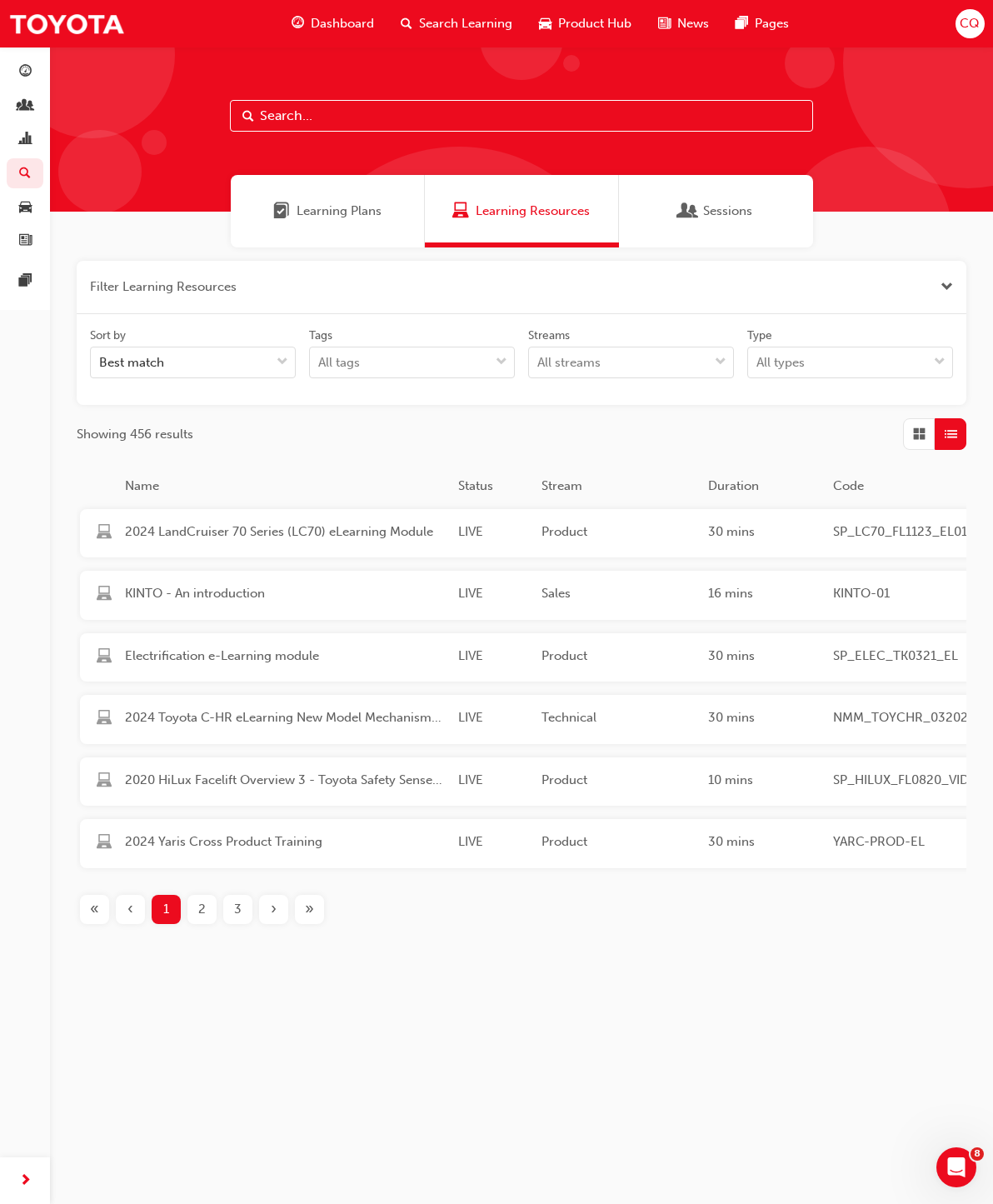
click at [920, 438] on span "Grid" at bounding box center [919, 434] width 13 height 19
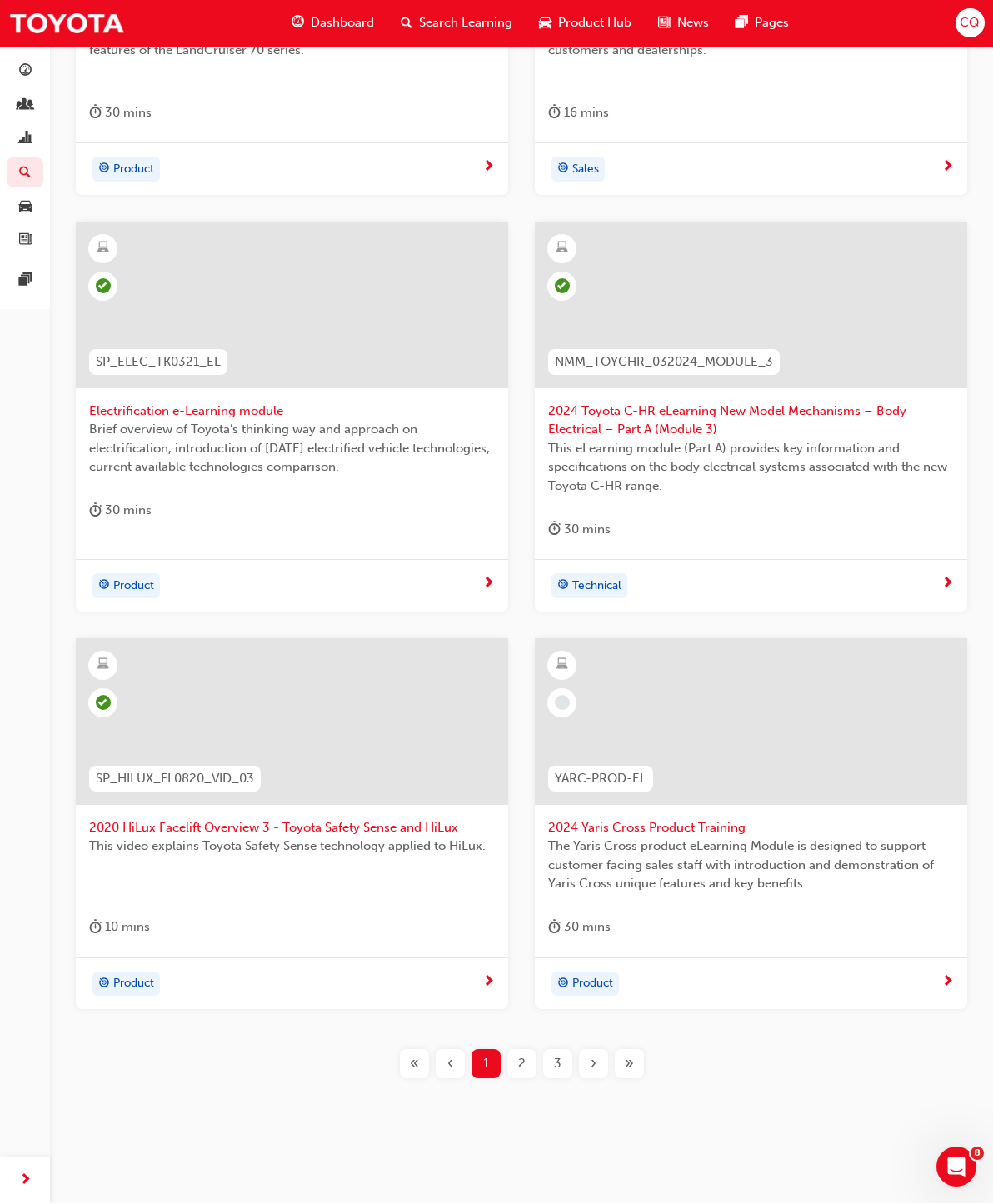
scroll to position [655, 0]
click at [524, 1053] on span "2" at bounding box center [522, 1062] width 8 height 19
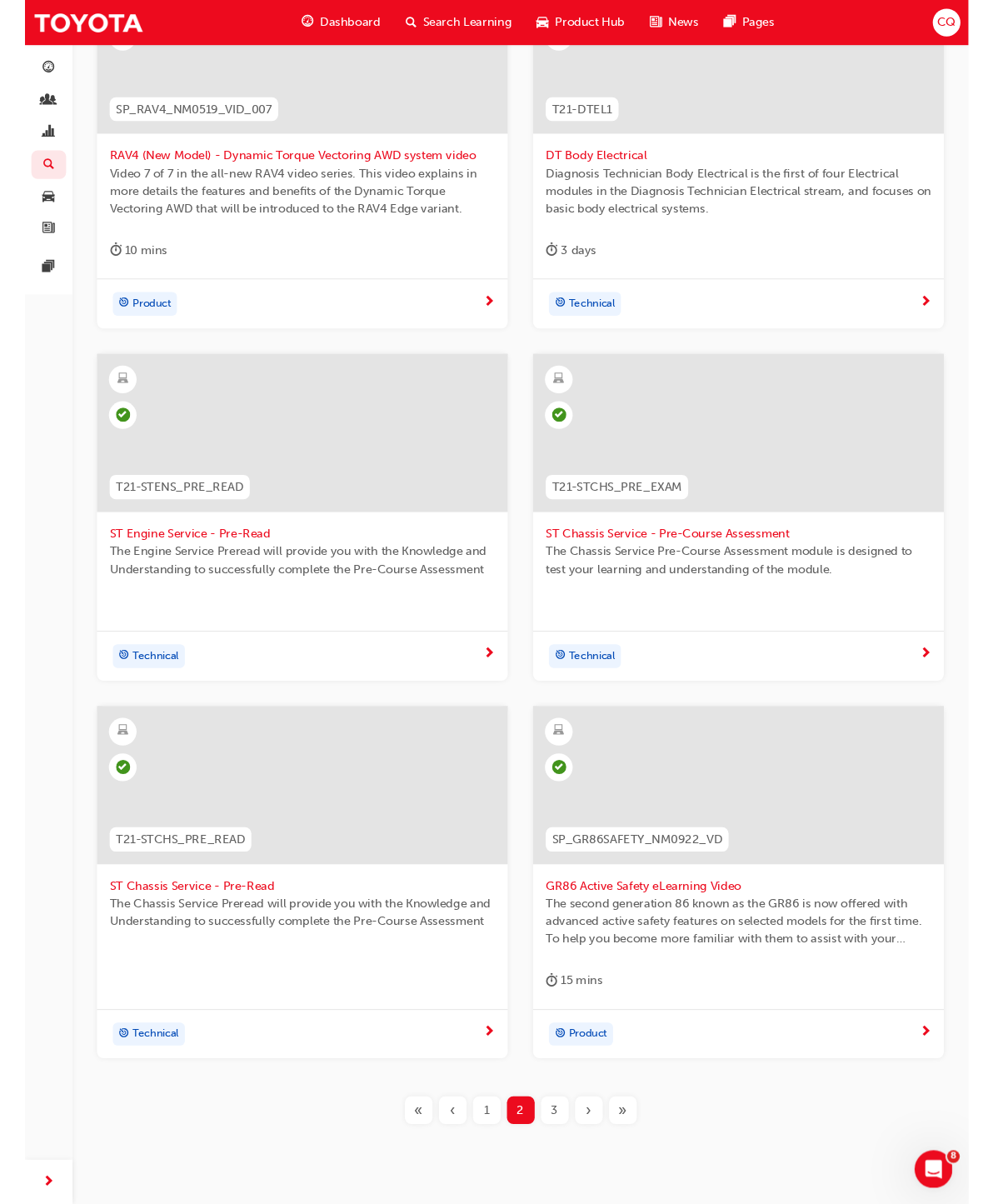
scroll to position [546, 0]
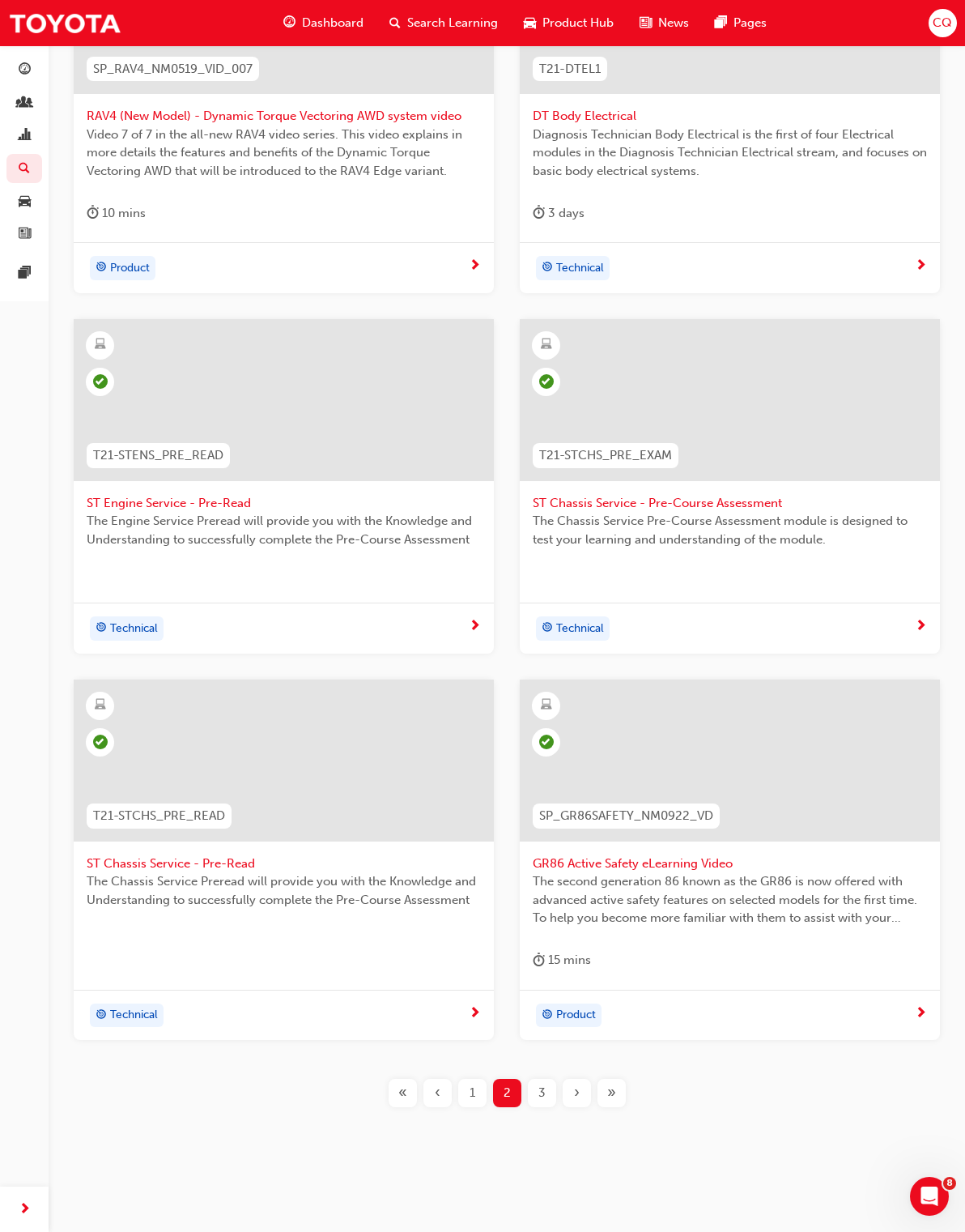
click at [547, 1084] on div "3" at bounding box center [542, 1093] width 28 height 28
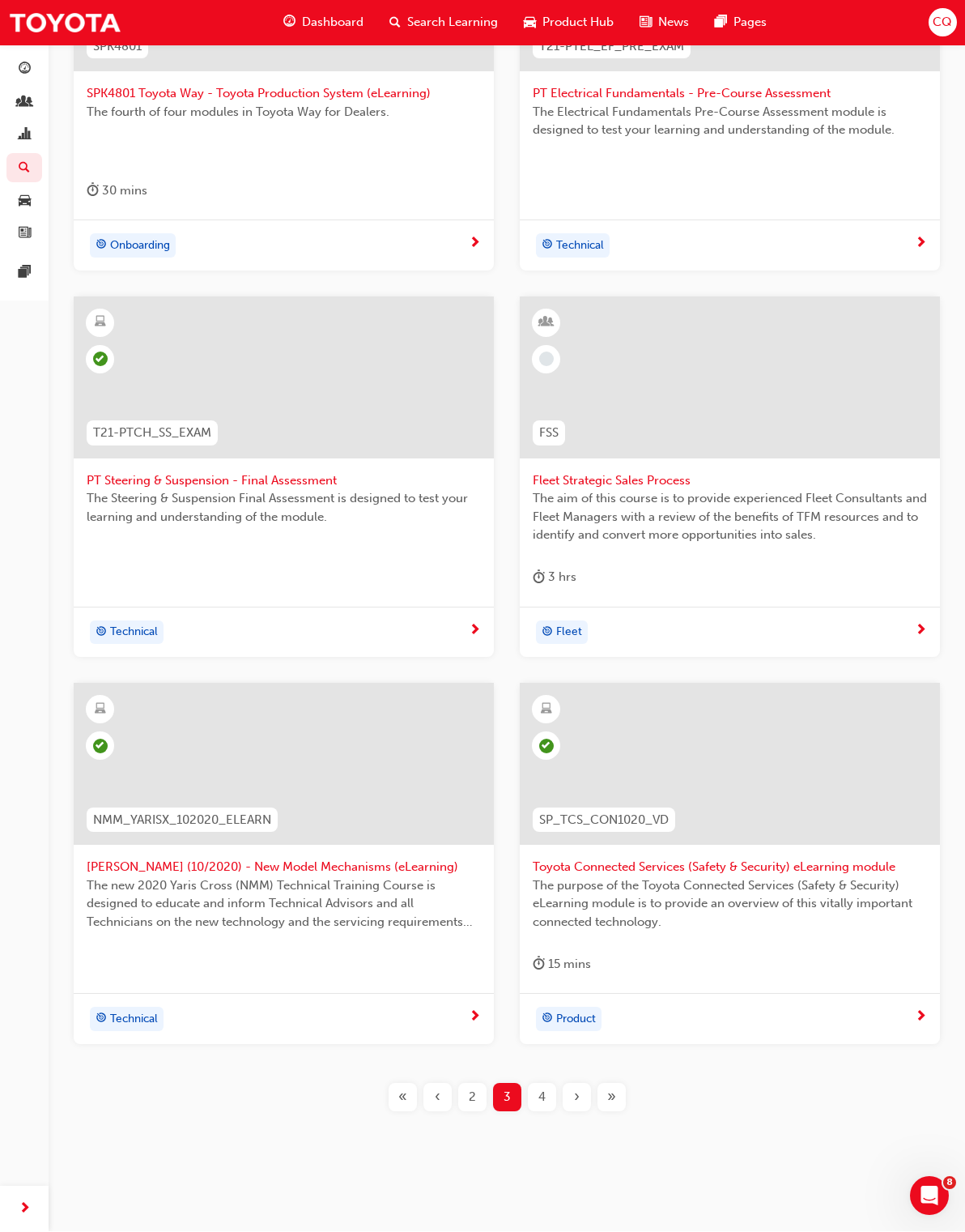
scroll to position [557, 0]
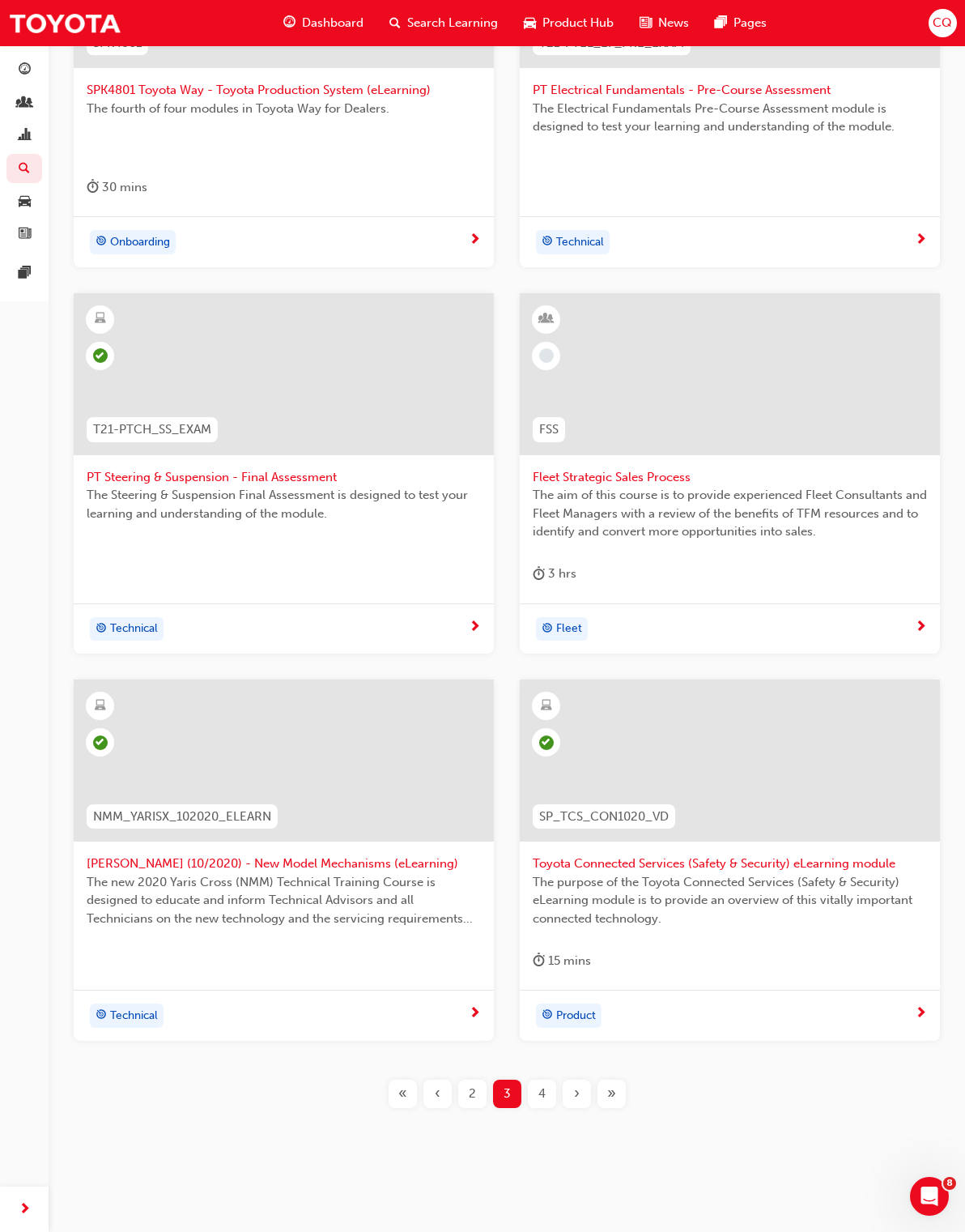
click at [542, 1090] on span "4" at bounding box center [542, 1094] width 8 height 19
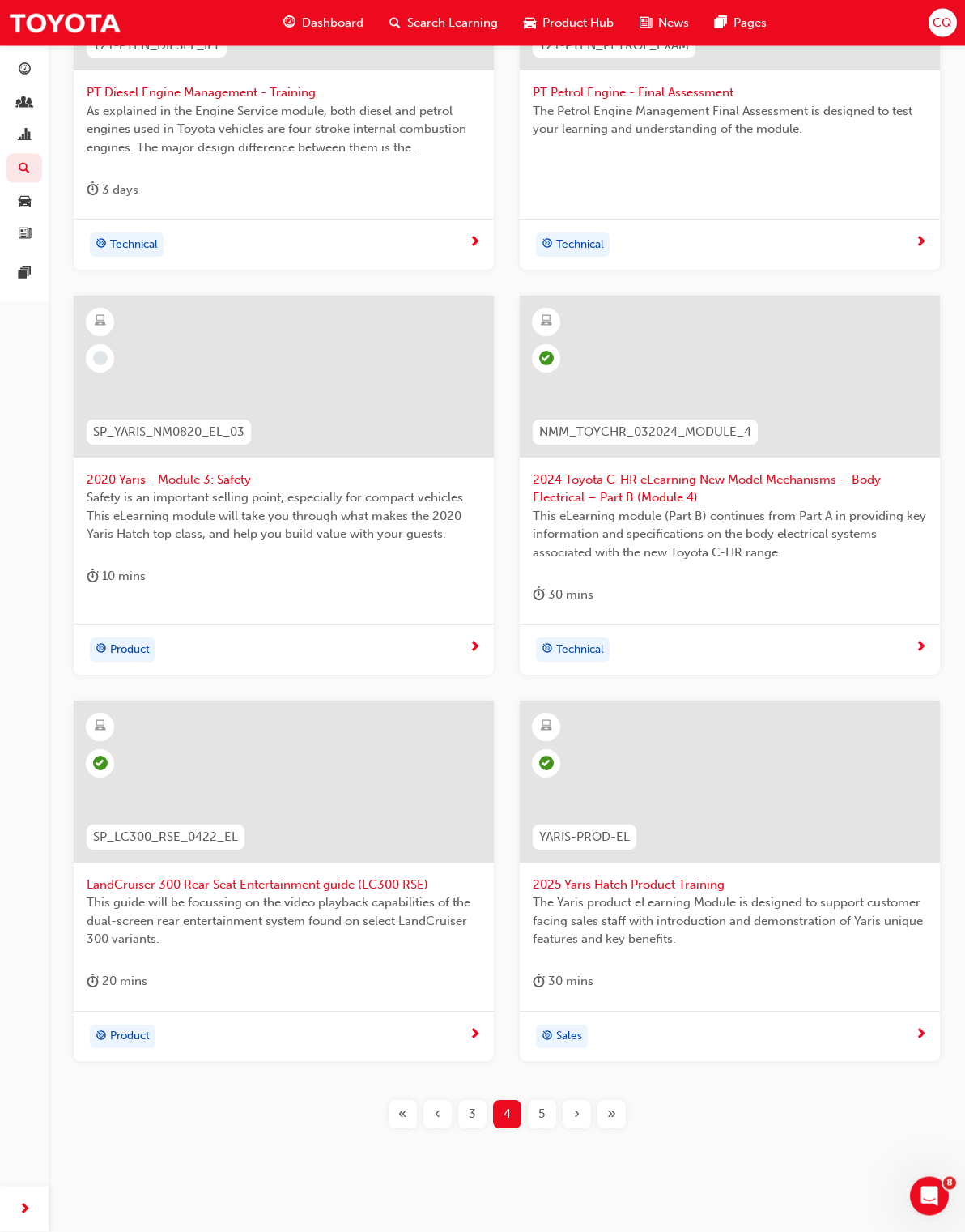
scroll to position [575, 0]
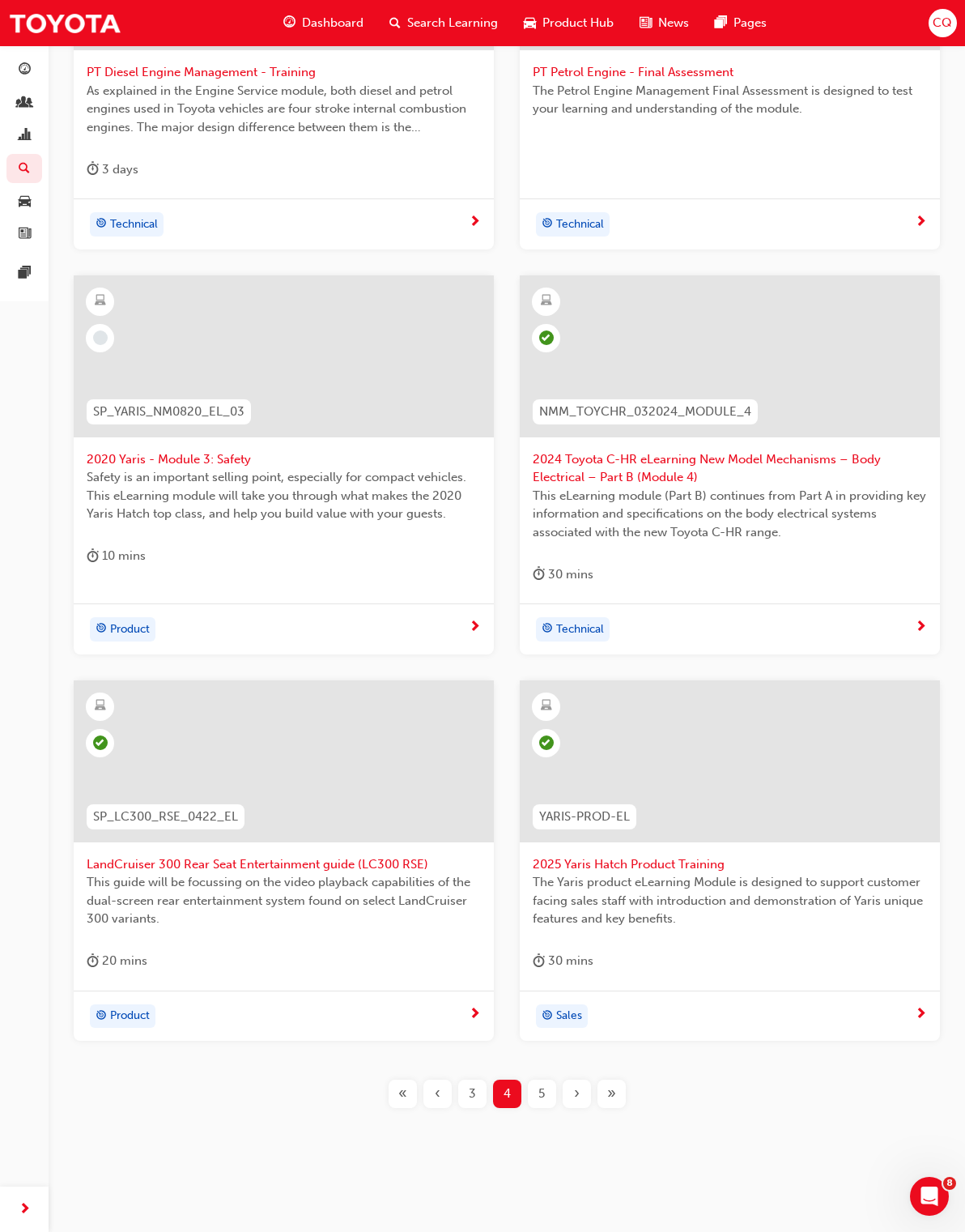
click at [542, 1091] on span "5" at bounding box center [541, 1094] width 7 height 19
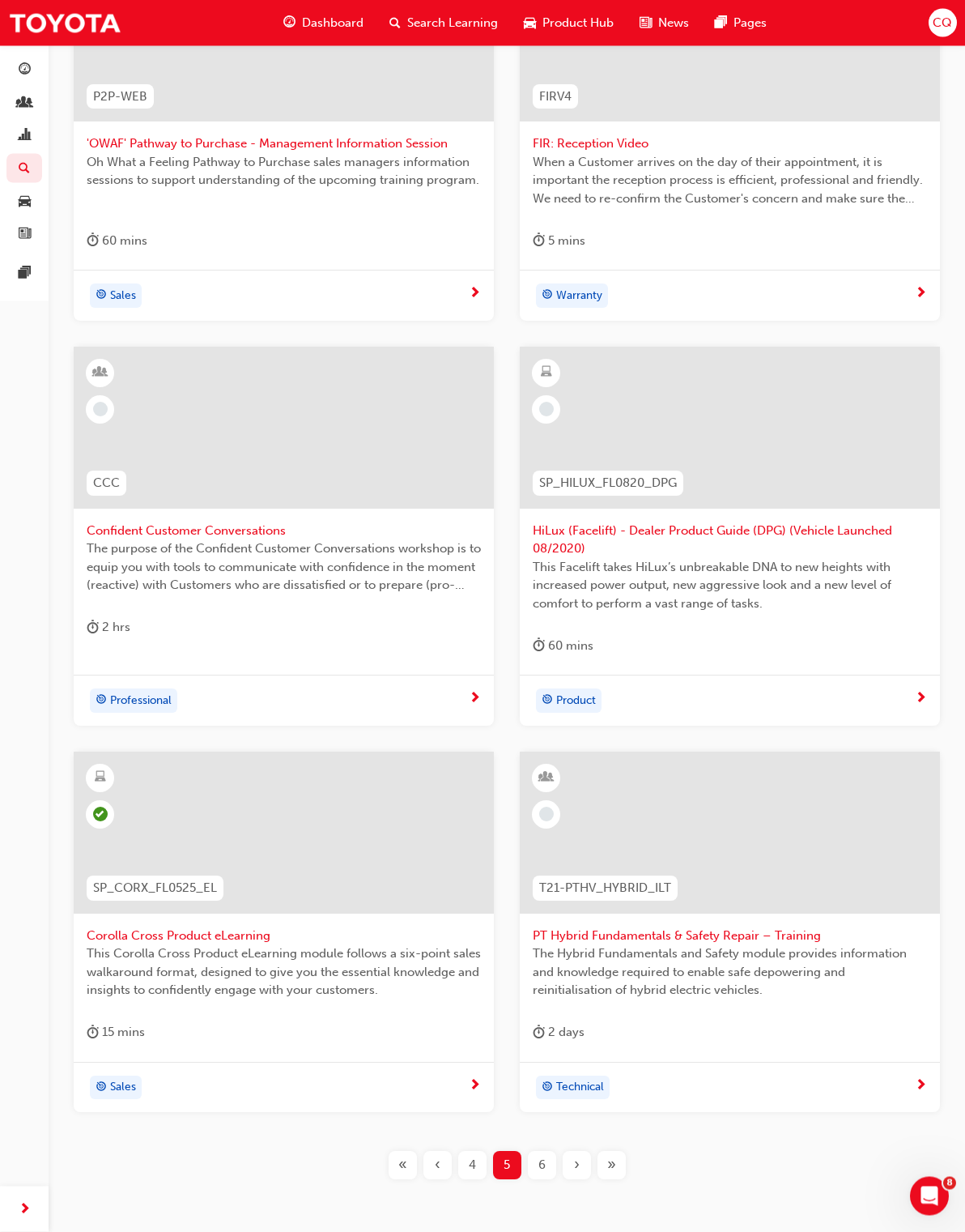
scroll to position [575, 0]
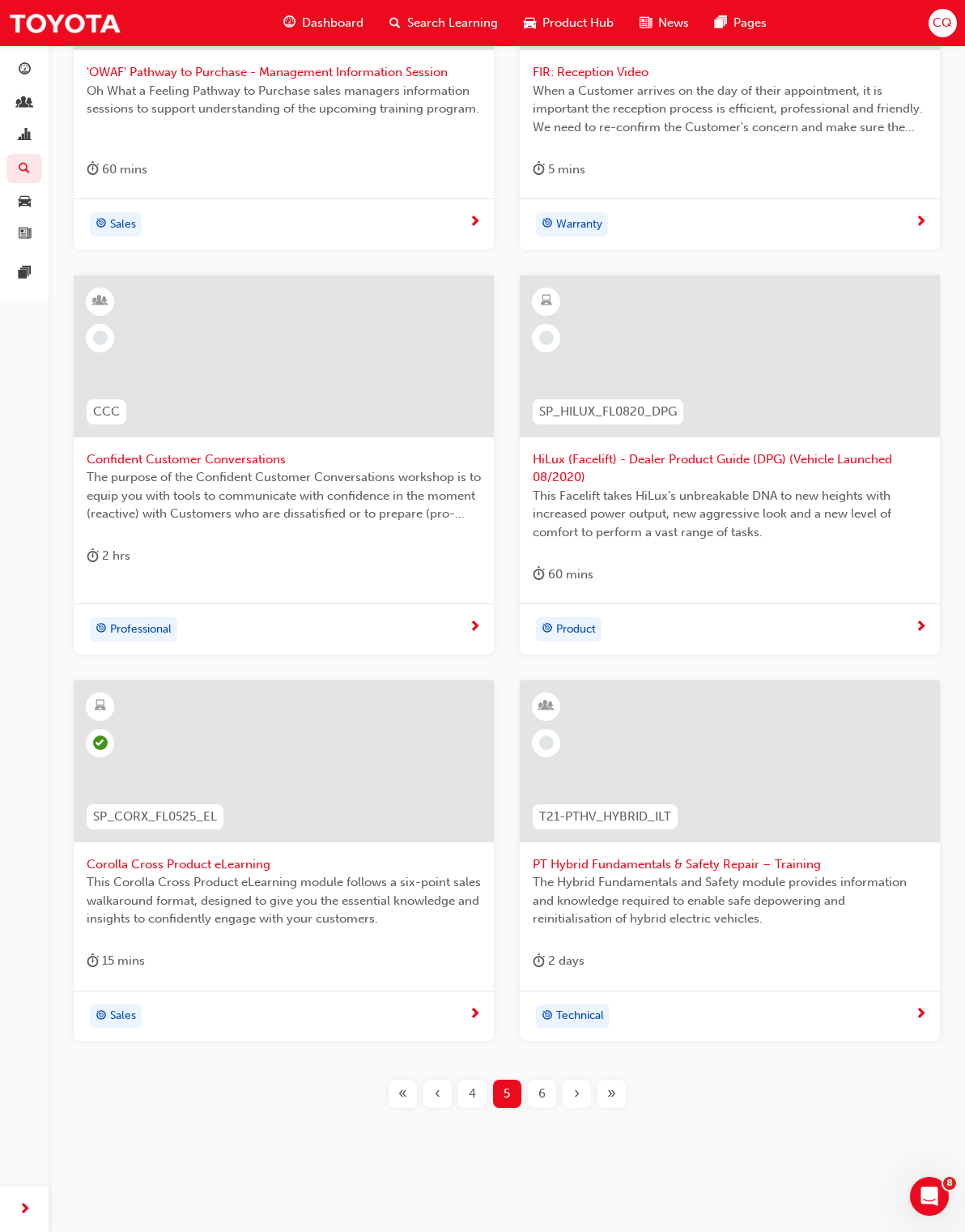
click at [541, 1092] on span "6" at bounding box center [542, 1094] width 8 height 19
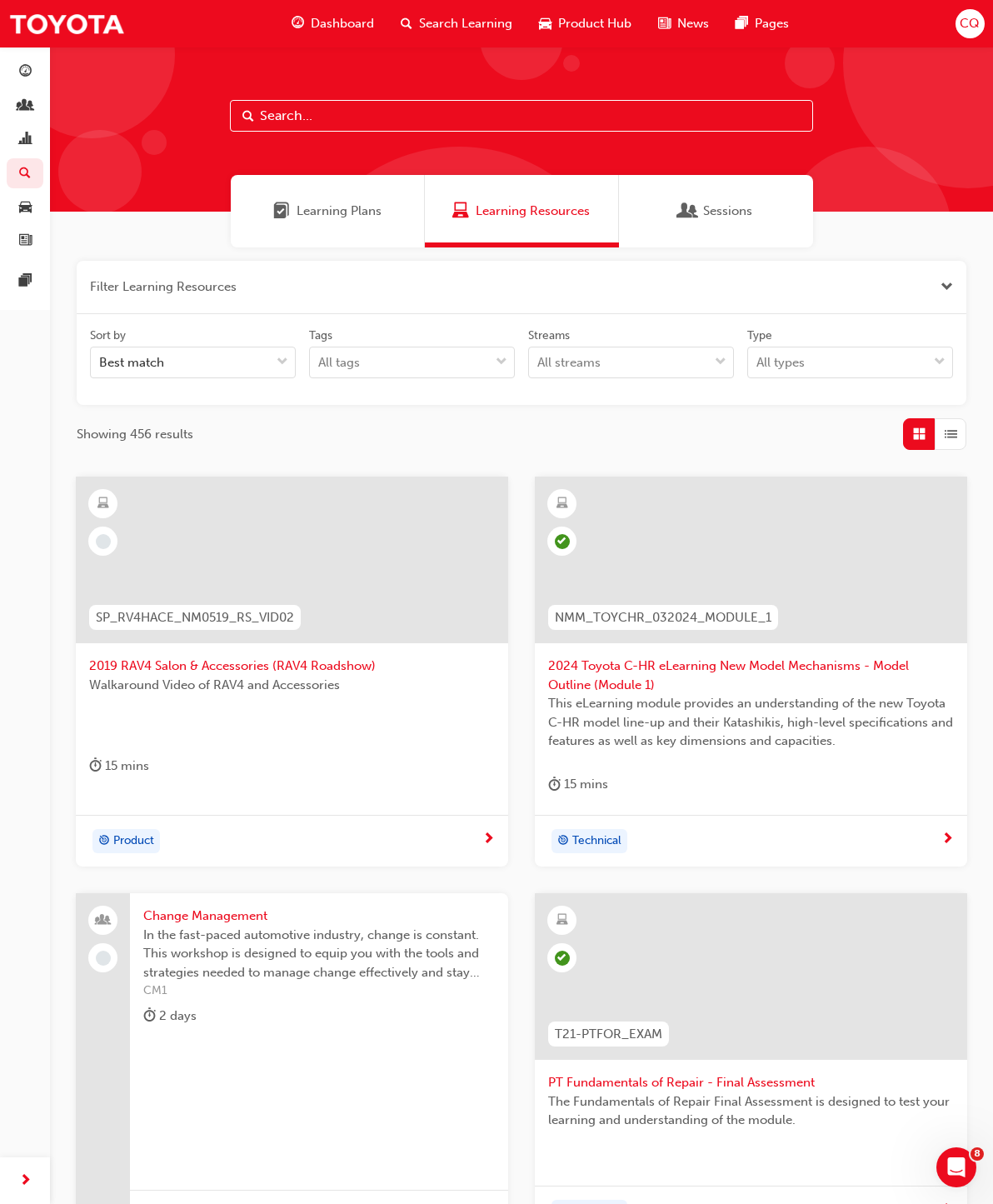
click at [273, 665] on span "2019 RAV4 Salon & Accessories (RAV4 Roadshow)" at bounding box center [292, 666] width 406 height 19
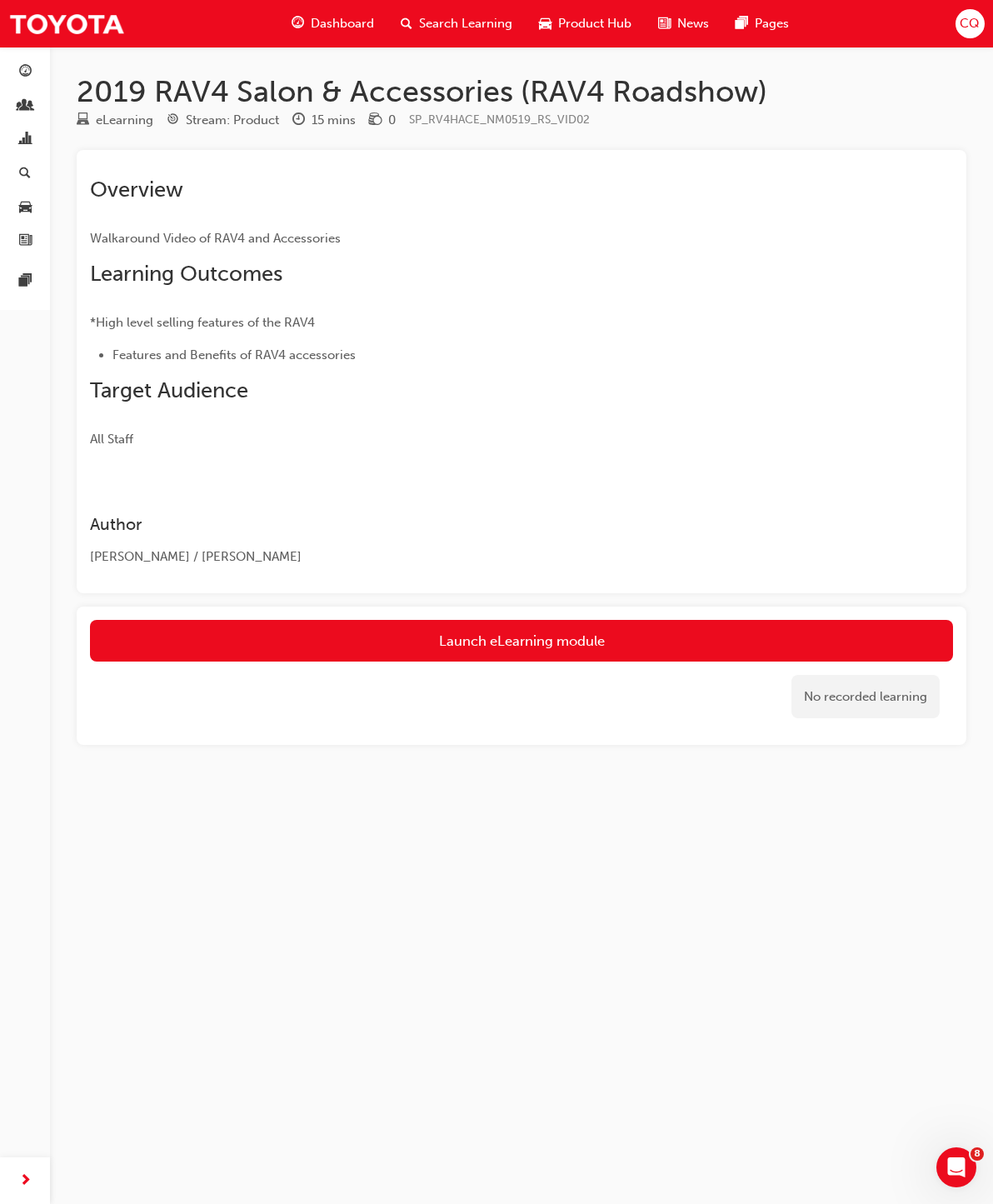
click at [570, 630] on link "Launch eLearning module" at bounding box center [521, 640] width 863 height 42
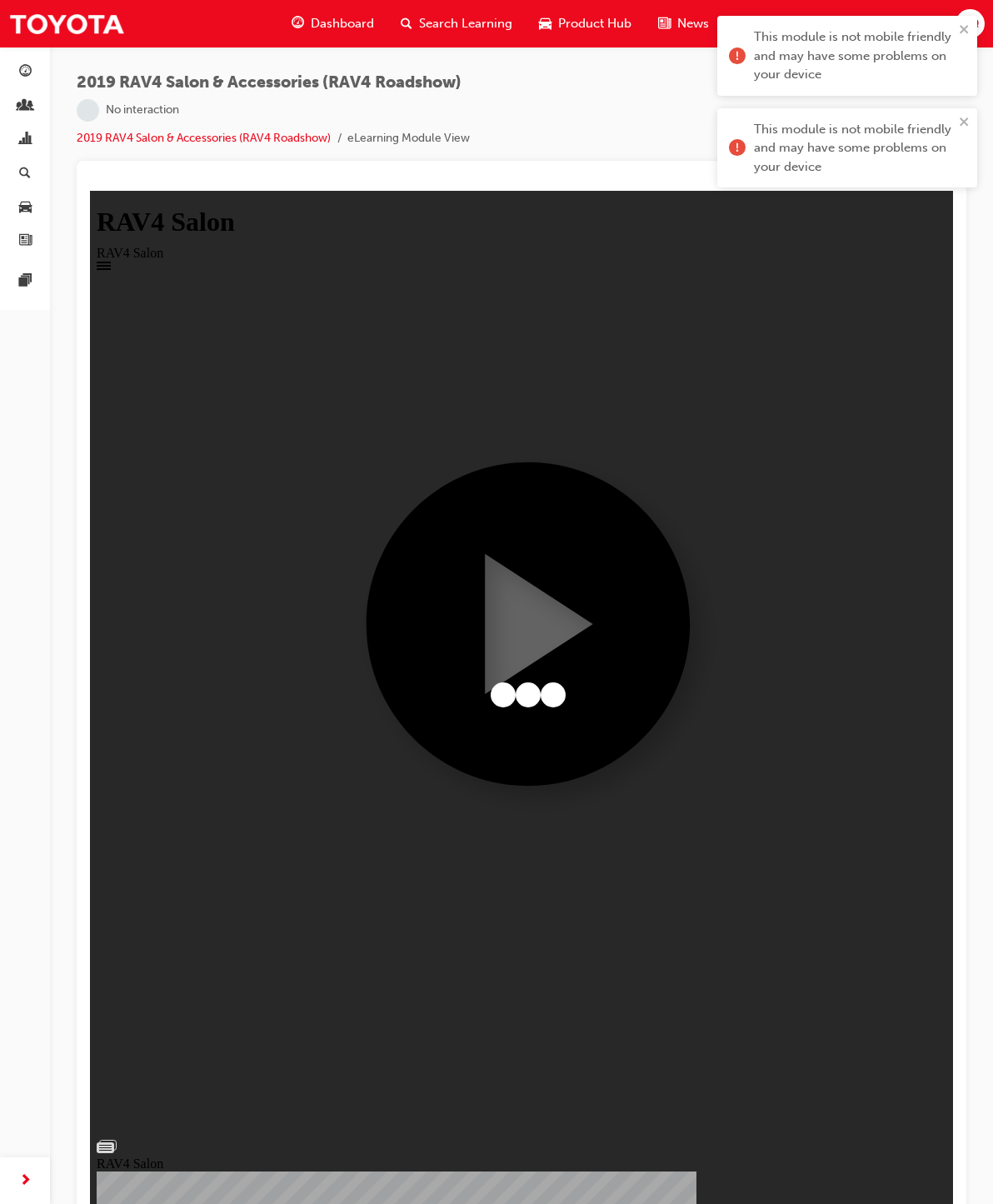
click at [507, 756] on div "RAV4 Salon" at bounding box center [528, 722] width 863 height 898
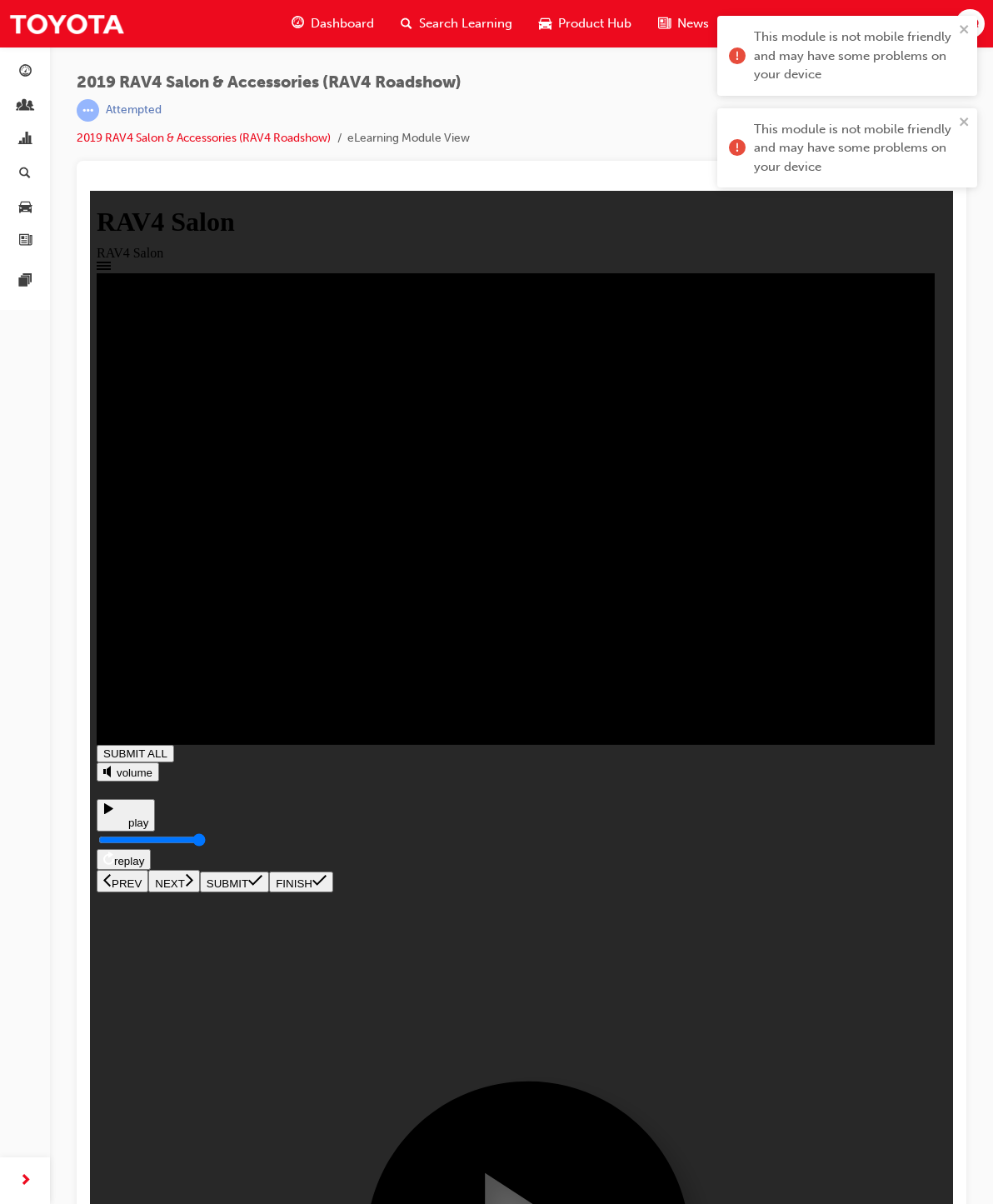
click at [976, 112] on div "This module is not mobile friendly and may have some problems on your device" at bounding box center [847, 148] width 260 height 80
click at [966, 31] on icon "close" at bounding box center [964, 29] width 9 height 9
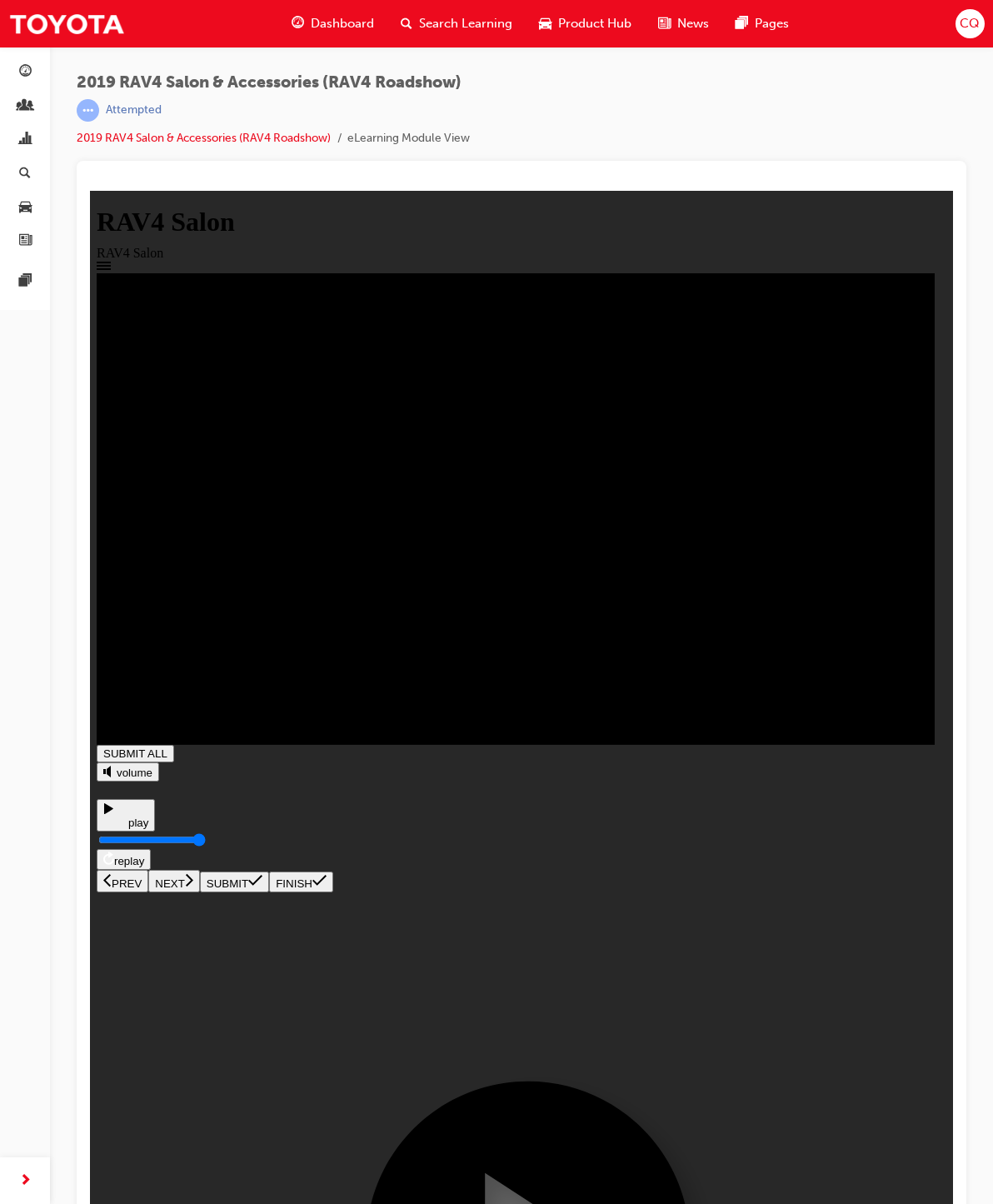
click at [111, 814] on icon at bounding box center [108, 808] width 9 height 11
click at [200, 893] on button "NEXT" at bounding box center [173, 881] width 51 height 22
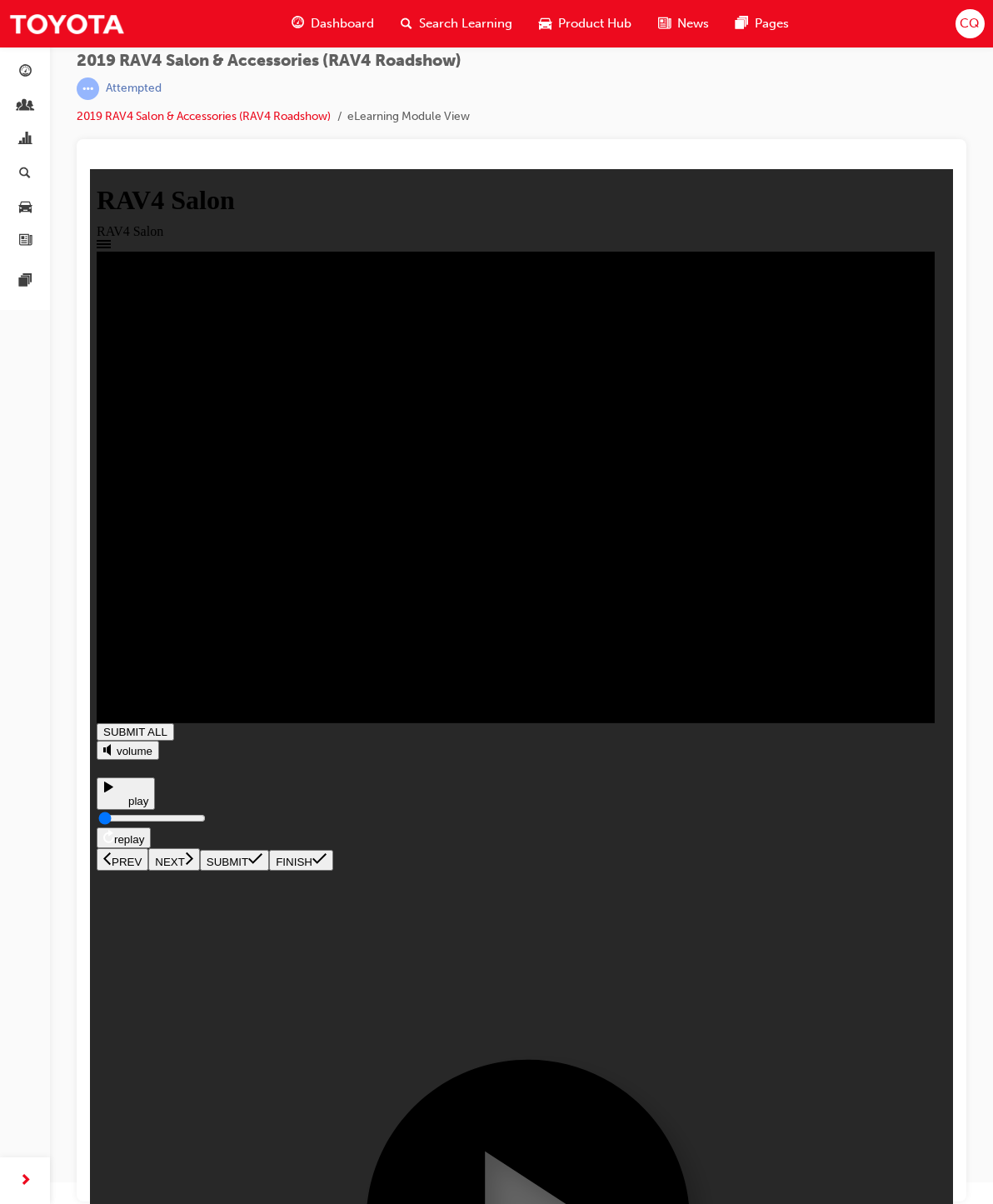
click at [193, 866] on icon at bounding box center [189, 859] width 9 height 15
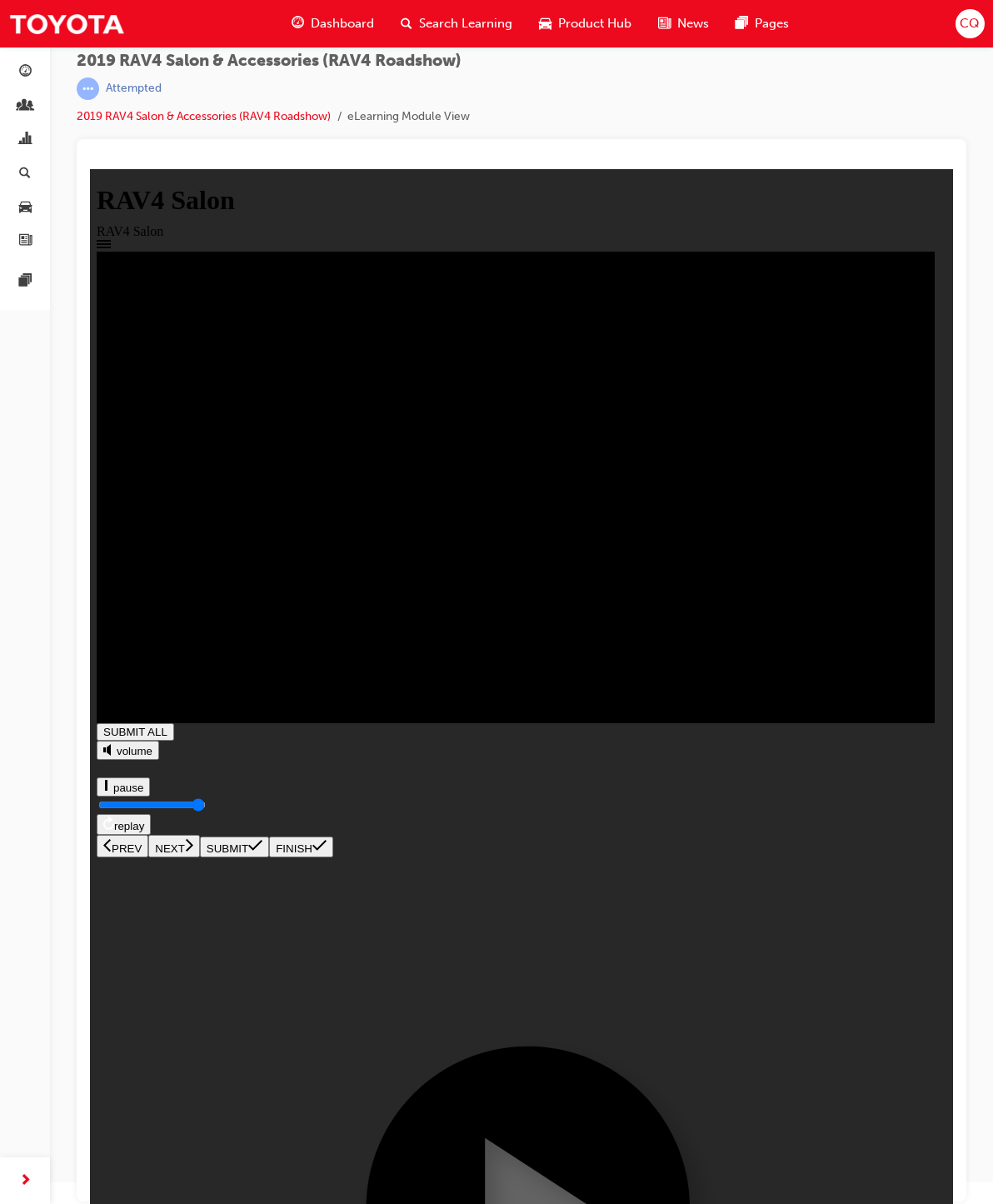
click at [200, 858] on button "NEXT" at bounding box center [173, 845] width 51 height 22
type input "1"
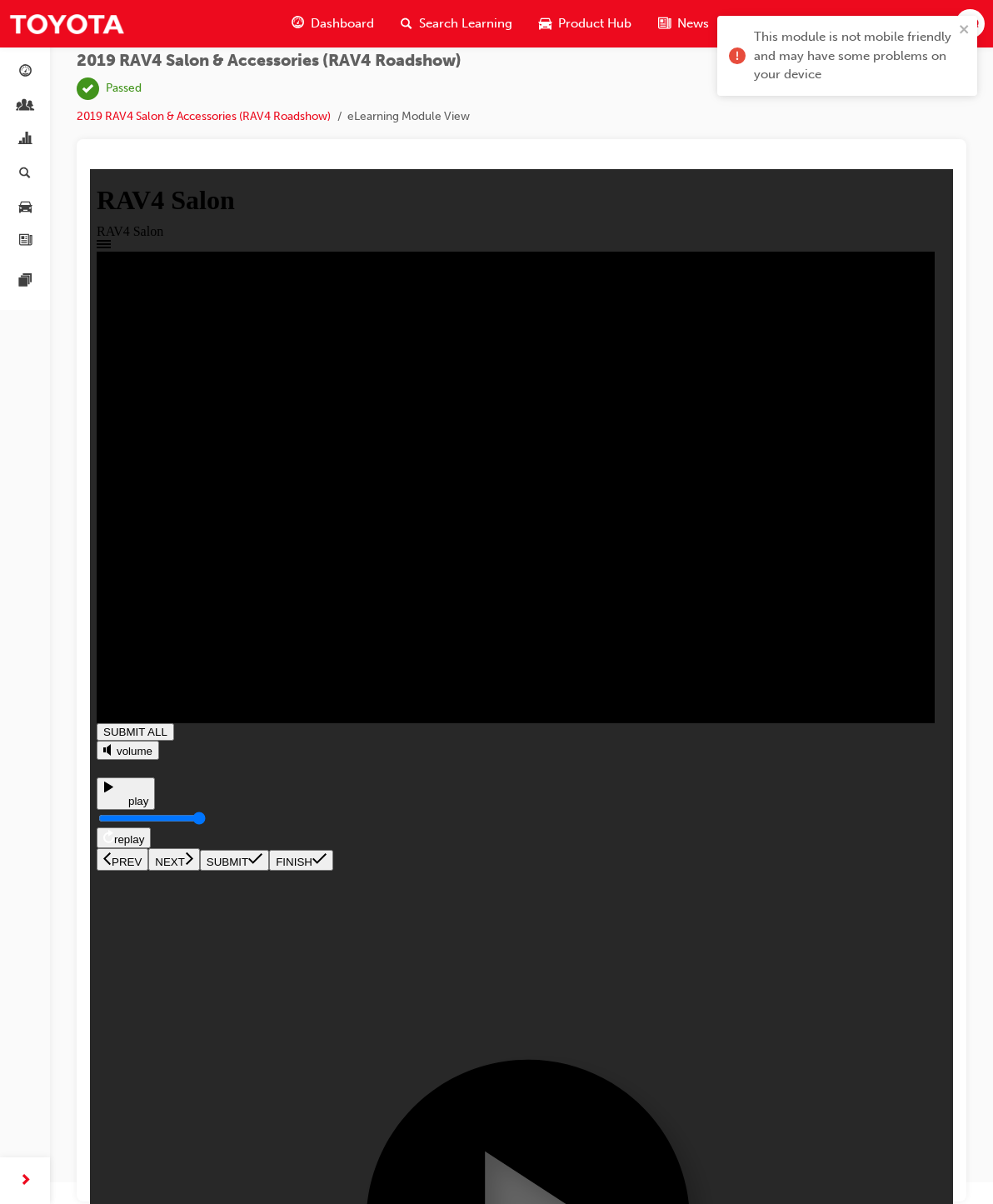
click at [986, 7] on div "Dashboard Search Learning Product Hub News Pages CQ" at bounding box center [496, 23] width 993 height 47
click at [962, 27] on icon "close" at bounding box center [964, 29] width 9 height 9
click at [971, 21] on div "This module is not mobile friendly and may have some problems on your device" at bounding box center [848, 62] width 267 height 100
click at [971, 26] on span "CQ" at bounding box center [970, 24] width 20 height 19
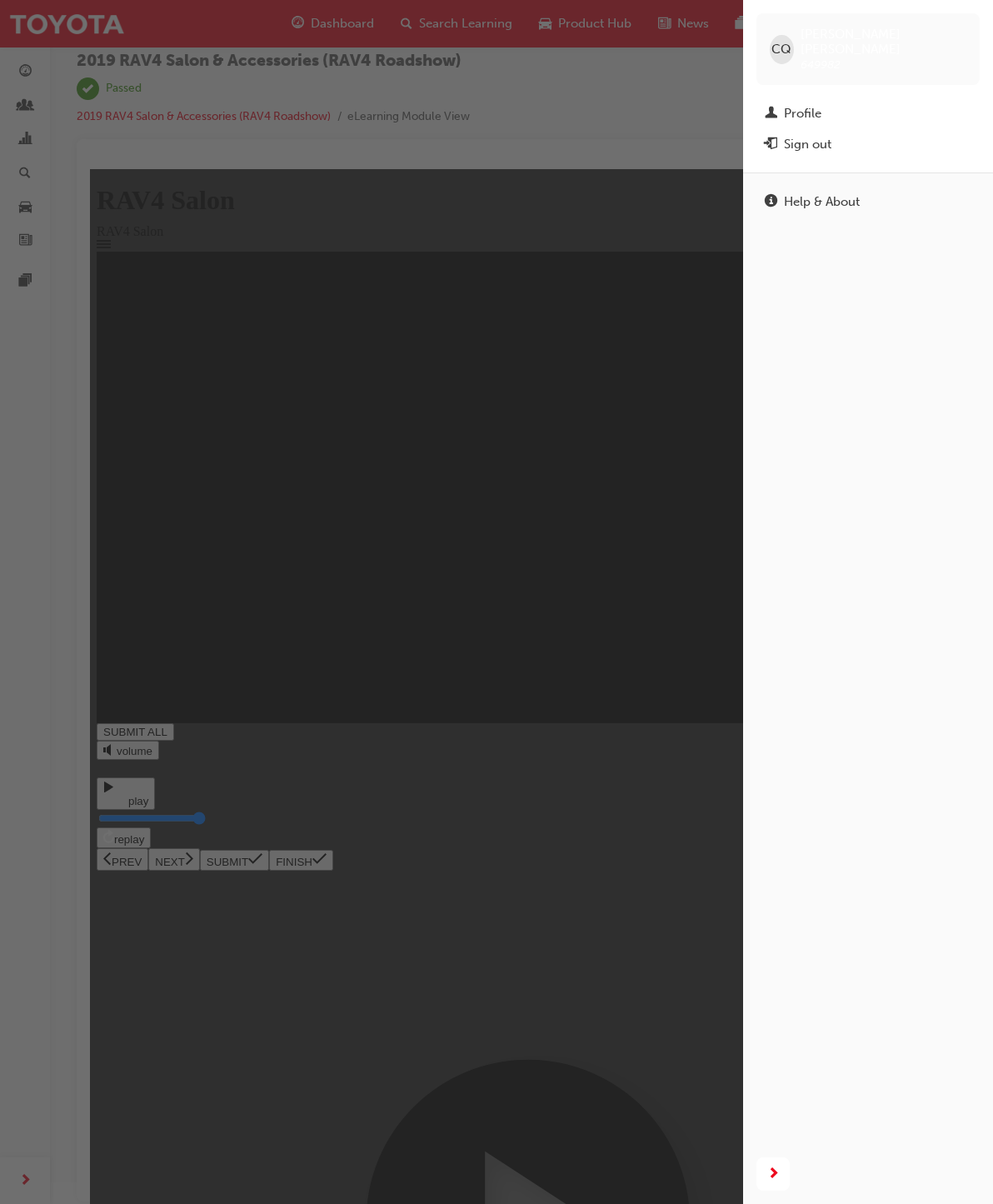
click at [830, 103] on div "Profile" at bounding box center [868, 114] width 207 height 21
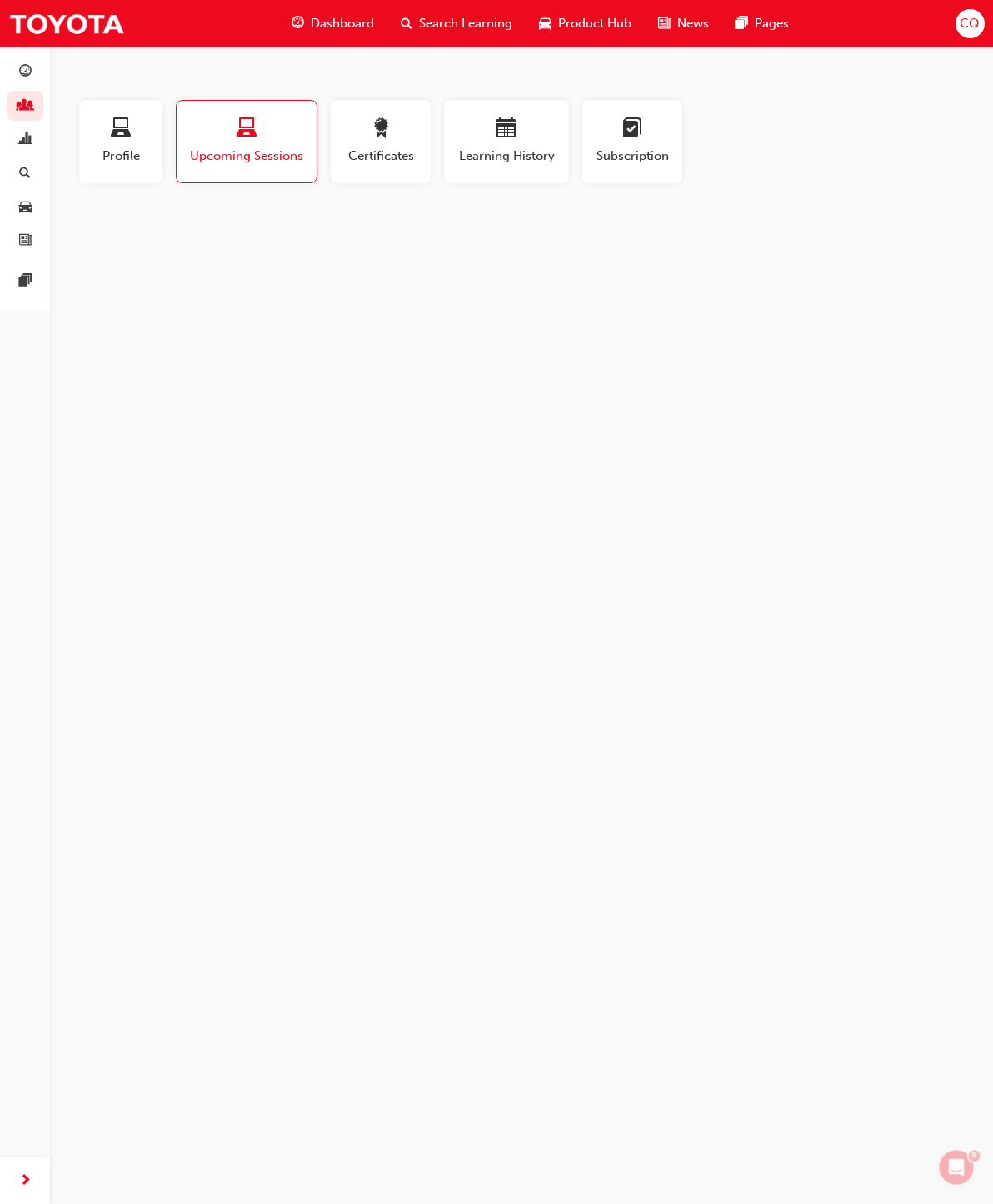
click at [518, 157] on span "Learning History" at bounding box center [506, 157] width 100 height 19
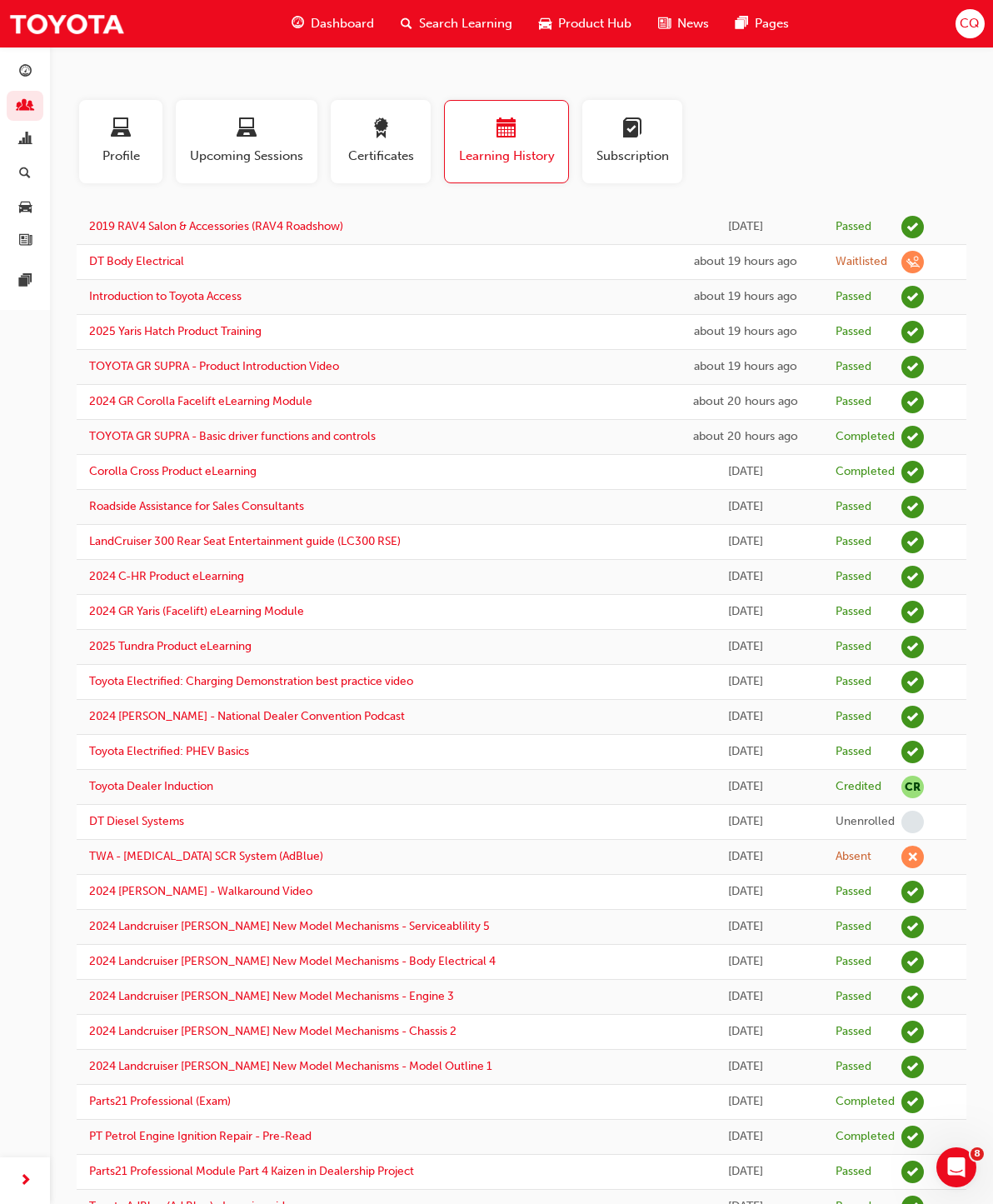
click at [160, 264] on link "DT Body Electrical" at bounding box center [136, 261] width 95 height 15
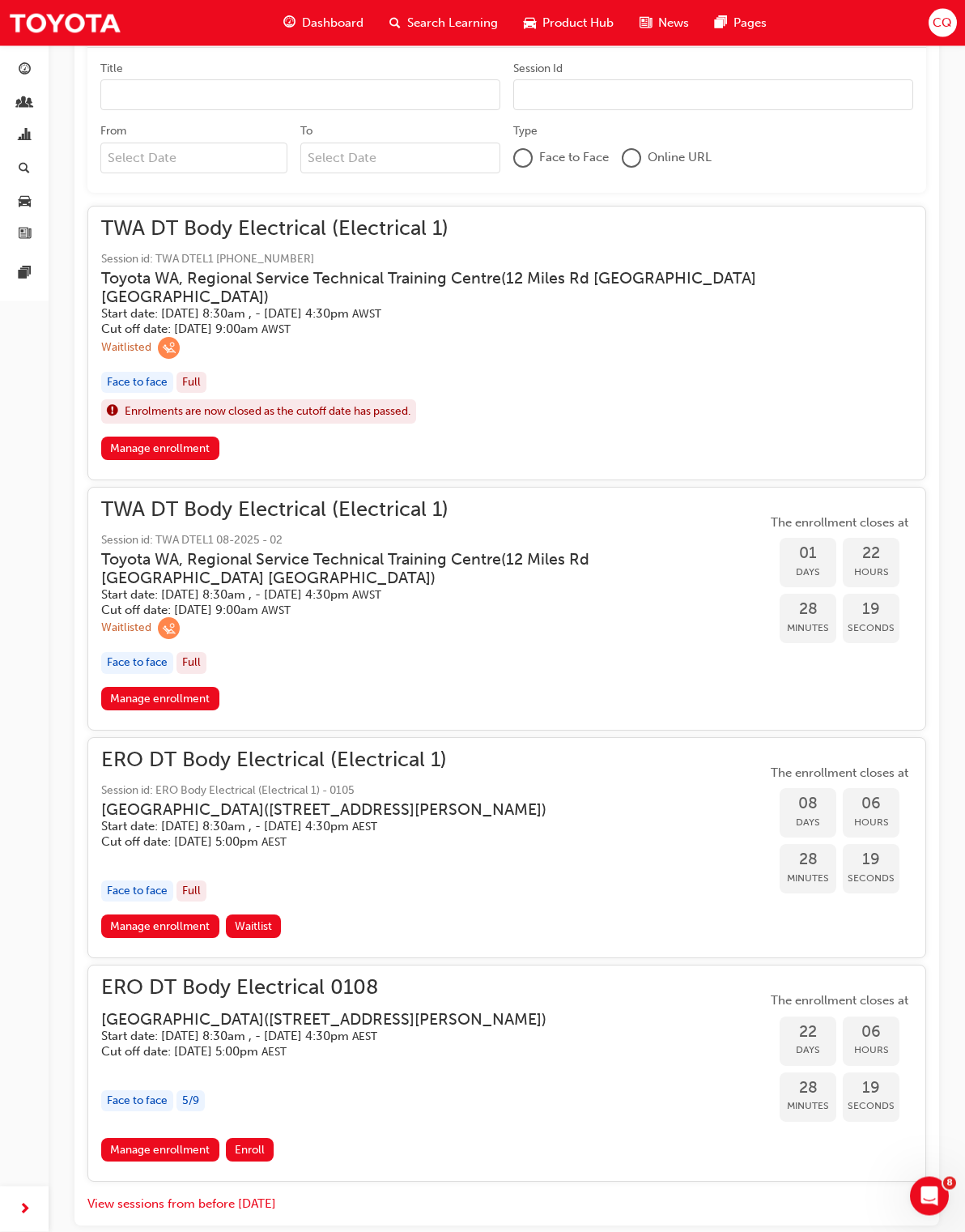
scroll to position [737, 0]
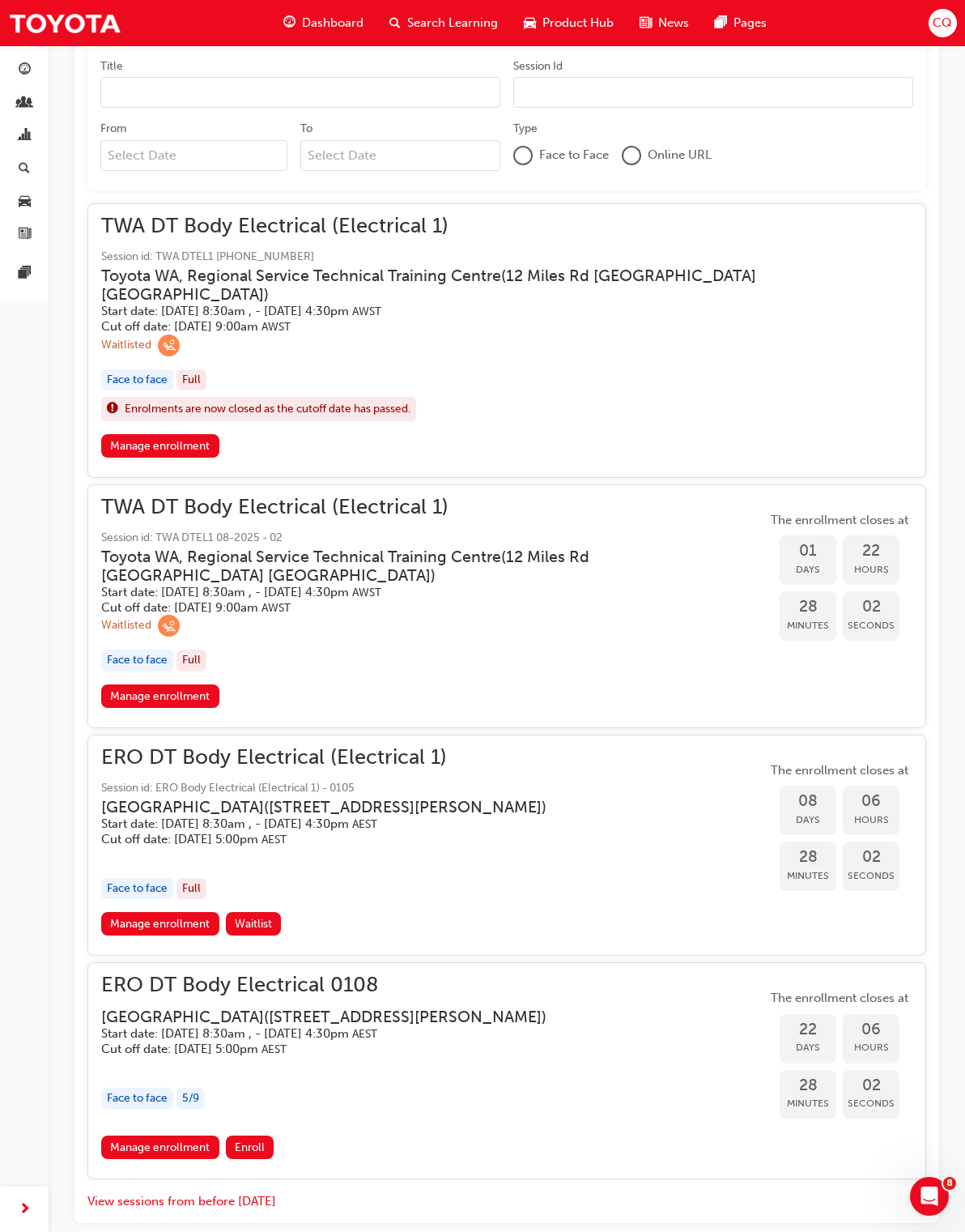
click at [155, 223] on span "TWA DT Body Electrical (Electrical 1)" at bounding box center [506, 226] width 811 height 19
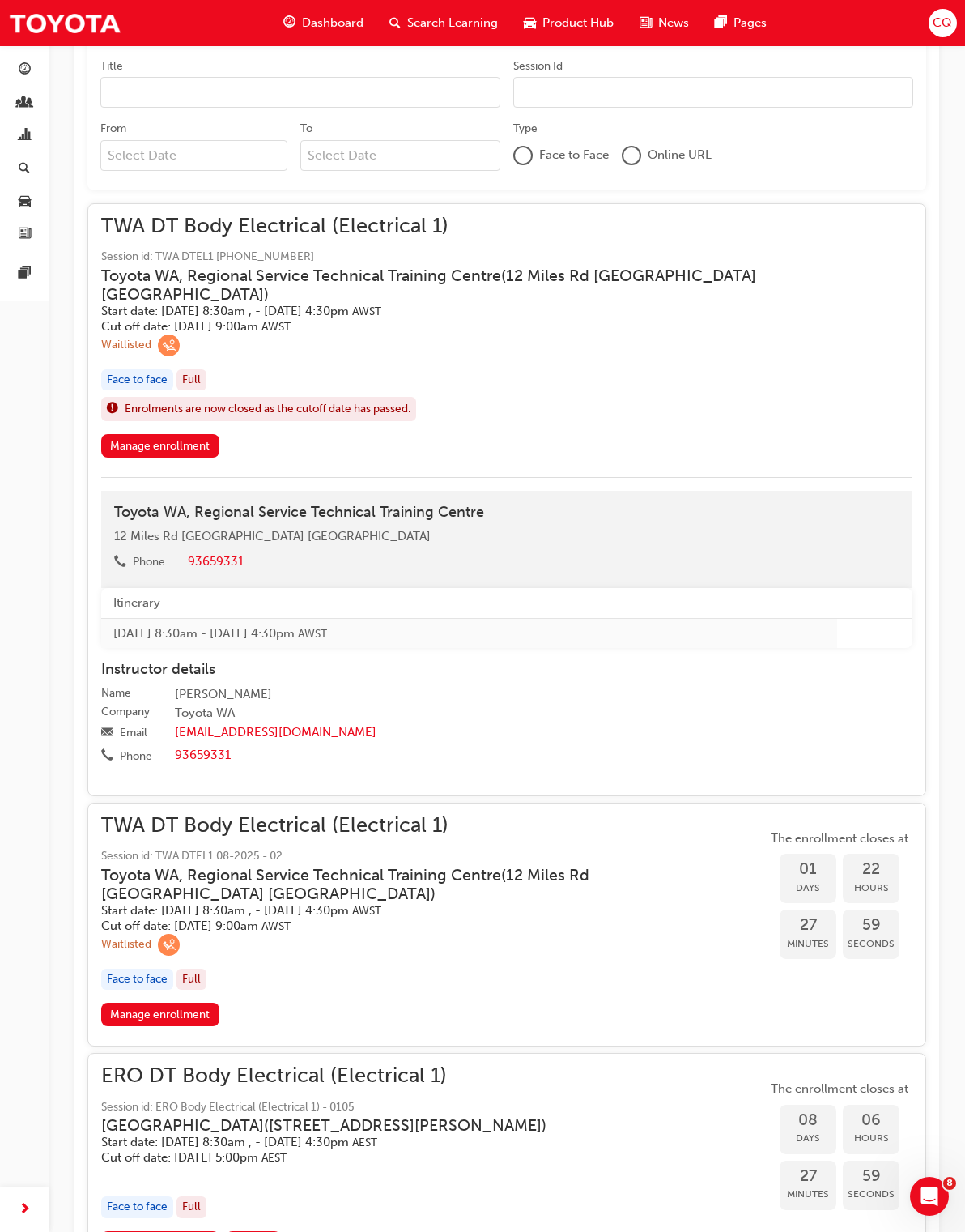
click at [157, 434] on link "Manage enrollment" at bounding box center [161, 445] width 118 height 23
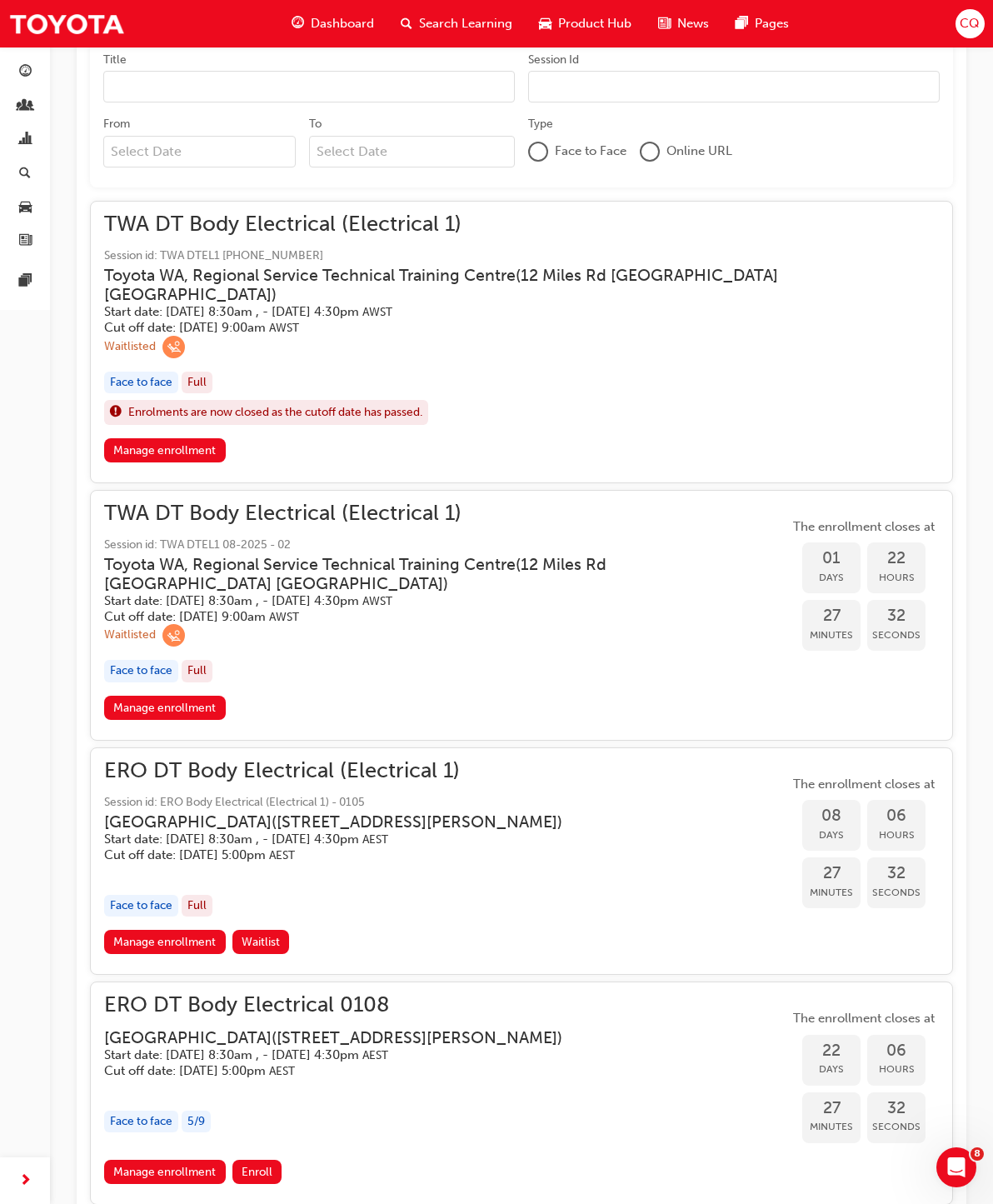
scroll to position [962, 0]
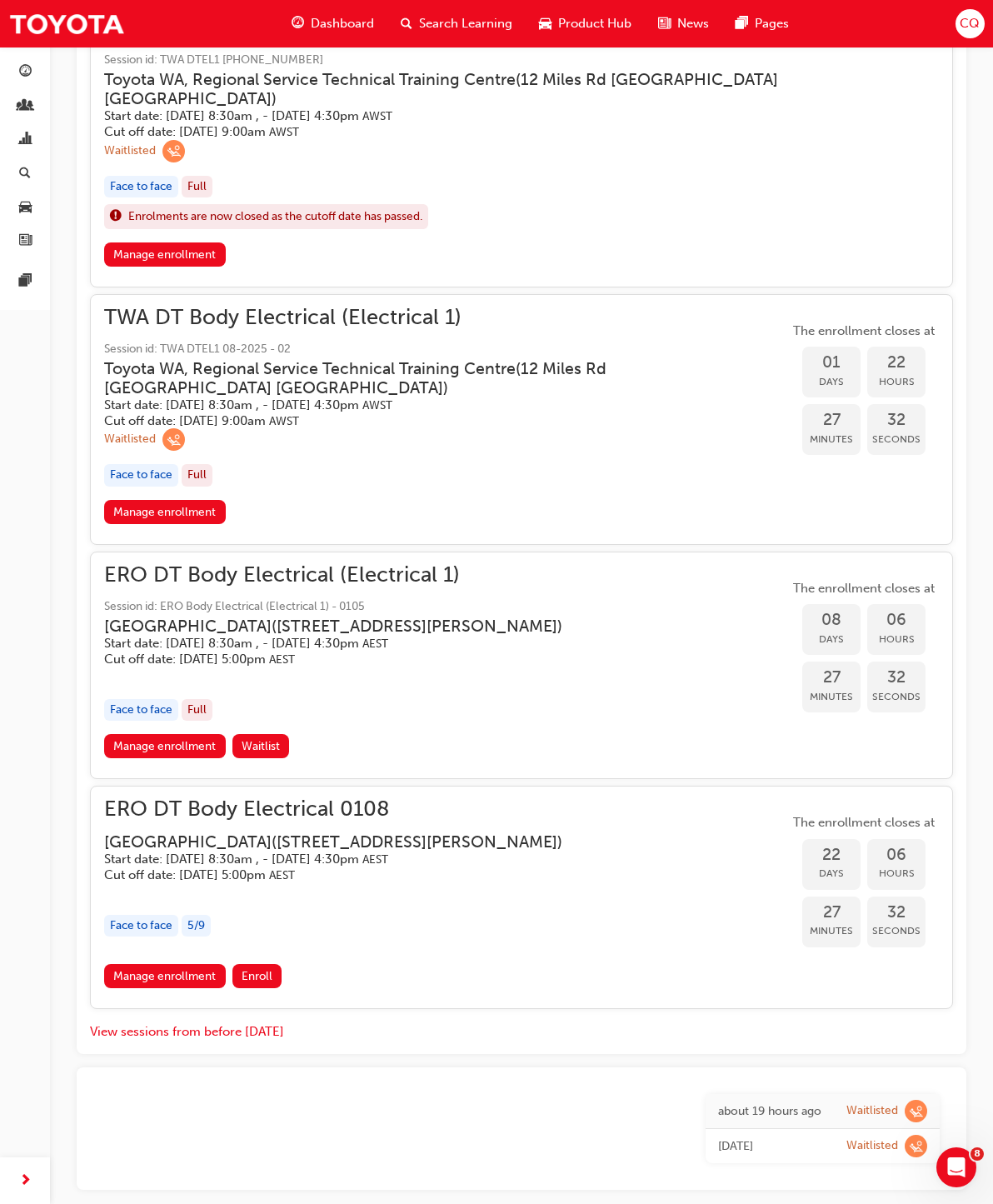
click at [160, 308] on span "TWA DT Body Electrical (Electrical 1)" at bounding box center [447, 318] width 685 height 19
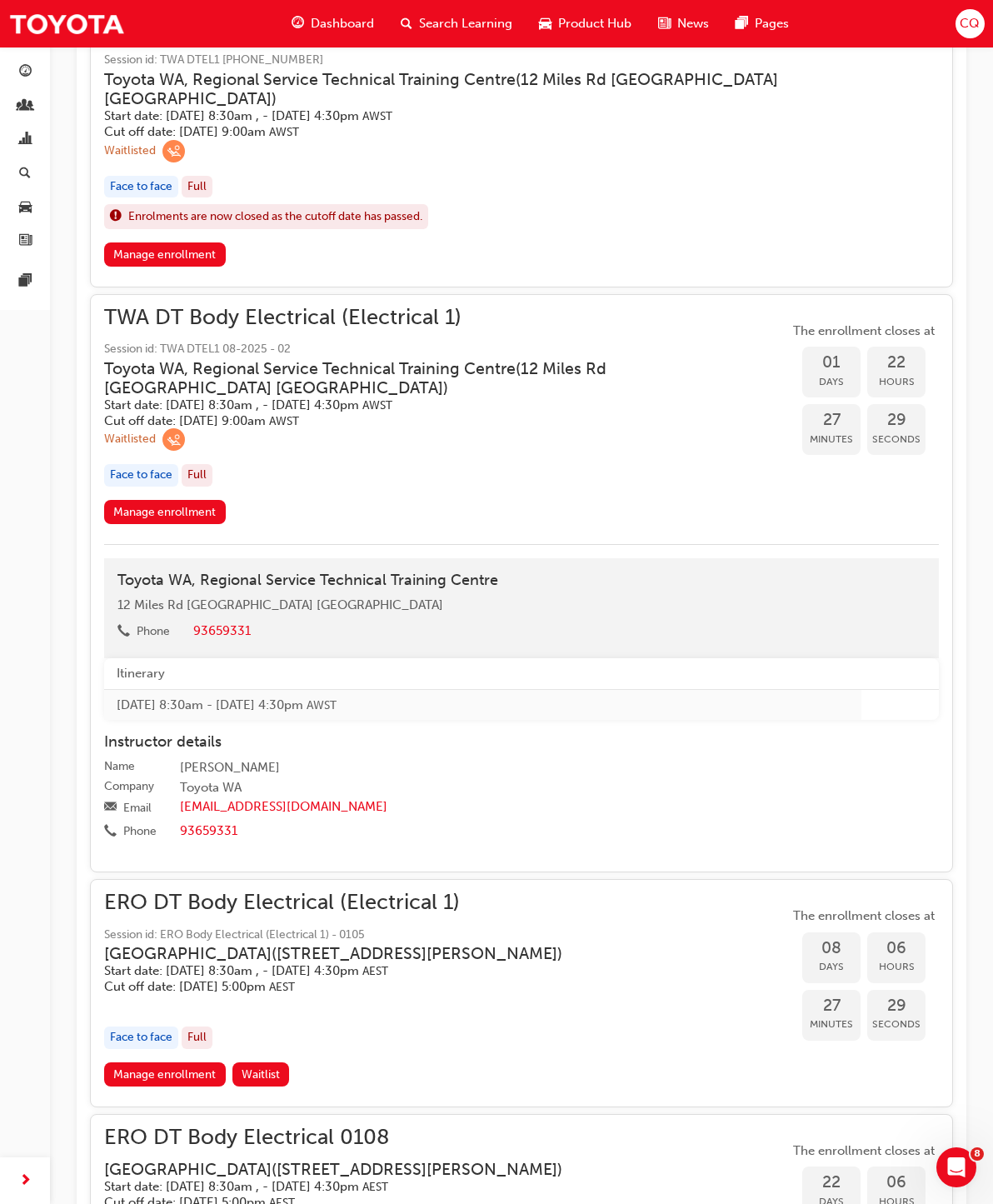
click at [153, 500] on link "Manage enrollment" at bounding box center [165, 512] width 122 height 24
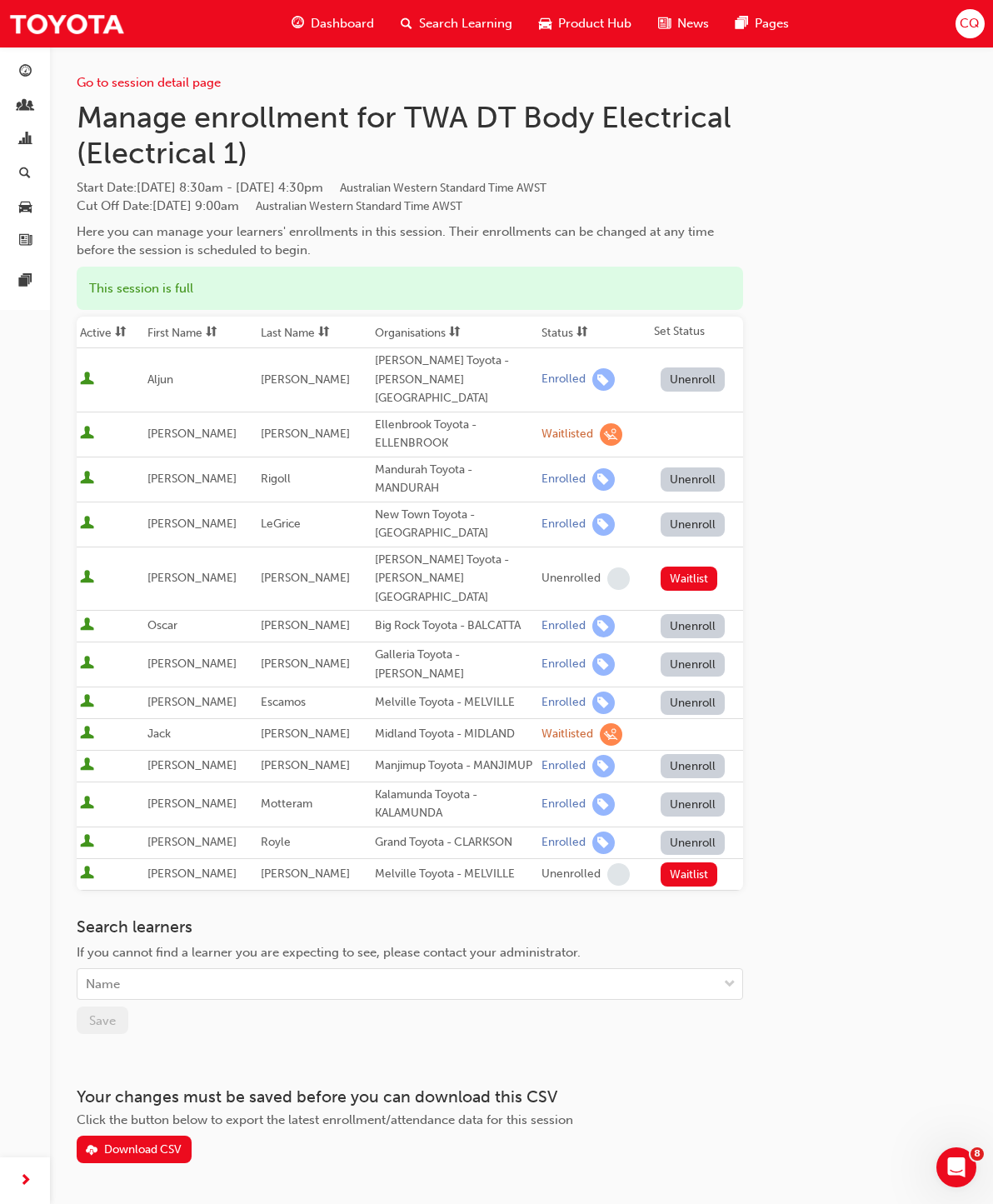
click at [468, 32] on span "Search Learning" at bounding box center [465, 24] width 94 height 19
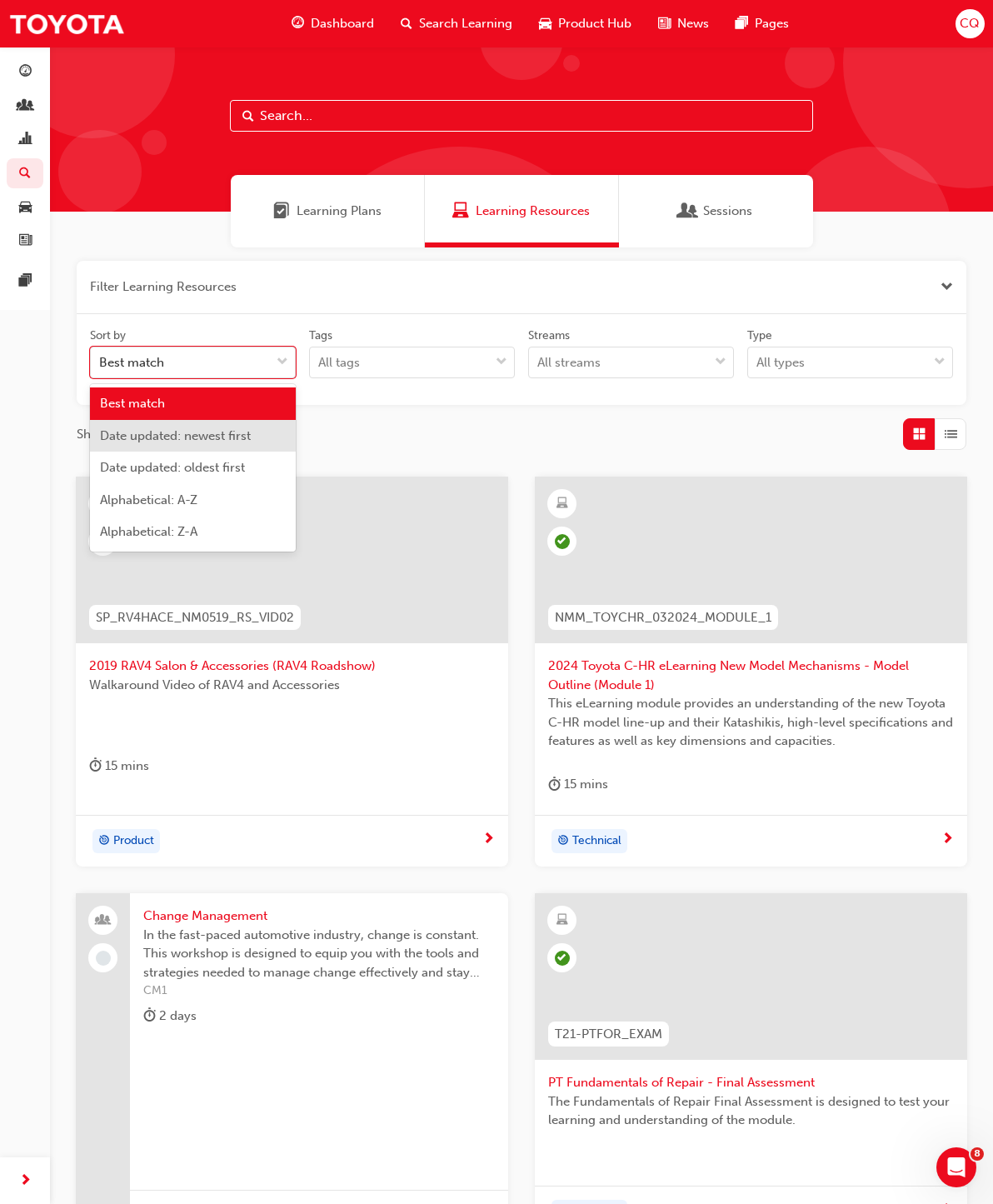
click at [237, 440] on span "Date updated: newest first" at bounding box center [175, 436] width 151 height 15
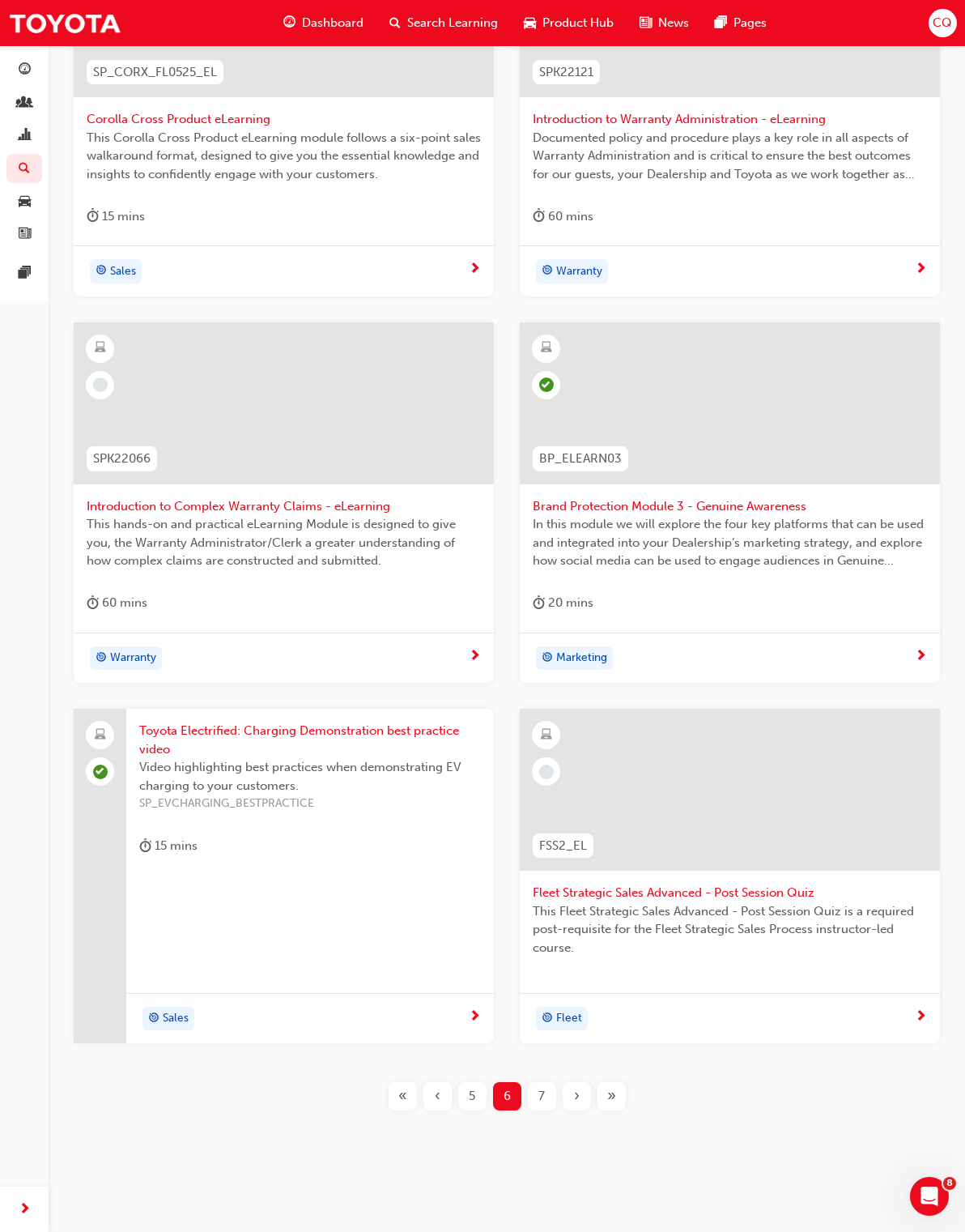
scroll to position [531, 0]
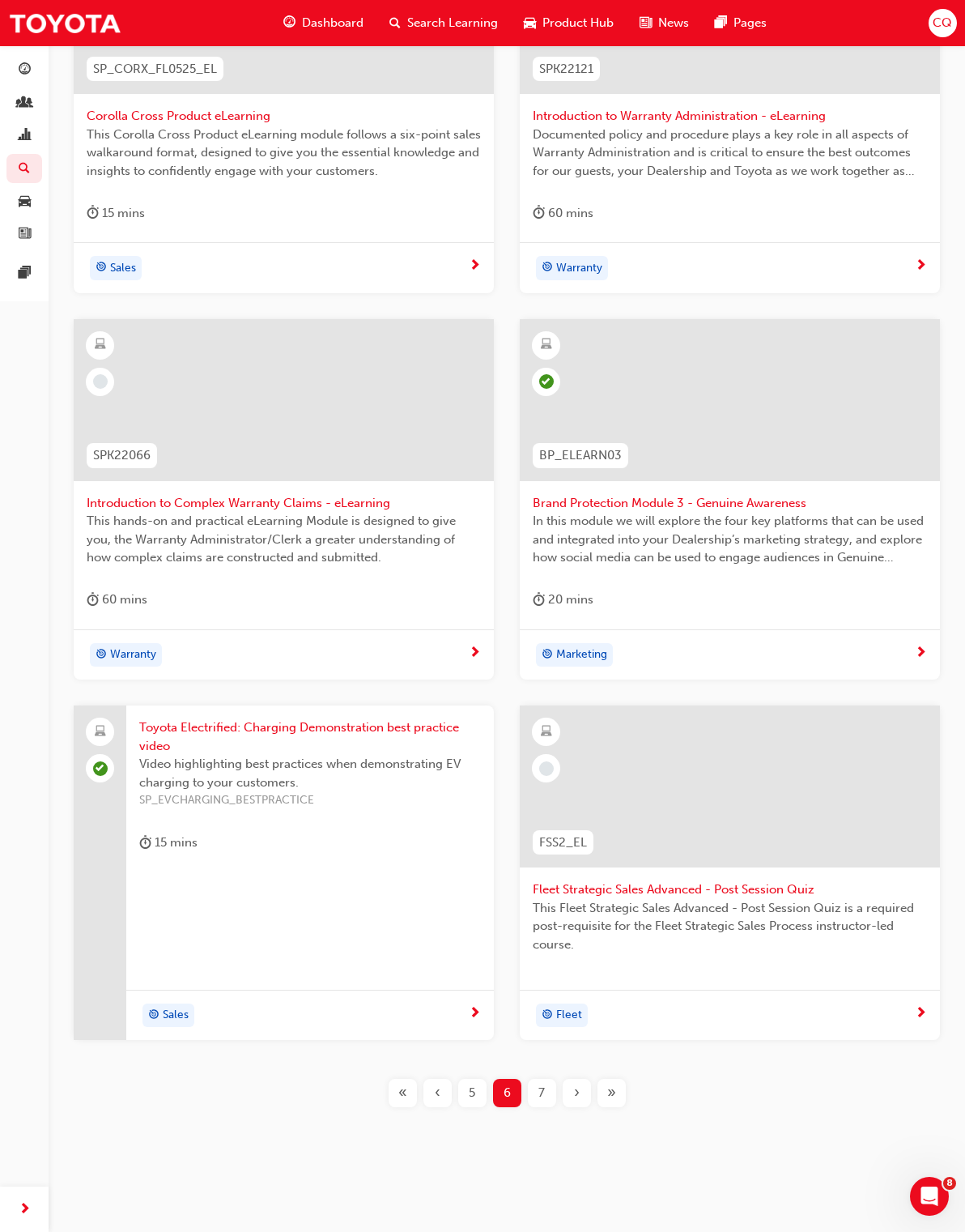
click at [407, 1092] on div "«" at bounding box center [403, 1093] width 28 height 28
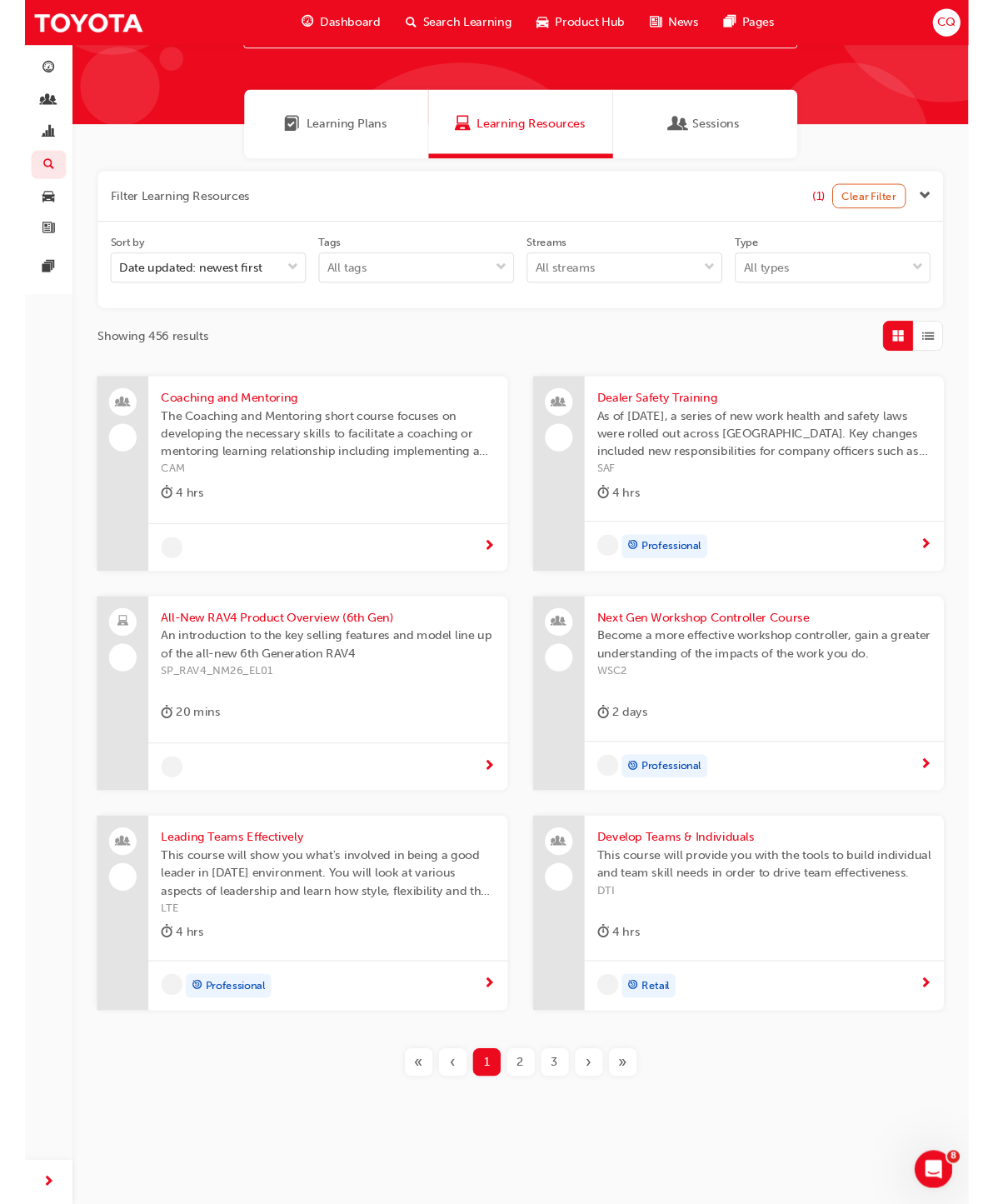
scroll to position [73, 0]
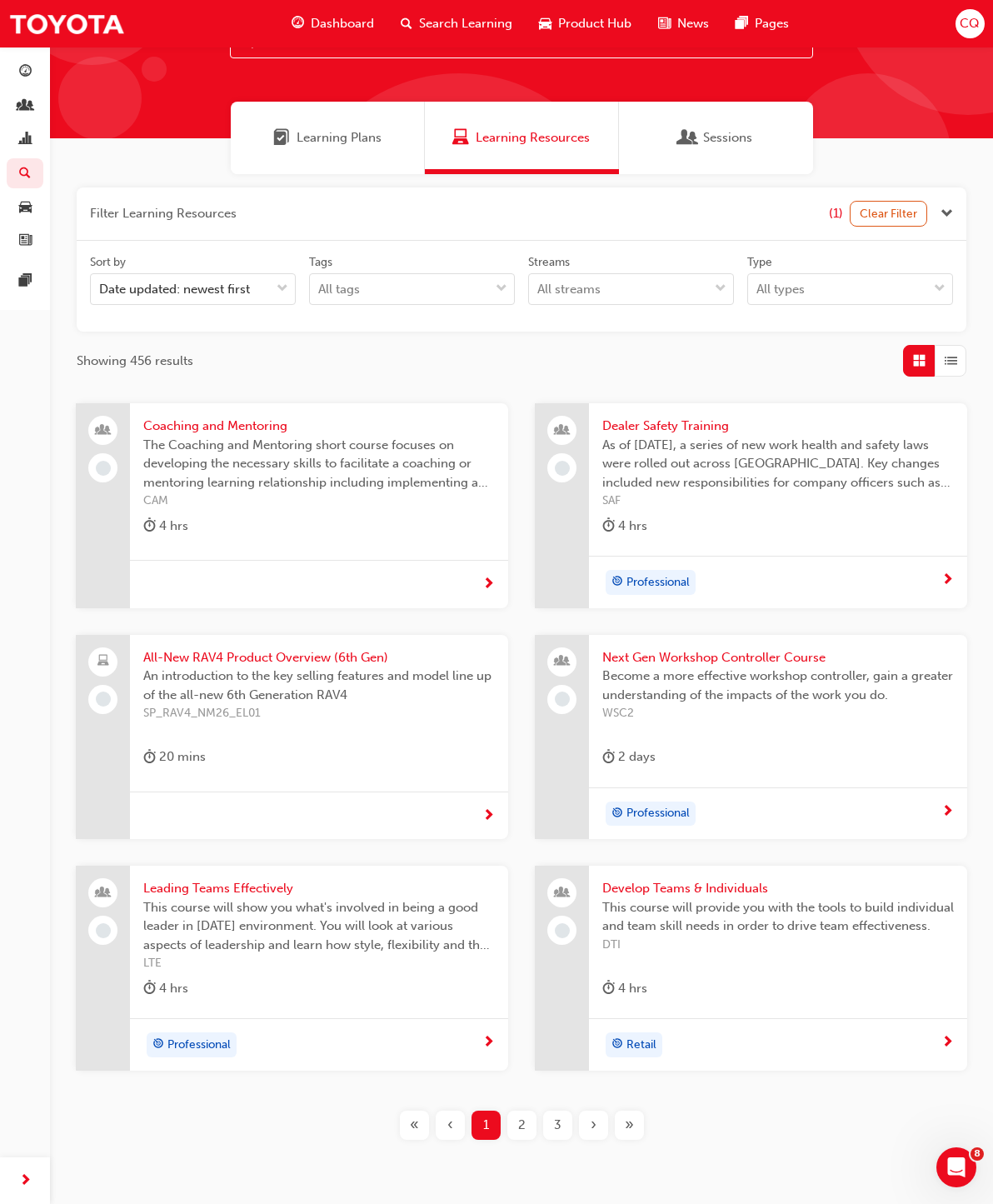
click at [321, 657] on span "All-New RAV4 Product Overview (6th Gen)" at bounding box center [319, 658] width 352 height 19
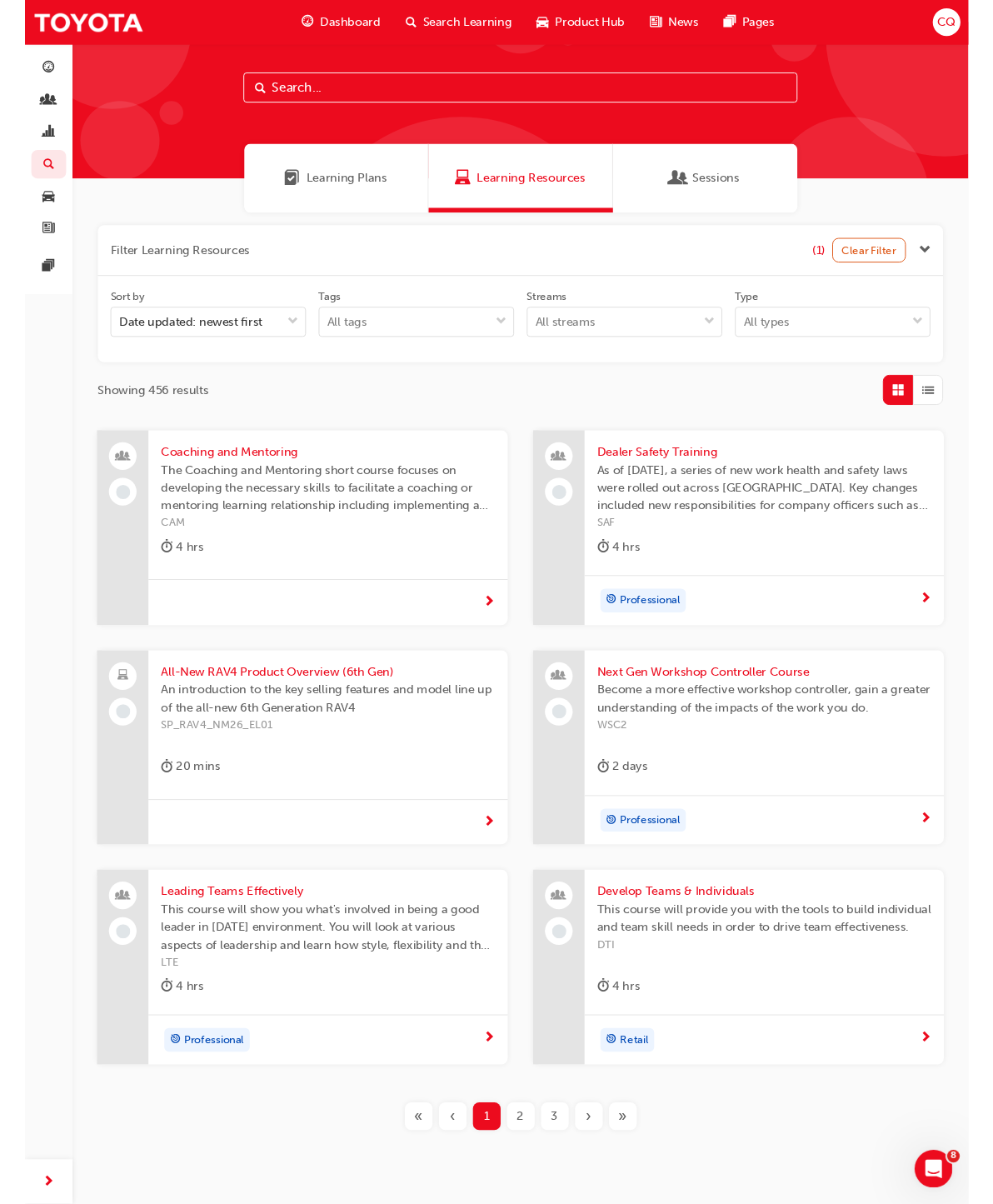
scroll to position [73, 0]
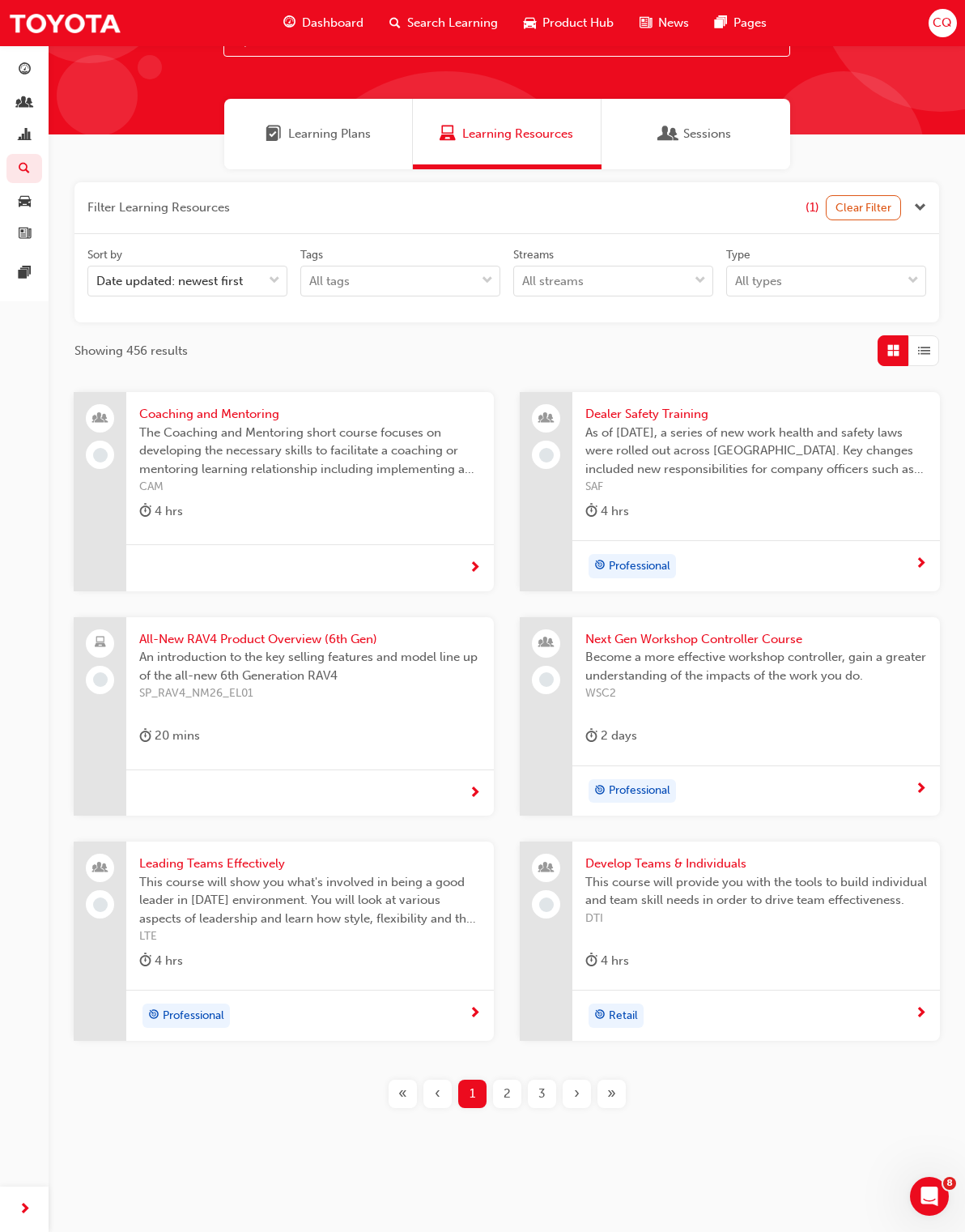
click at [507, 1092] on span "2" at bounding box center [507, 1094] width 8 height 19
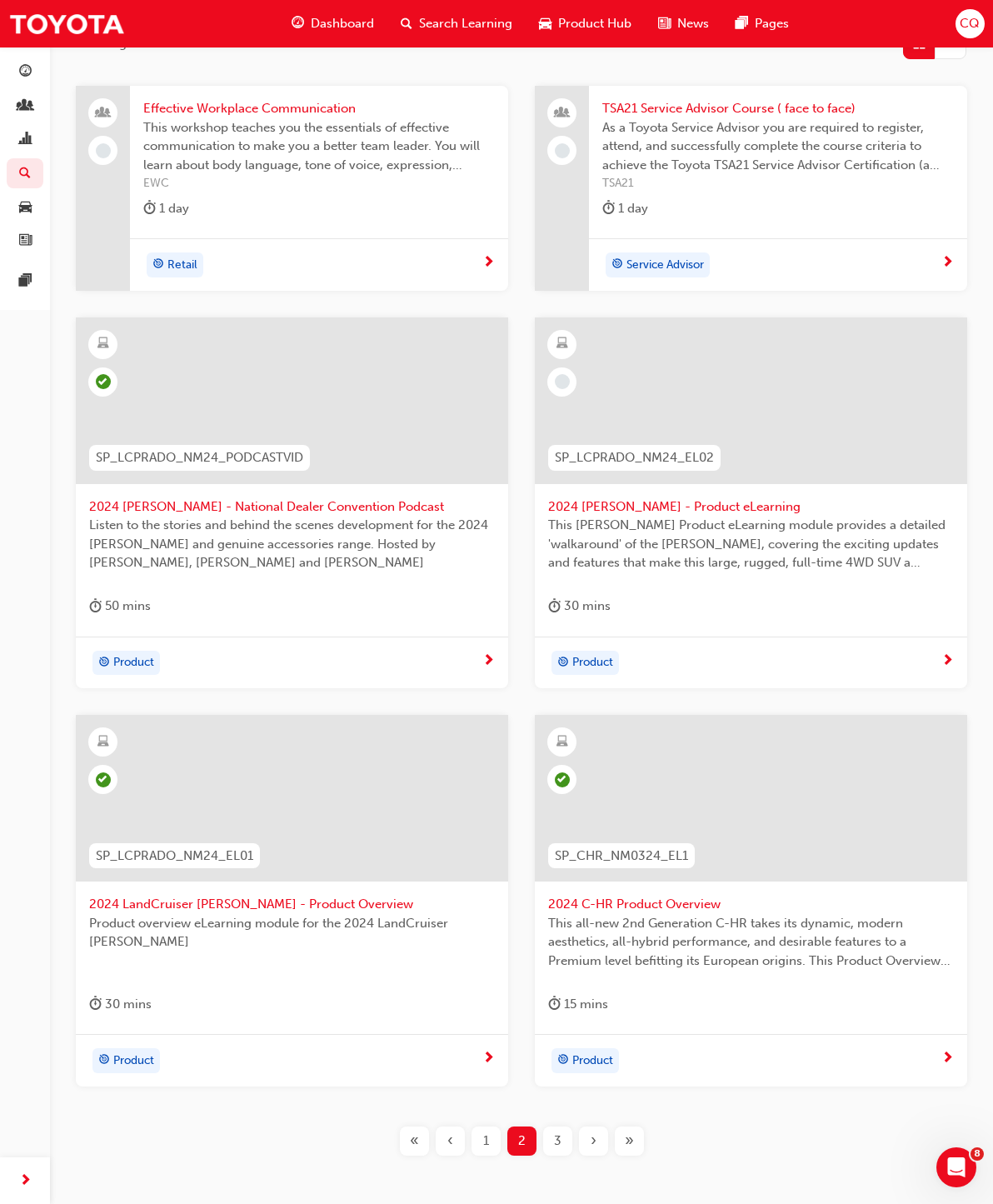
scroll to position [389, 0]
click at [721, 519] on span "This [PERSON_NAME] Product eLearning module provides a detailed 'walkaround' of…" at bounding box center [751, 545] width 406 height 57
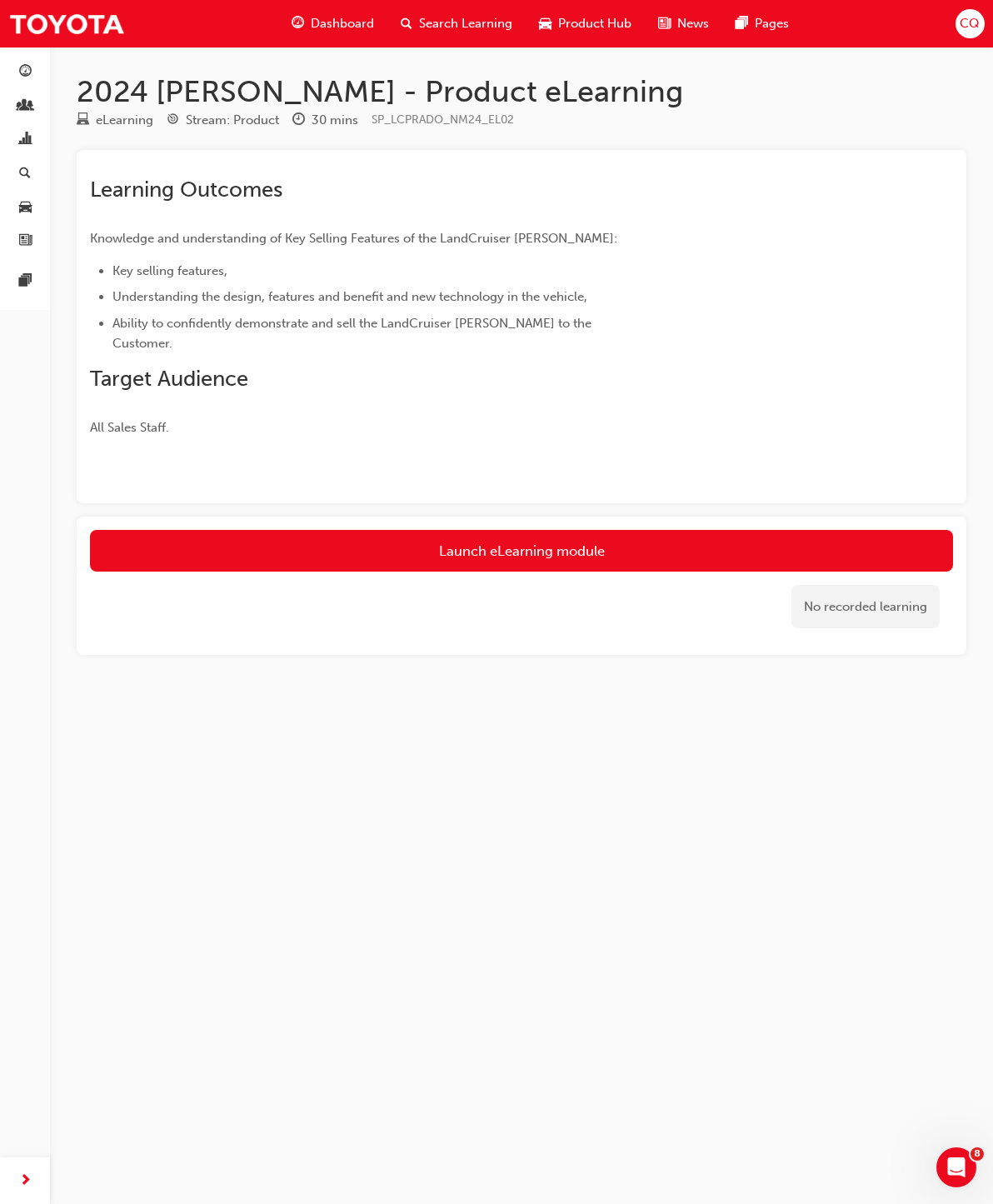
click at [585, 530] on link "Launch eLearning module" at bounding box center [521, 550] width 863 height 42
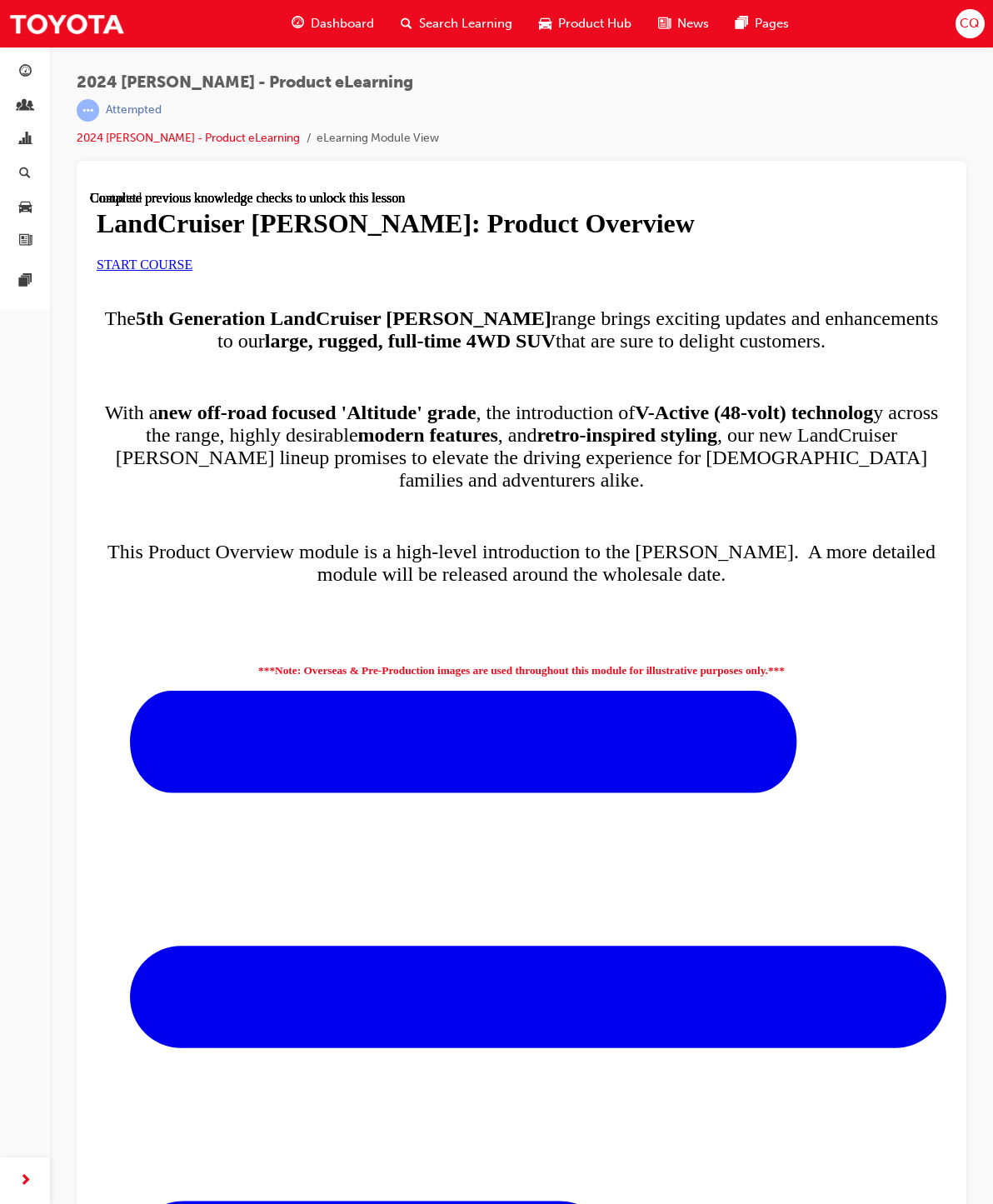
click at [192, 272] on span "START COURSE" at bounding box center [144, 264] width 96 height 15
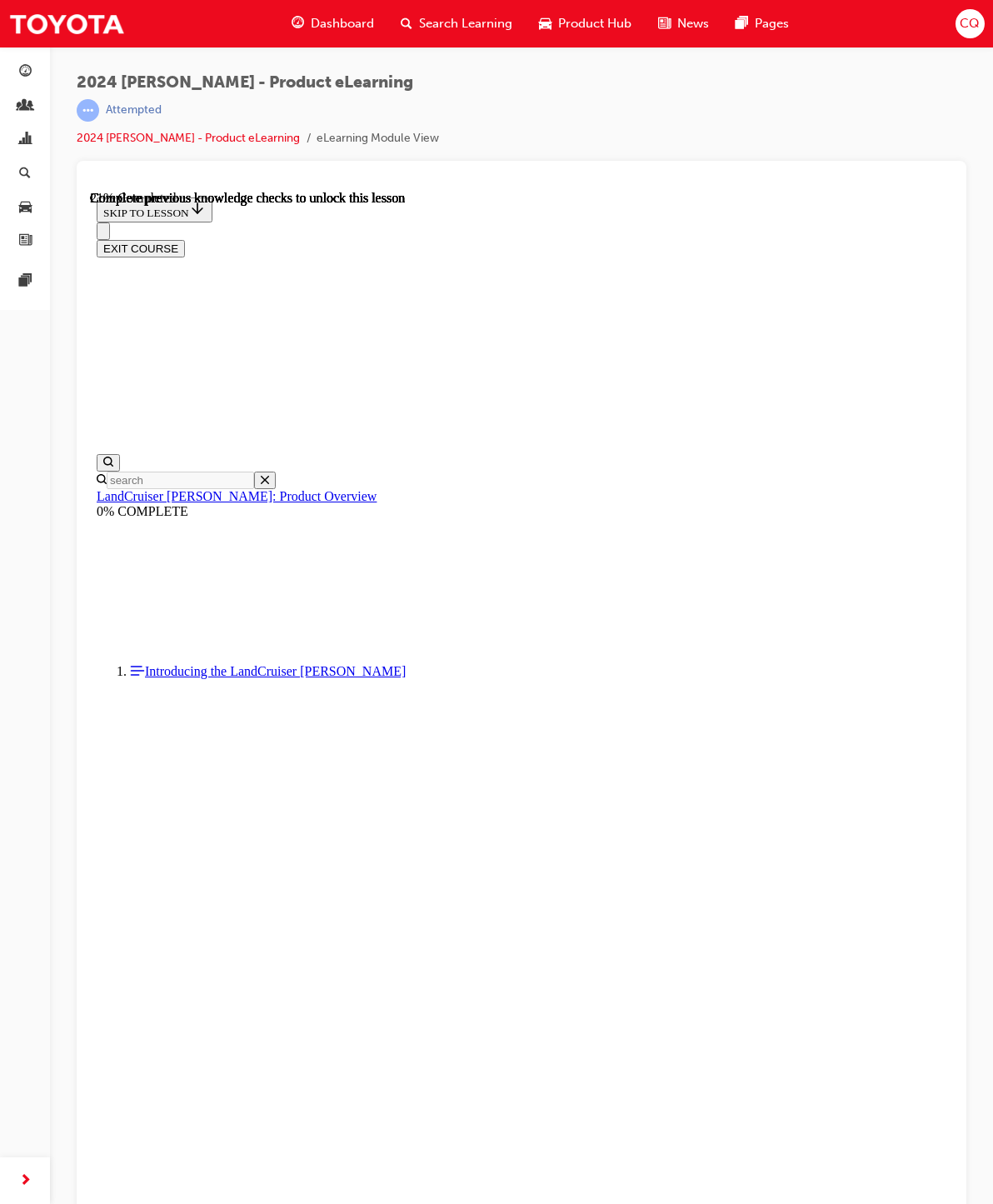
scroll to position [743, 0]
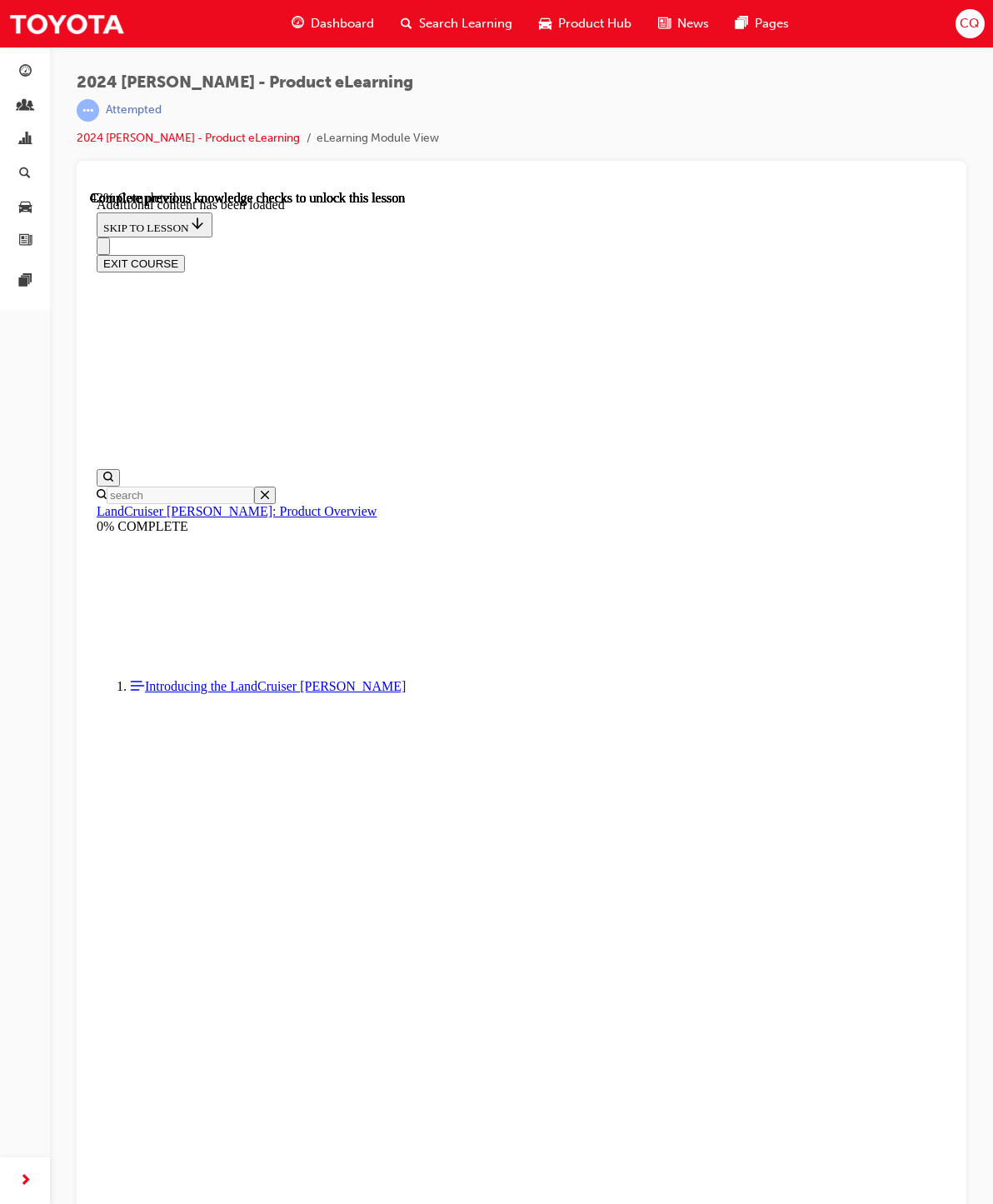
scroll to position [1484, 0]
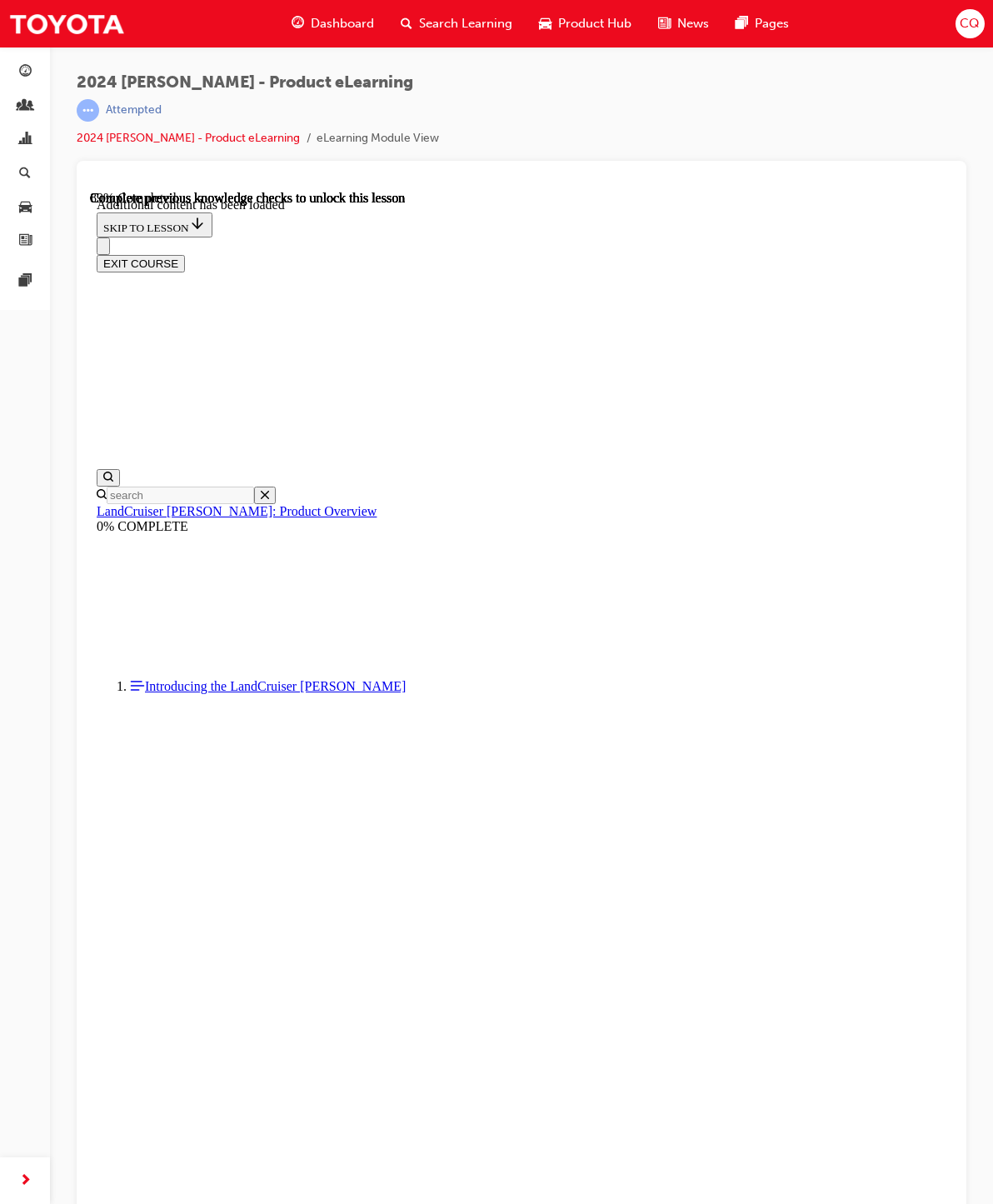
radio input "true"
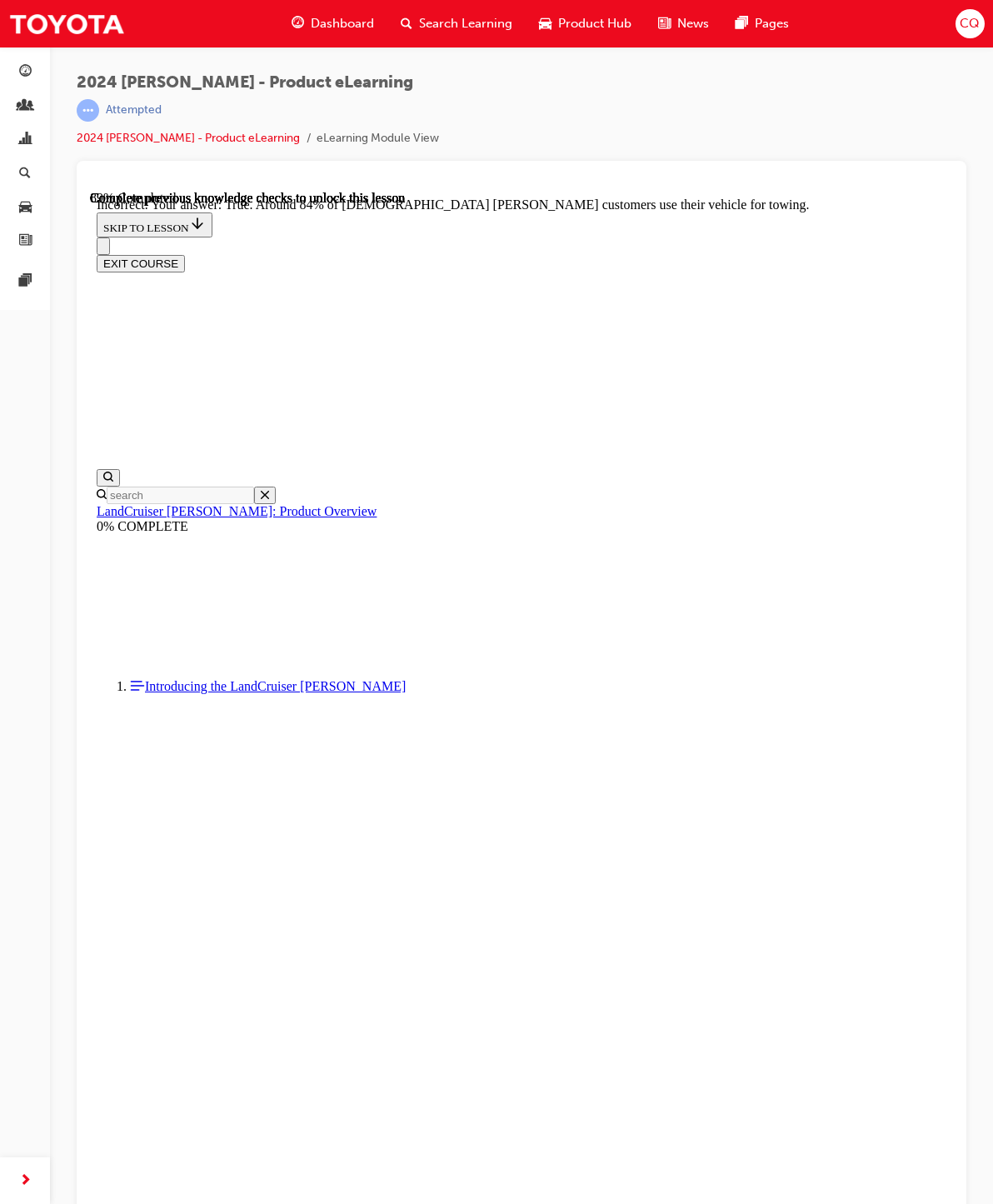
scroll to position [2938, 0]
radio input "true"
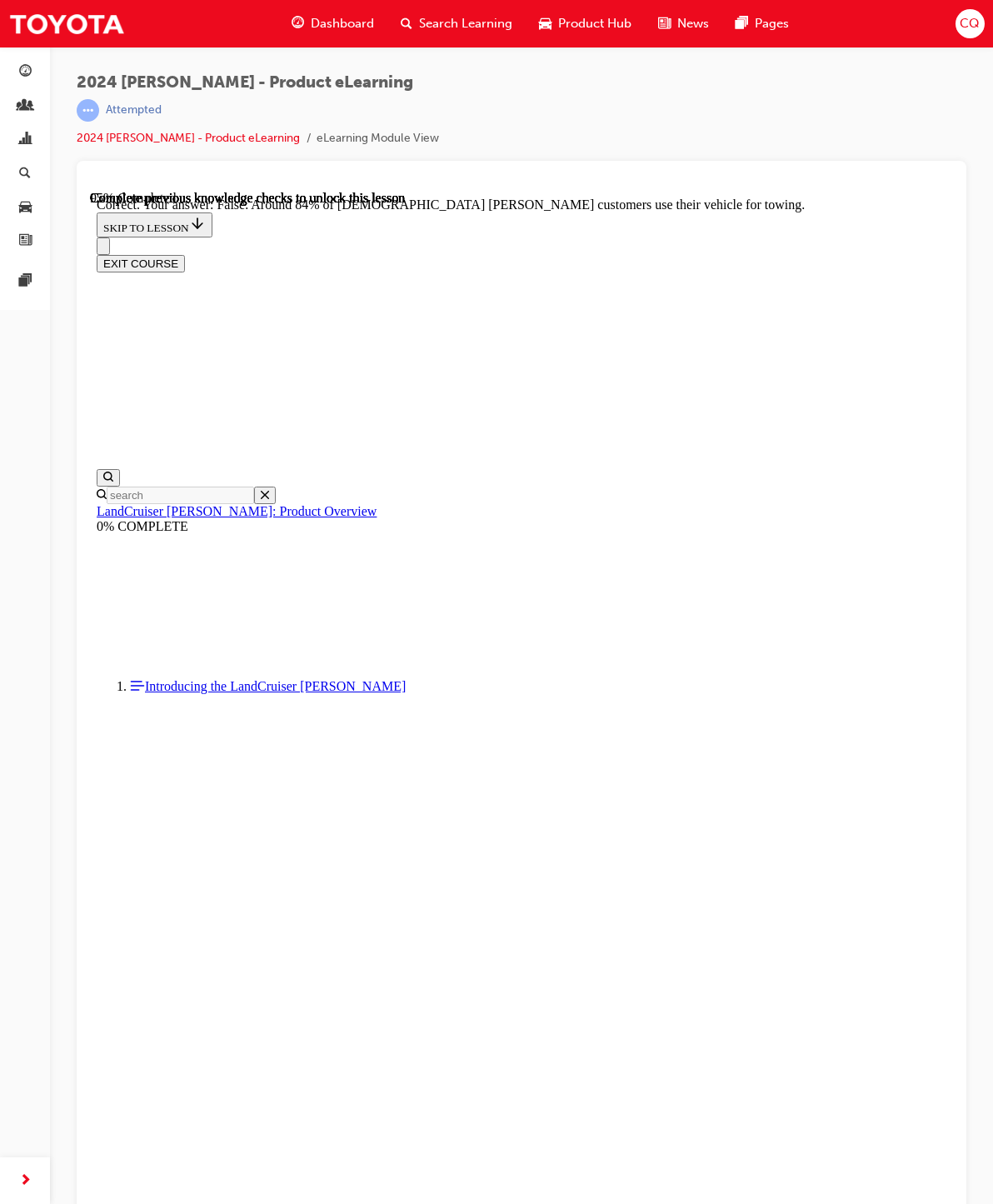
scroll to position [3205, 0]
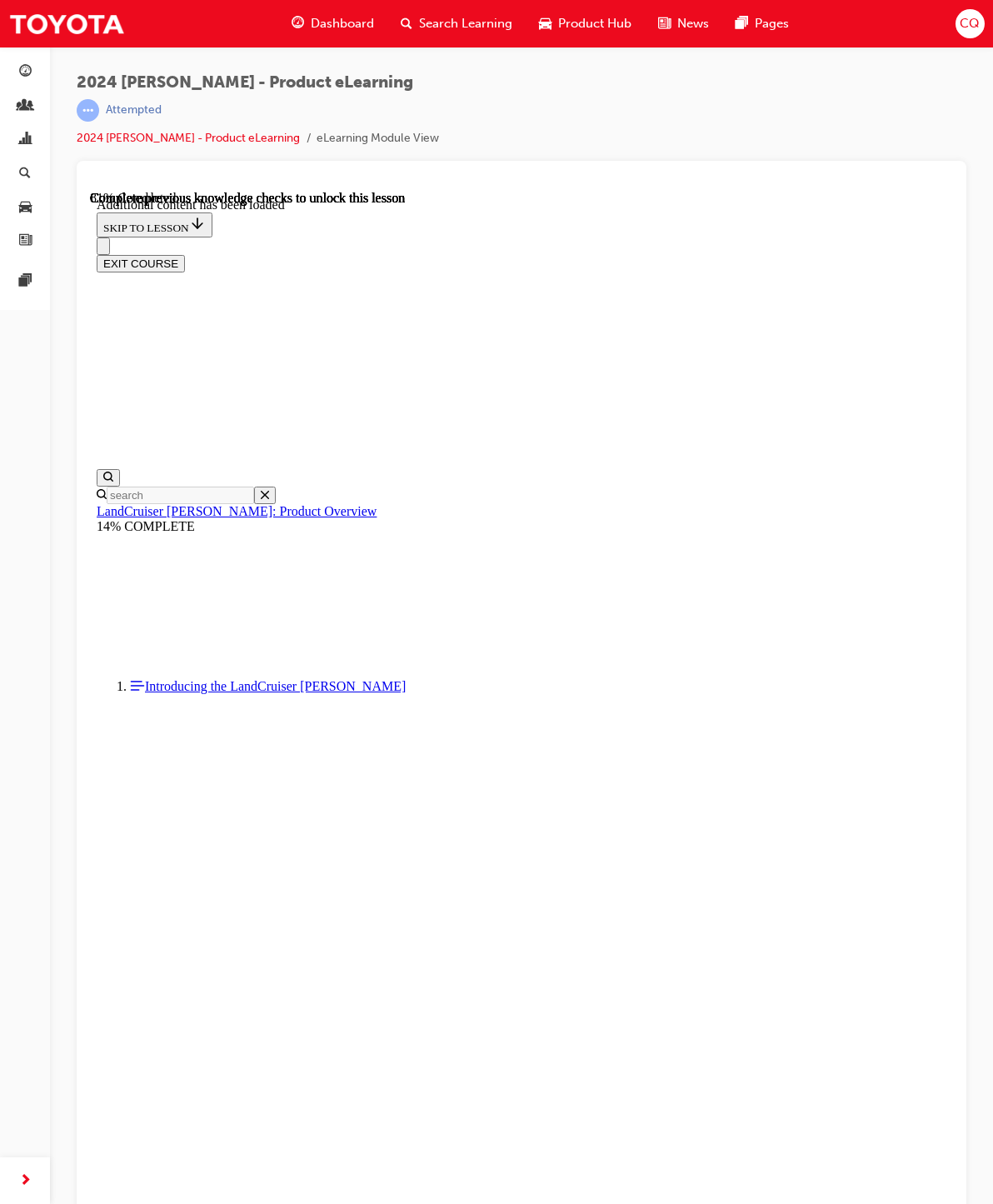
scroll to position [2549, 0]
radio input "true"
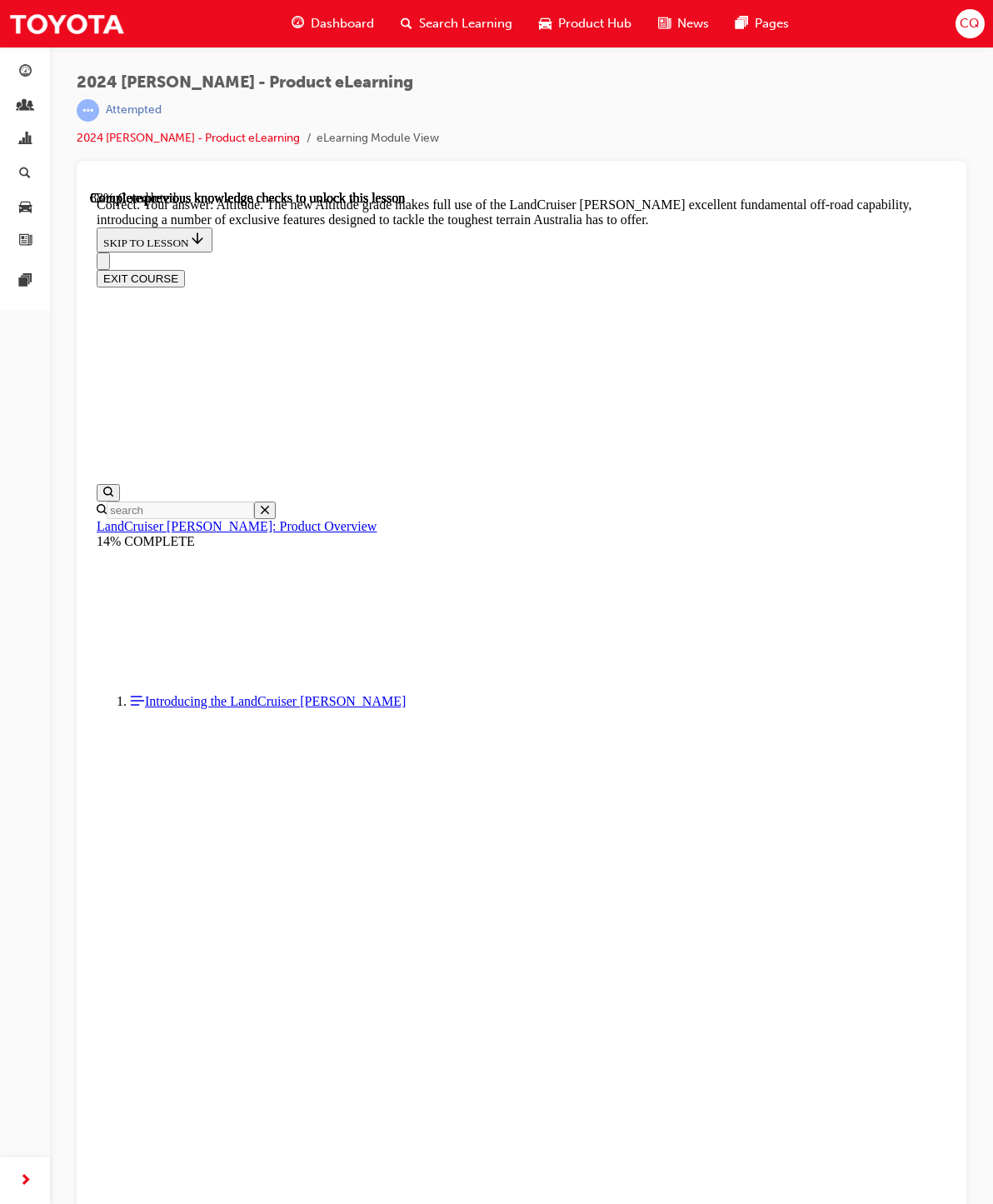
scroll to position [3428, 0]
checkbox input "true"
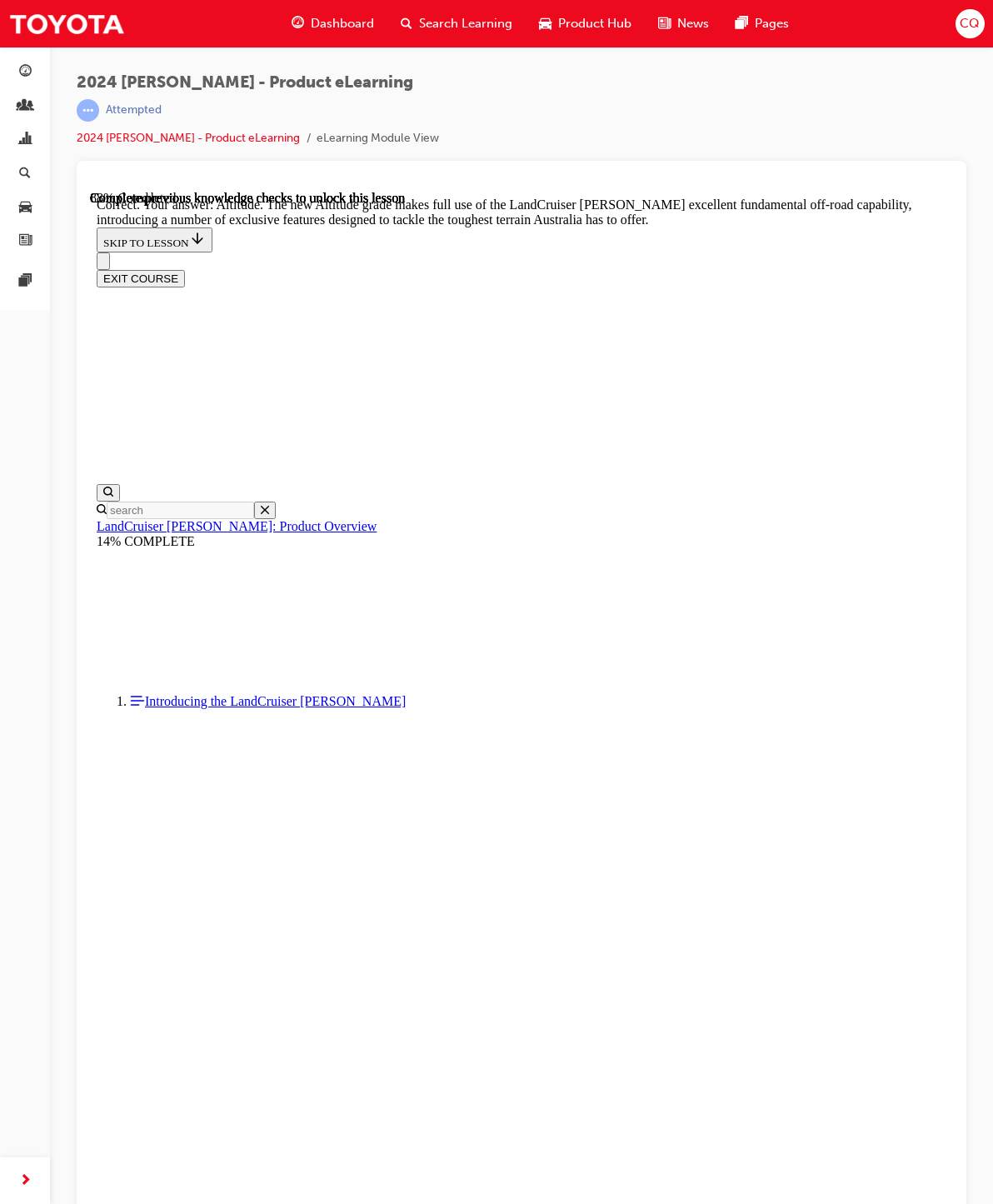
checkbox input "true"
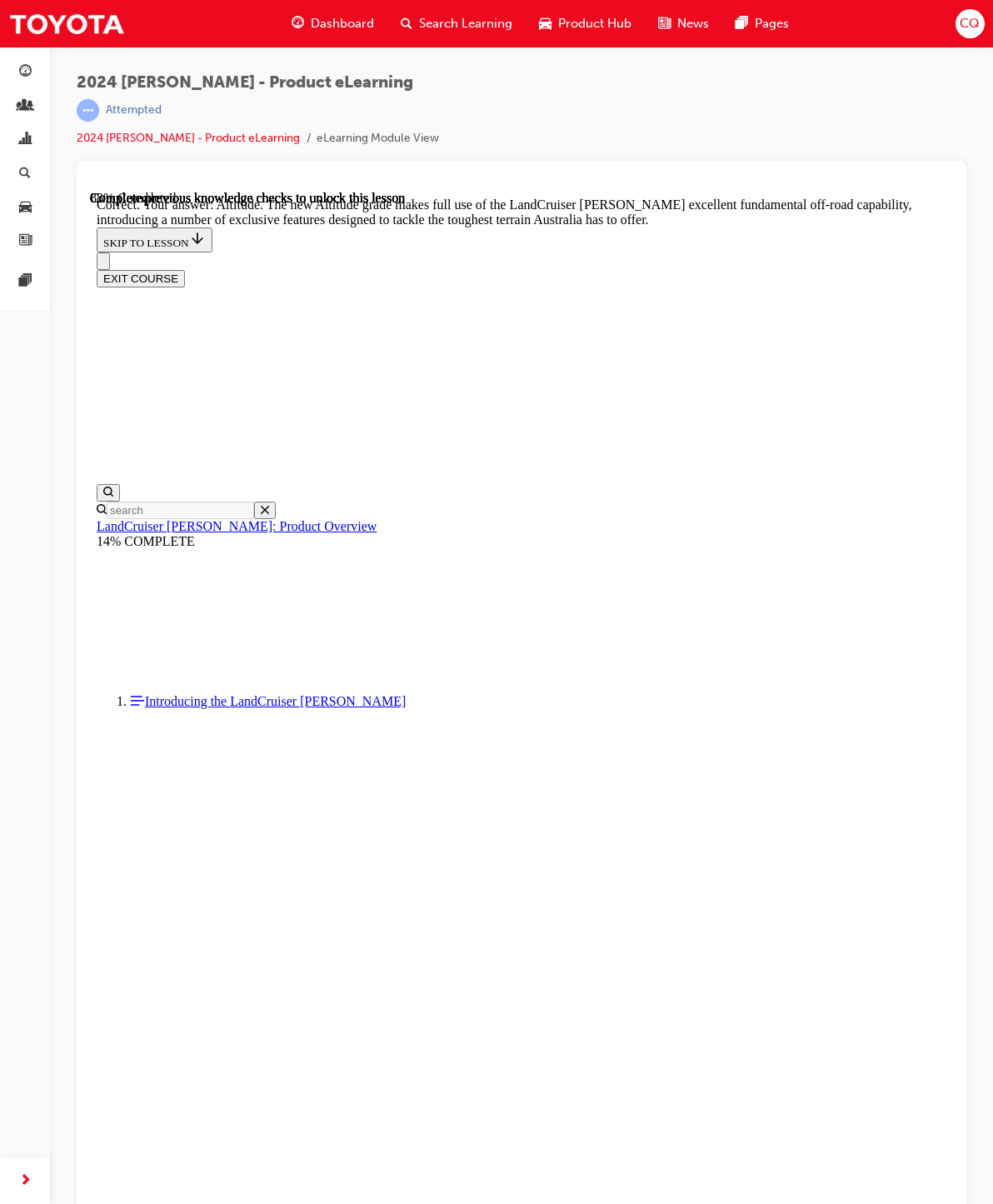
checkbox input "true"
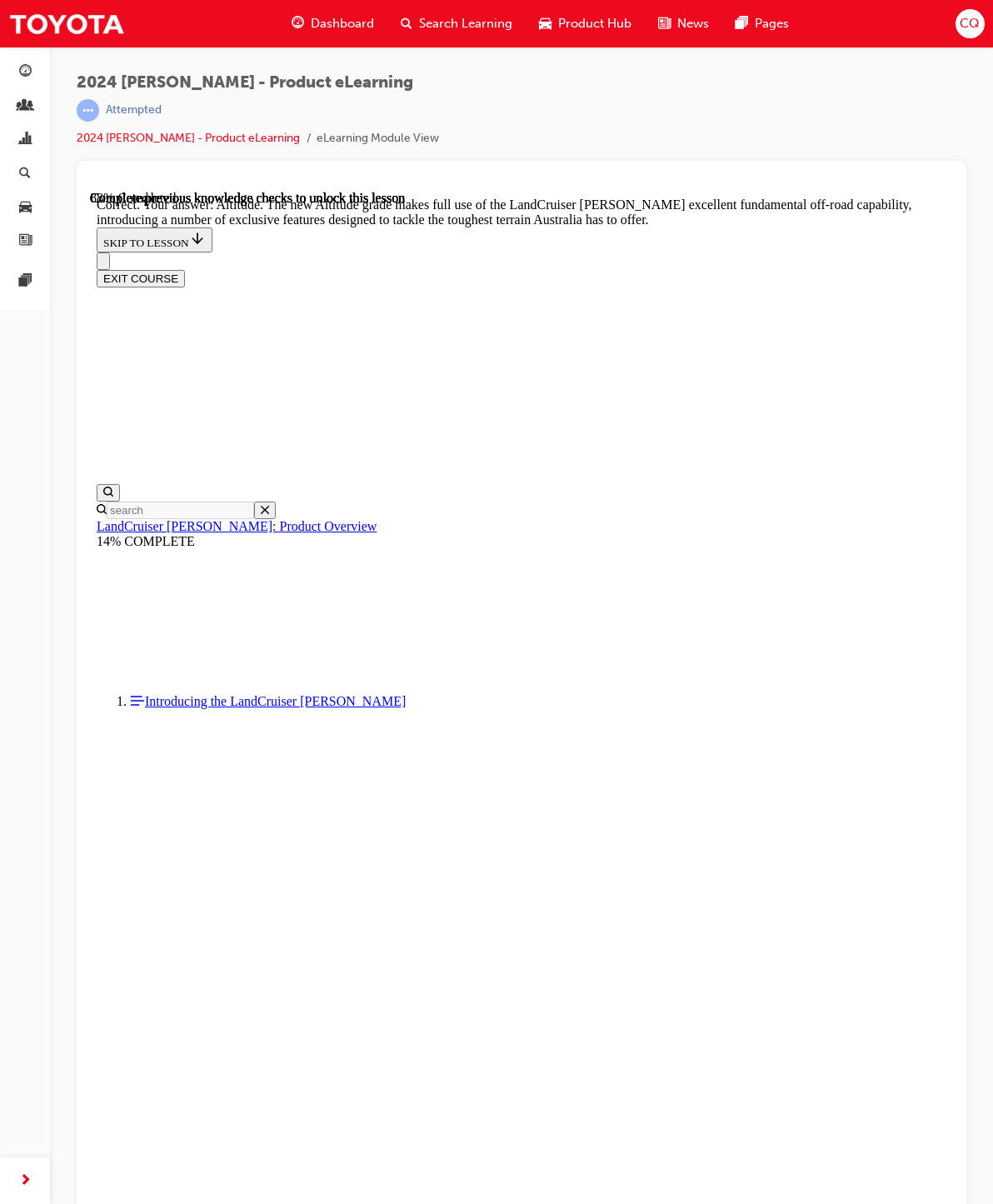
checkbox input "true"
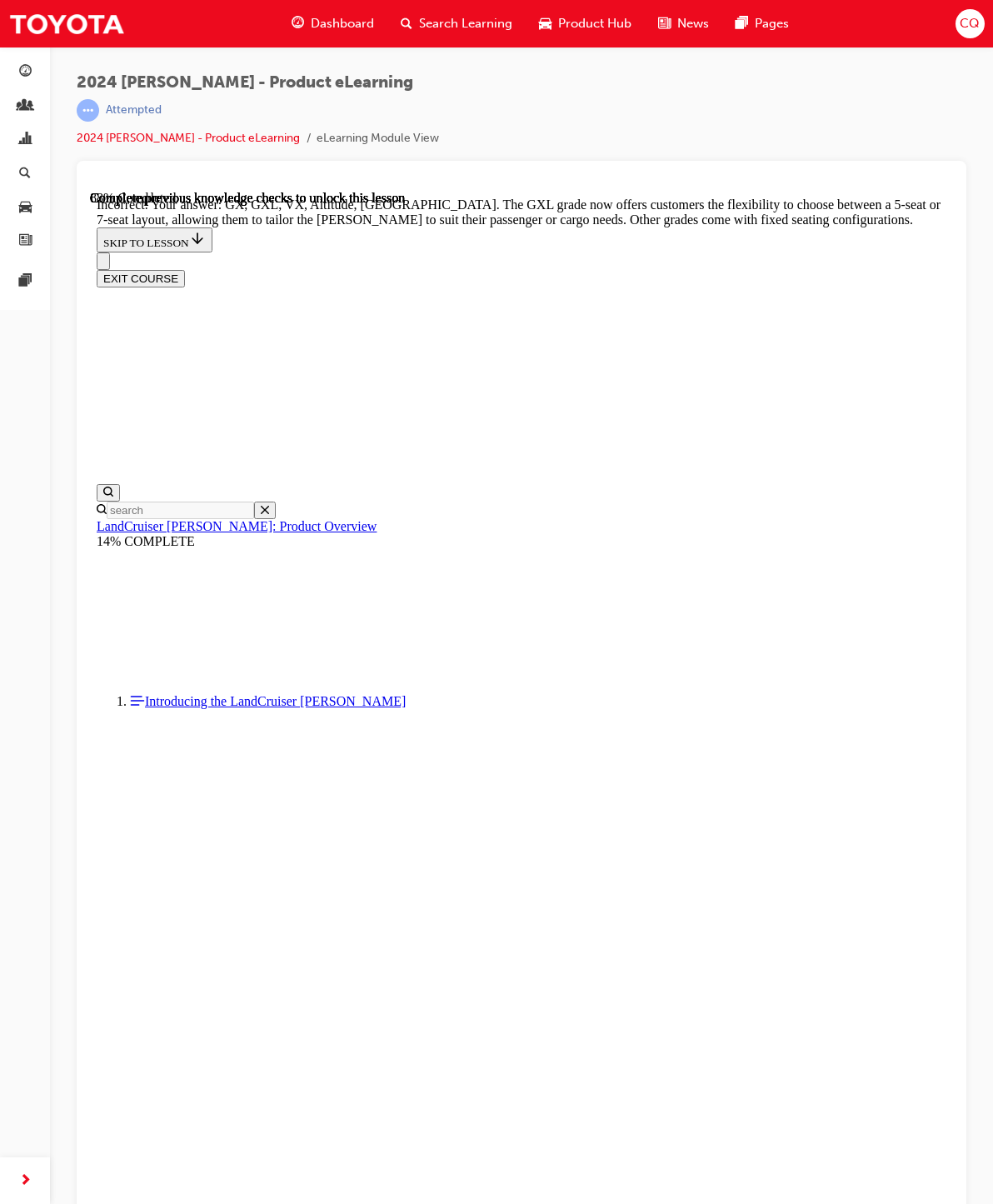
checkbox input "false"
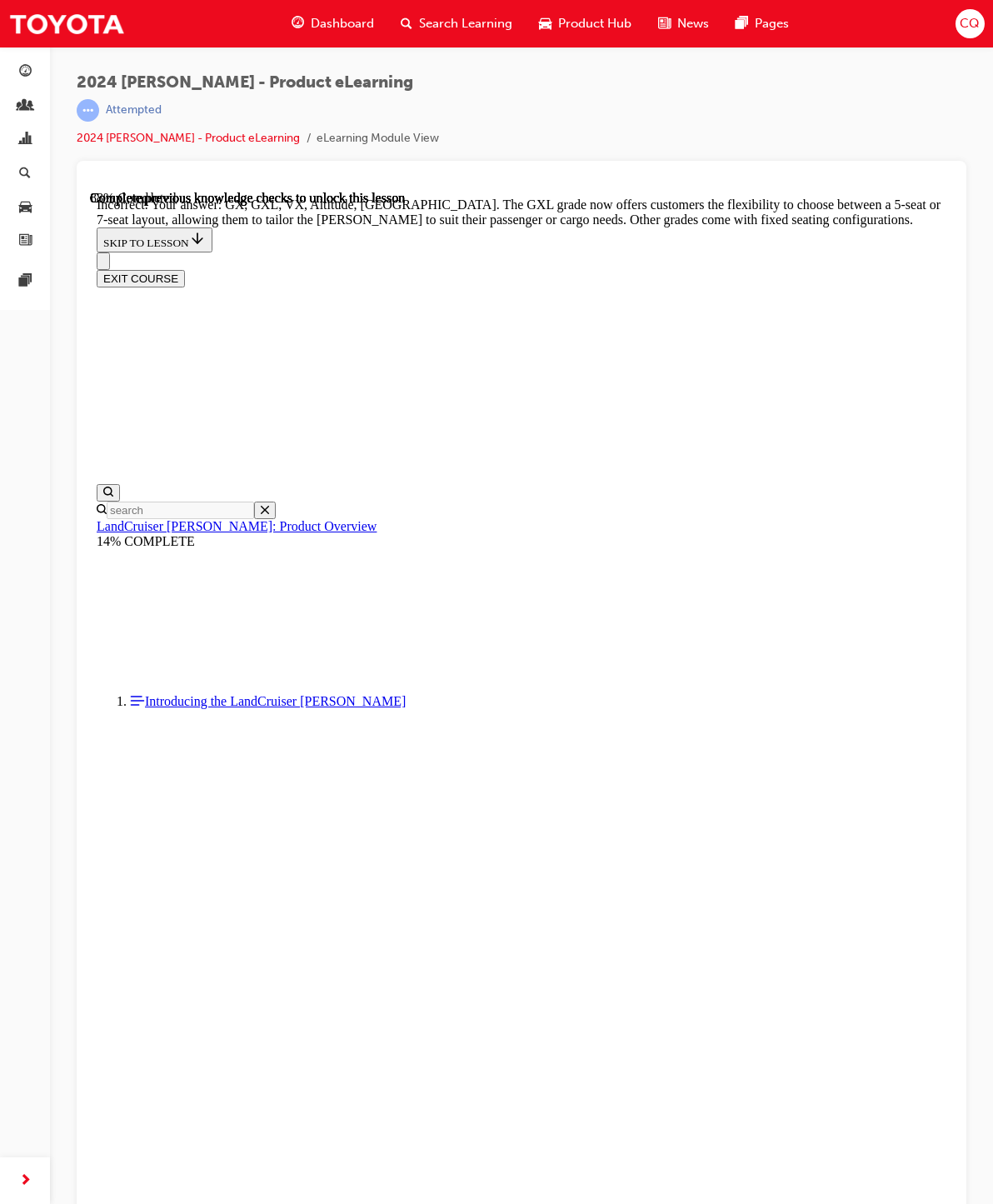
checkbox input "false"
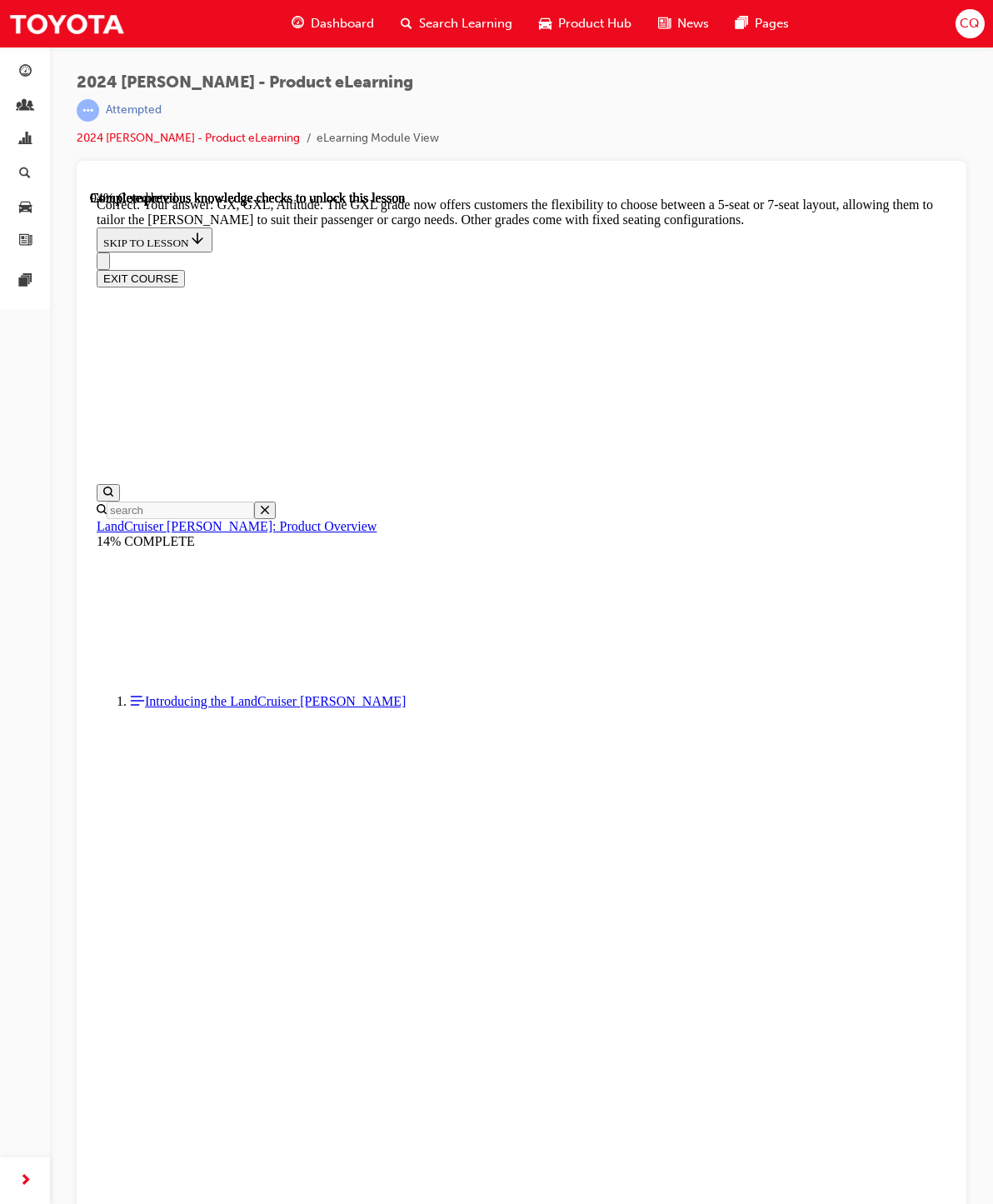
scroll to position [3734, 0]
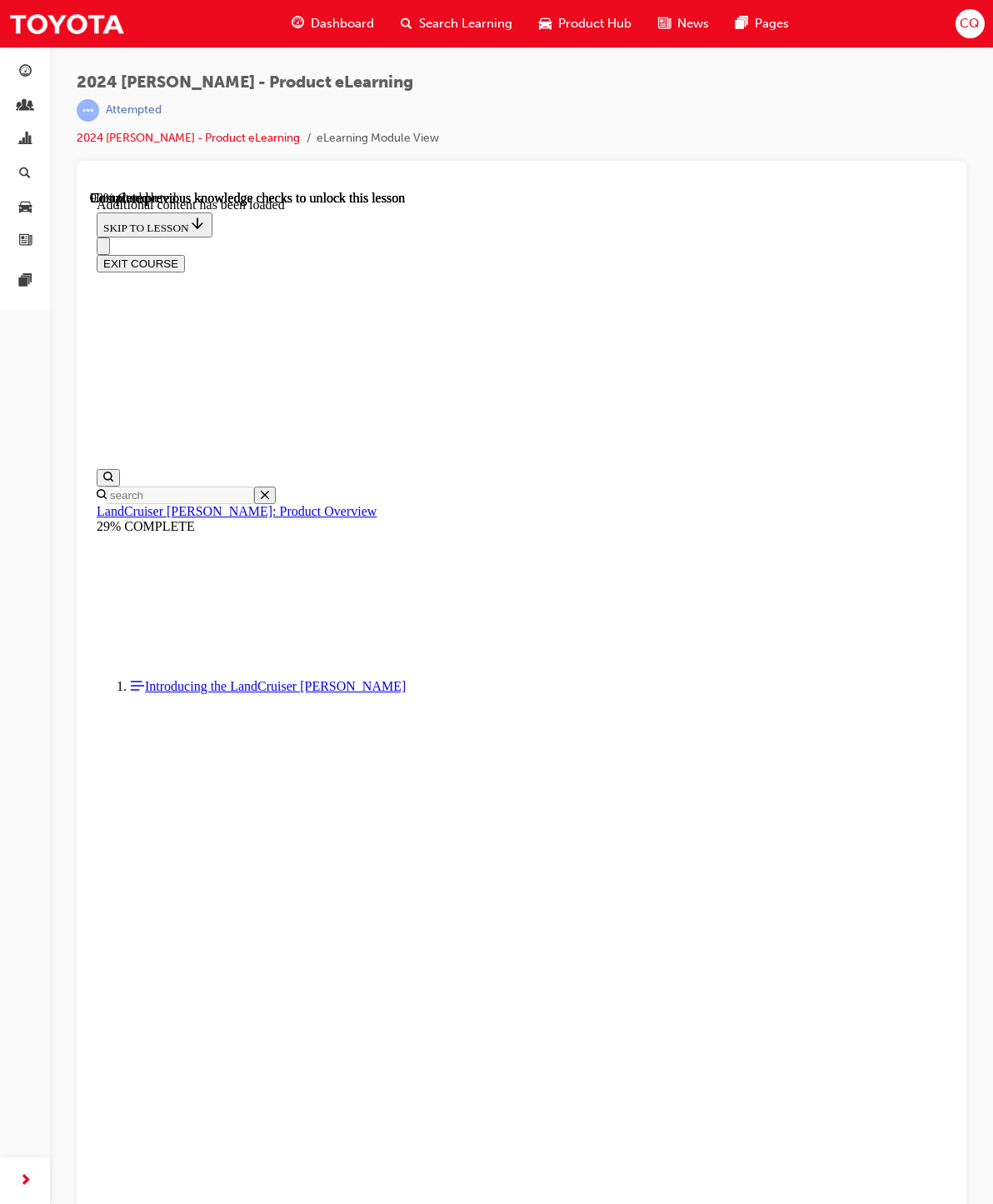
scroll to position [3784, 0]
radio input "true"
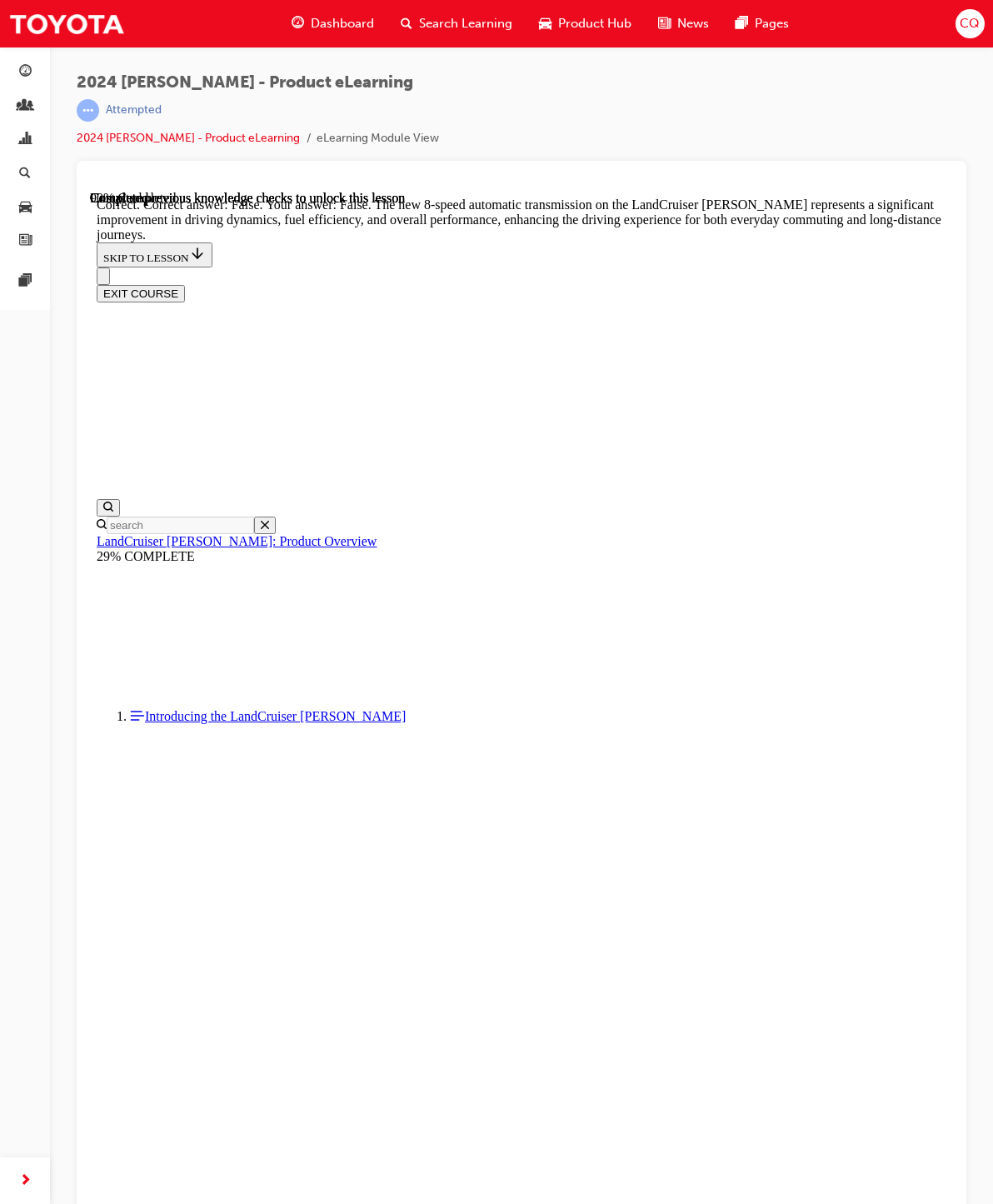
scroll to position [4589, 0]
radio input "true"
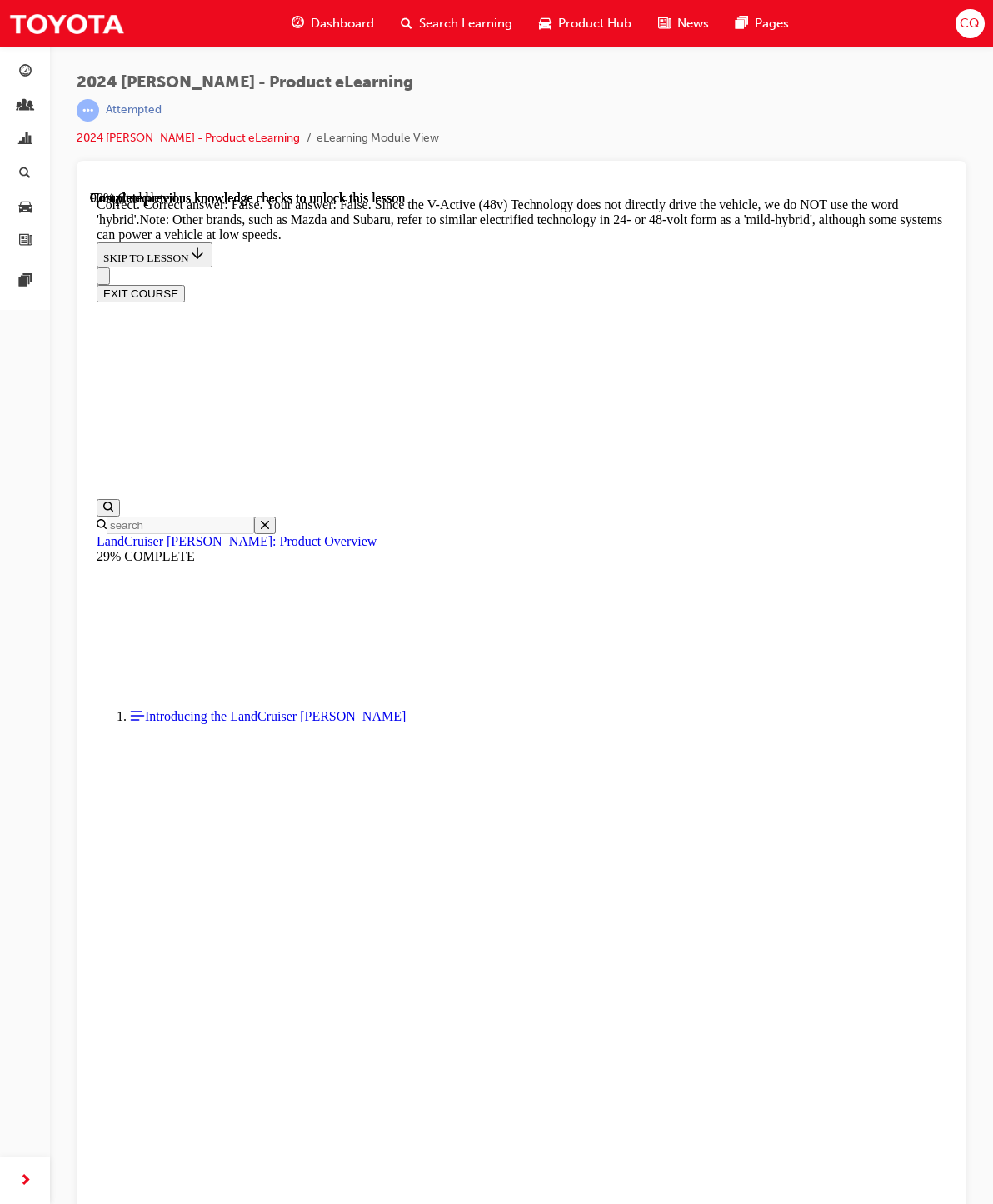
scroll to position [5087, 0]
radio input "true"
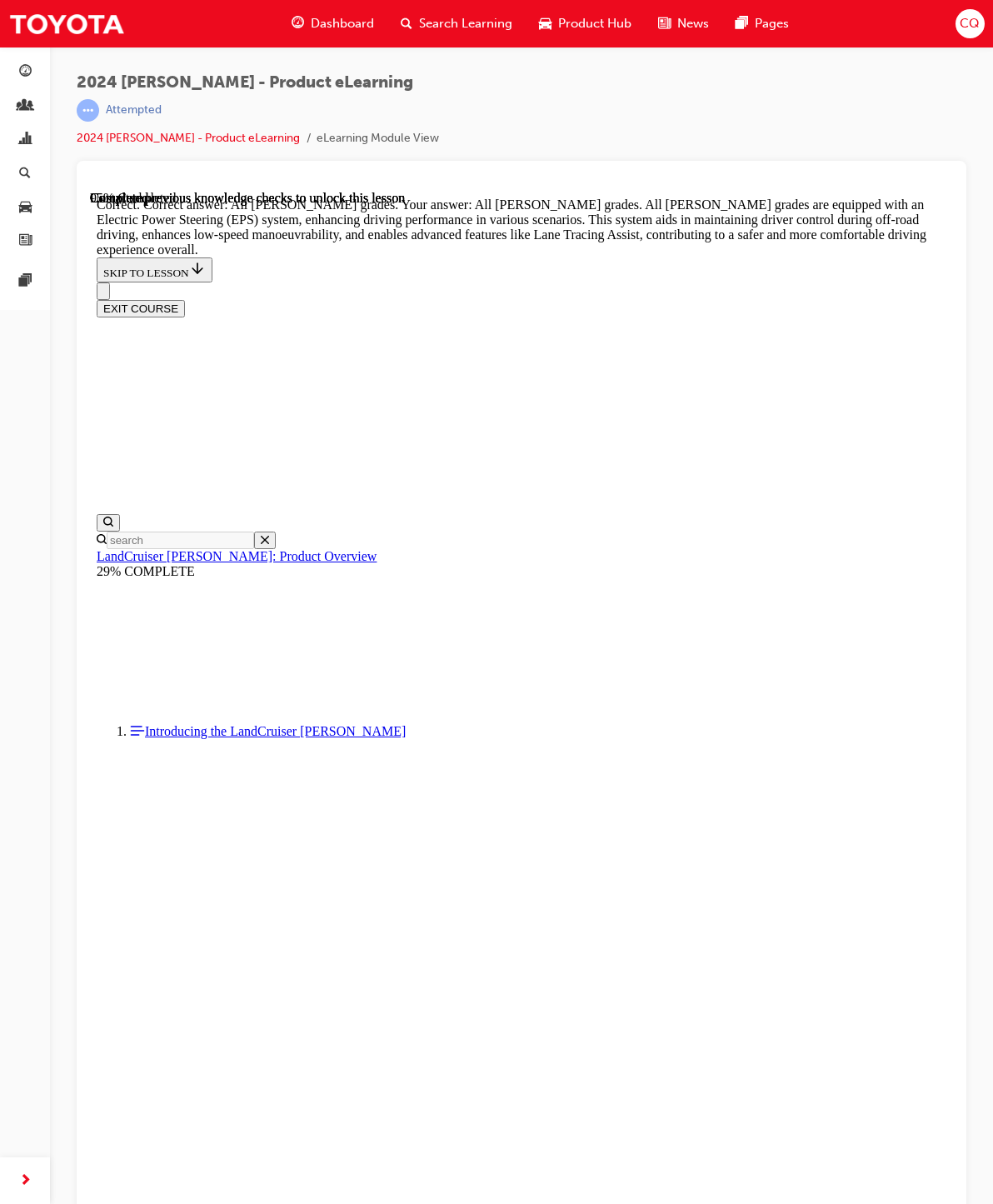
scroll to position [5389, 0]
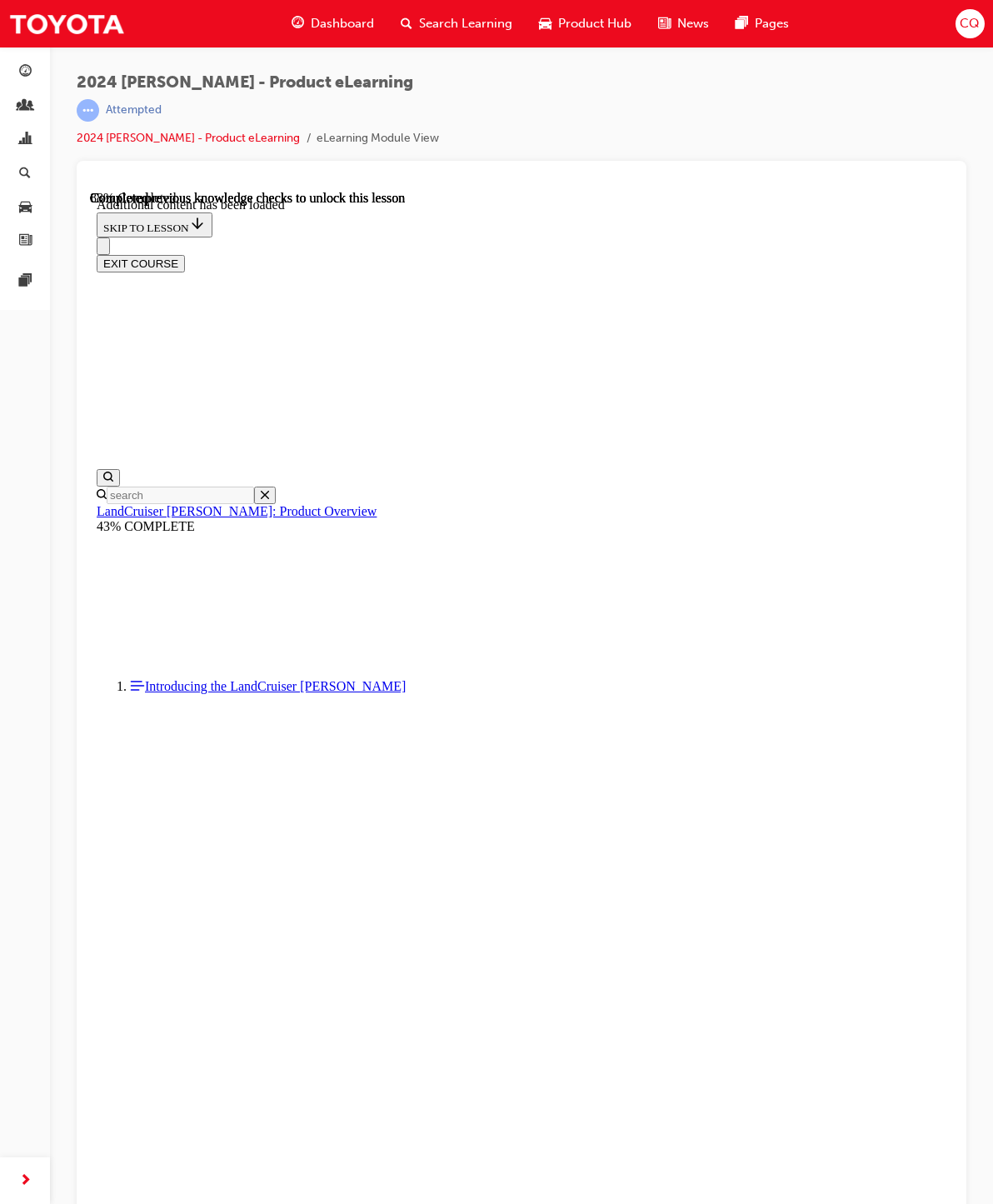
scroll to position [5483, 0]
checkbox input "true"
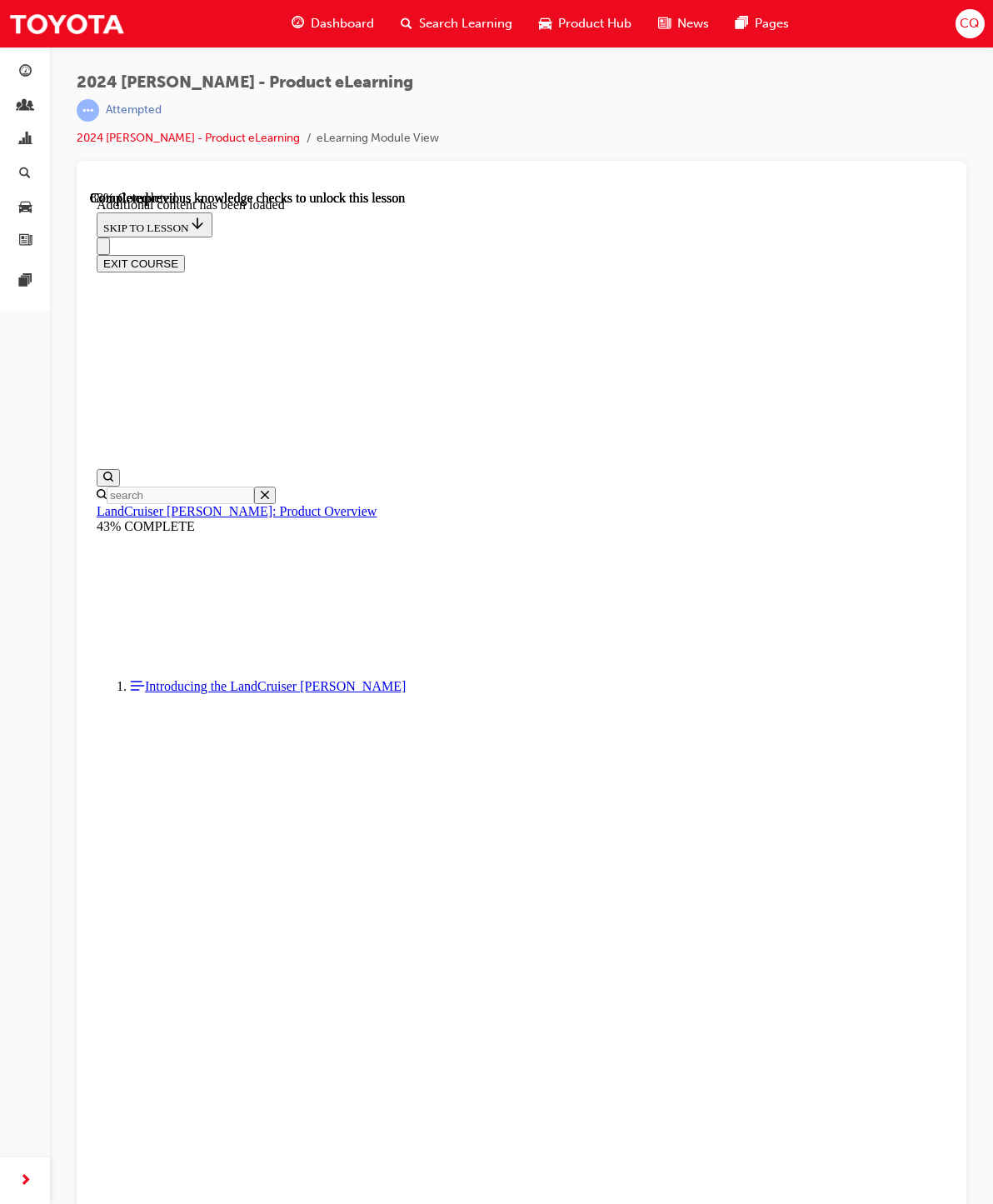
checkbox input "true"
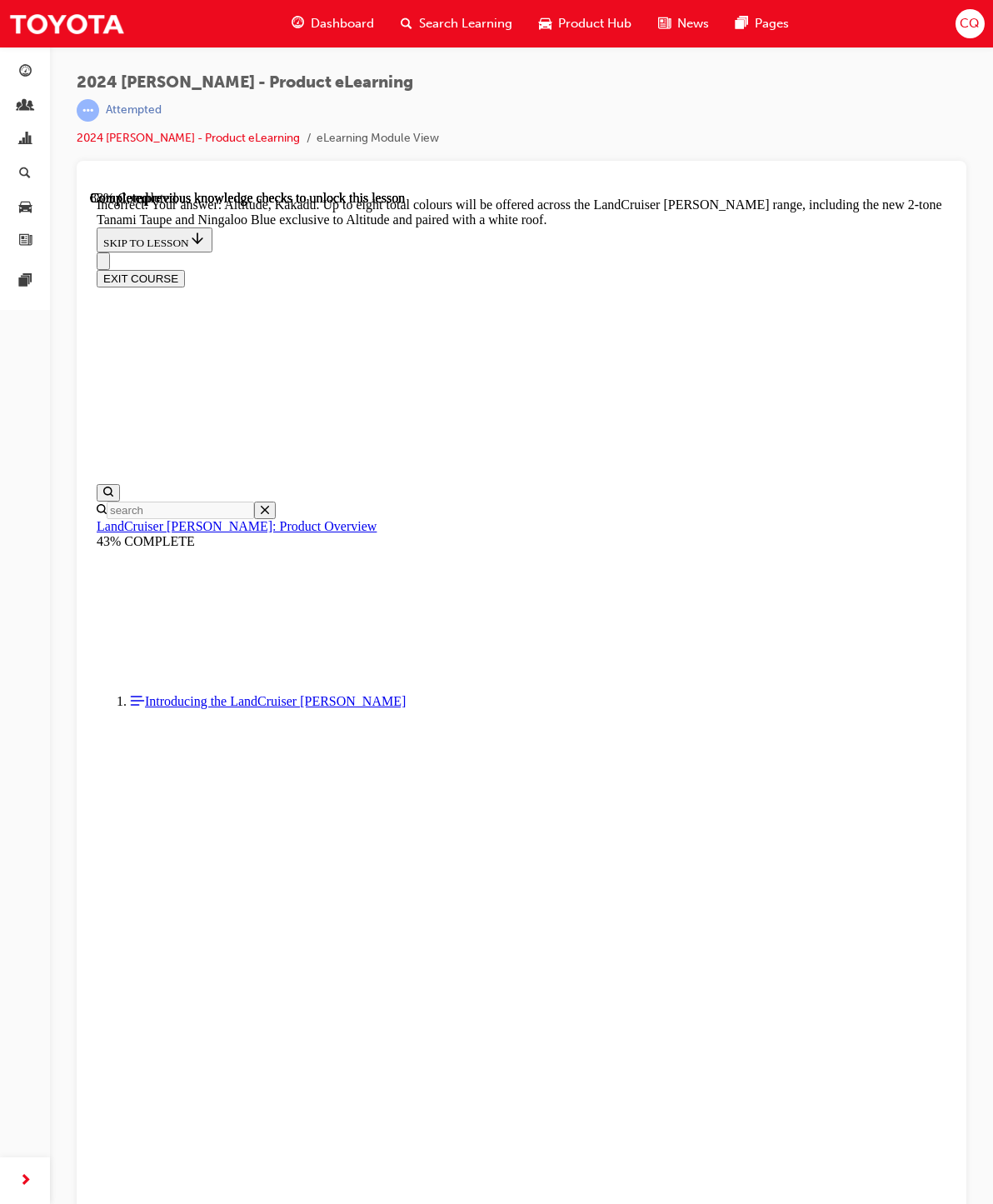
checkbox input "false"
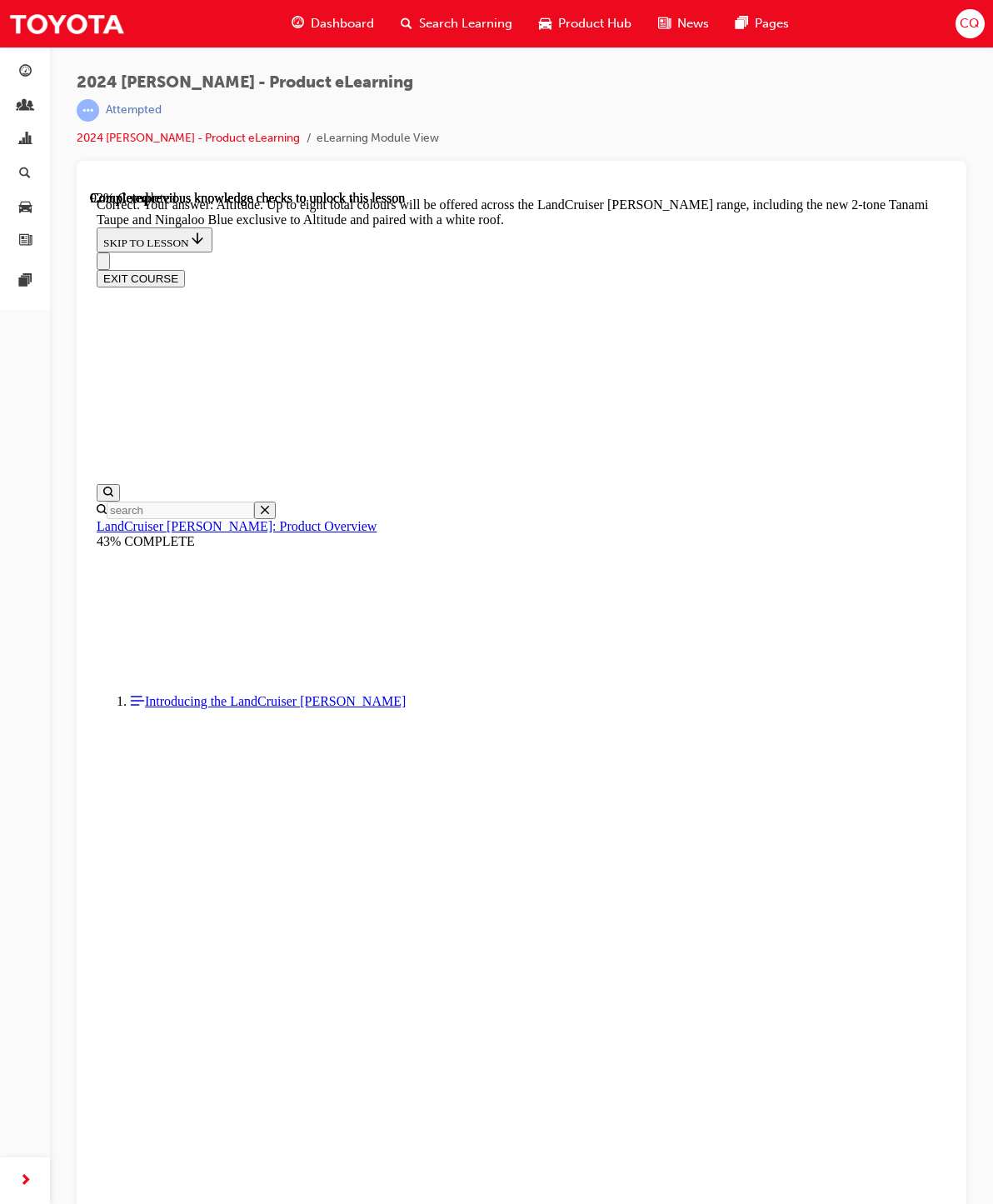
scroll to position [6429, 0]
checkbox input "true"
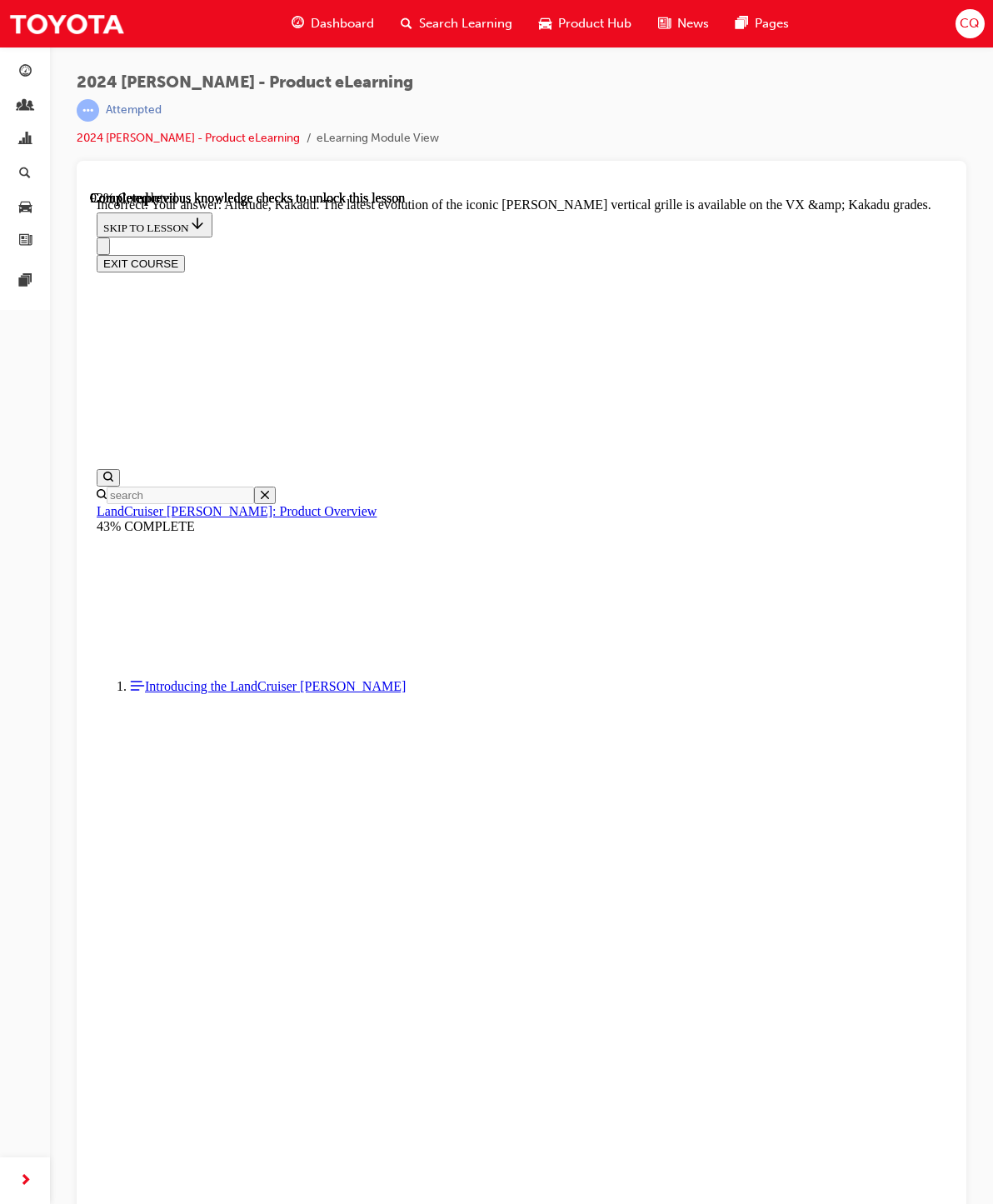
checkbox input "false"
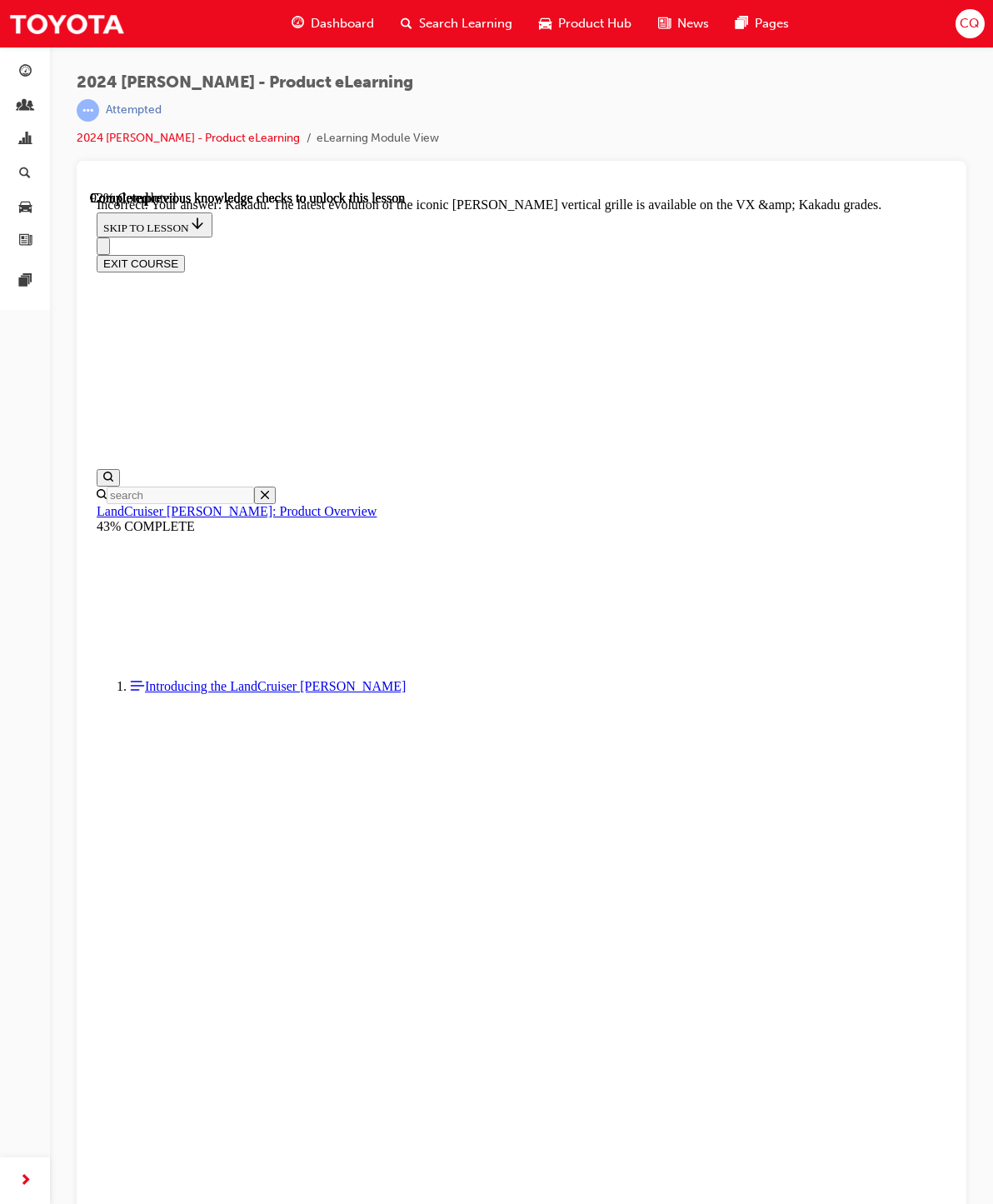
scroll to position [6669, 0]
checkbox input "true"
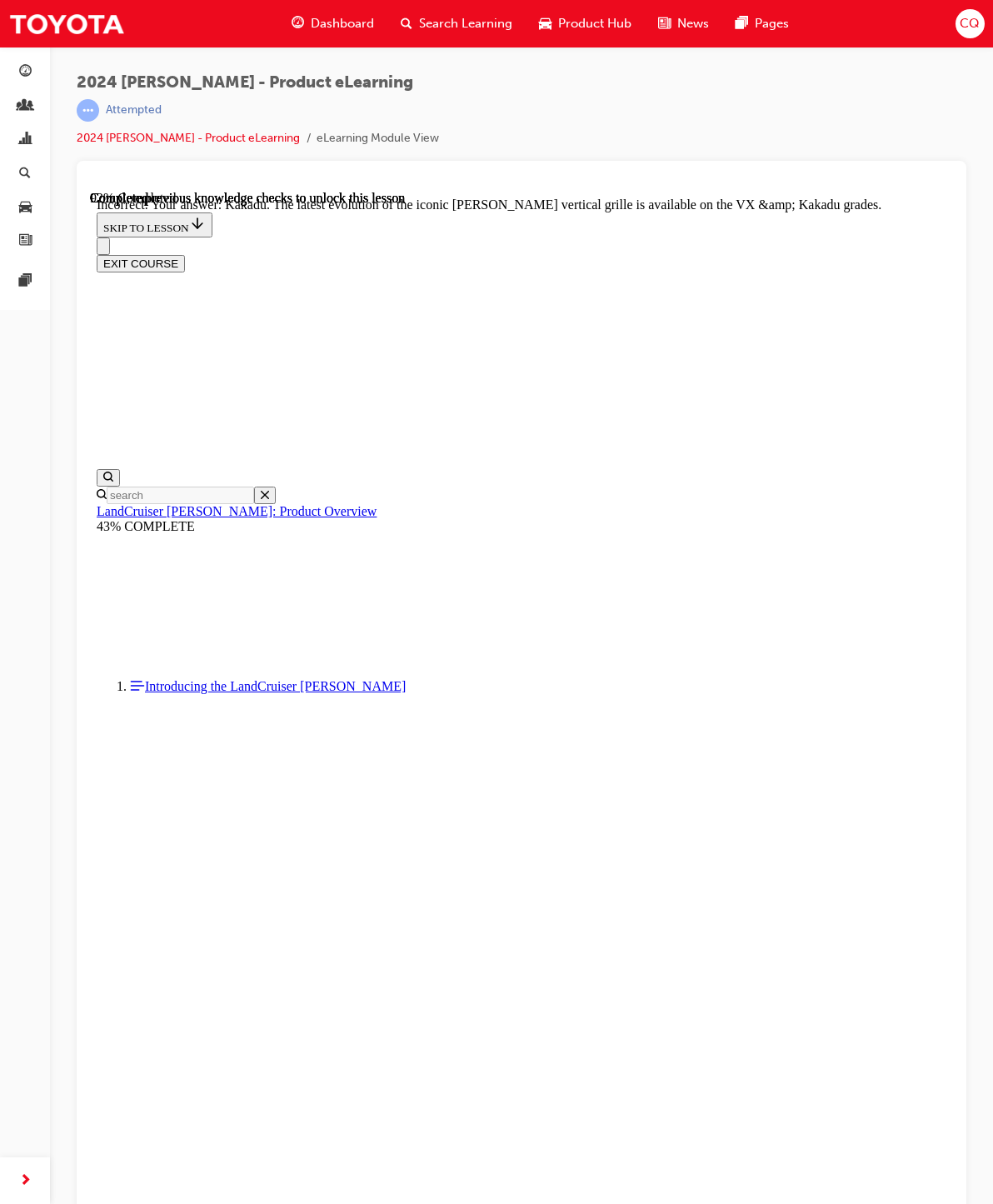
scroll to position [6429, 0]
checkbox input "true"
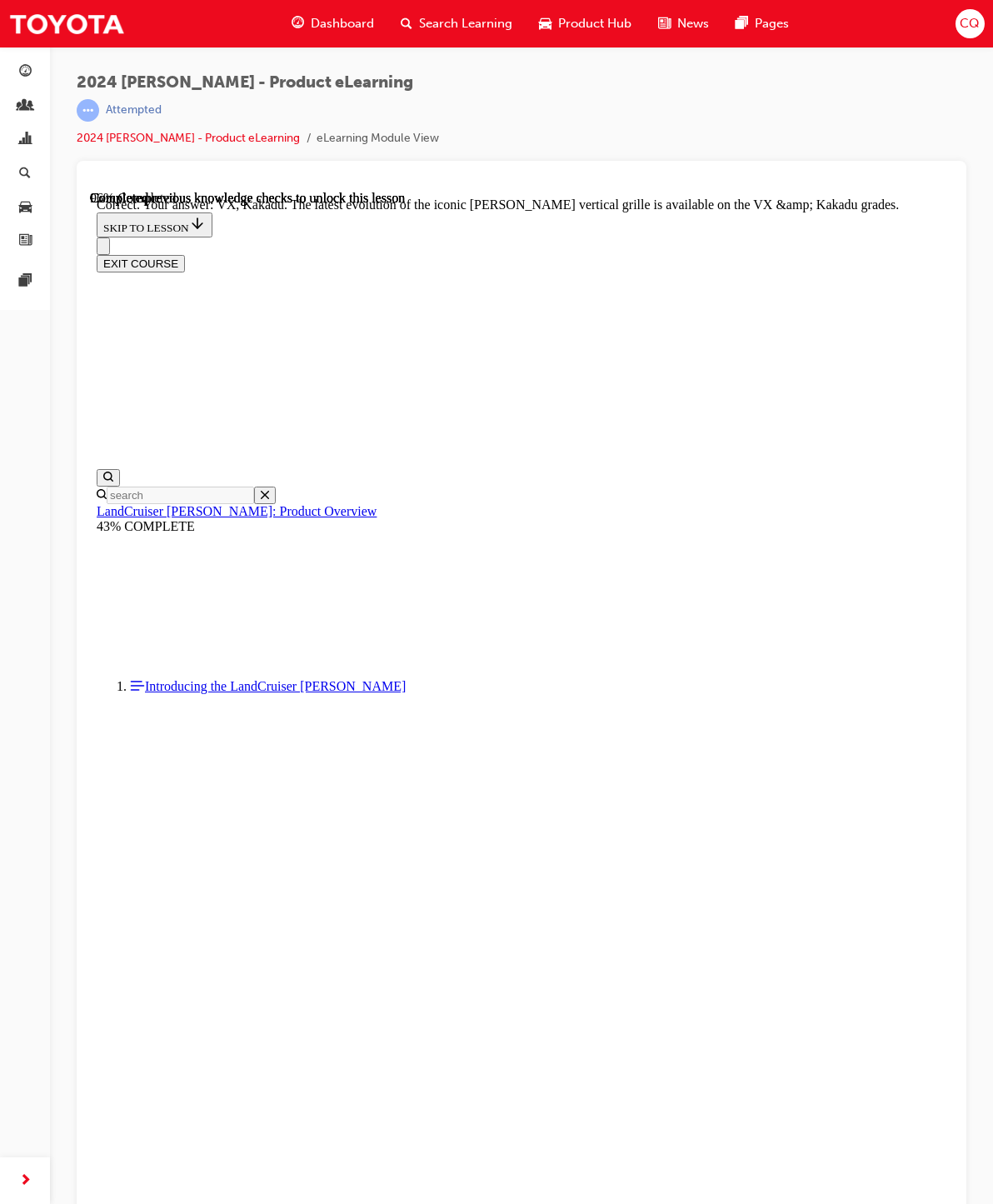
scroll to position [6736, 0]
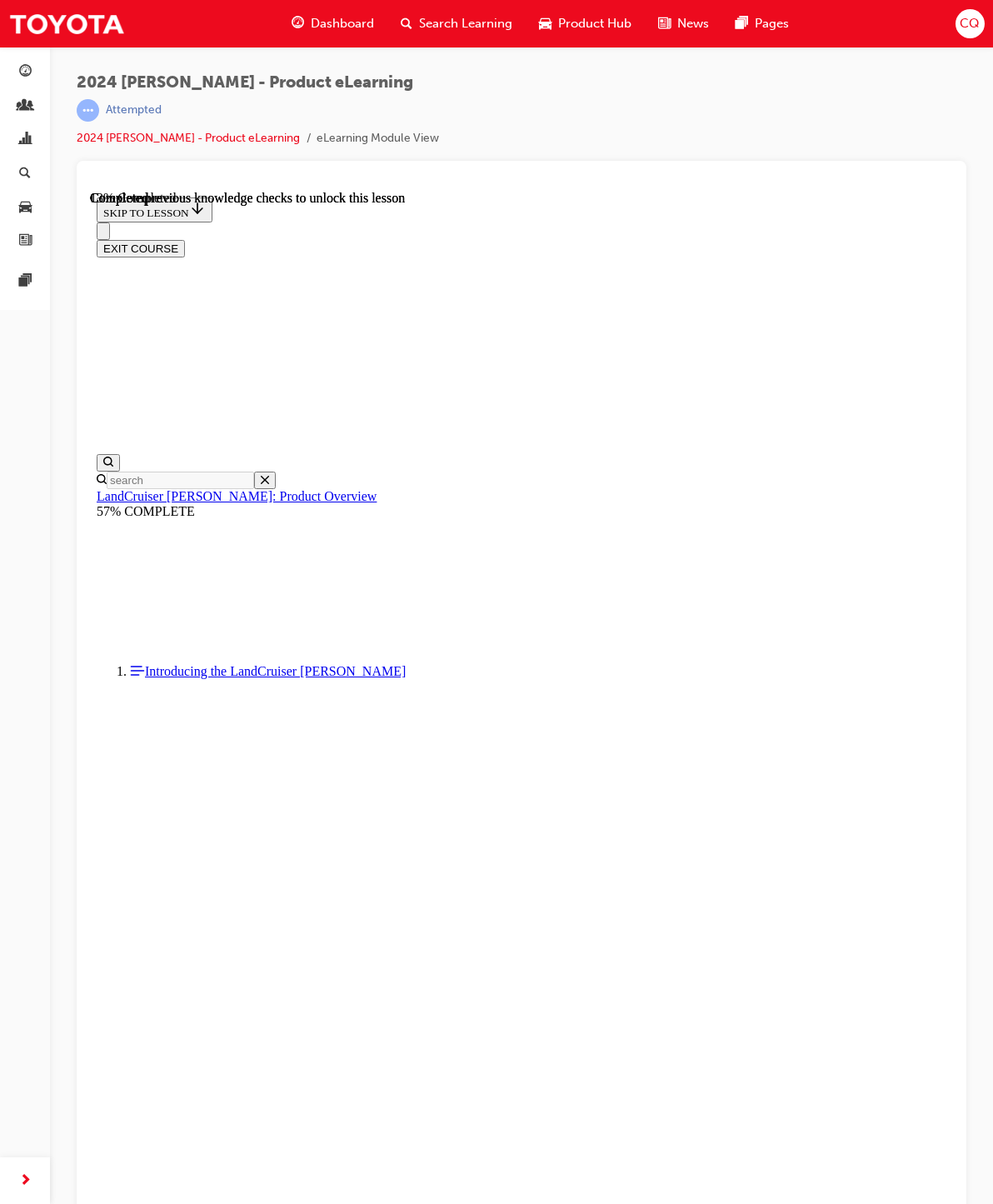
scroll to position [458, 0]
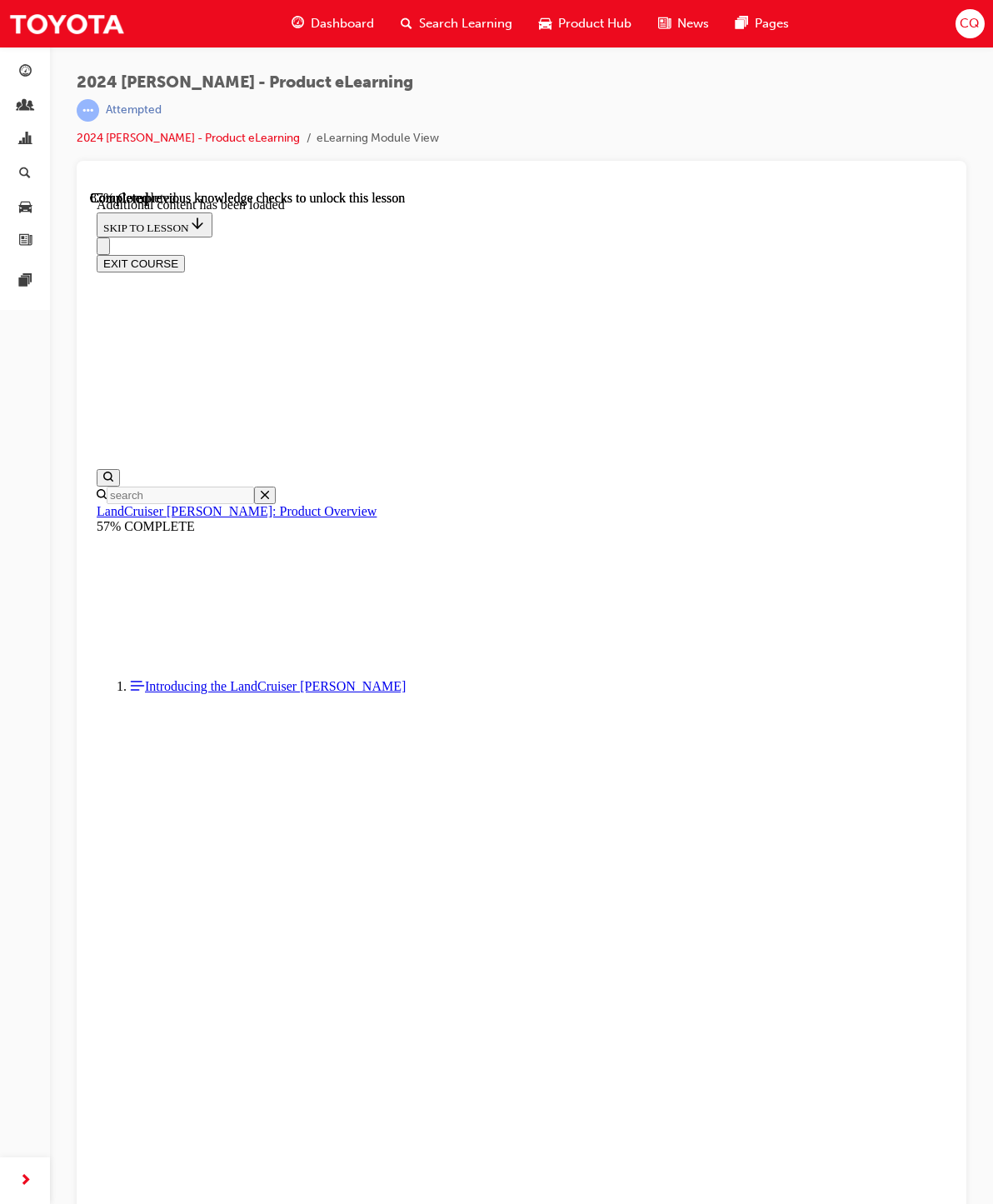
scroll to position [3733, 0]
radio input "true"
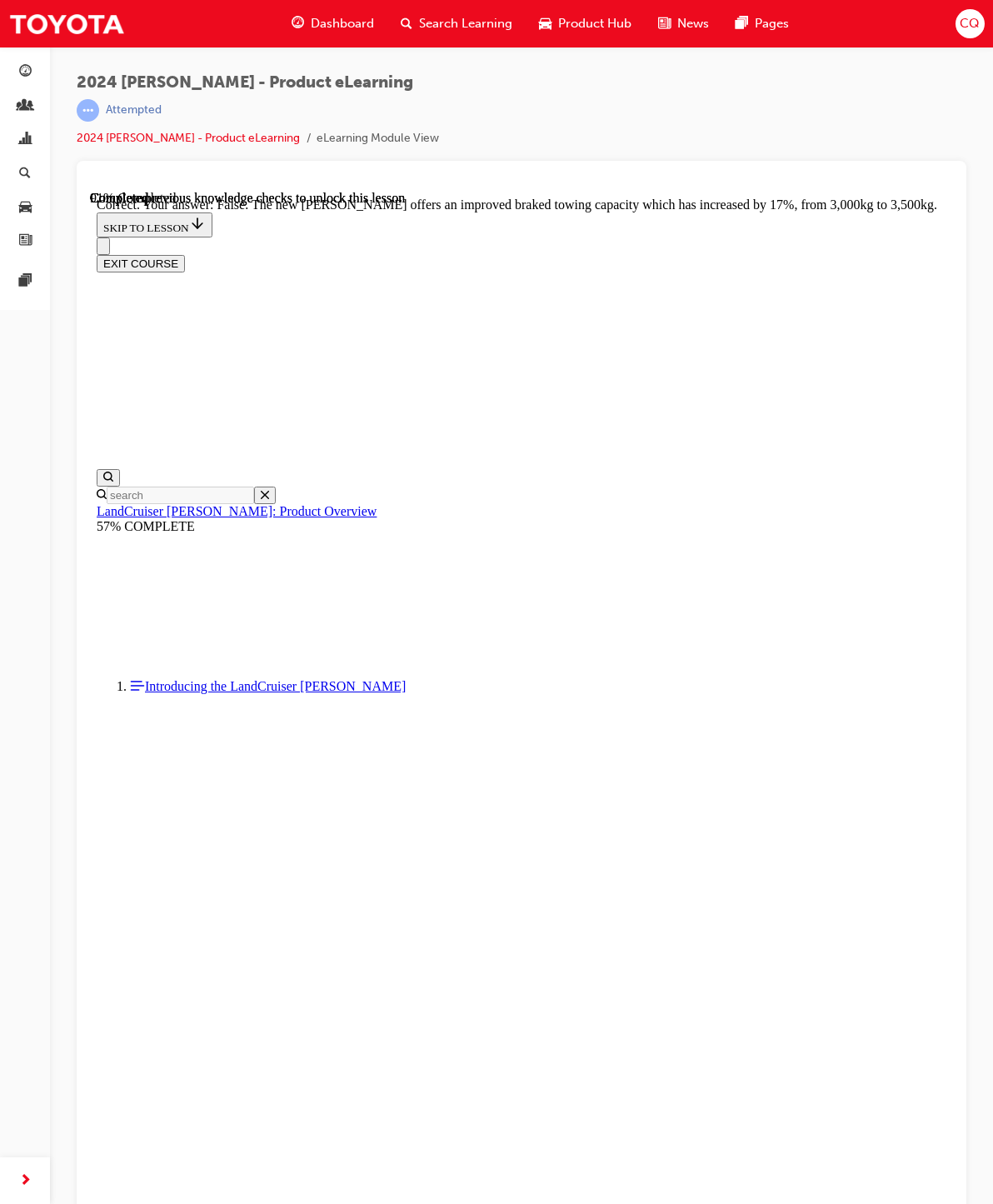
scroll to position [4459, 0]
radio input "true"
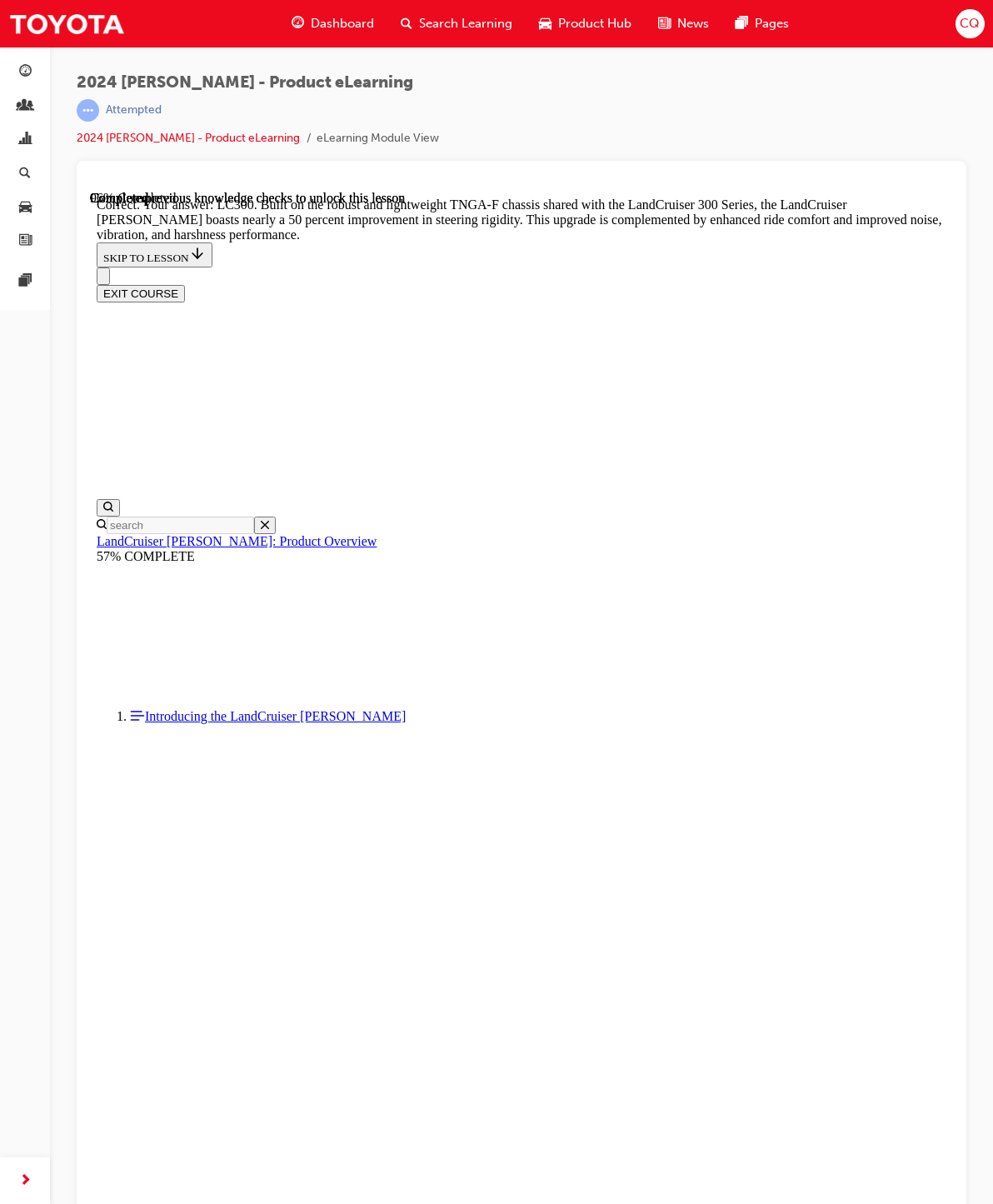
scroll to position [4823, 0]
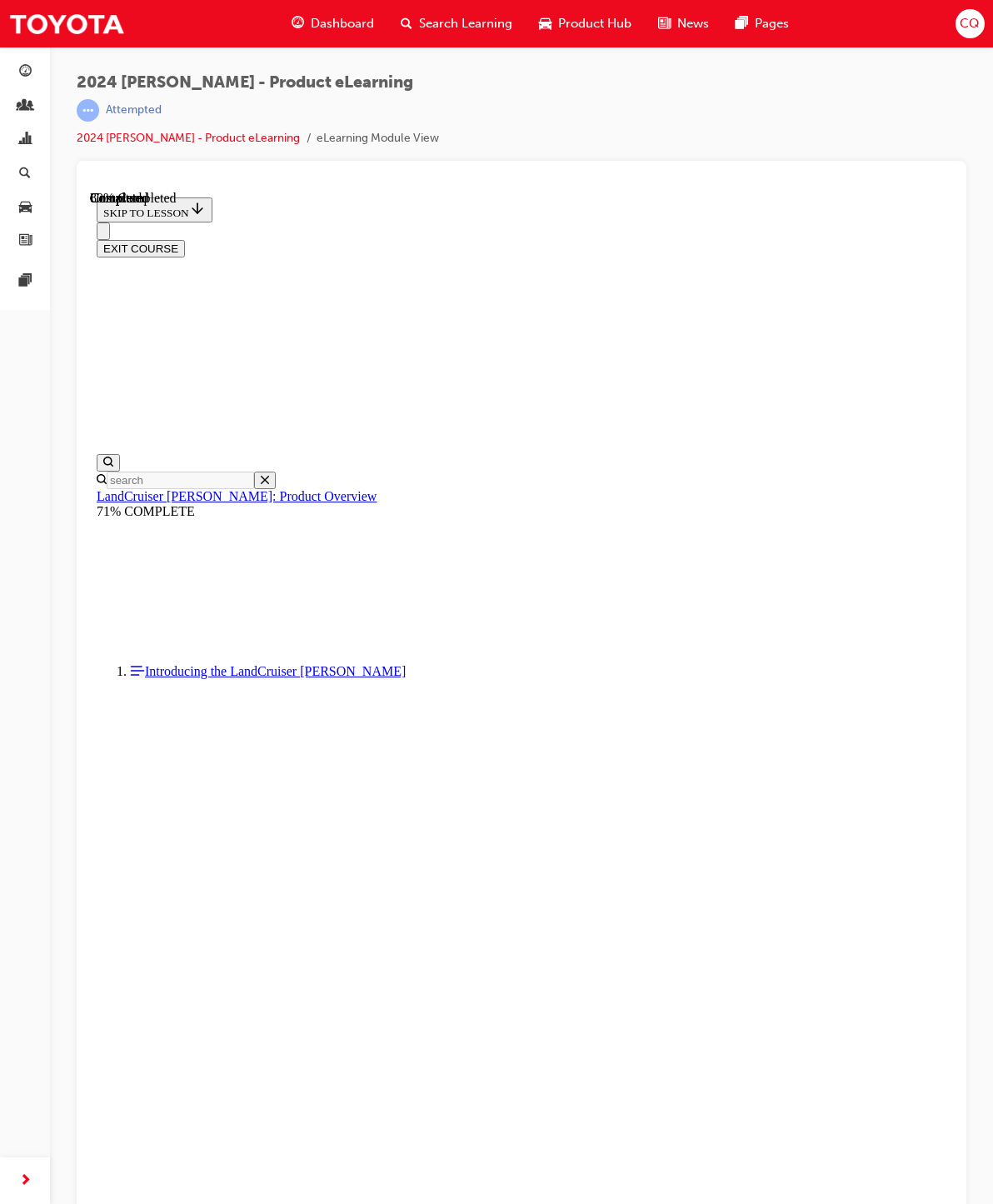
scroll to position [1596, 0]
click at [185, 240] on button "EXIT COURSE" at bounding box center [140, 249] width 88 height 17
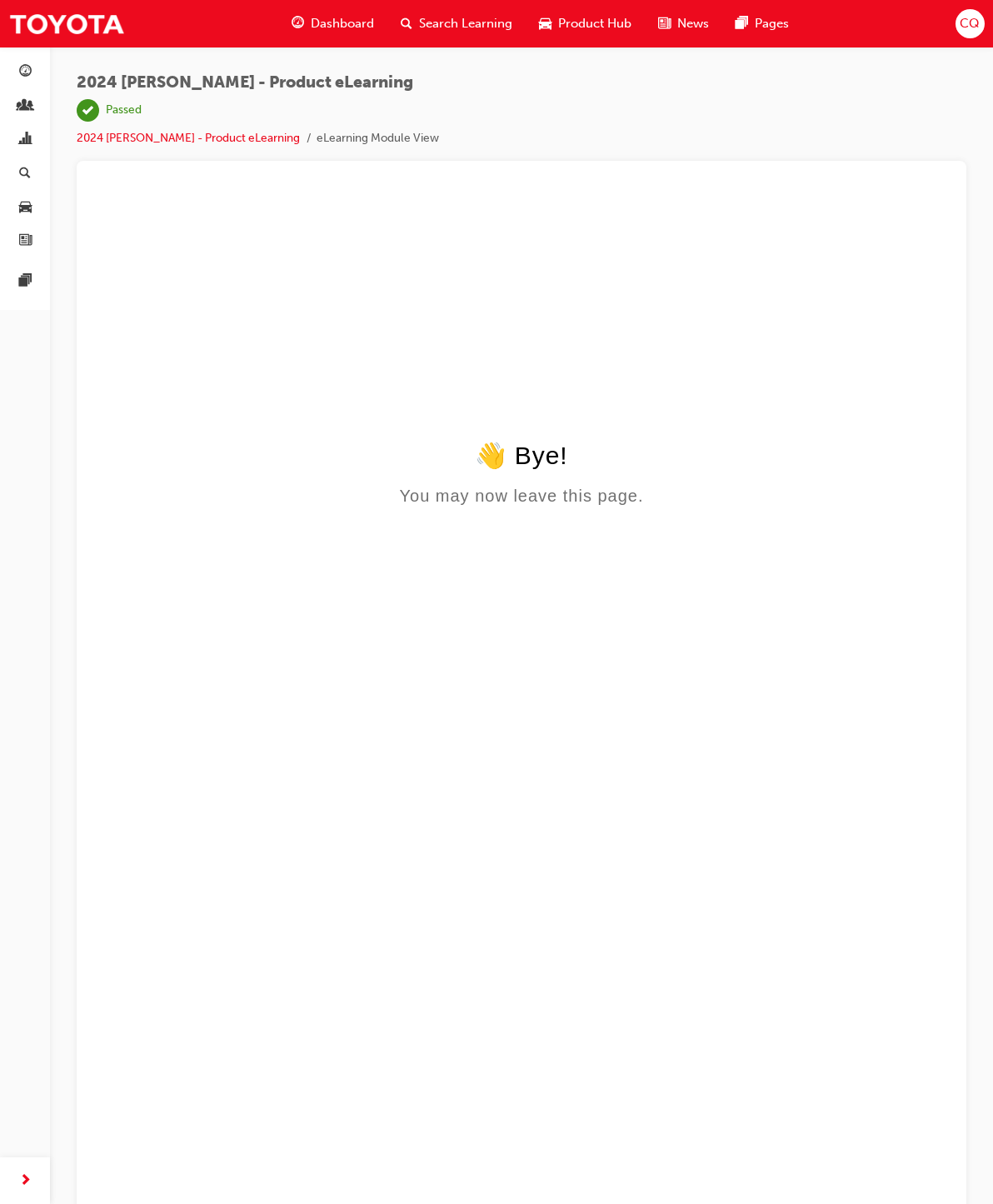
scroll to position [0, 0]
click at [969, 20] on span "CQ" at bounding box center [970, 24] width 20 height 19
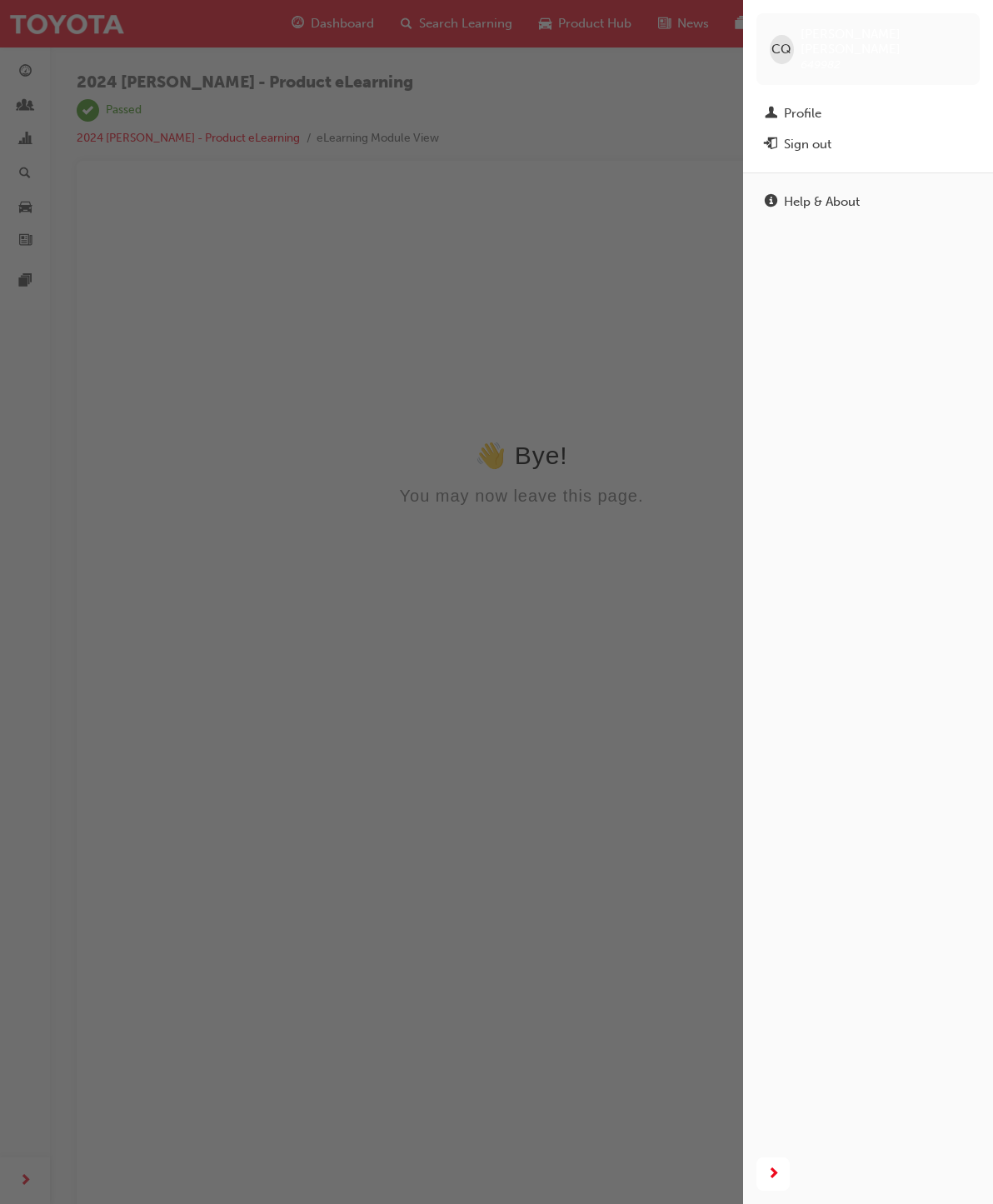
click at [813, 104] on div "Profile" at bounding box center [803, 114] width 38 height 19
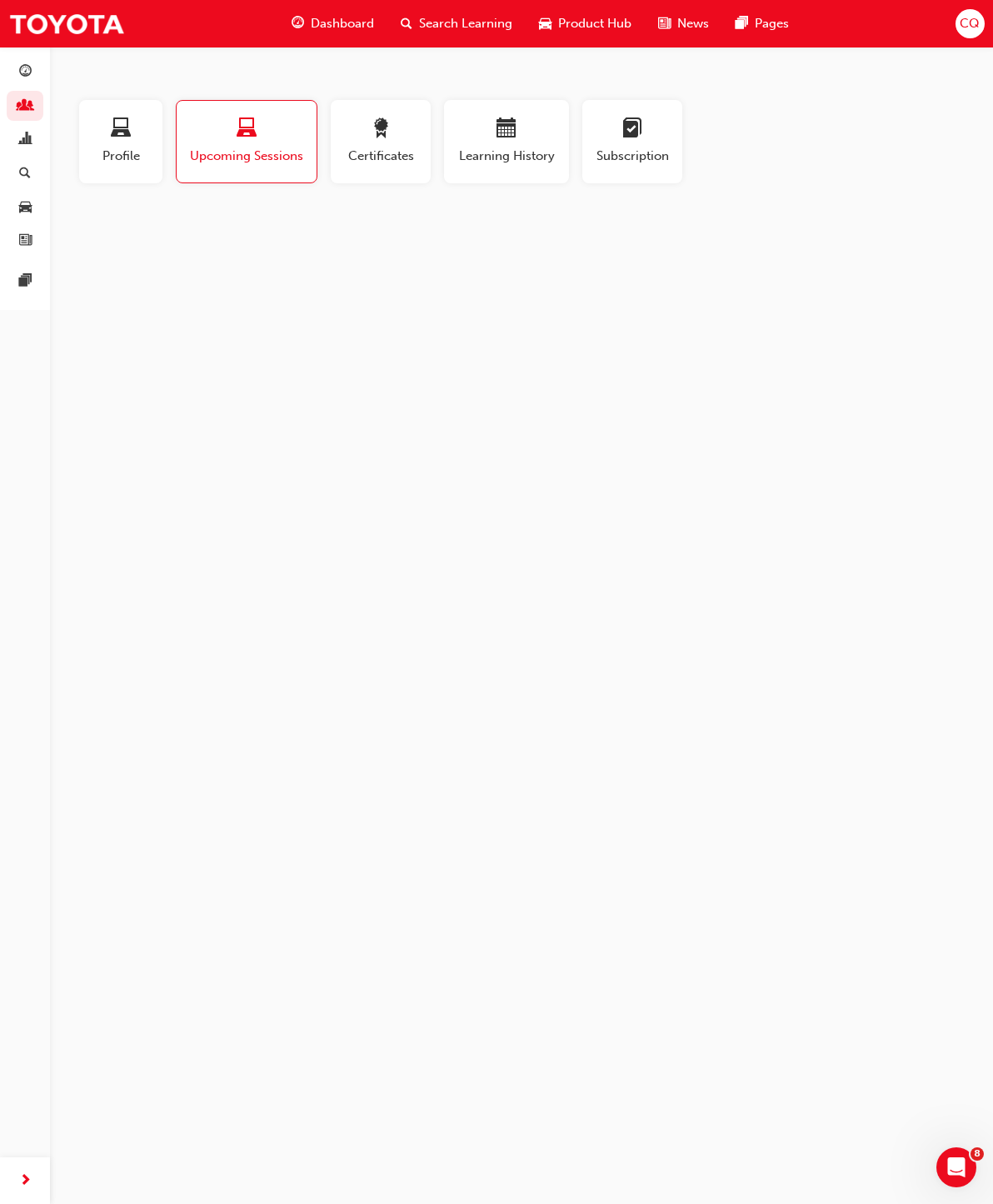
click at [612, 149] on span "Subscription" at bounding box center [632, 157] width 75 height 19
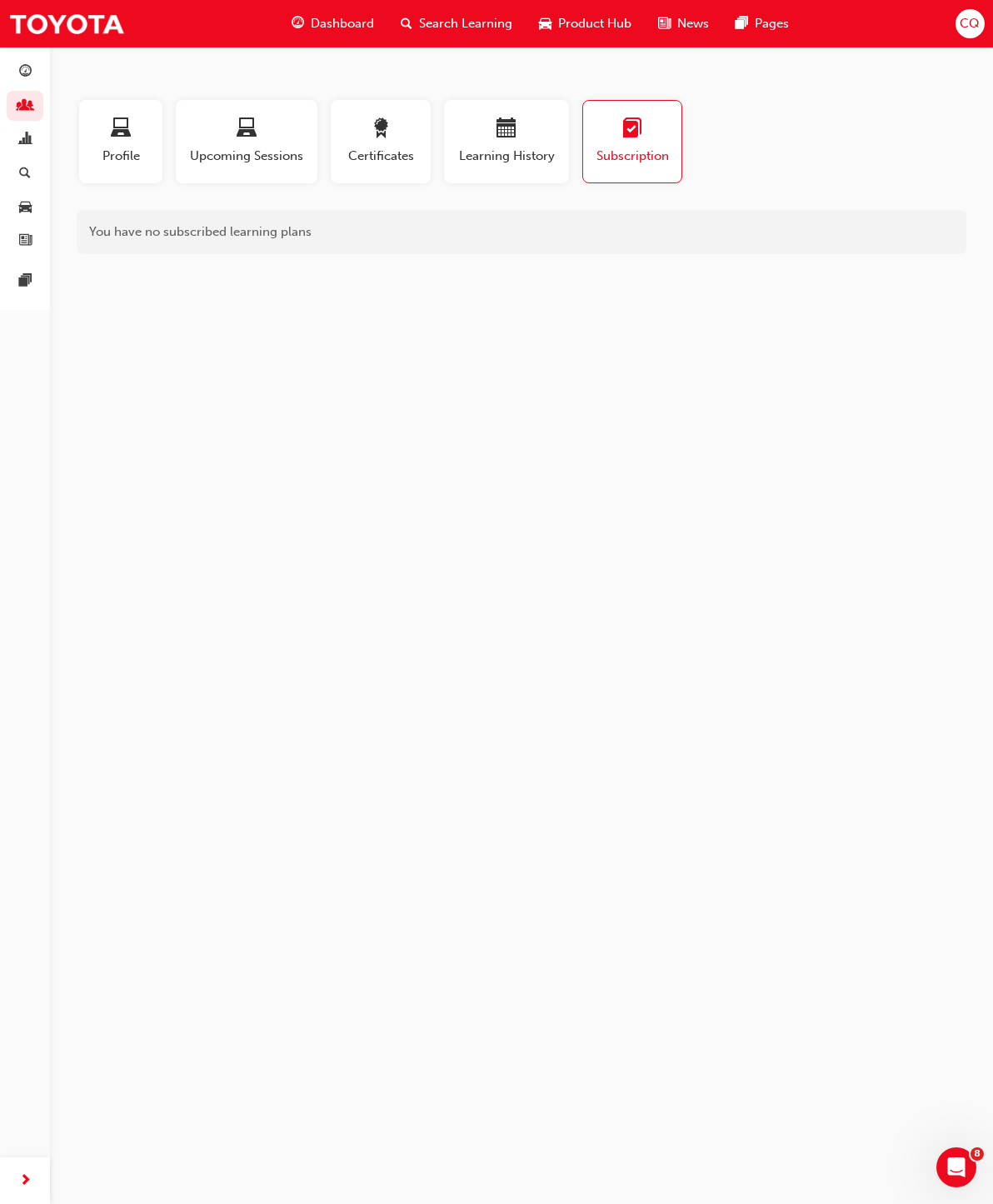
click at [523, 135] on div "button" at bounding box center [506, 131] width 100 height 26
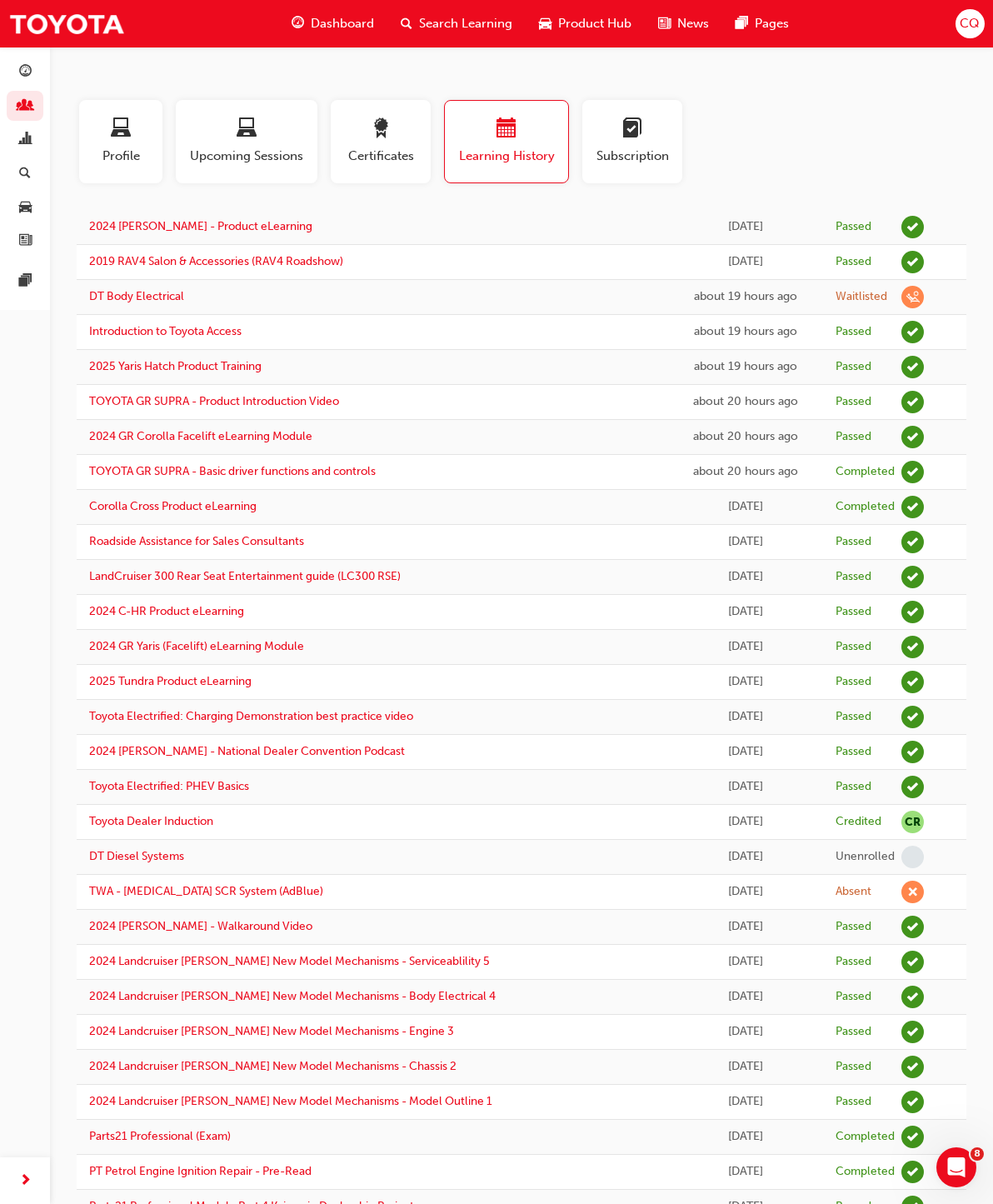
click at [111, 140] on span "laptop-icon" at bounding box center [121, 129] width 20 height 22
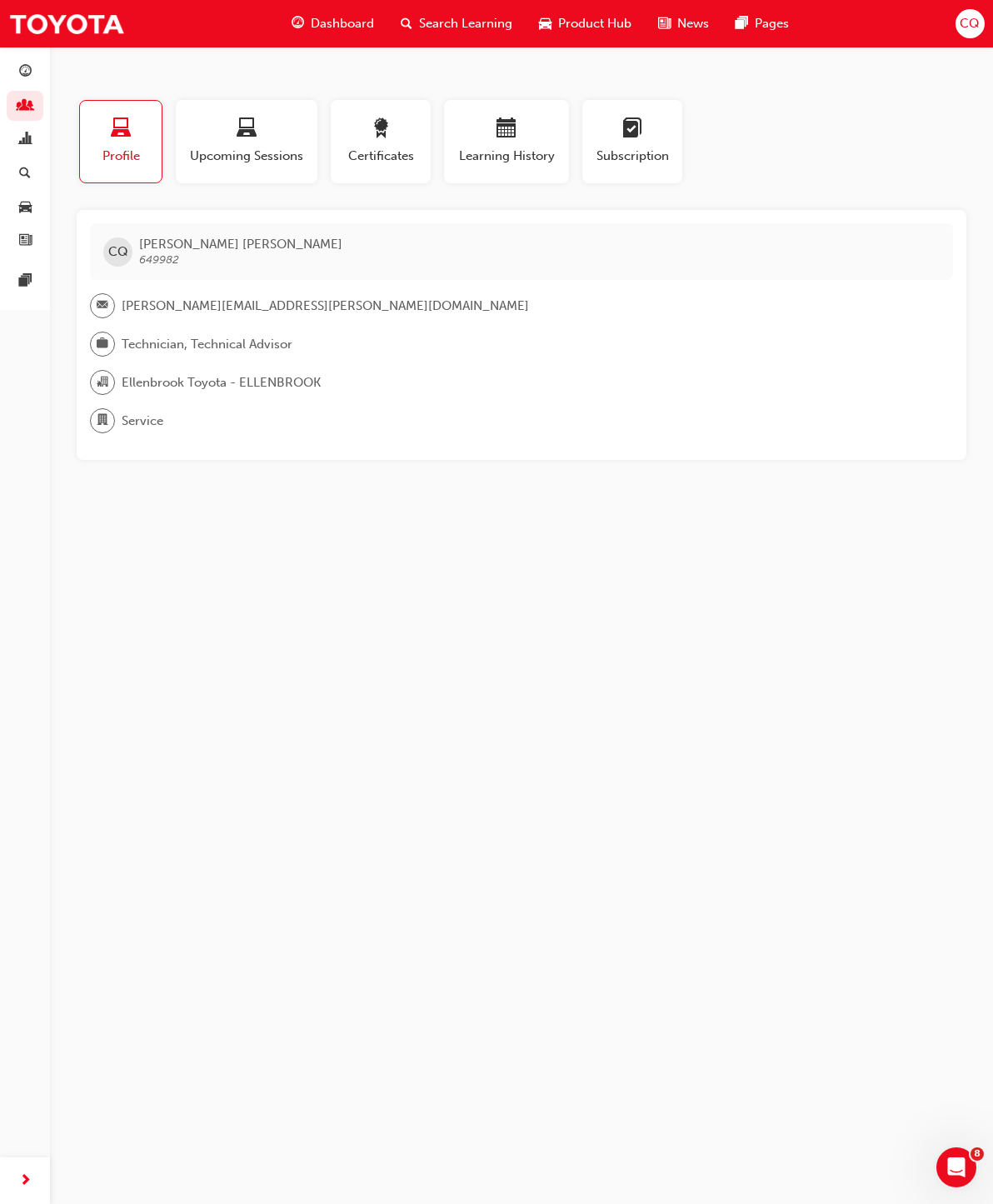
click at [449, 39] on div "Search Learning" at bounding box center [456, 23] width 138 height 34
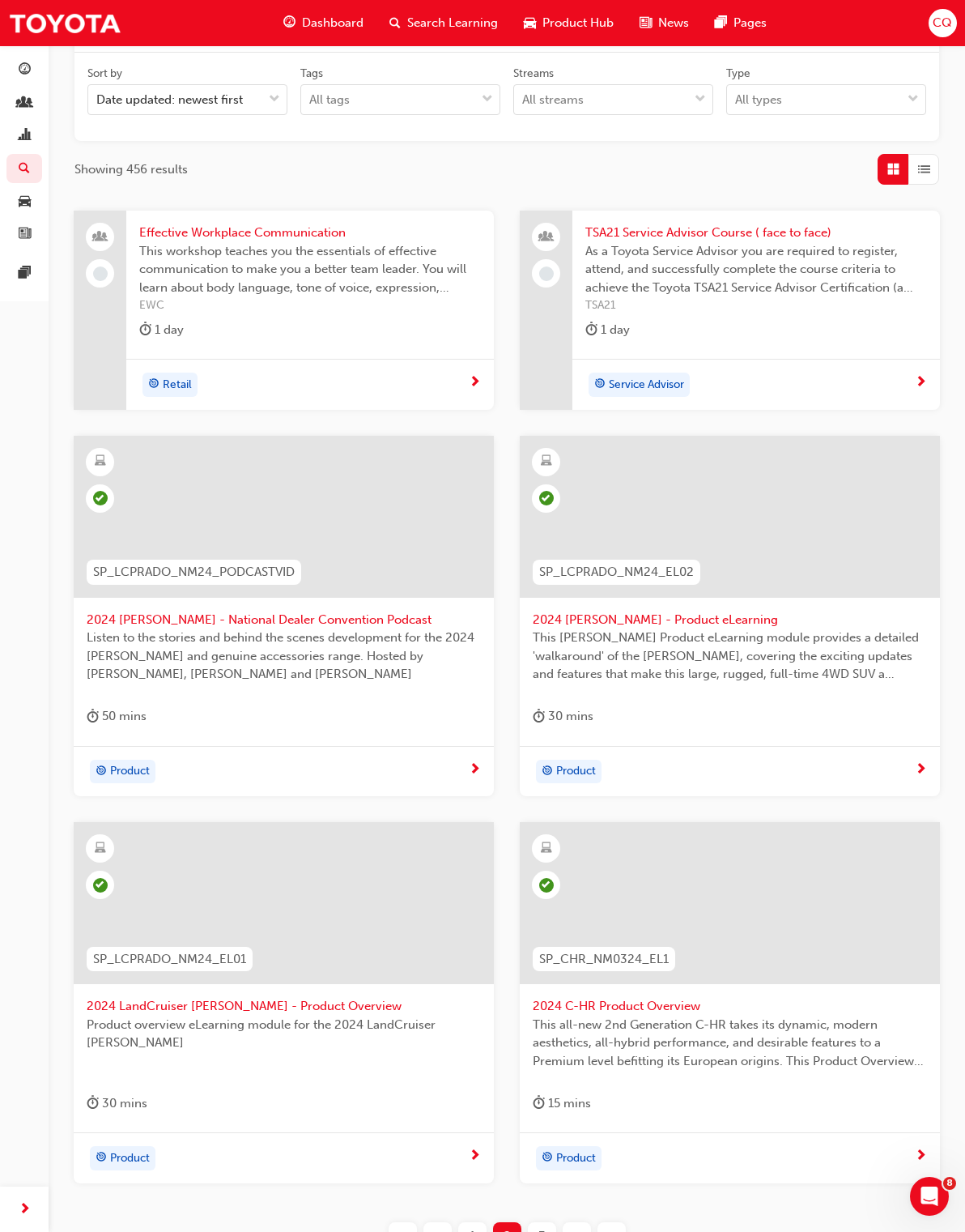
scroll to position [396, 0]
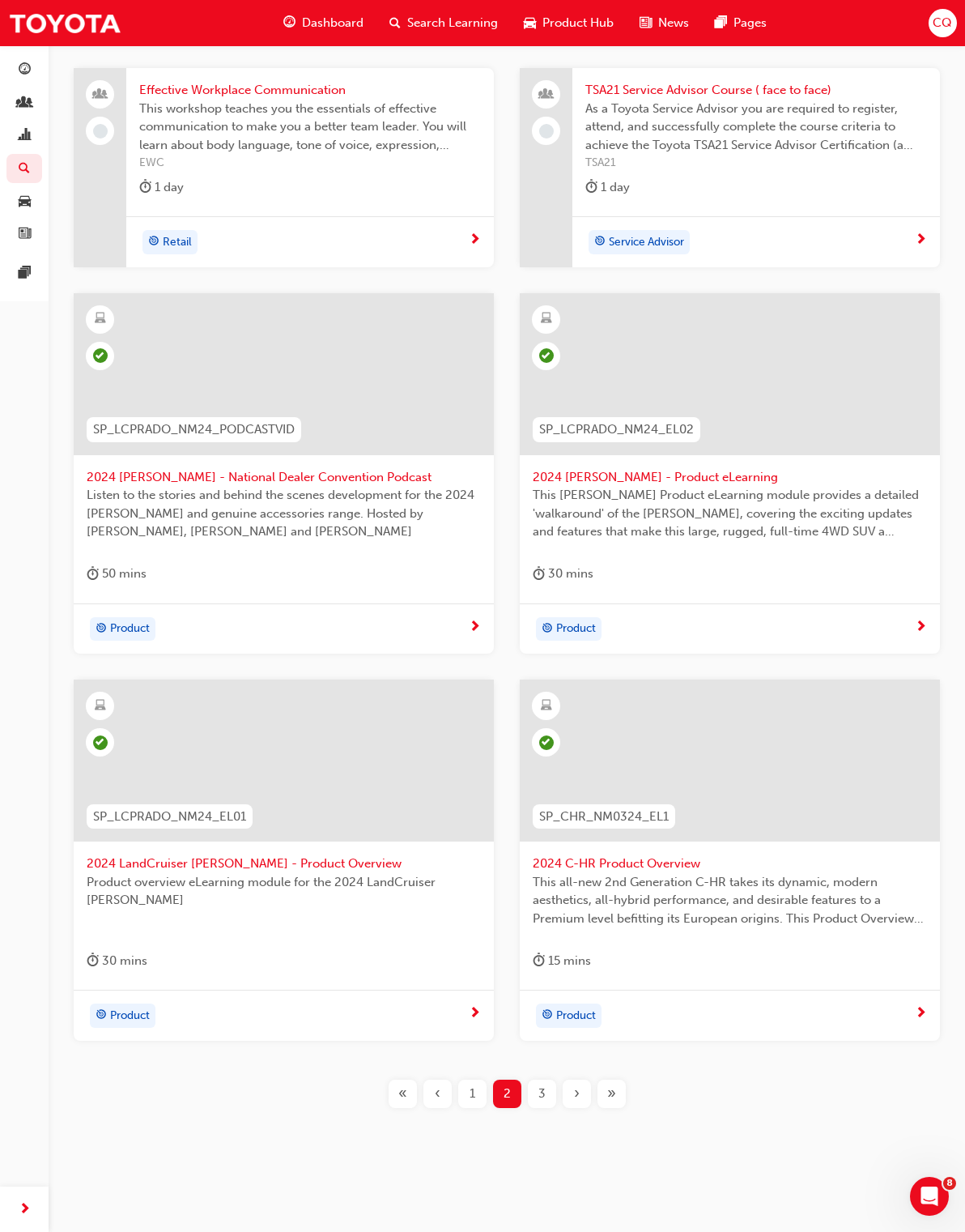
click at [551, 1084] on div "3" at bounding box center [542, 1094] width 28 height 28
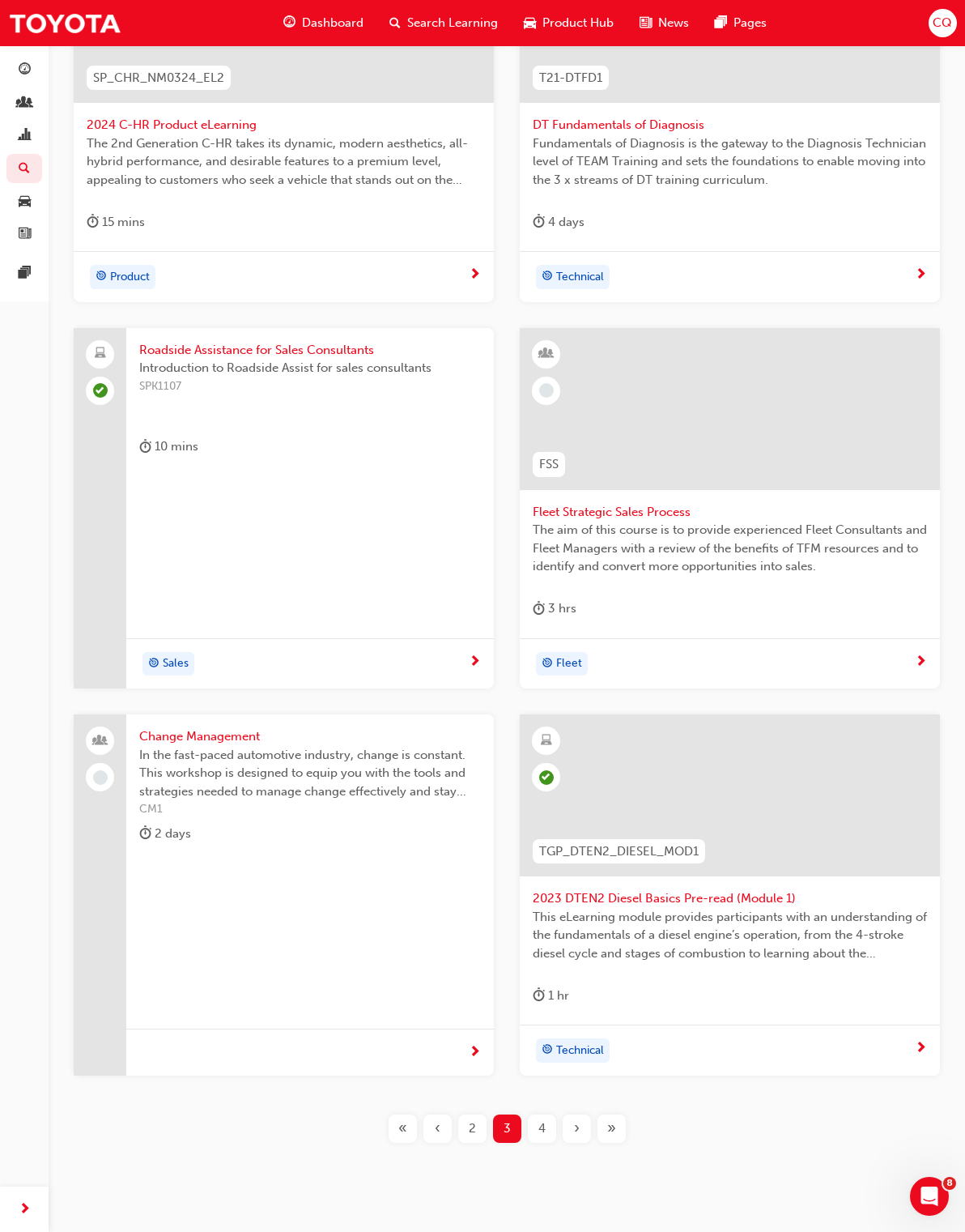
scroll to position [557, 0]
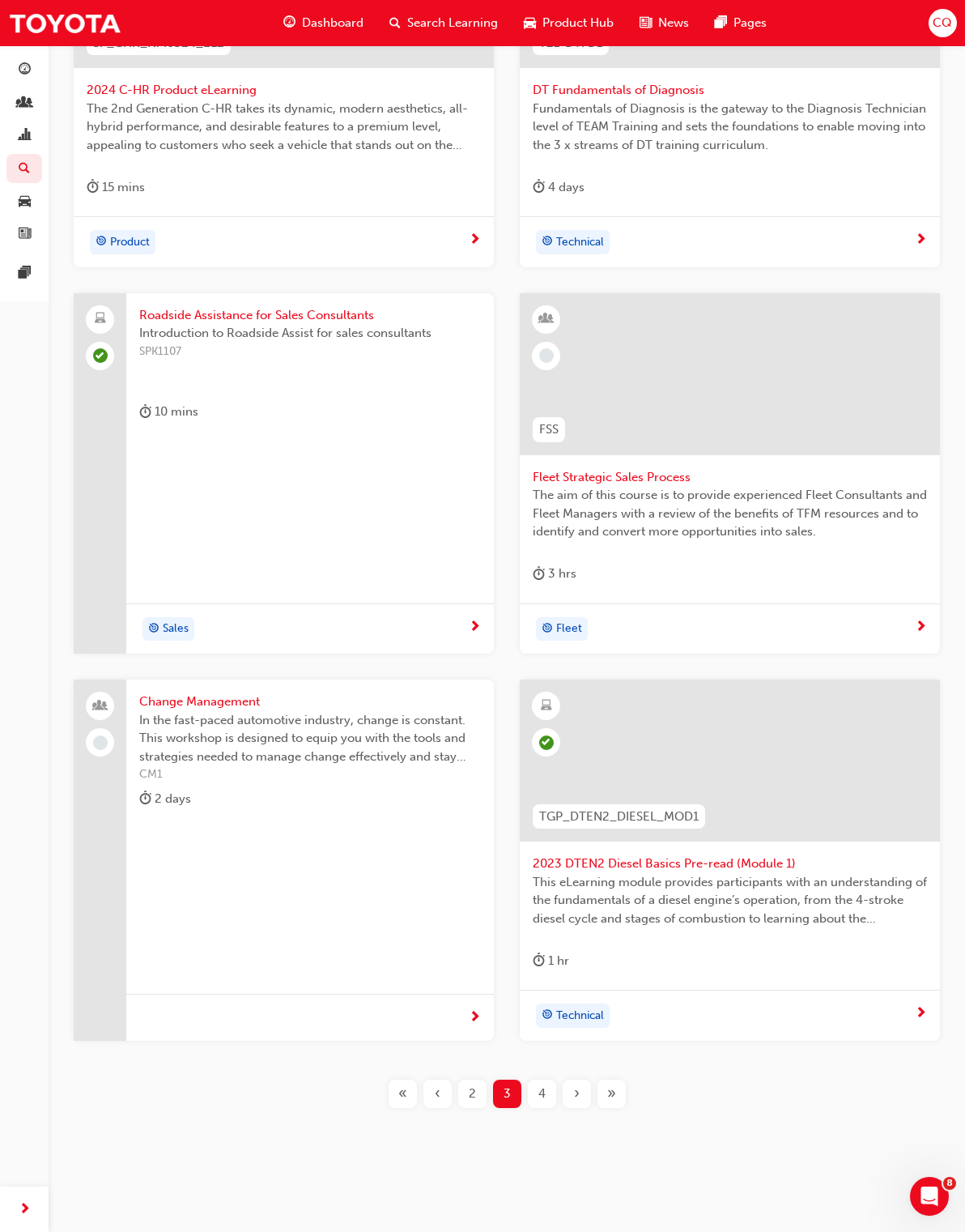
click at [551, 1090] on div "4" at bounding box center [542, 1094] width 28 height 28
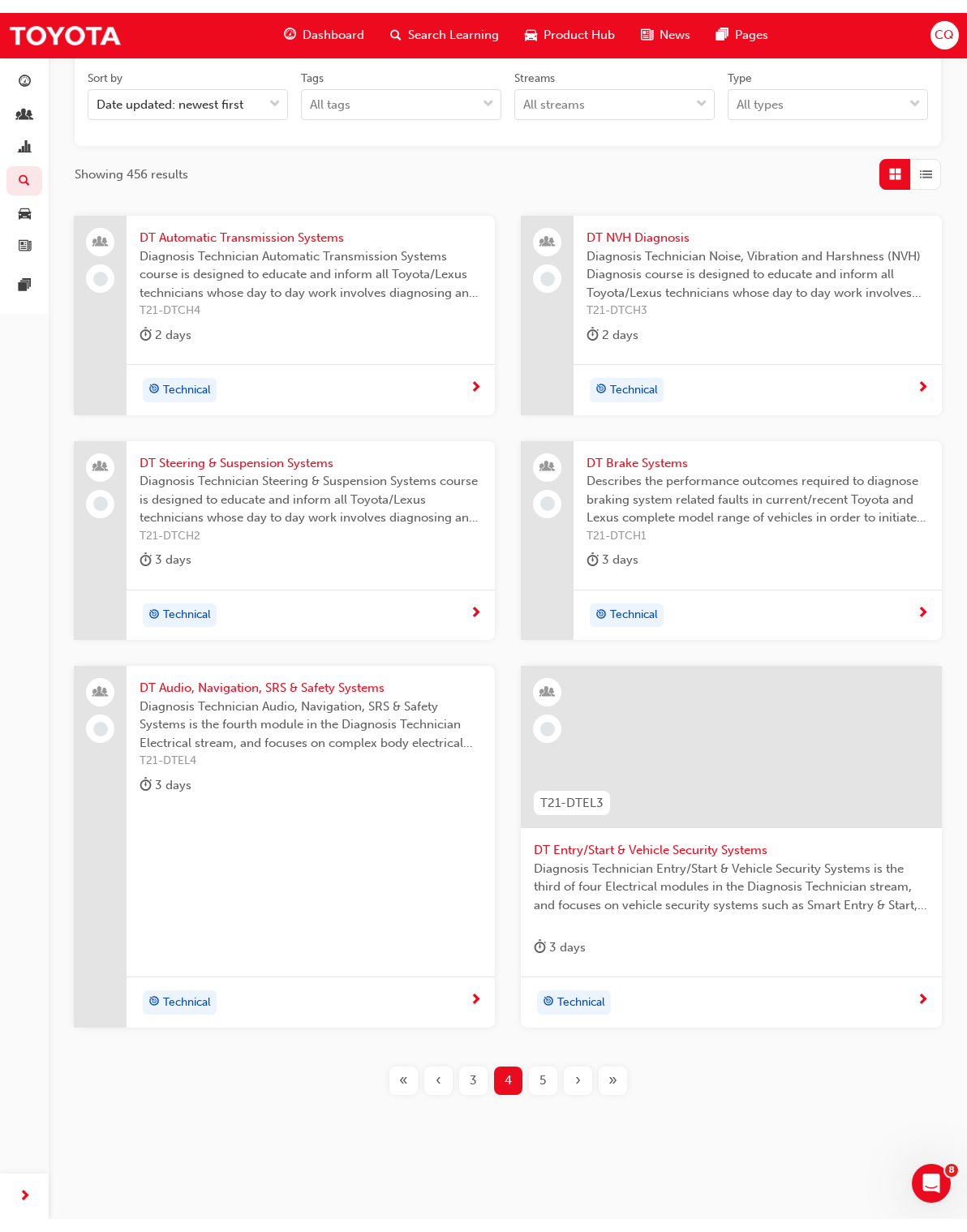
scroll to position [296, 0]
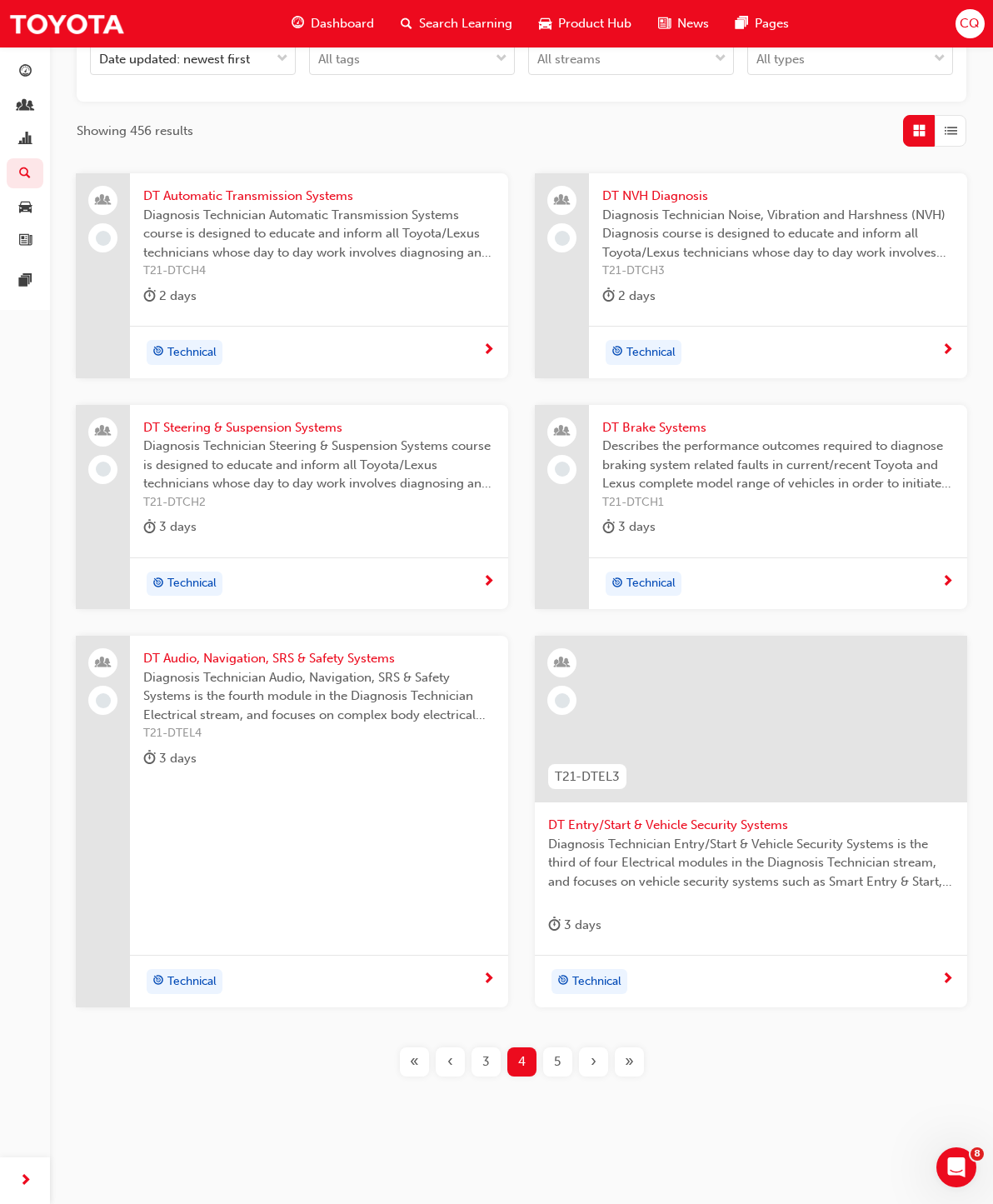
click at [567, 1058] on div "5" at bounding box center [558, 1062] width 29 height 29
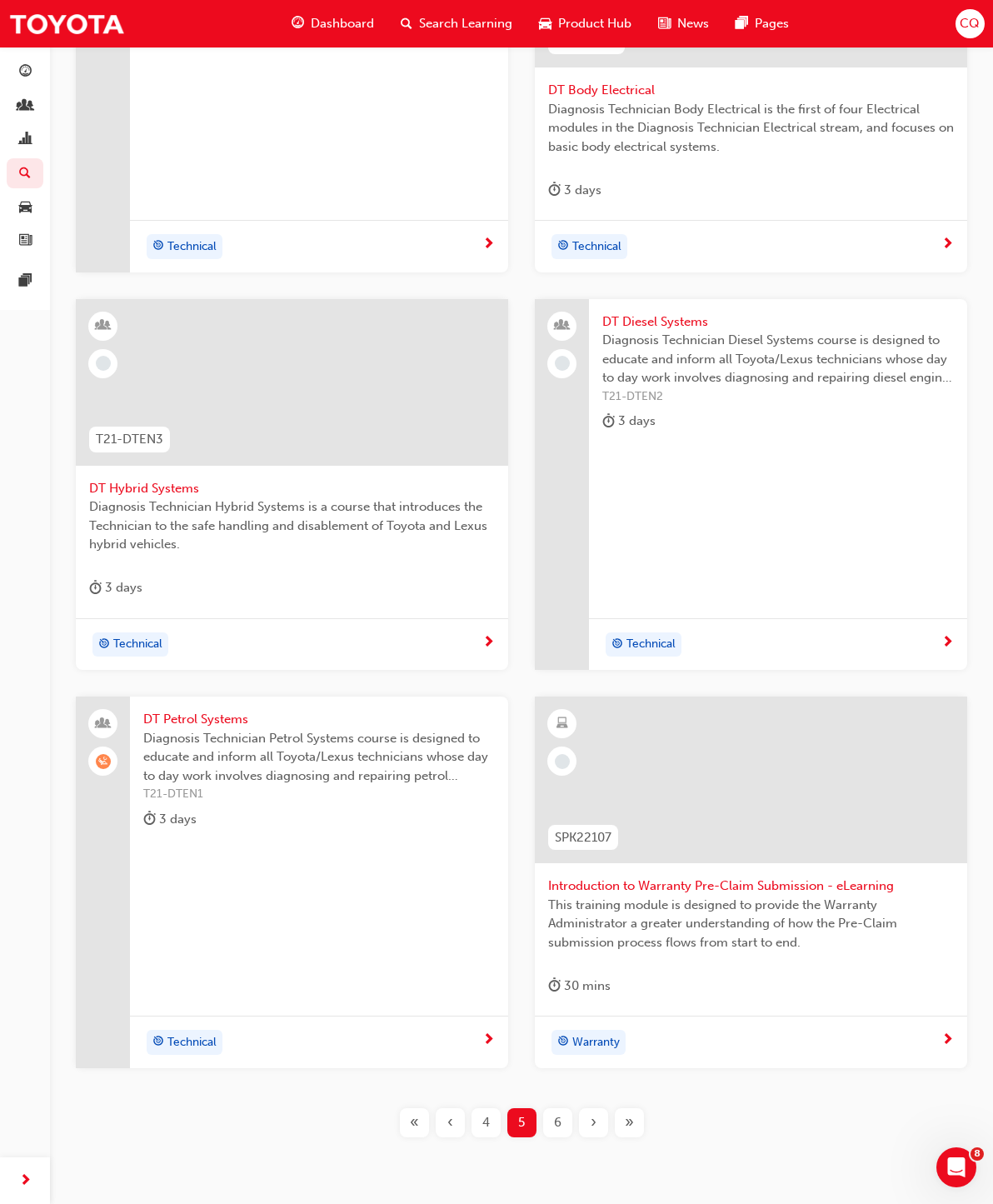
scroll to position [629, 0]
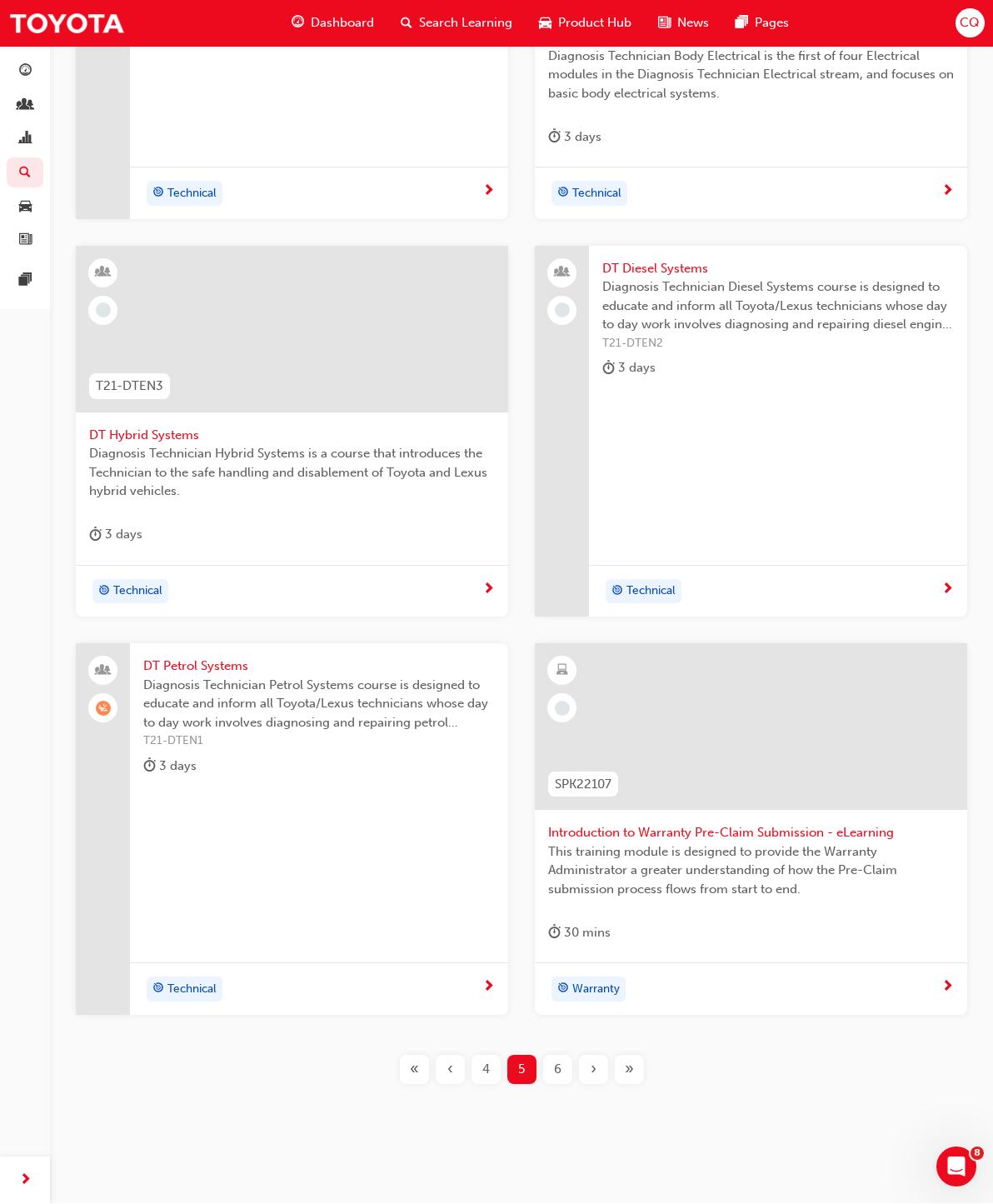
click at [206, 665] on span "DT Petrol Systems" at bounding box center [319, 667] width 352 height 19
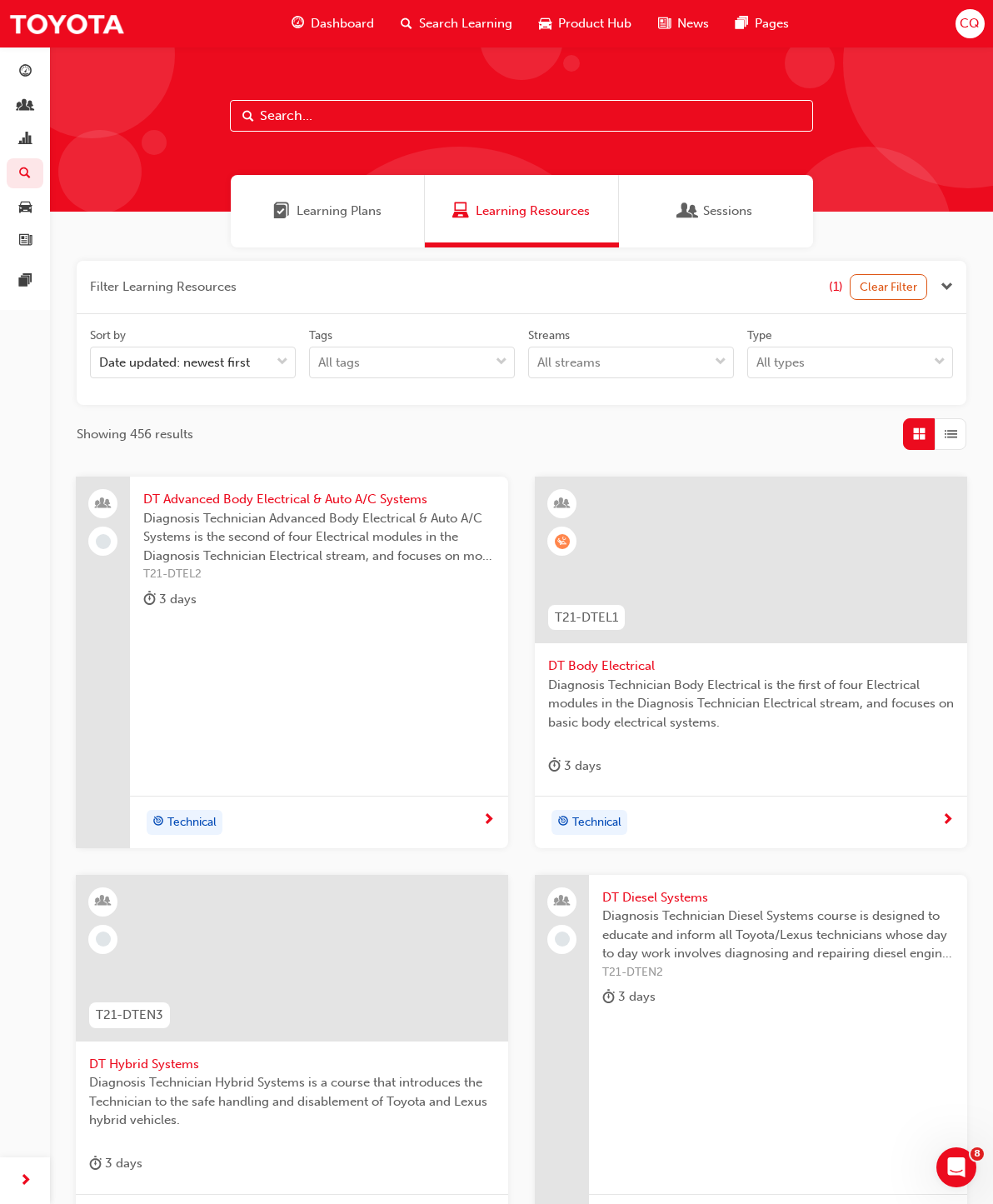
click at [348, 503] on span "DT Advanced Body Electrical & Auto A/C Systems" at bounding box center [319, 500] width 352 height 19
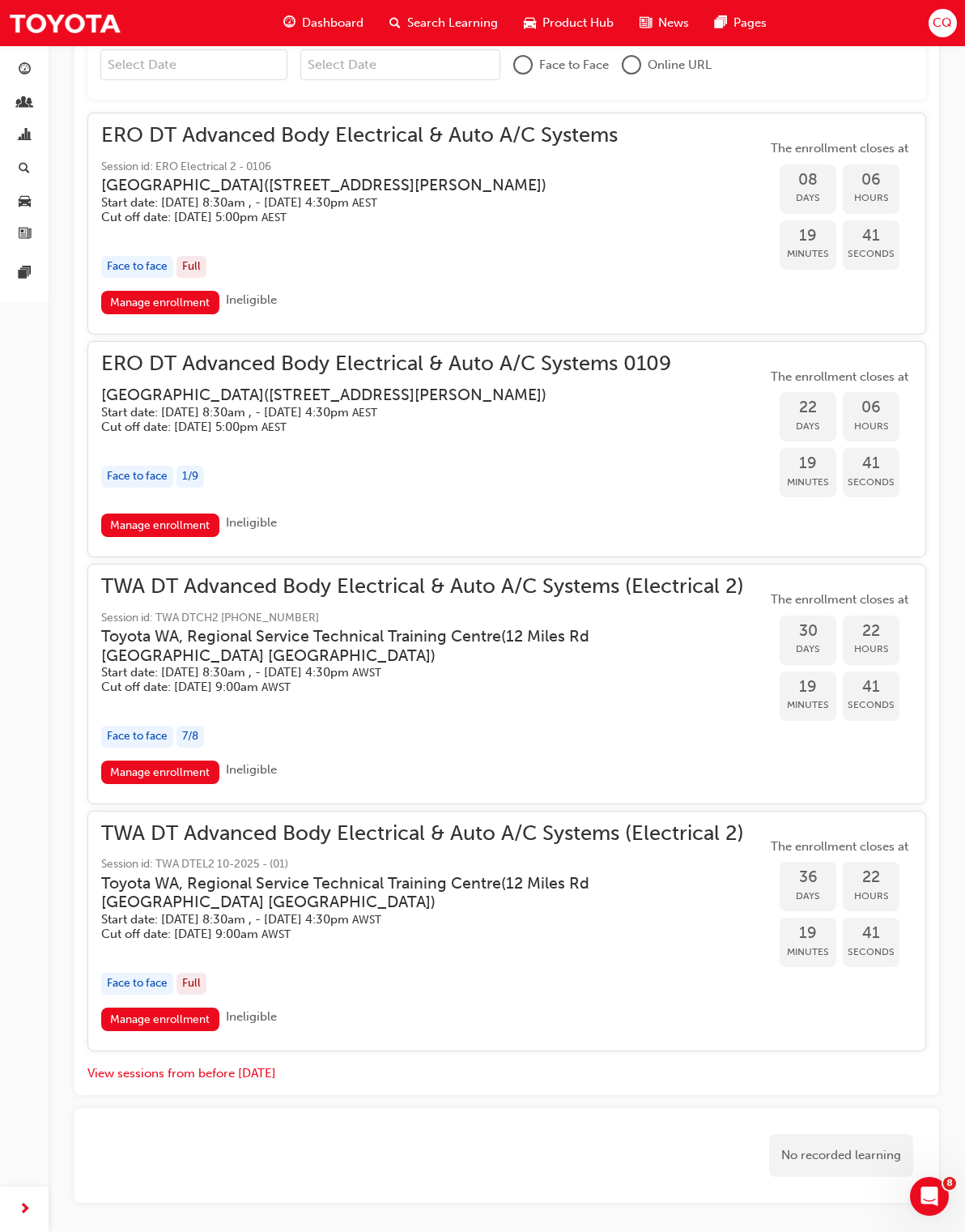
scroll to position [969, 0]
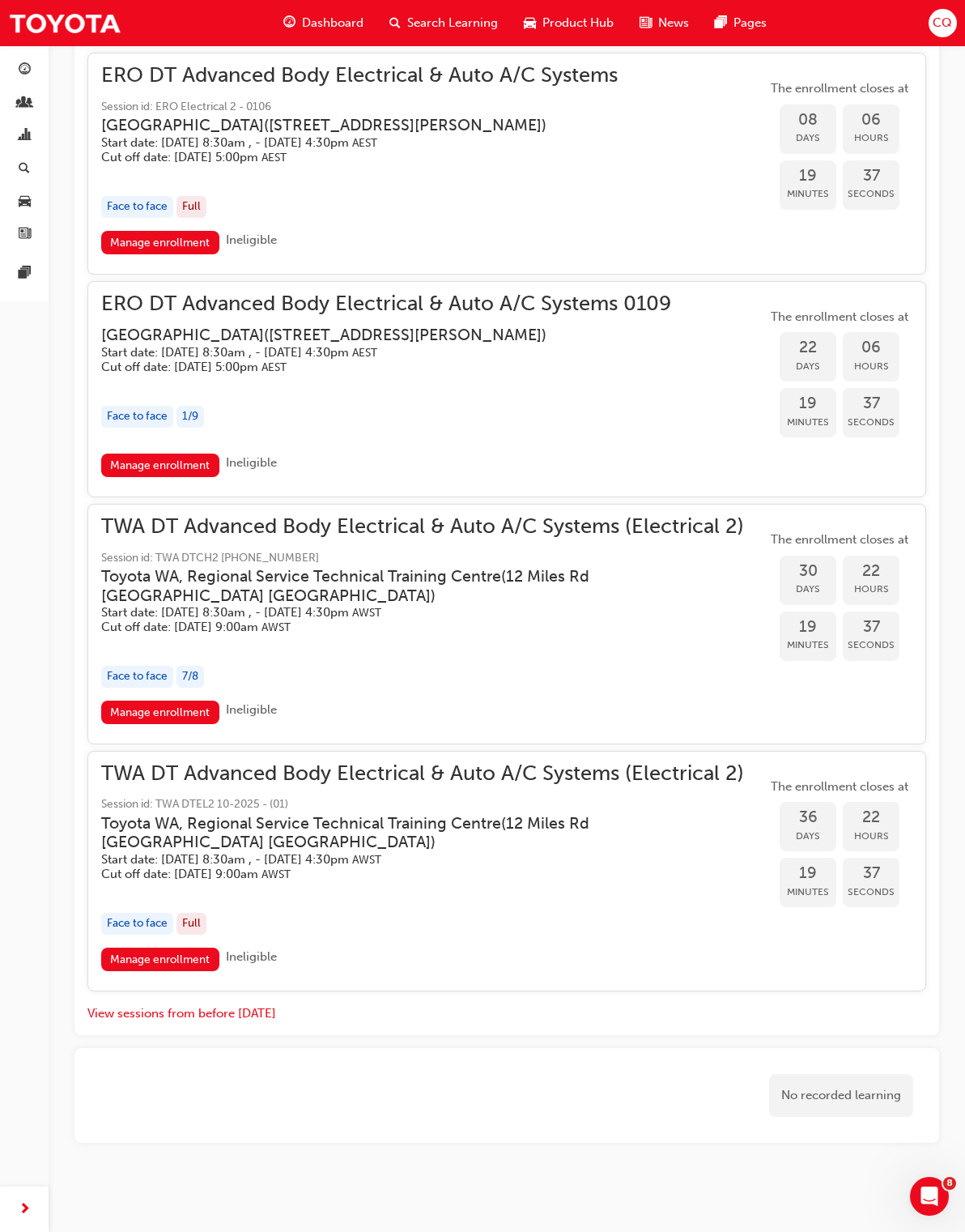
click at [492, 684] on div "TWA DT Advanced Body Electrical & Auto A/C Systems (Electrical 2) Session id: T…" at bounding box center [434, 609] width 665 height 183
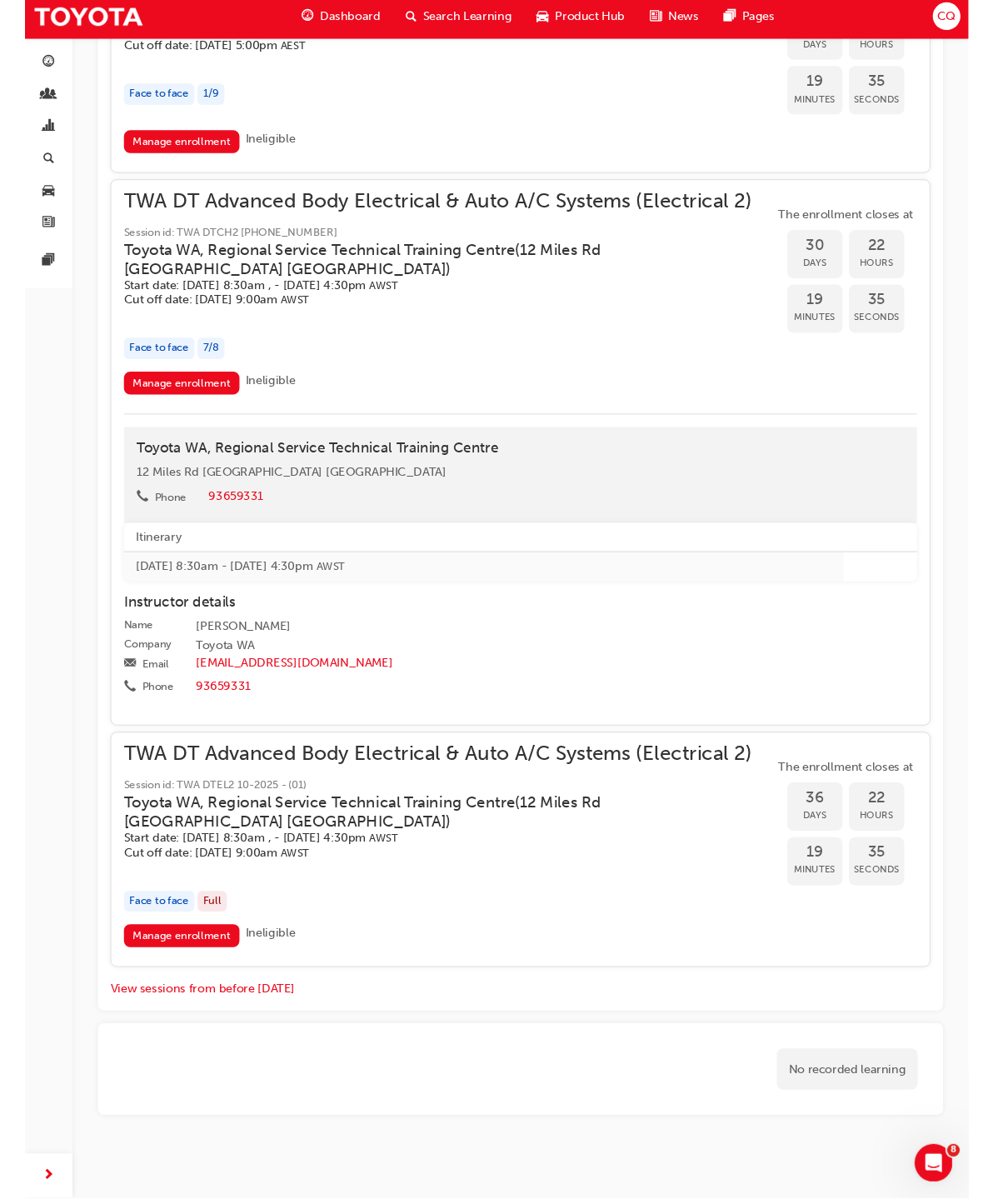
scroll to position [1384, 0]
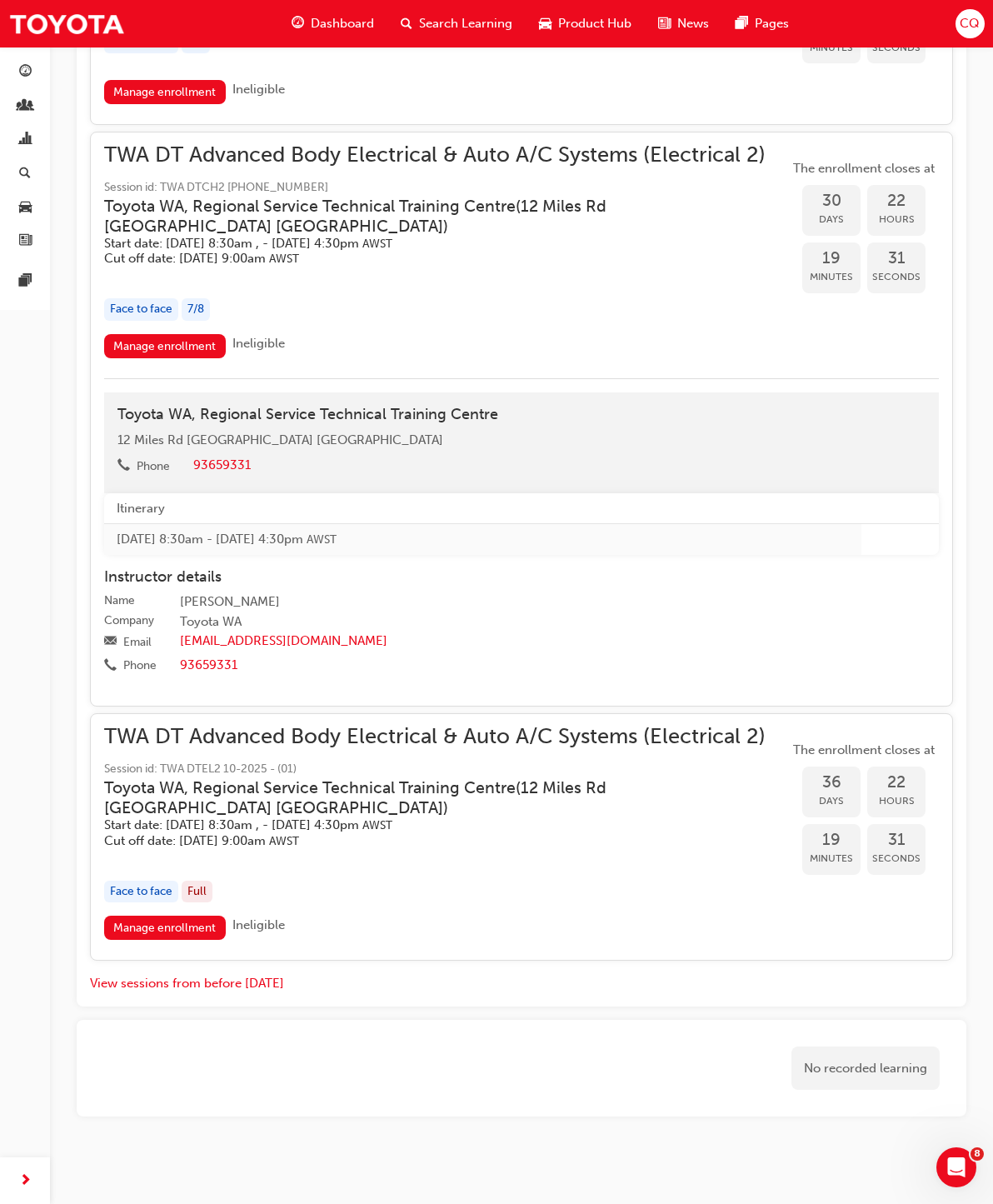
click at [274, 336] on span "Ineligible" at bounding box center [258, 343] width 52 height 15
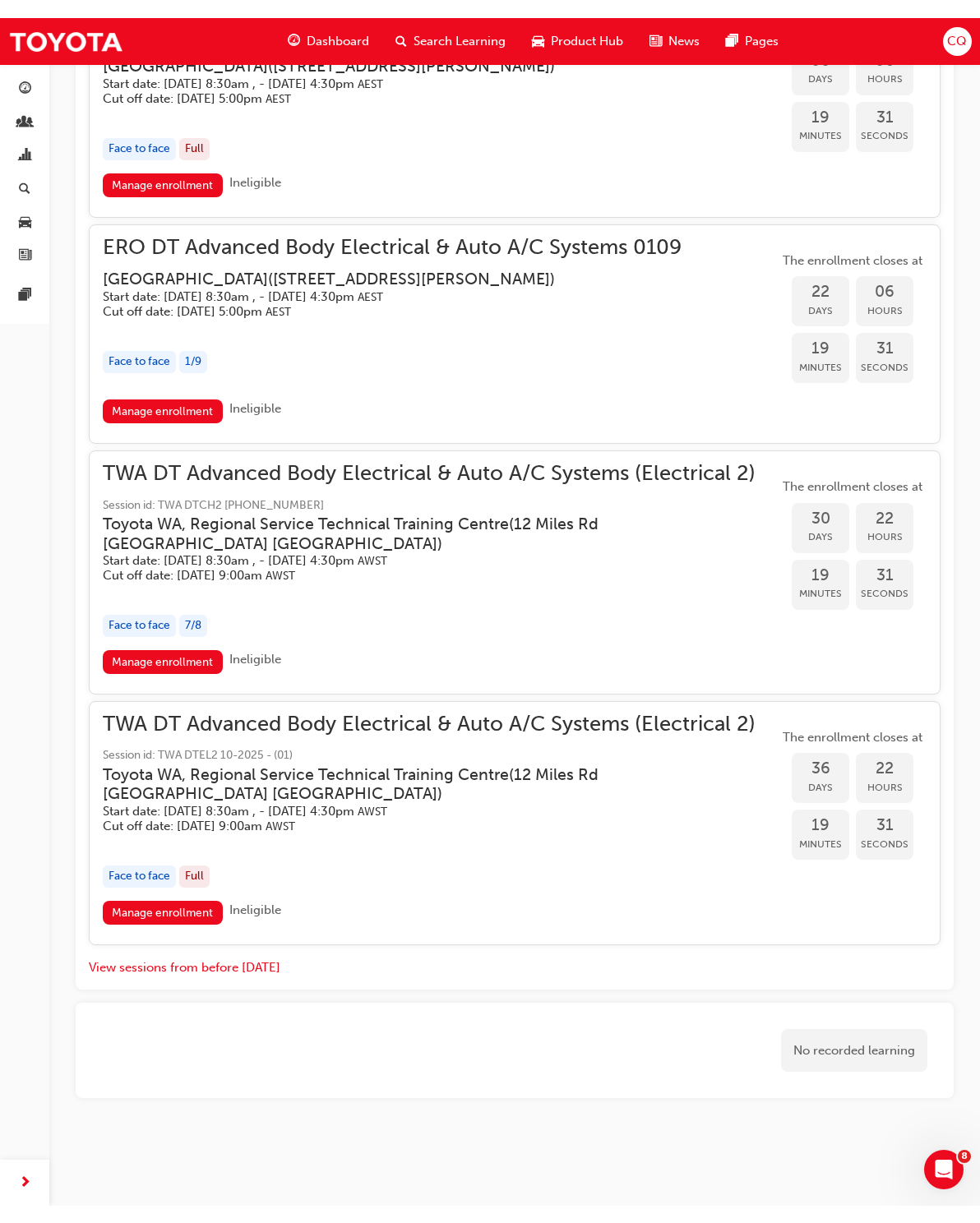
scroll to position [1046, 0]
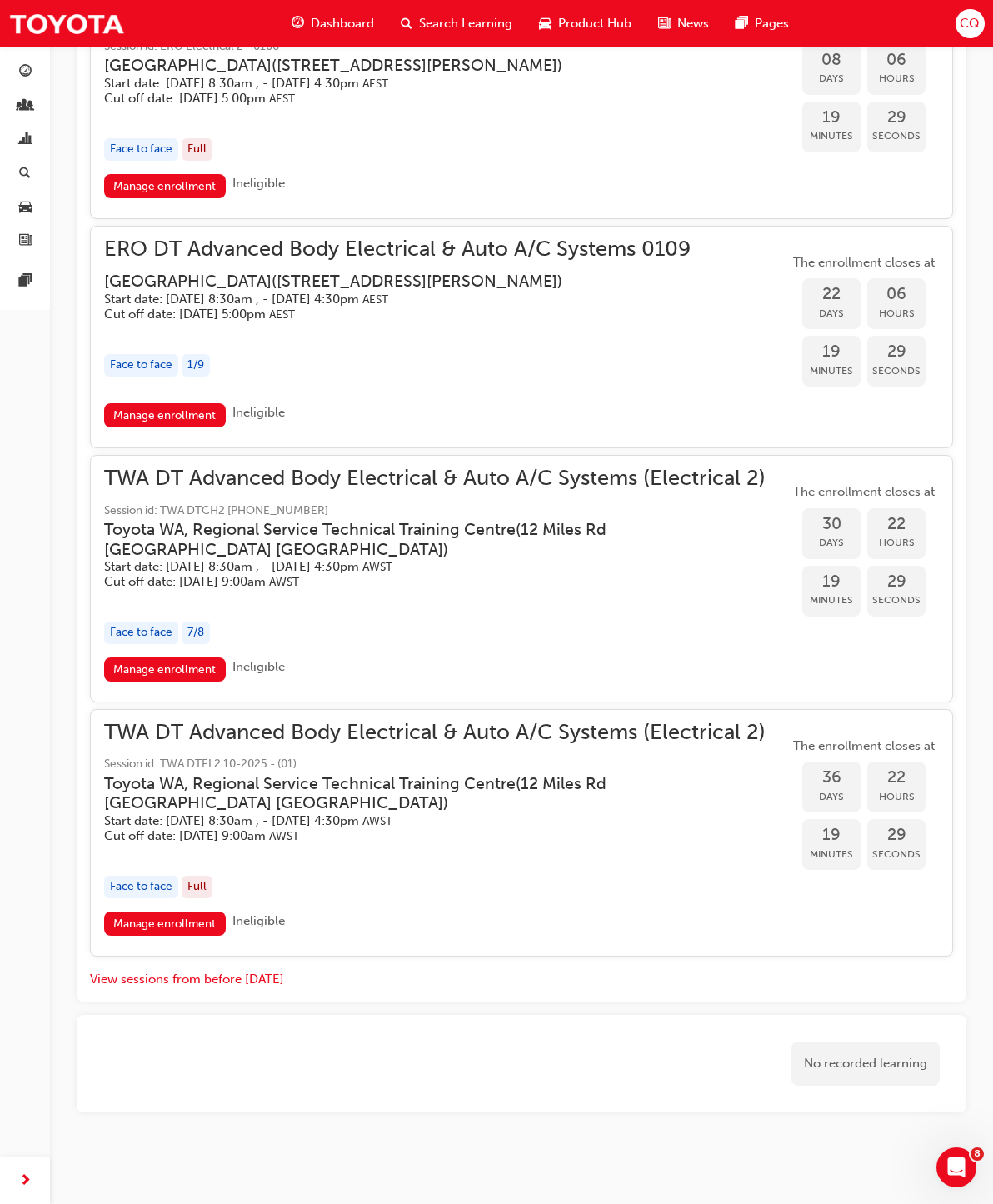
click at [482, 622] on div "Face to face 7 / 8" at bounding box center [447, 632] width 685 height 22
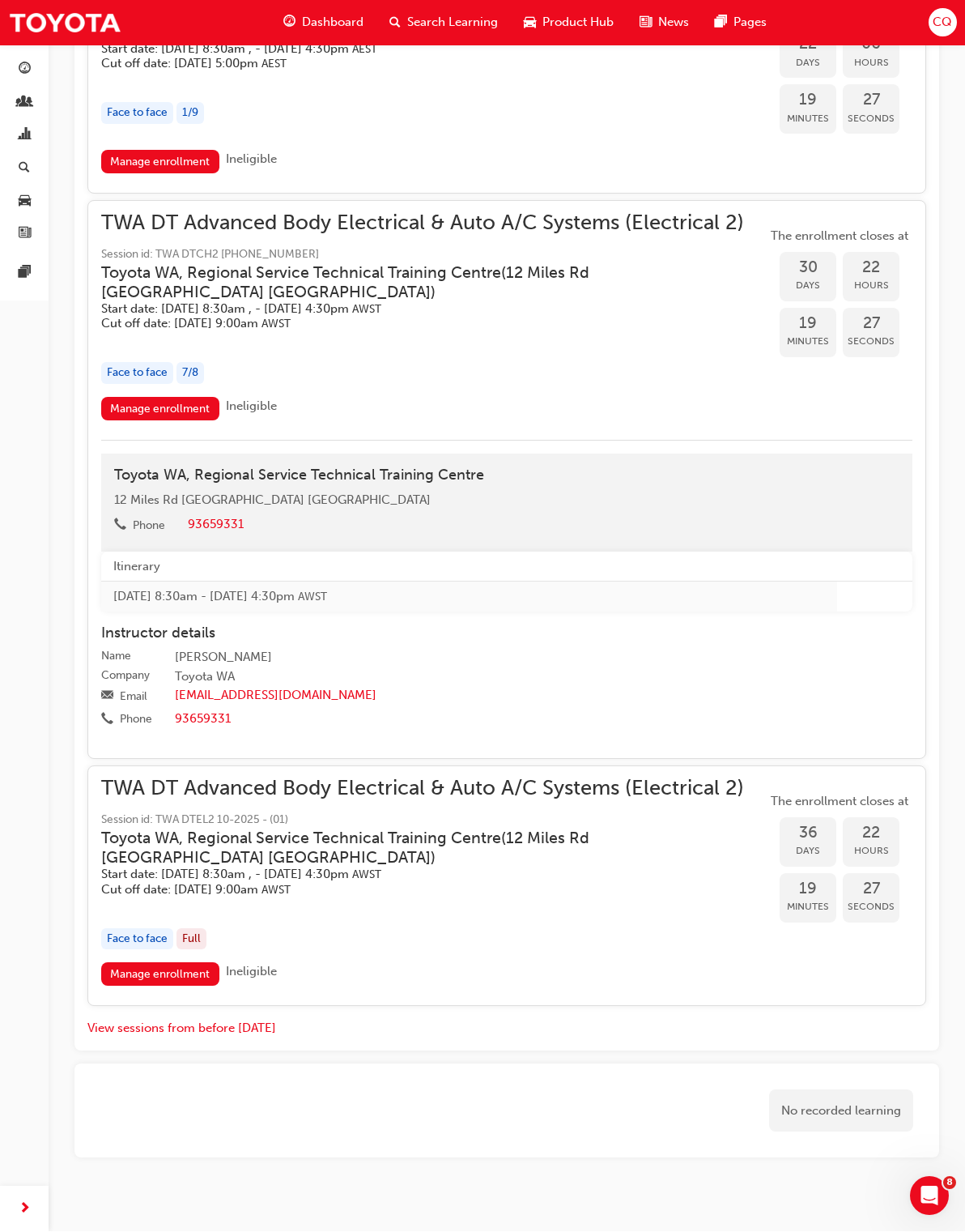
scroll to position [1283, 0]
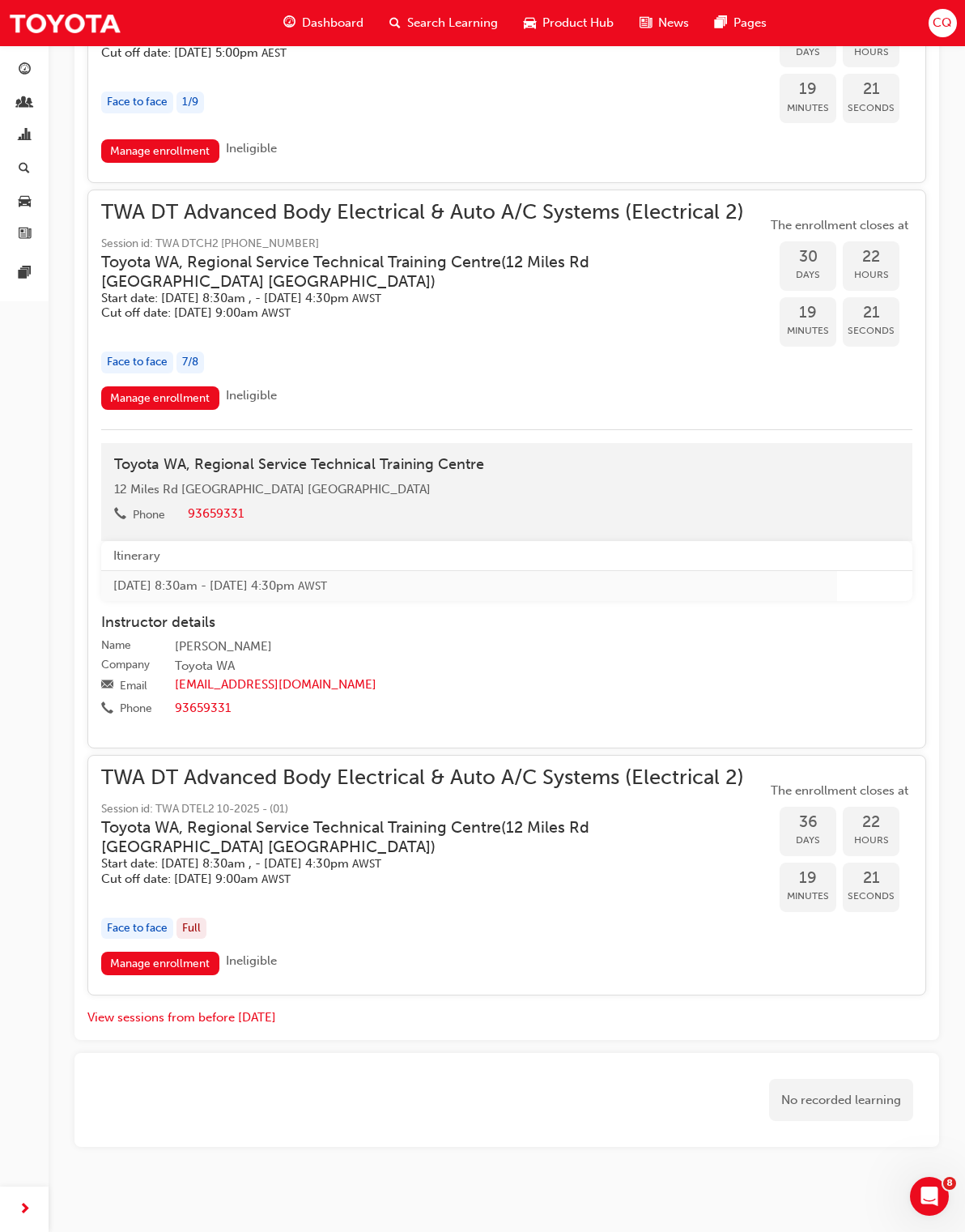
click at [126, 386] on link "Manage enrollment" at bounding box center [161, 398] width 118 height 23
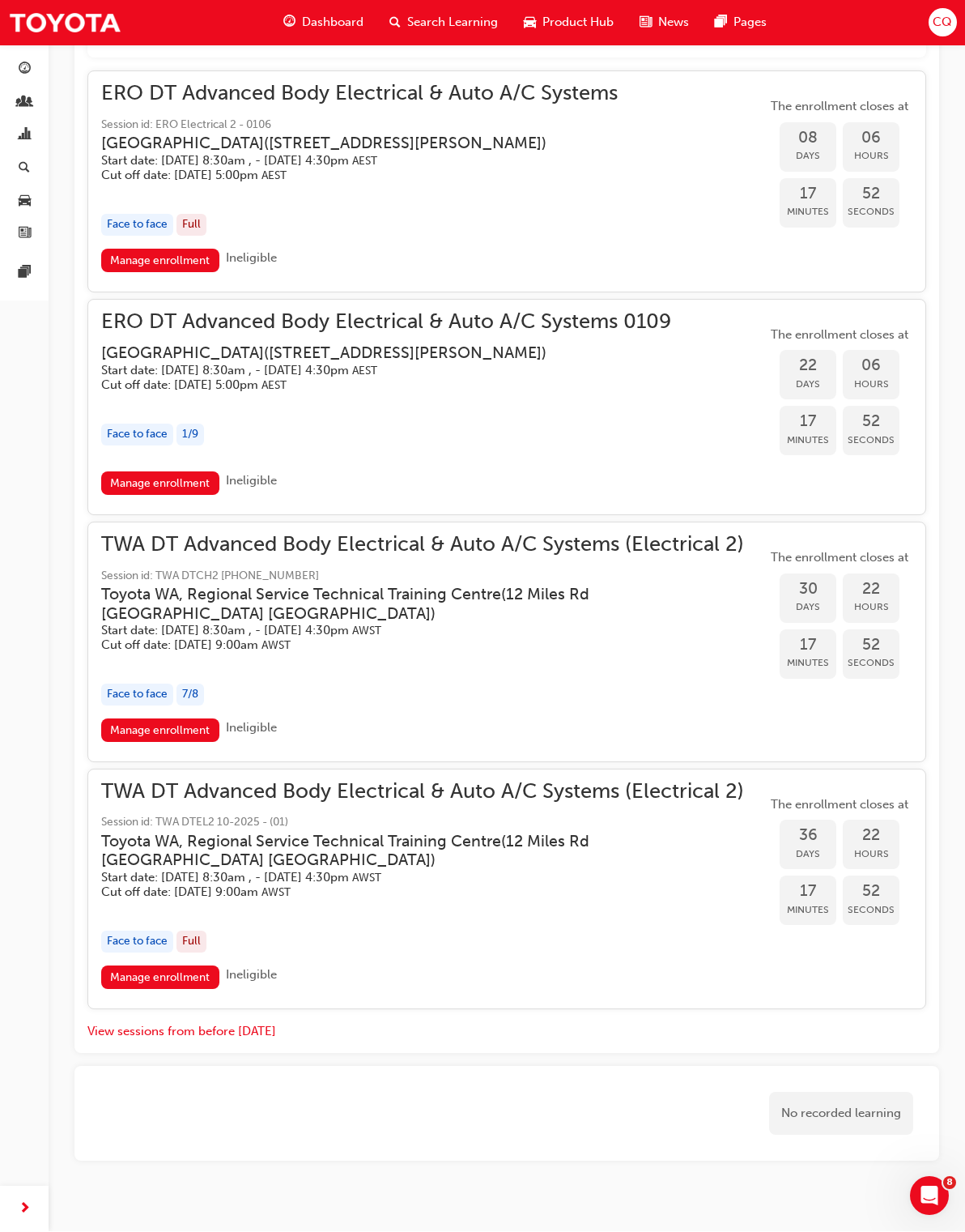
scroll to position [969, 0]
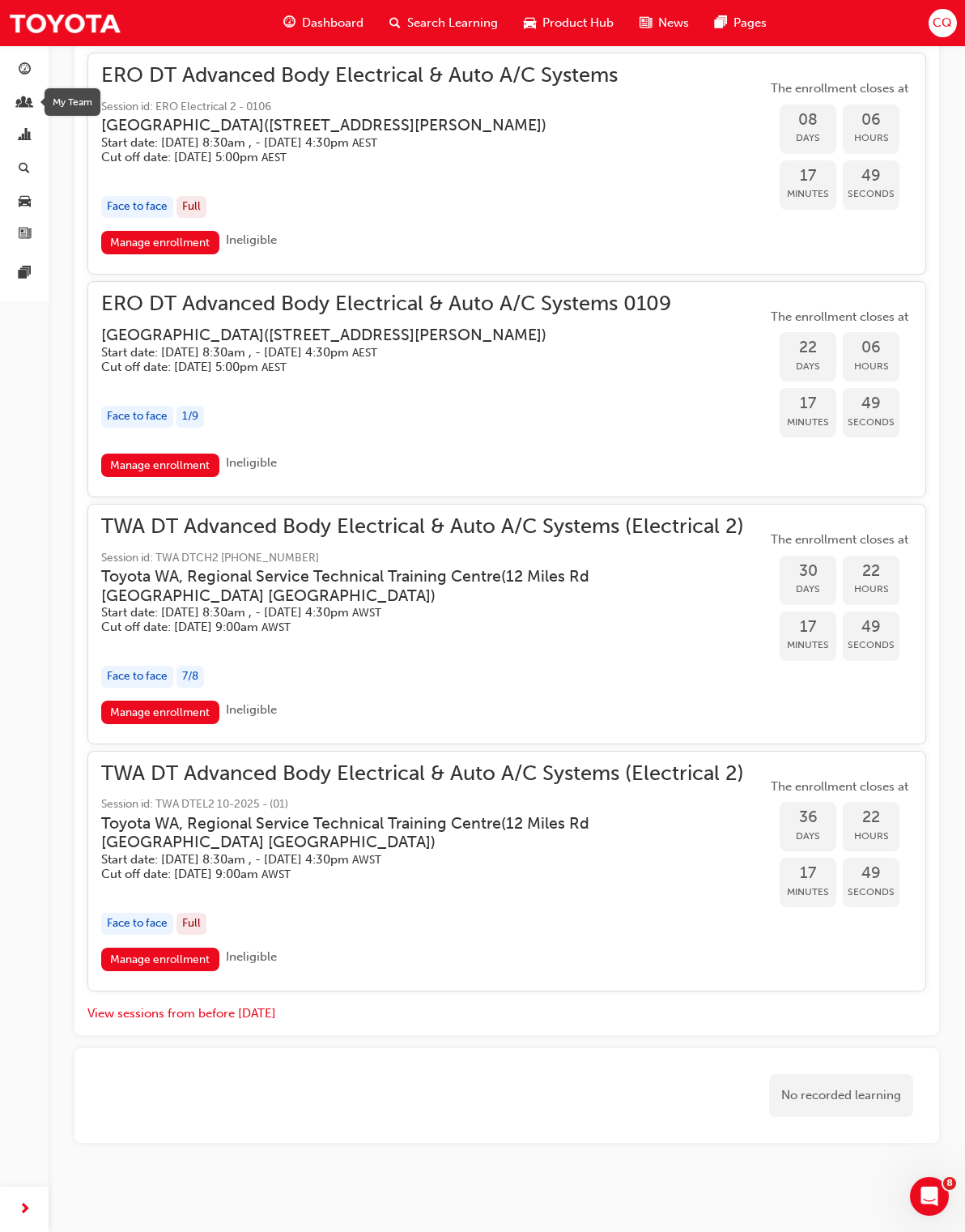
click at [27, 102] on span "people-icon" at bounding box center [24, 104] width 12 height 15
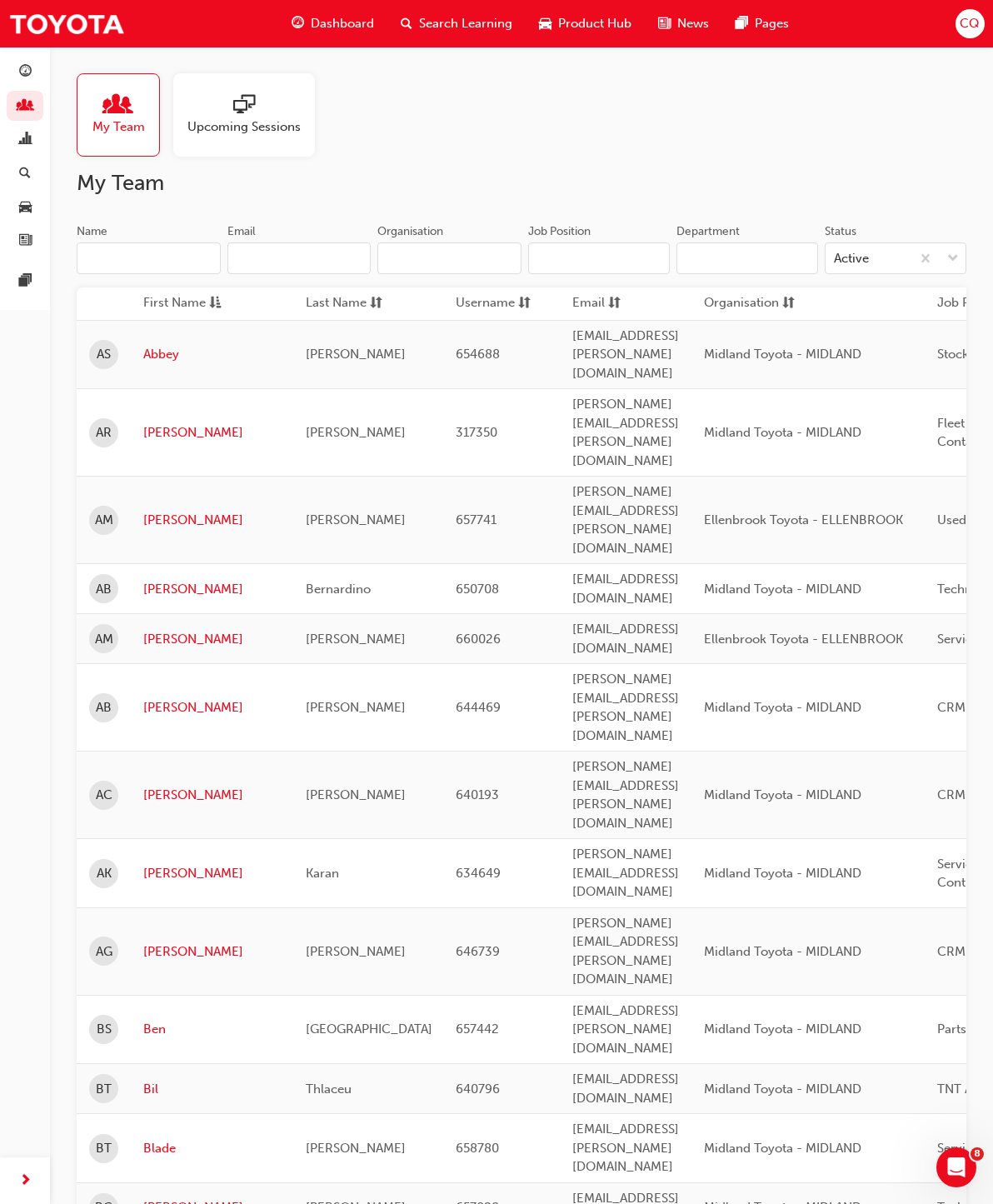
click at [212, 118] on span "Upcoming Sessions" at bounding box center [244, 128] width 113 height 19
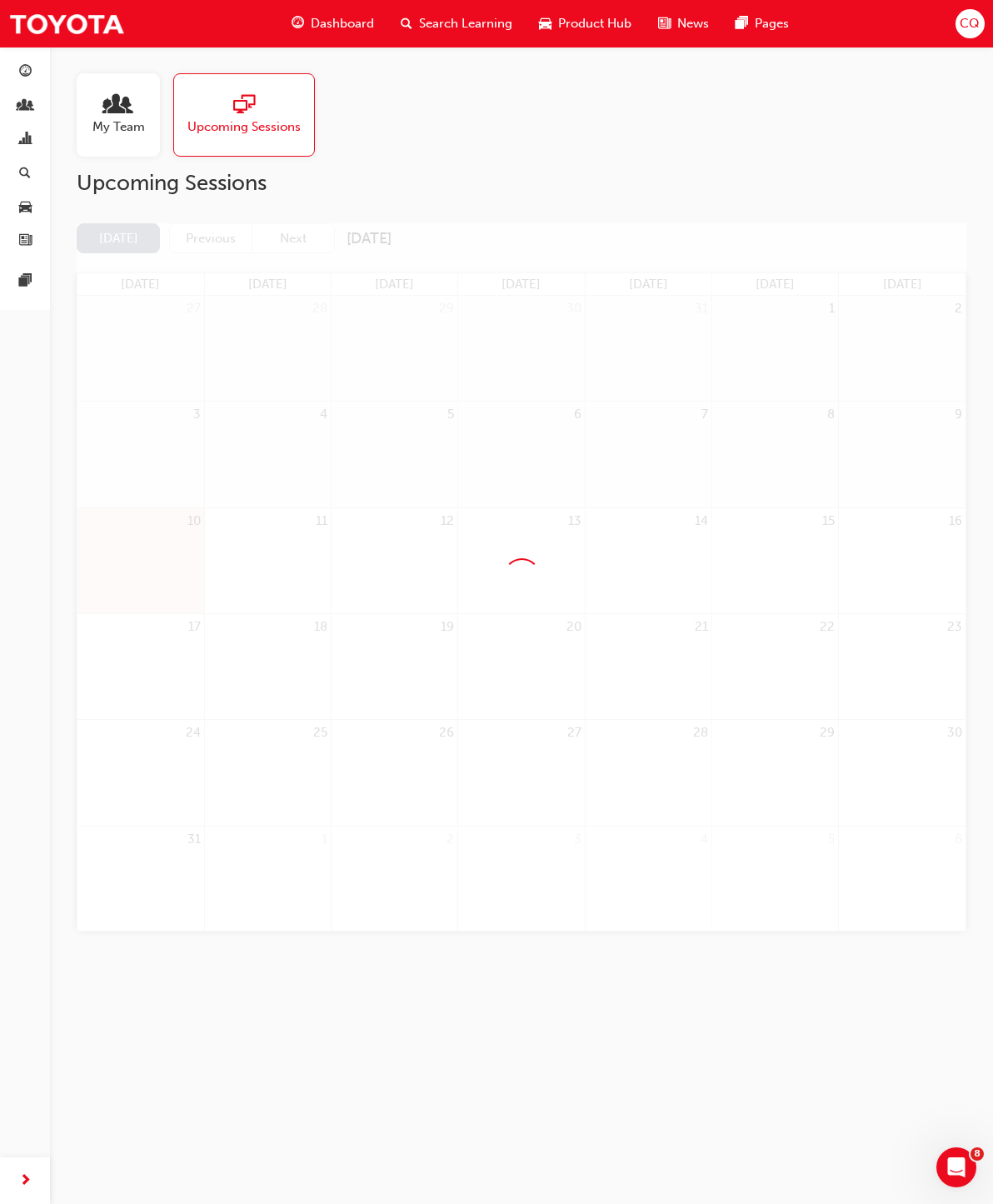
click at [121, 103] on span "people-icon" at bounding box center [118, 105] width 21 height 23
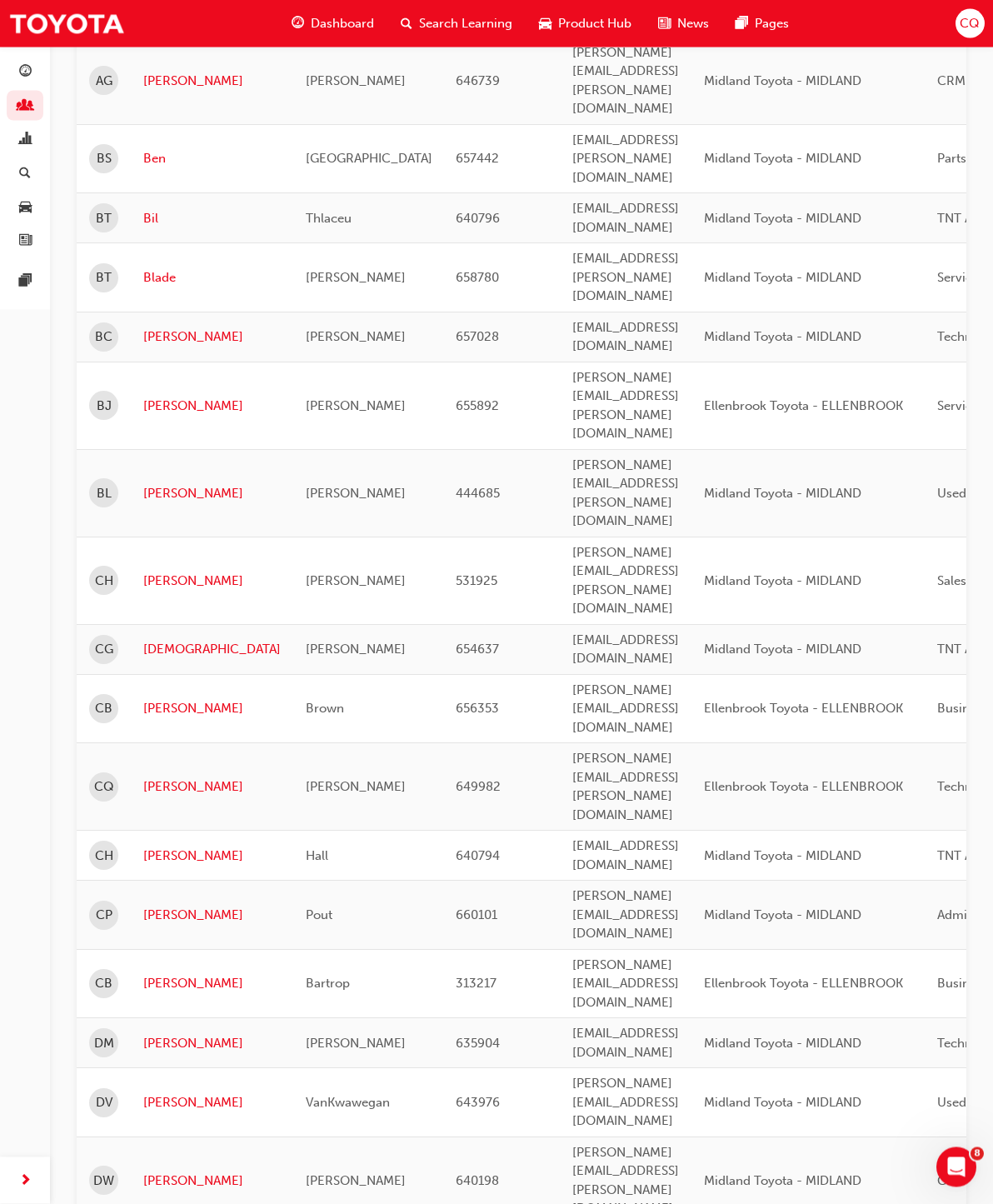
scroll to position [865, 0]
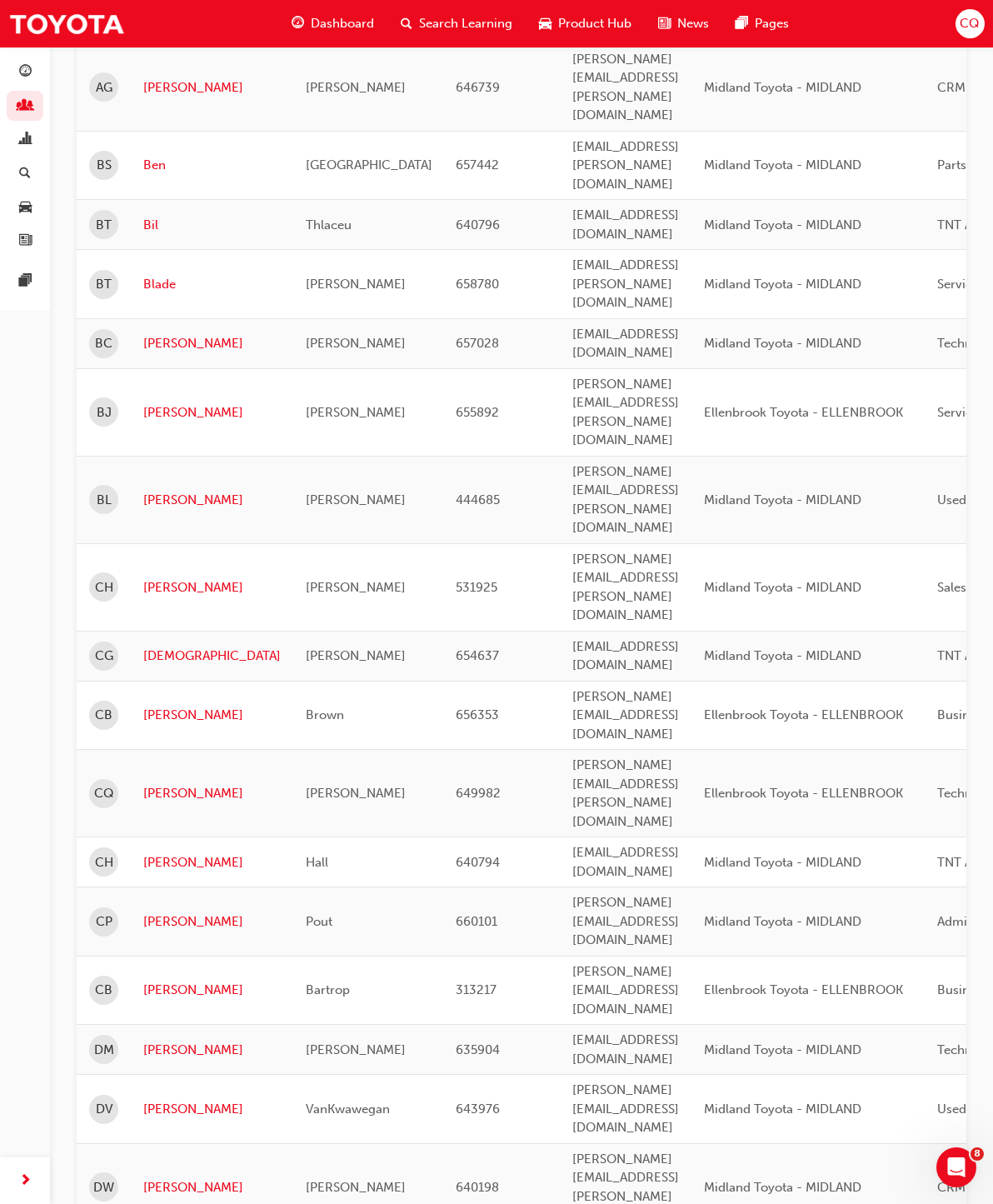
click at [151, 853] on link "[PERSON_NAME]" at bounding box center [212, 863] width 137 height 19
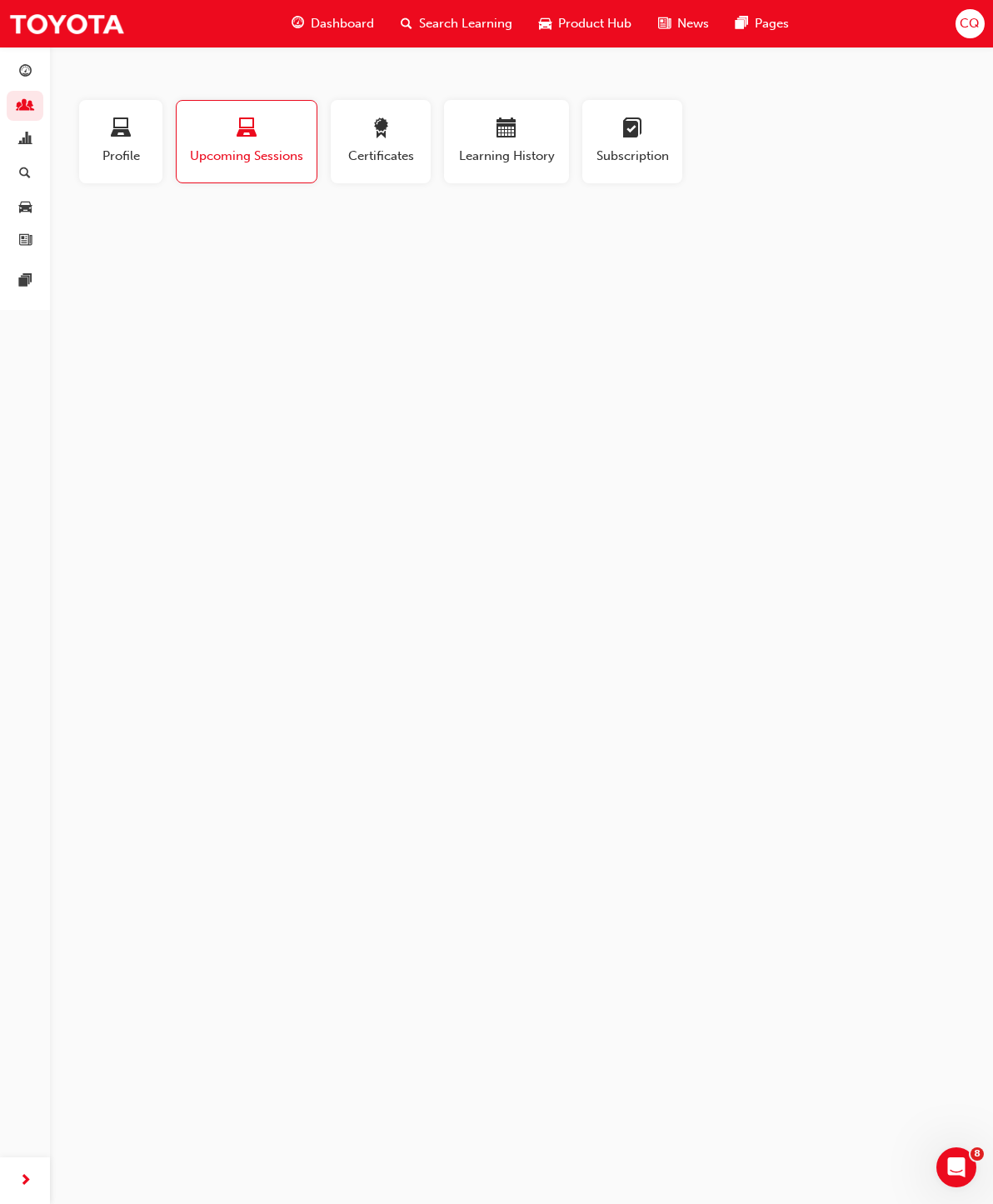
click at [371, 130] on span "award-icon" at bounding box center [380, 129] width 20 height 22
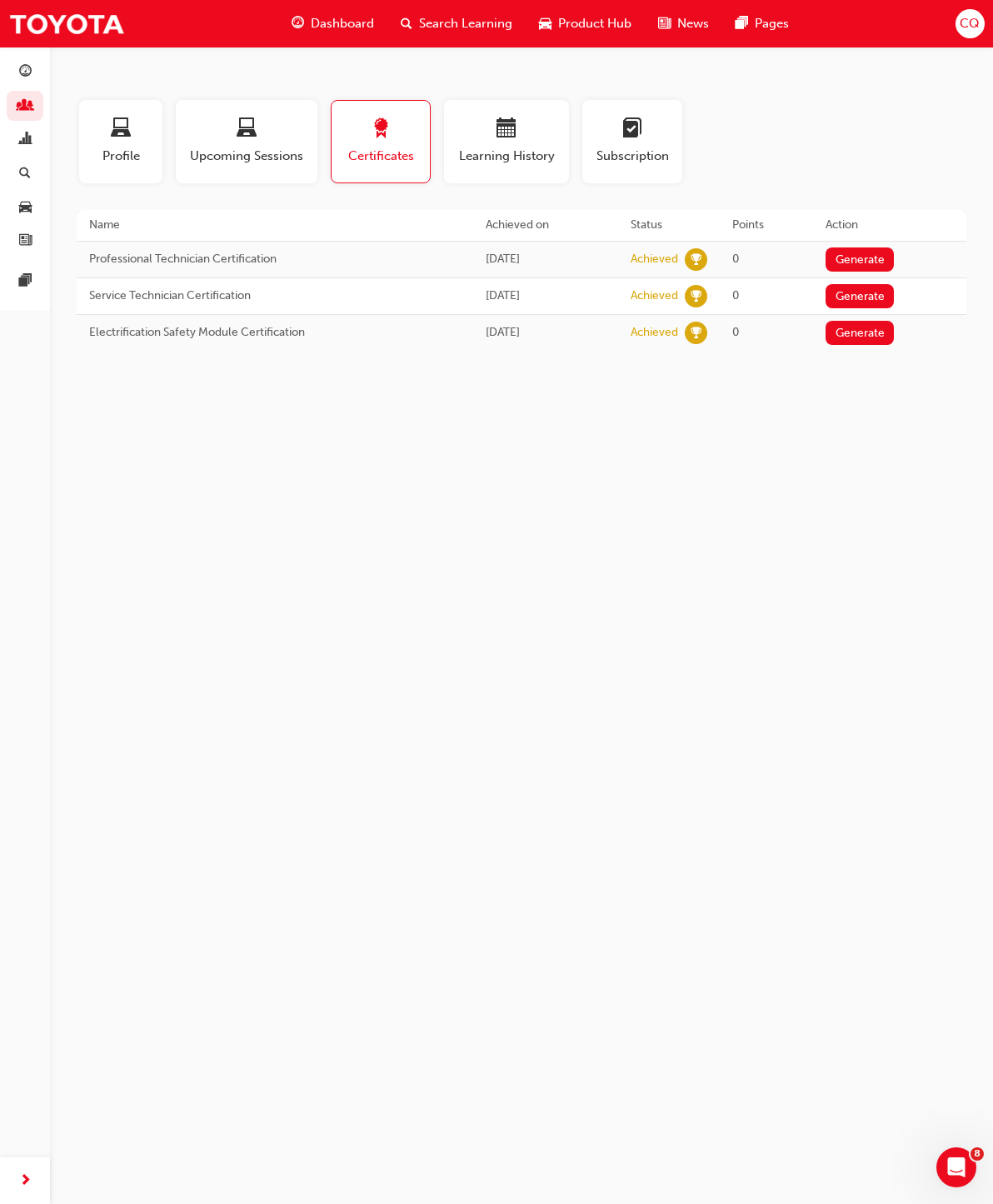
click at [510, 134] on span "calendar-icon" at bounding box center [507, 129] width 20 height 22
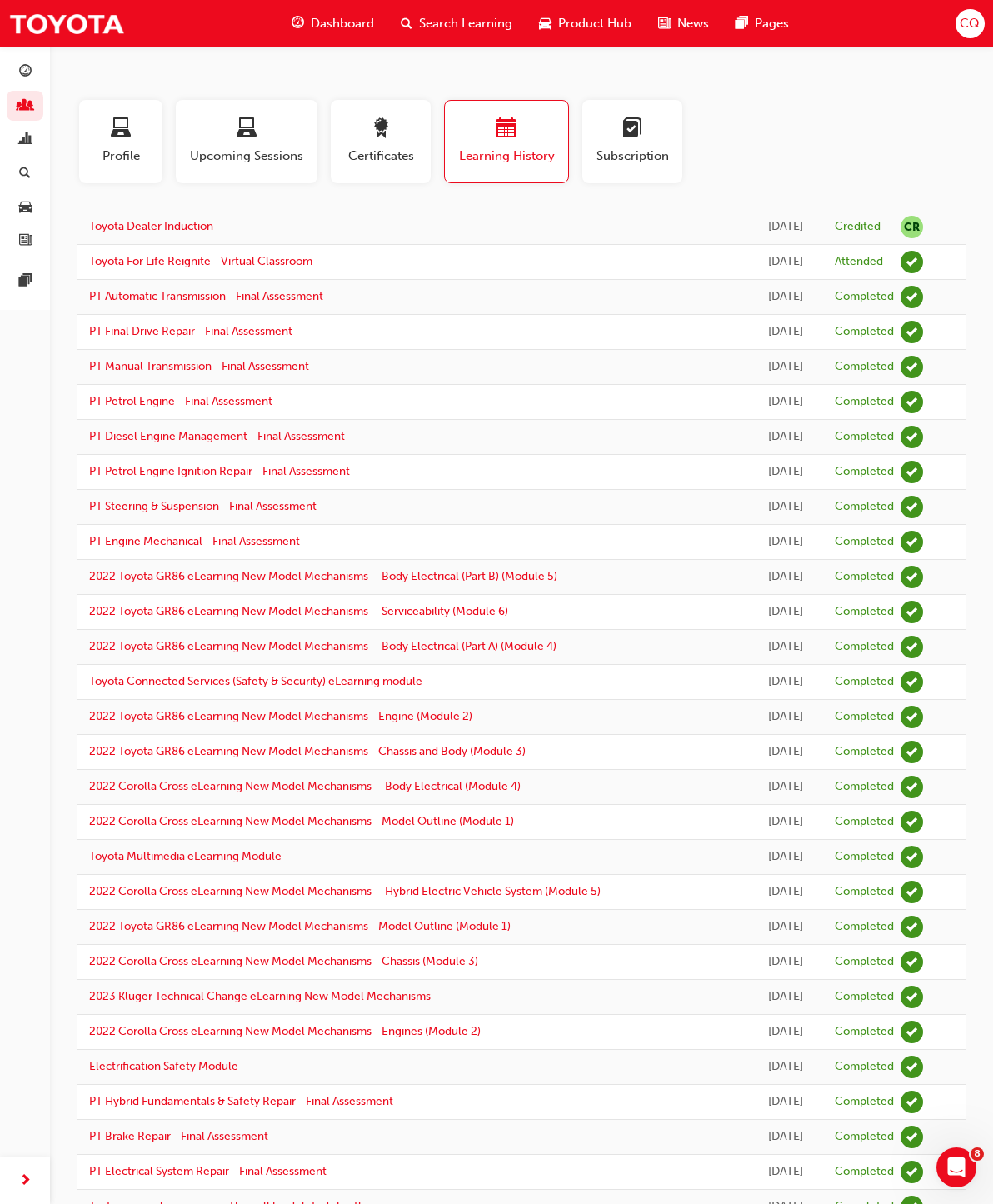
click at [123, 142] on div "button" at bounding box center [121, 131] width 58 height 26
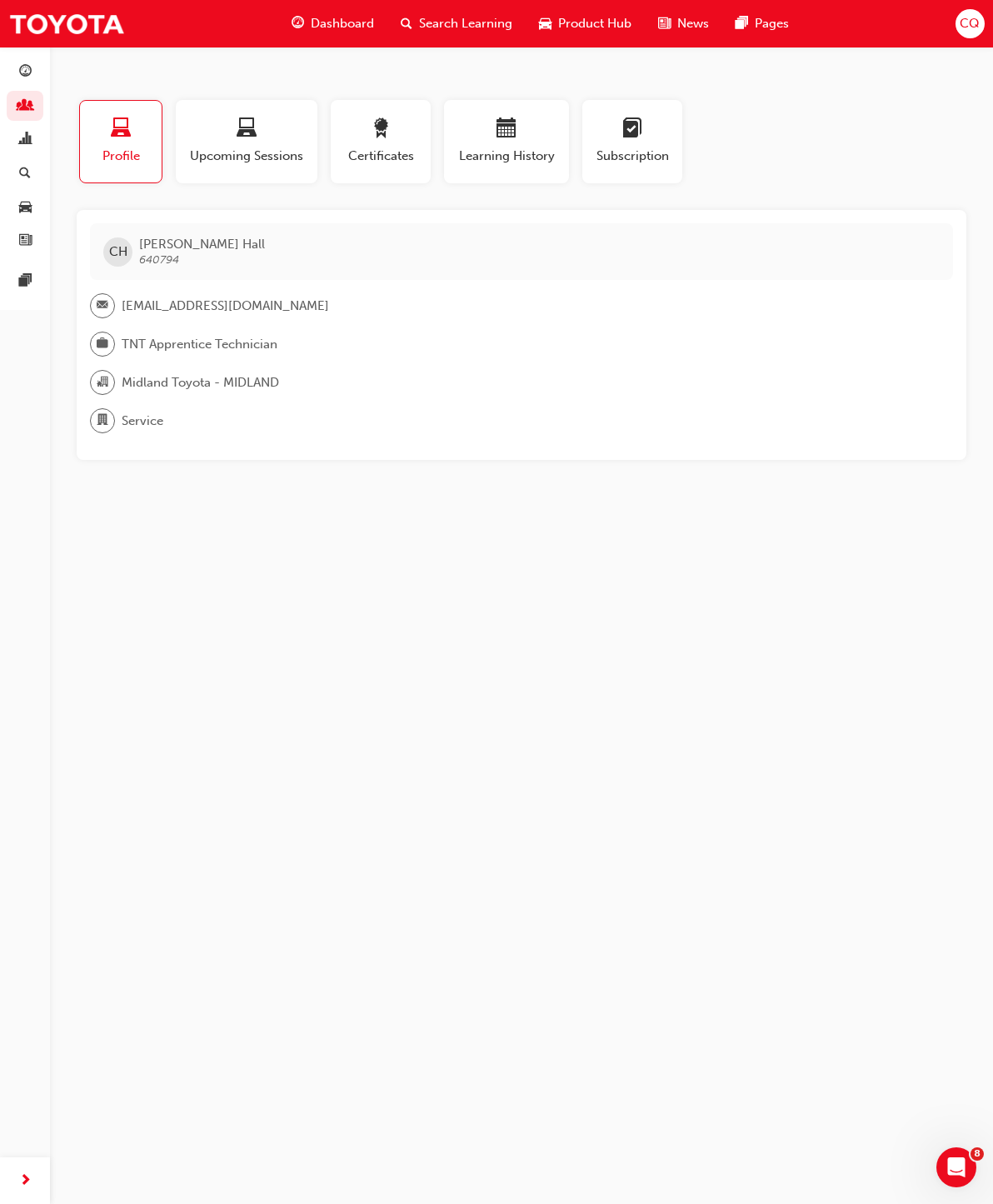
click at [29, 100] on span "people-icon" at bounding box center [25, 107] width 13 height 15
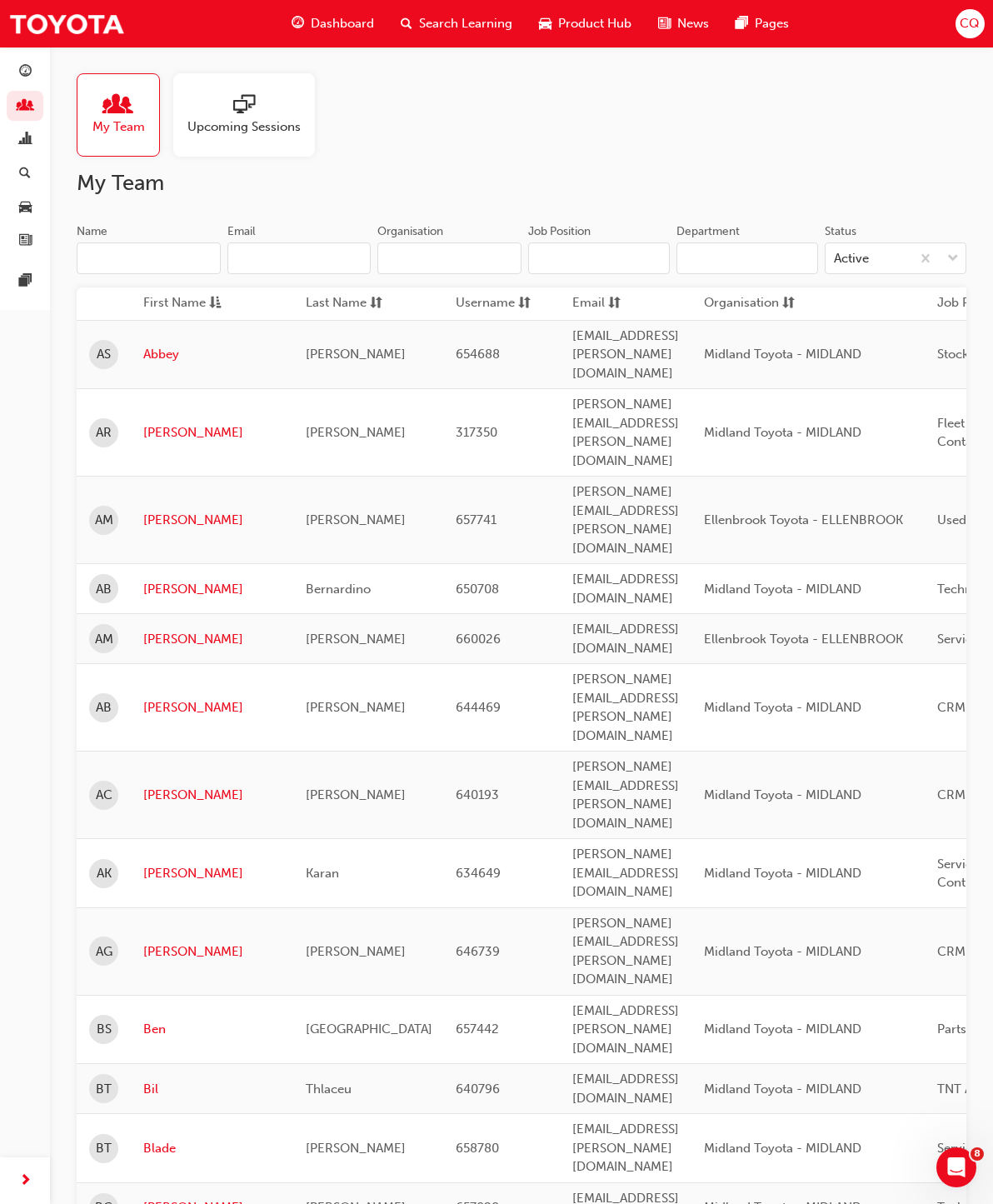
click at [153, 345] on link "Abbey" at bounding box center [212, 355] width 137 height 19
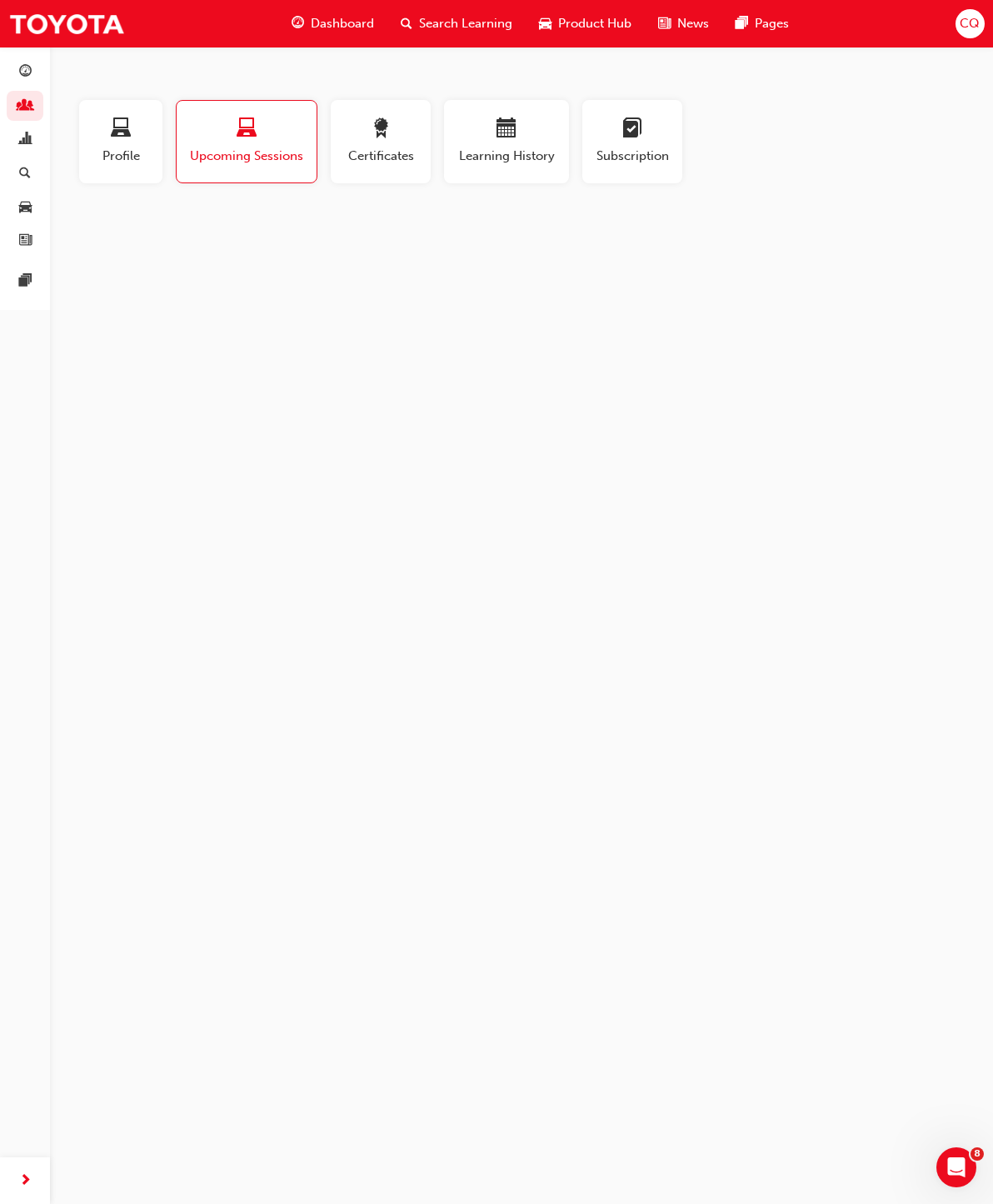
click at [118, 132] on span "laptop-icon" at bounding box center [121, 129] width 20 height 22
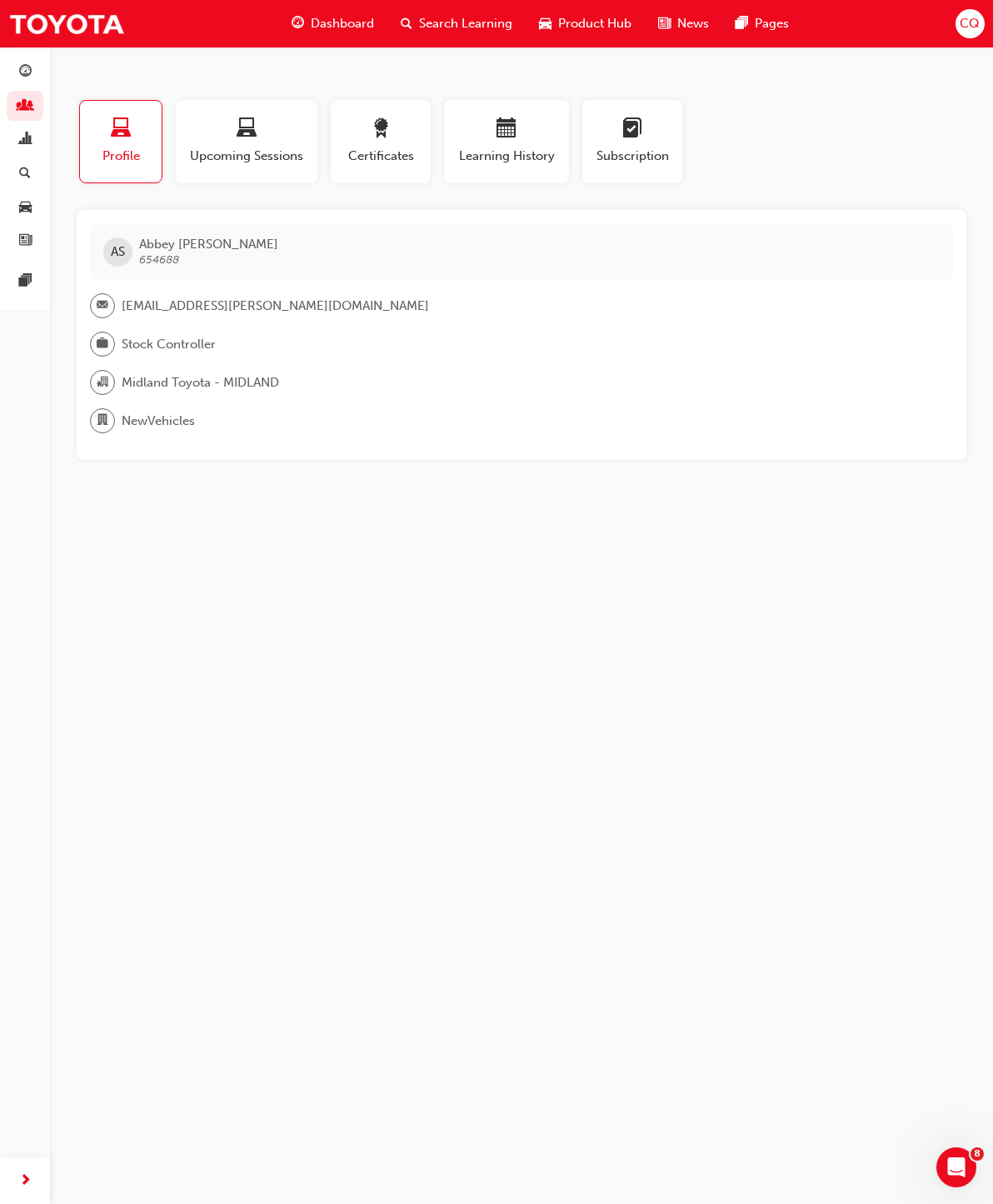
click at [27, 107] on span "people-icon" at bounding box center [25, 107] width 13 height 15
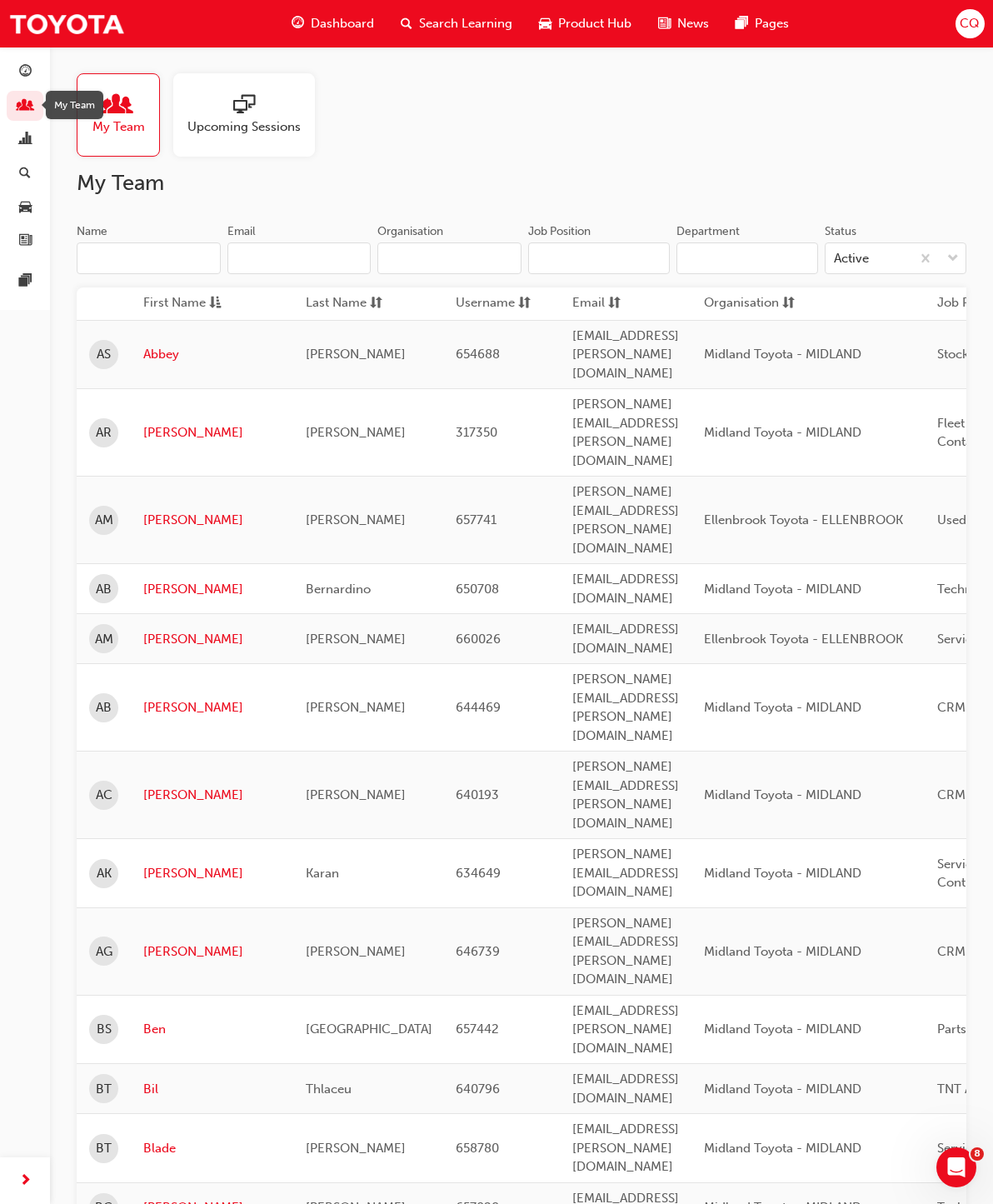
click at [31, 0] on html "Your version of Internet Explorer is outdated and not supported. Please upgrade…" at bounding box center [496, 602] width 993 height 1204
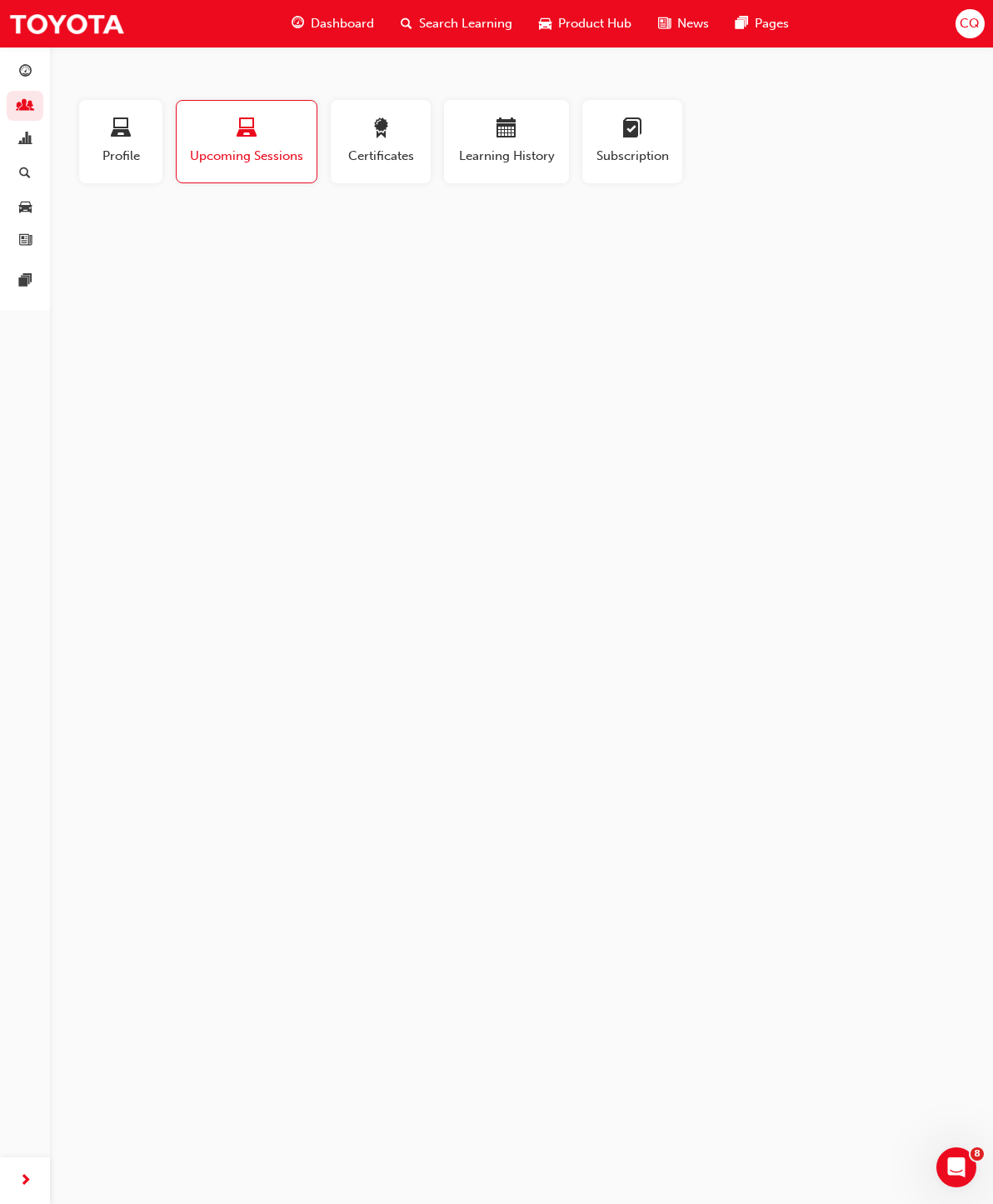
click at [385, 123] on span "award-icon" at bounding box center [380, 129] width 20 height 22
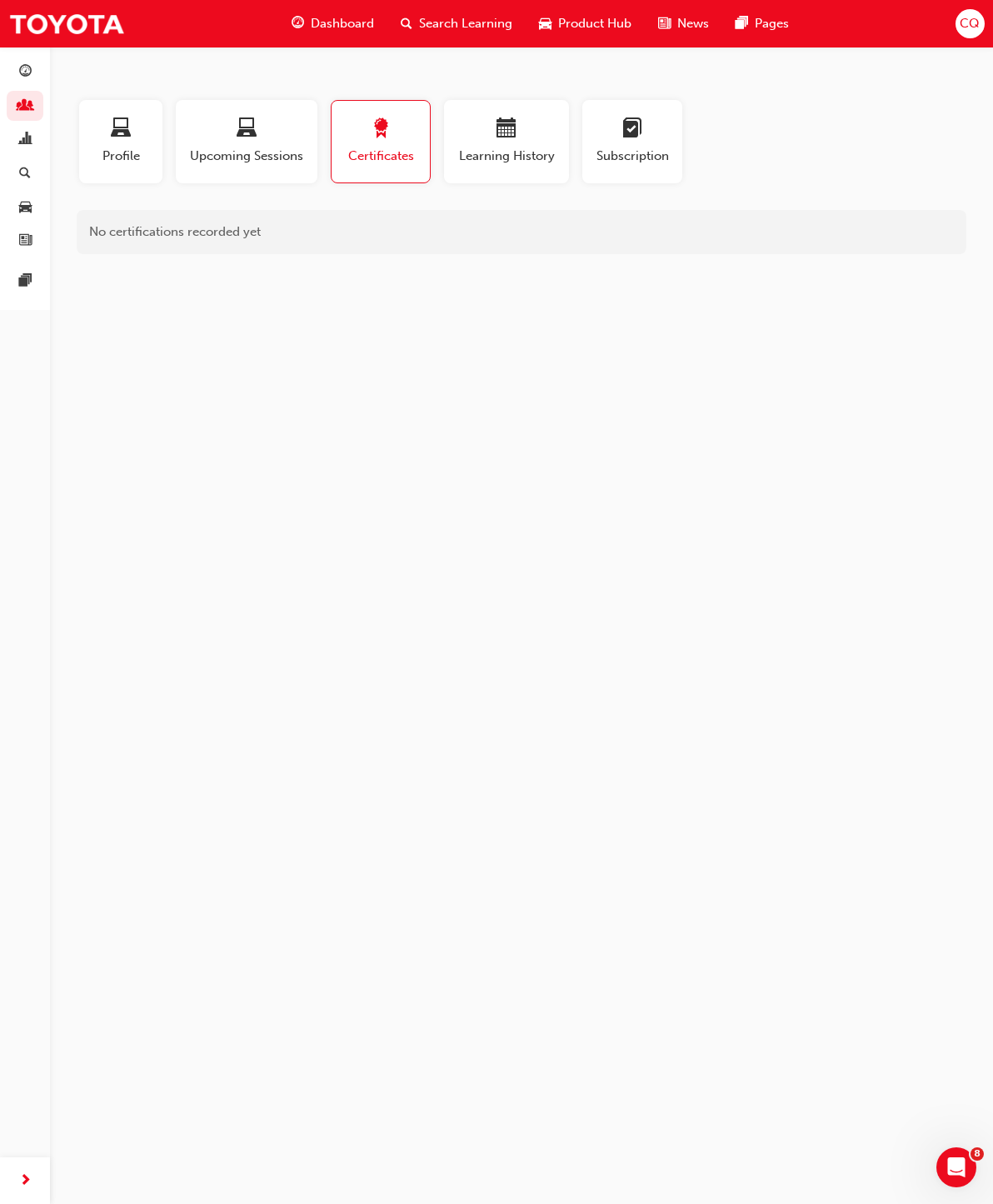
click at [511, 136] on span "calendar-icon" at bounding box center [507, 129] width 20 height 22
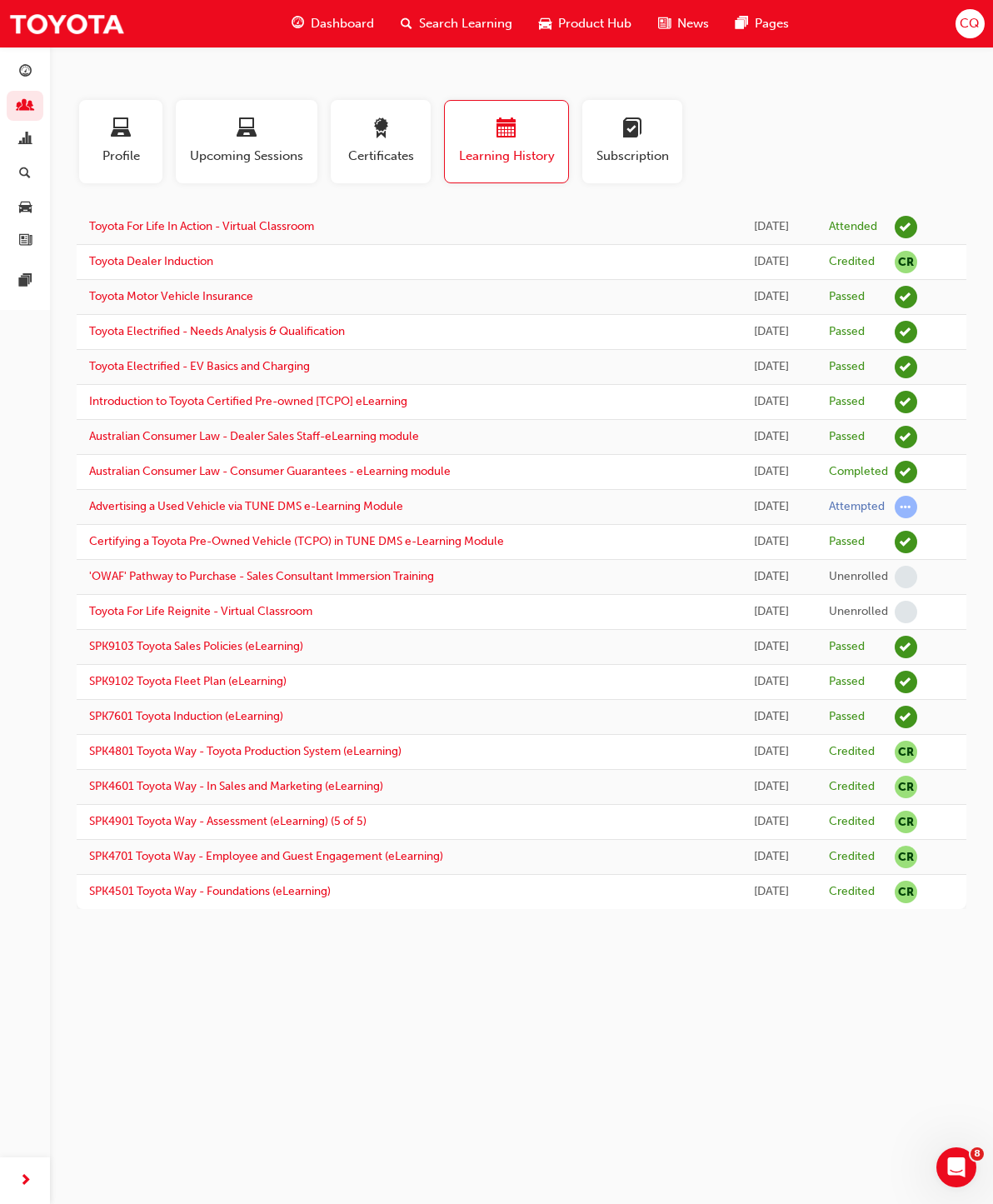
click at [108, 127] on div "button" at bounding box center [121, 131] width 58 height 26
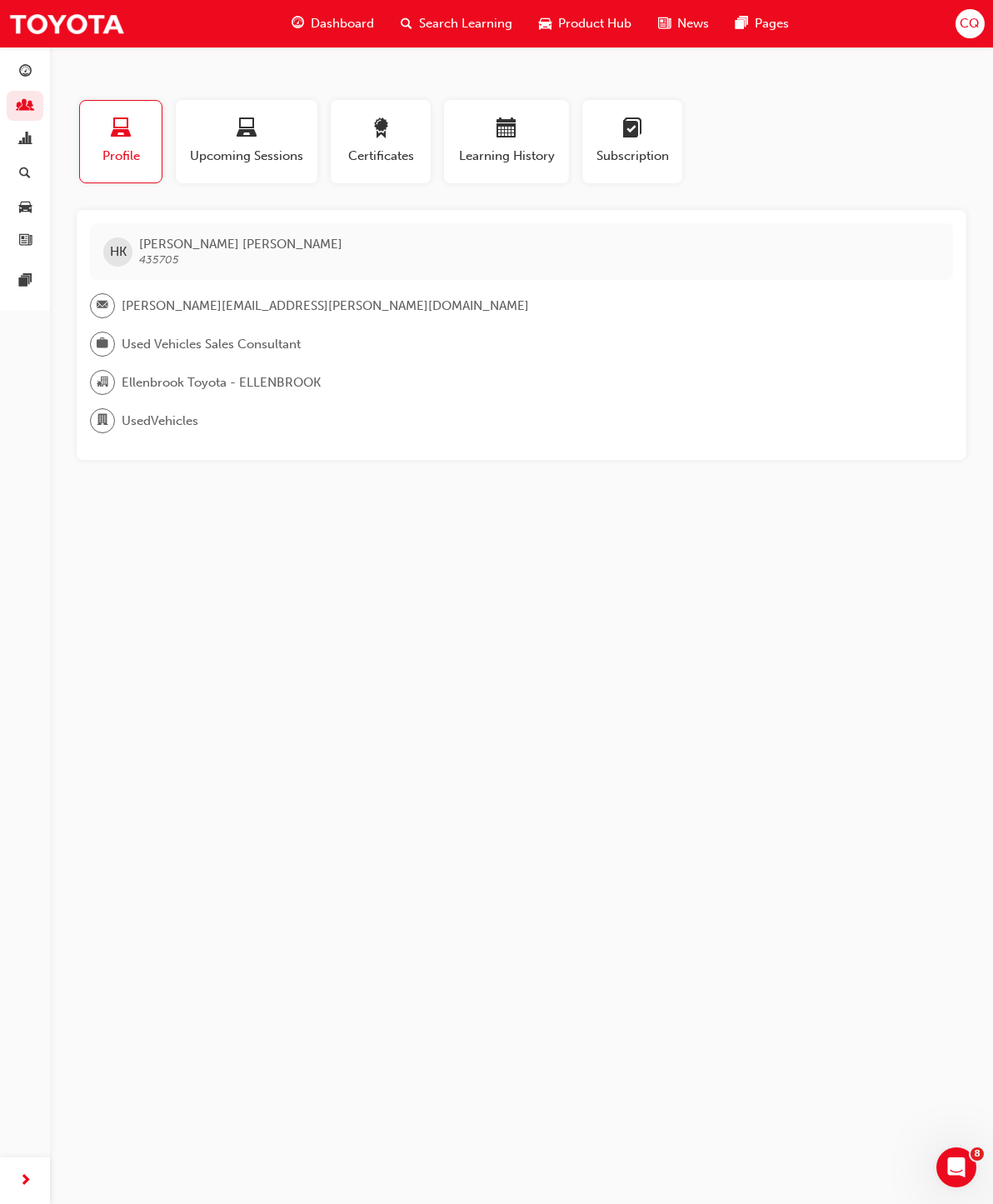
click at [23, 100] on span "people-icon" at bounding box center [25, 107] width 13 height 15
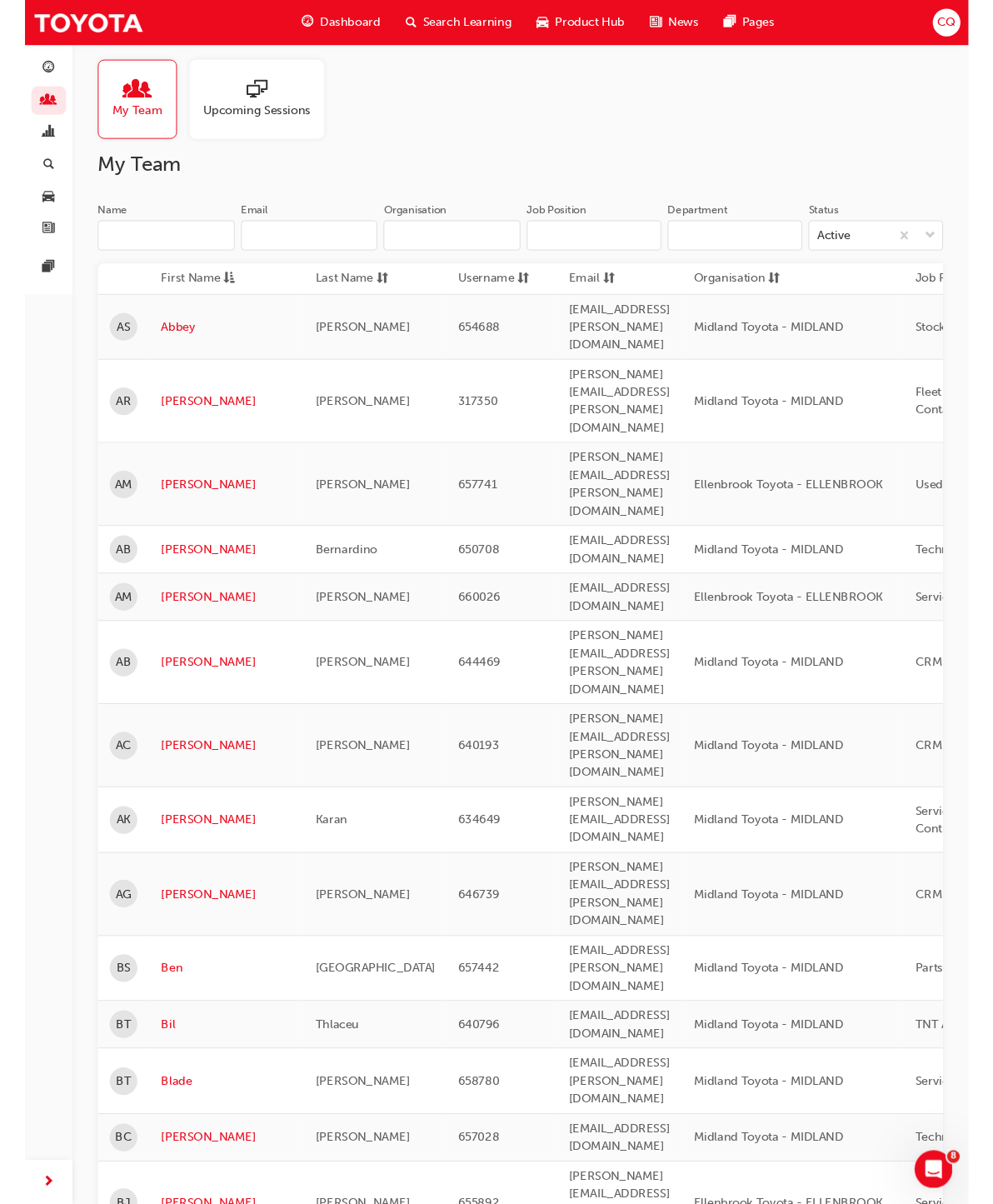
scroll to position [10, 0]
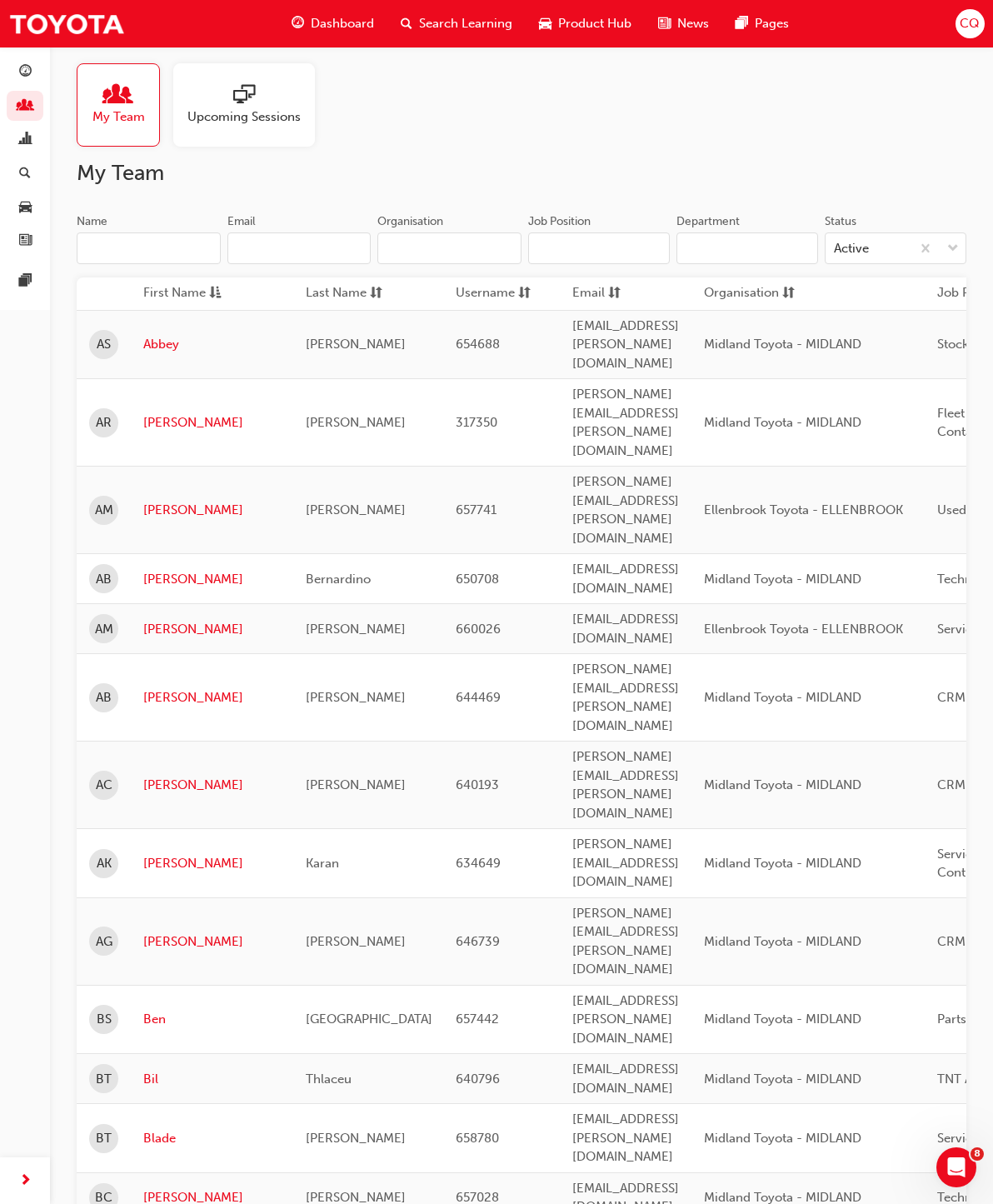
click at [449, 250] on input "Organisation" at bounding box center [449, 248] width 144 height 32
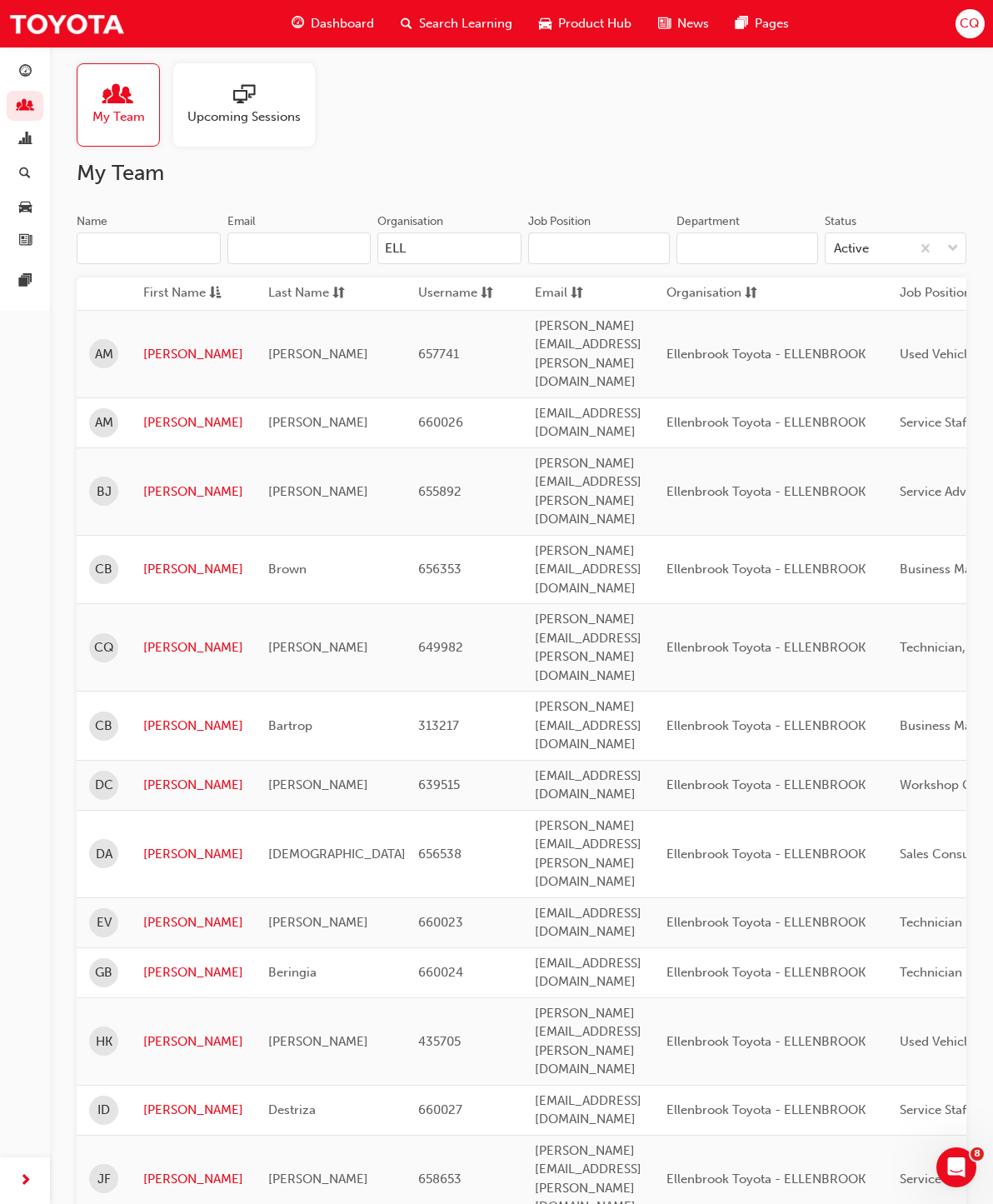
type input "ELL"
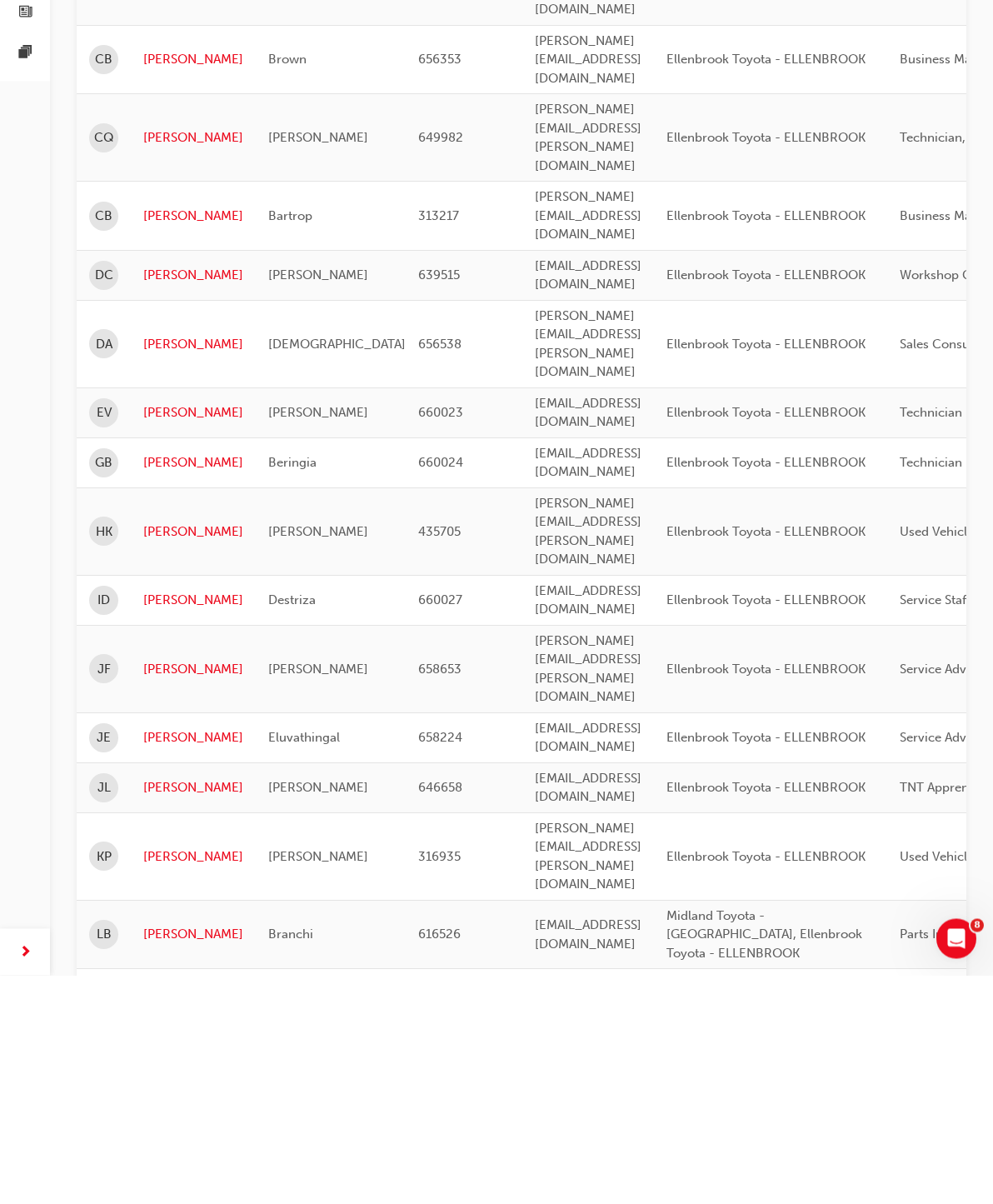
scroll to position [0, 0]
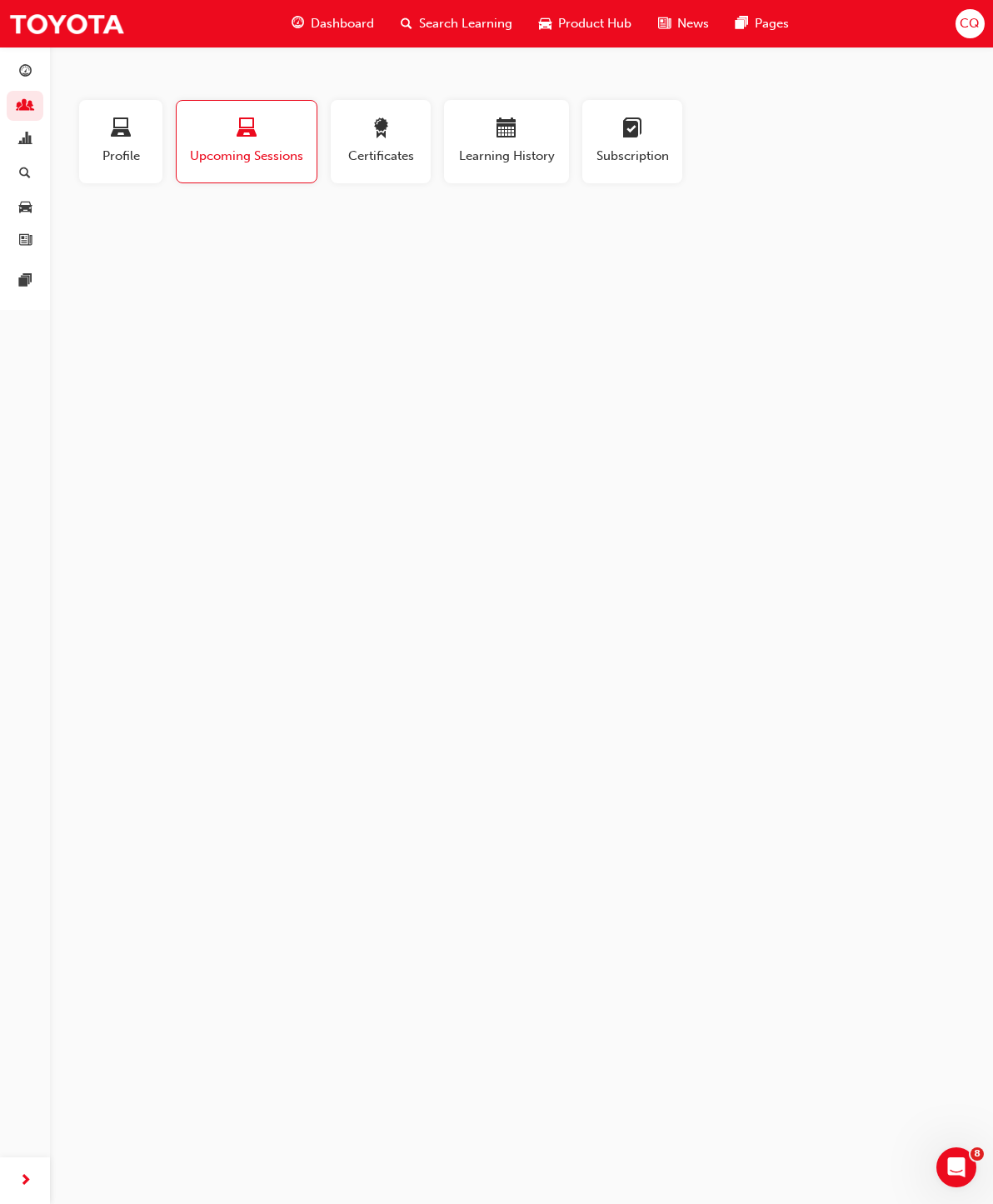
click at [387, 140] on span "award-icon" at bounding box center [380, 129] width 20 height 22
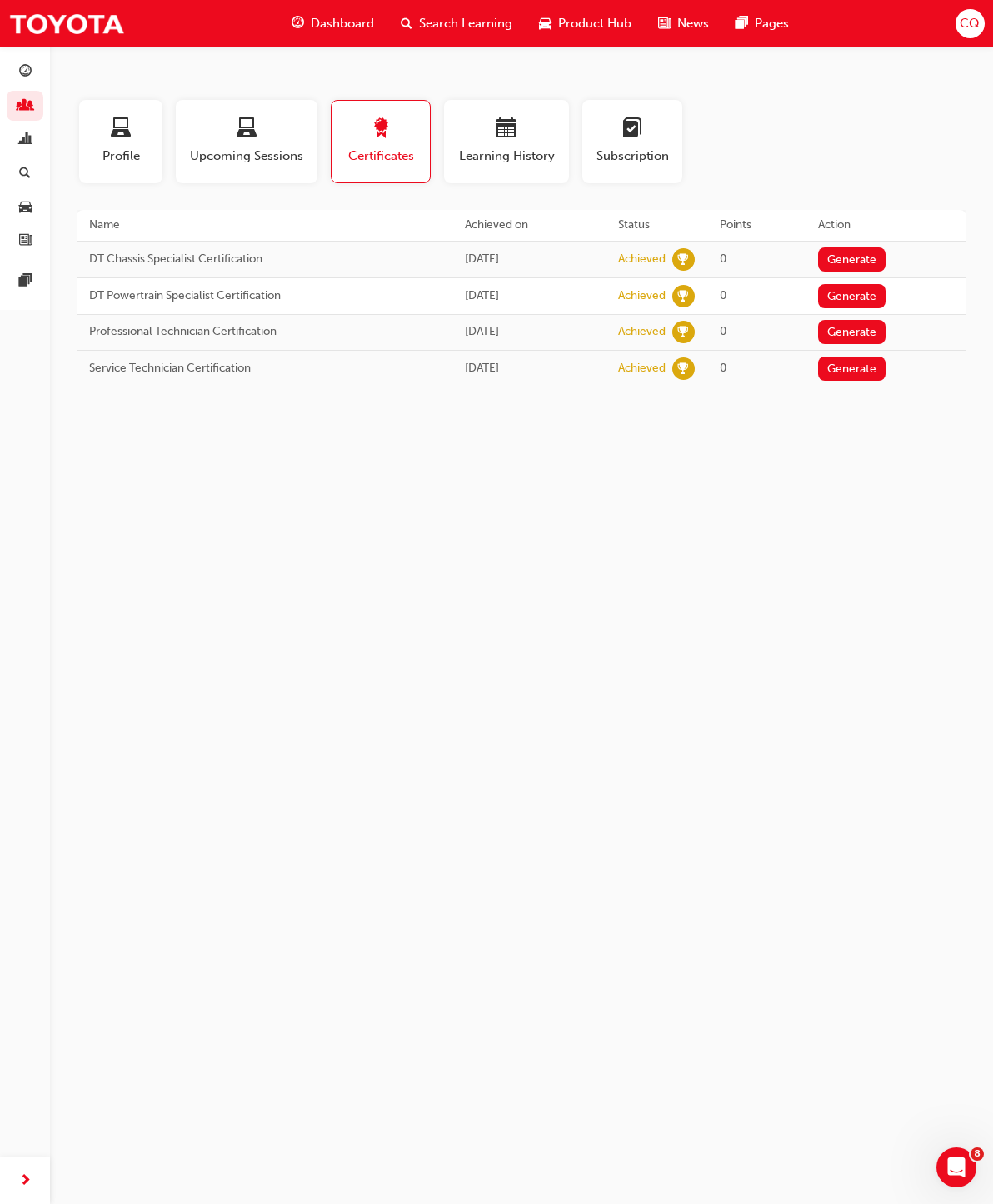
click at [506, 135] on span "calendar-icon" at bounding box center [507, 129] width 20 height 22
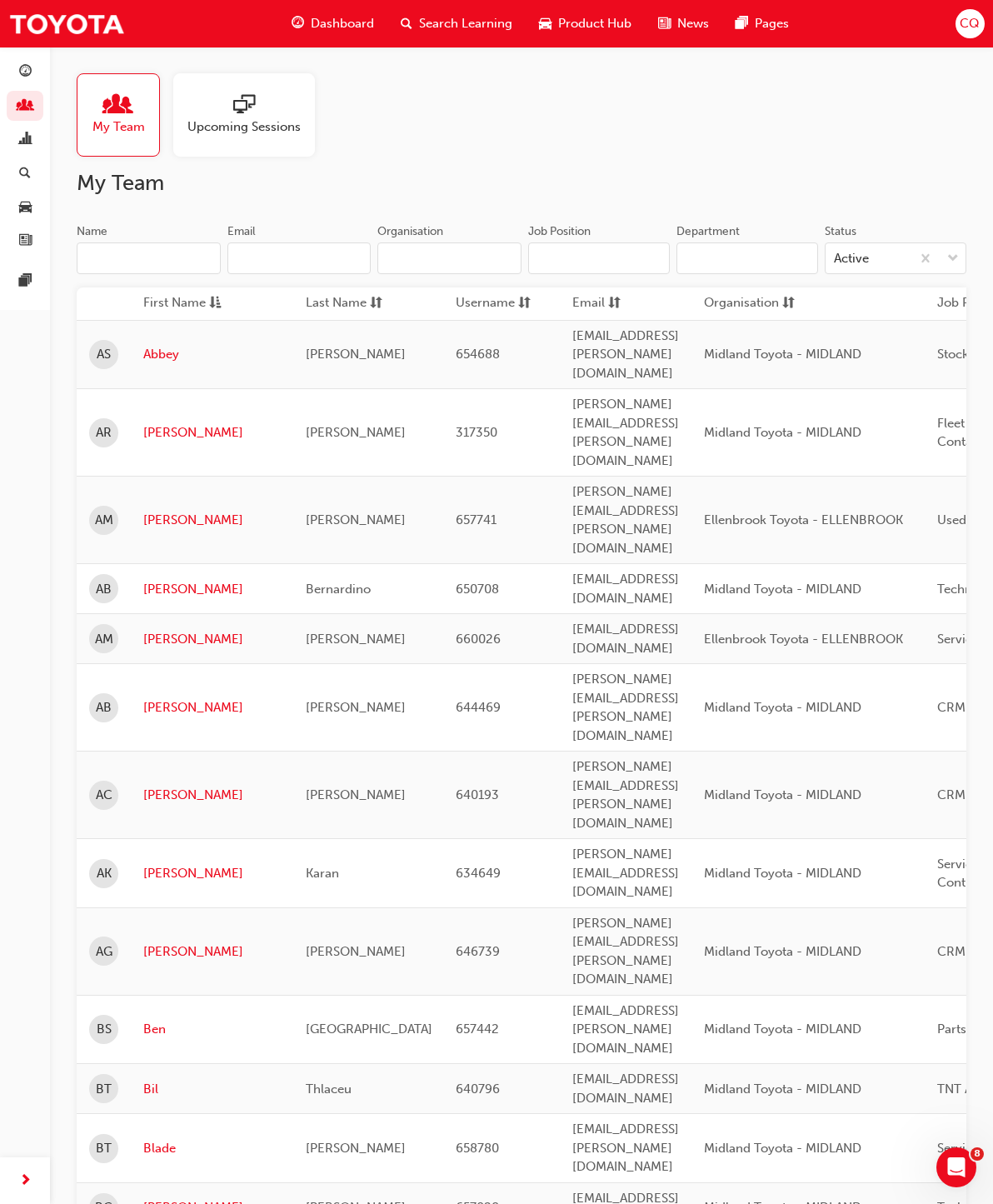
scroll to position [520, 0]
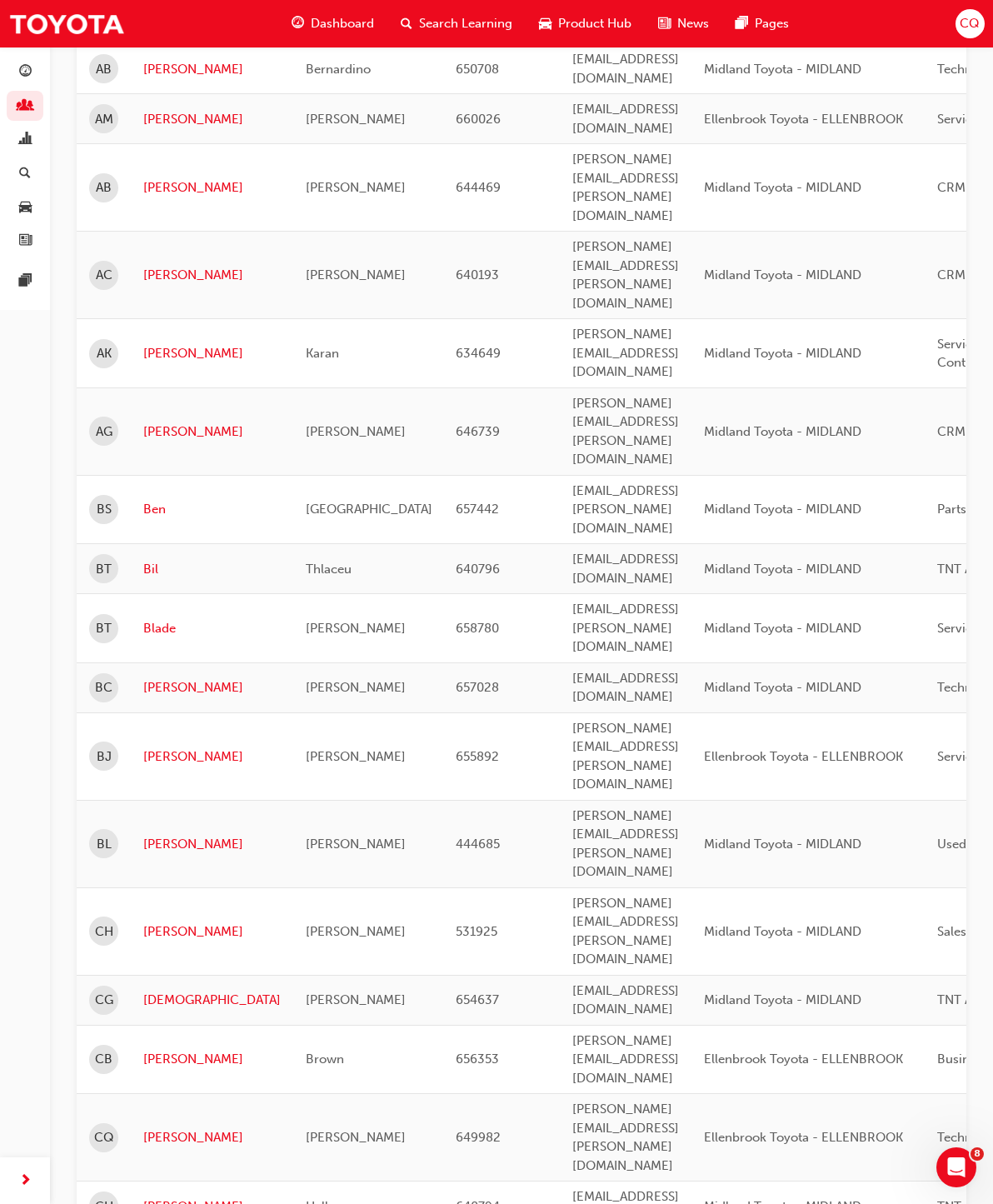
click at [9, 63] on link "button" at bounding box center [25, 73] width 37 height 31
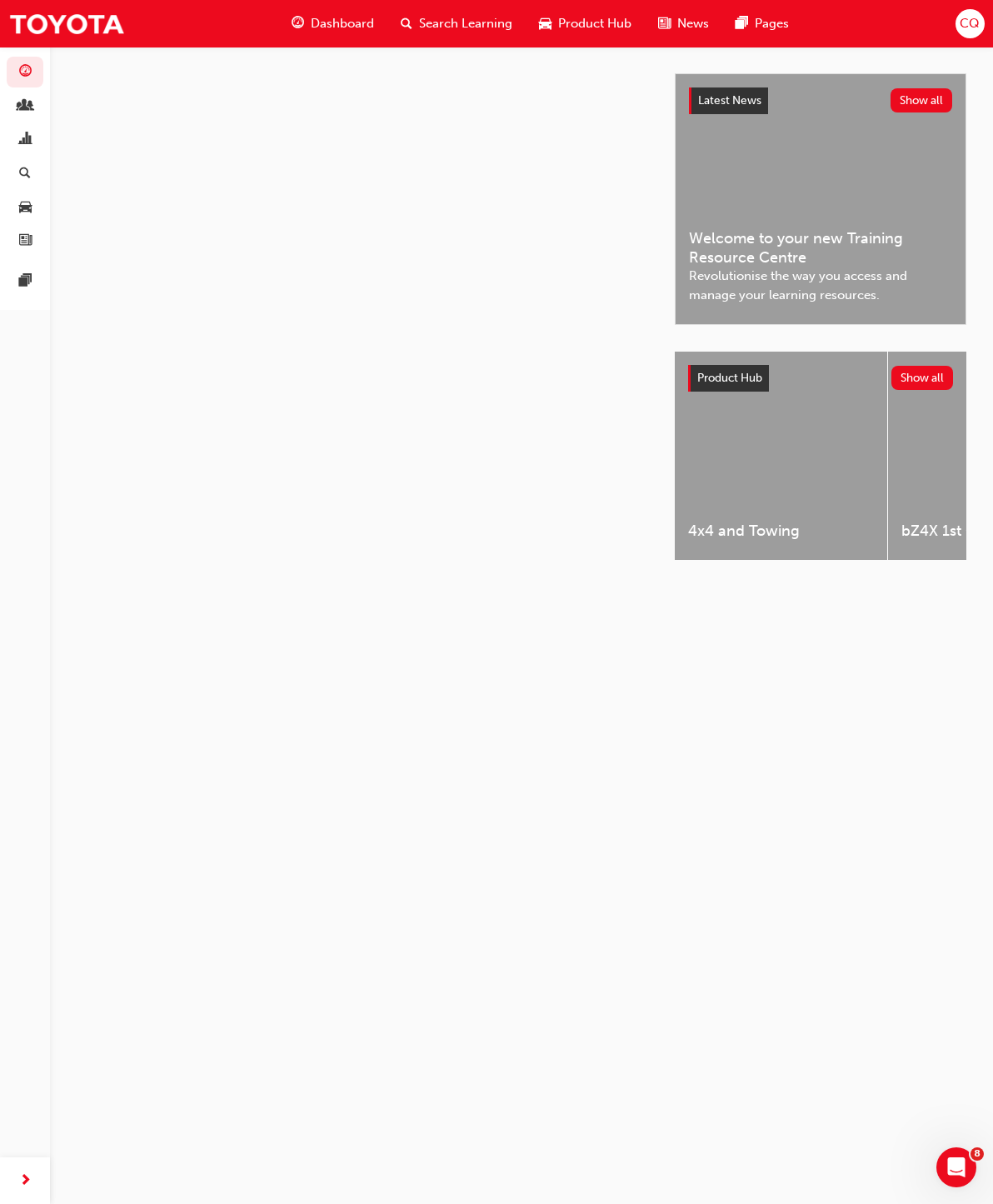
click at [463, 27] on span "Search Learning" at bounding box center [465, 24] width 94 height 19
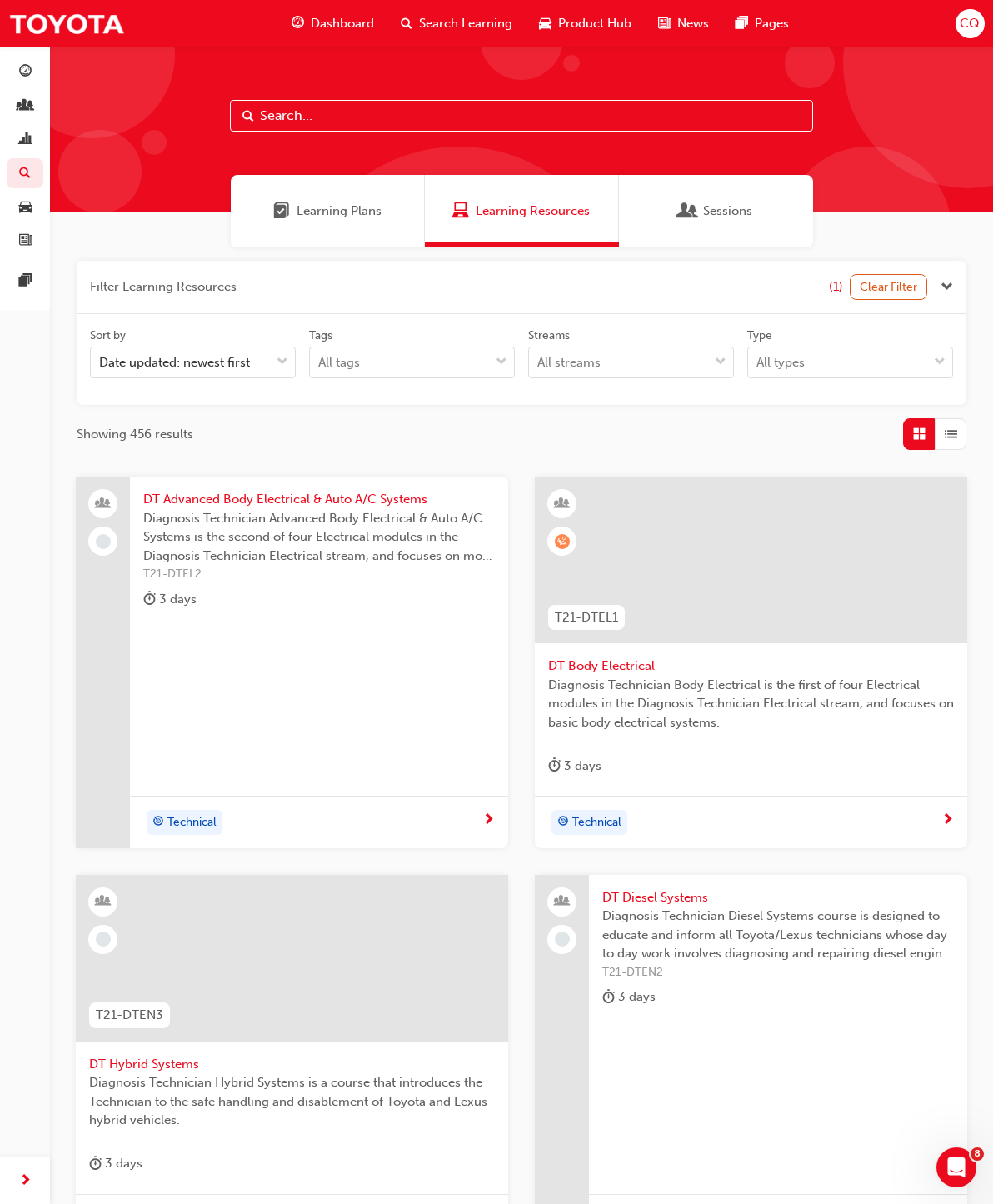
click at [299, 208] on span "Learning Plans" at bounding box center [339, 212] width 85 height 19
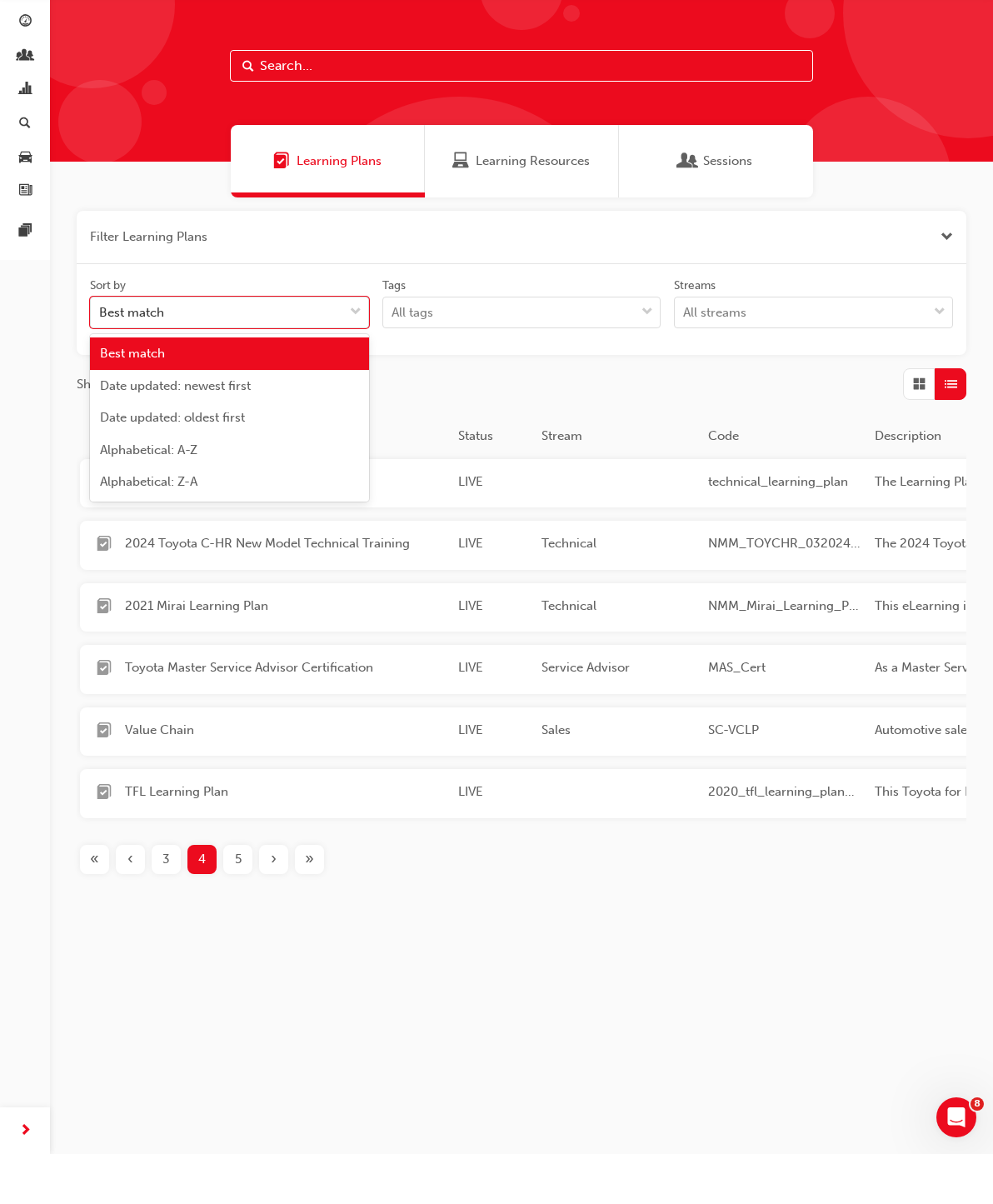
click at [250, 428] on span "Date updated: newest first" at bounding box center [175, 436] width 151 height 15
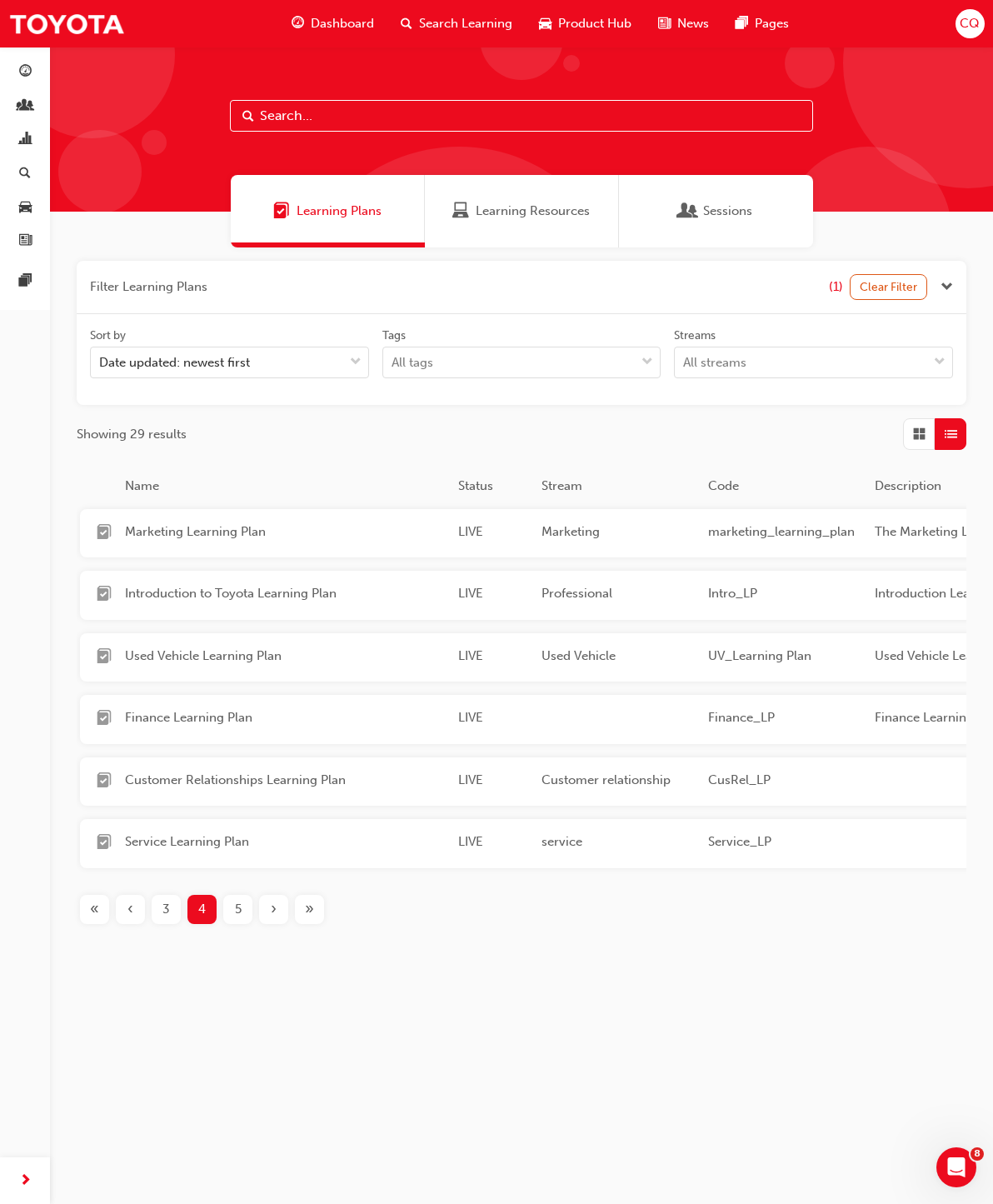
click at [540, 226] on div "Learning Resources" at bounding box center [521, 211] width 194 height 73
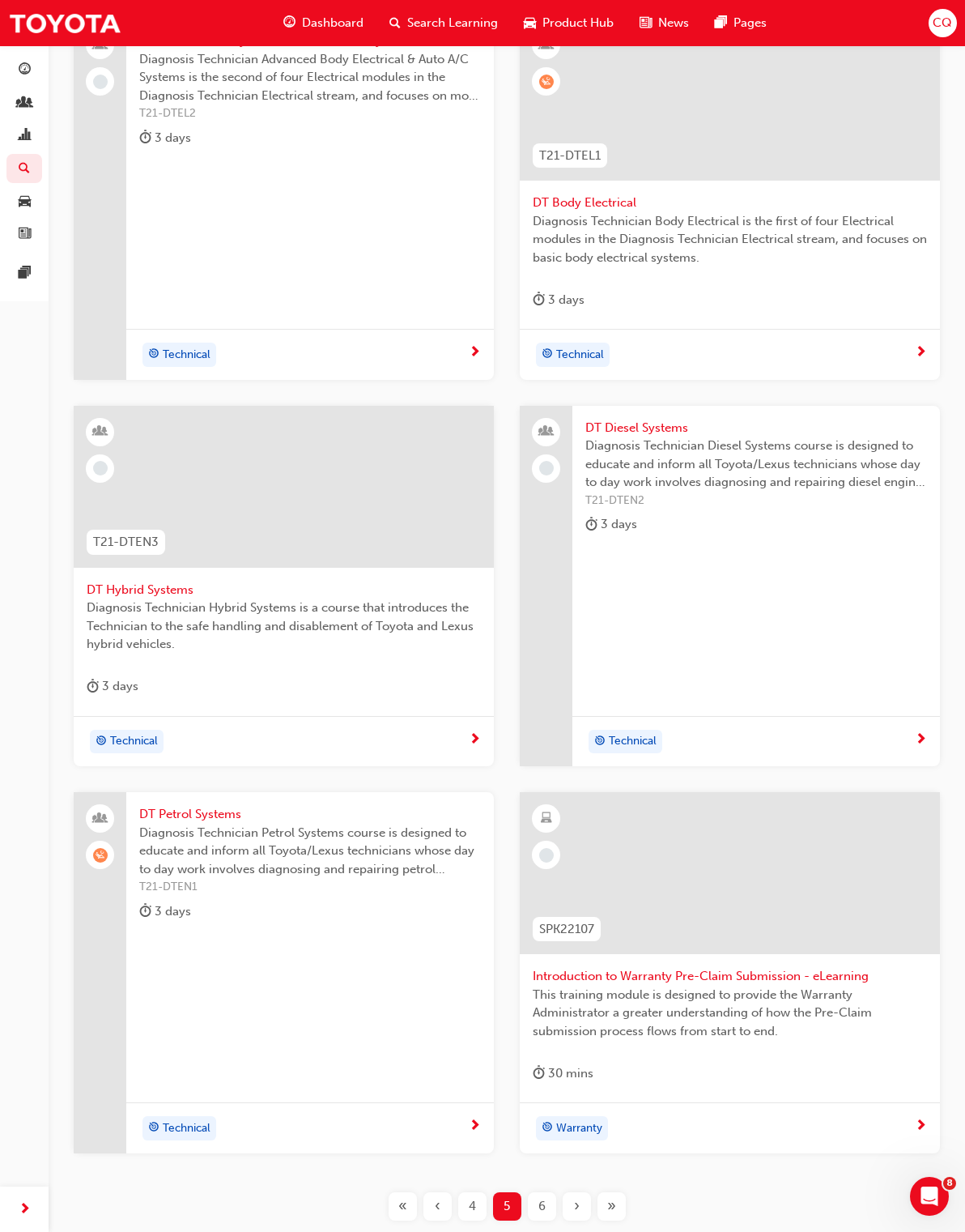
scroll to position [557, 0]
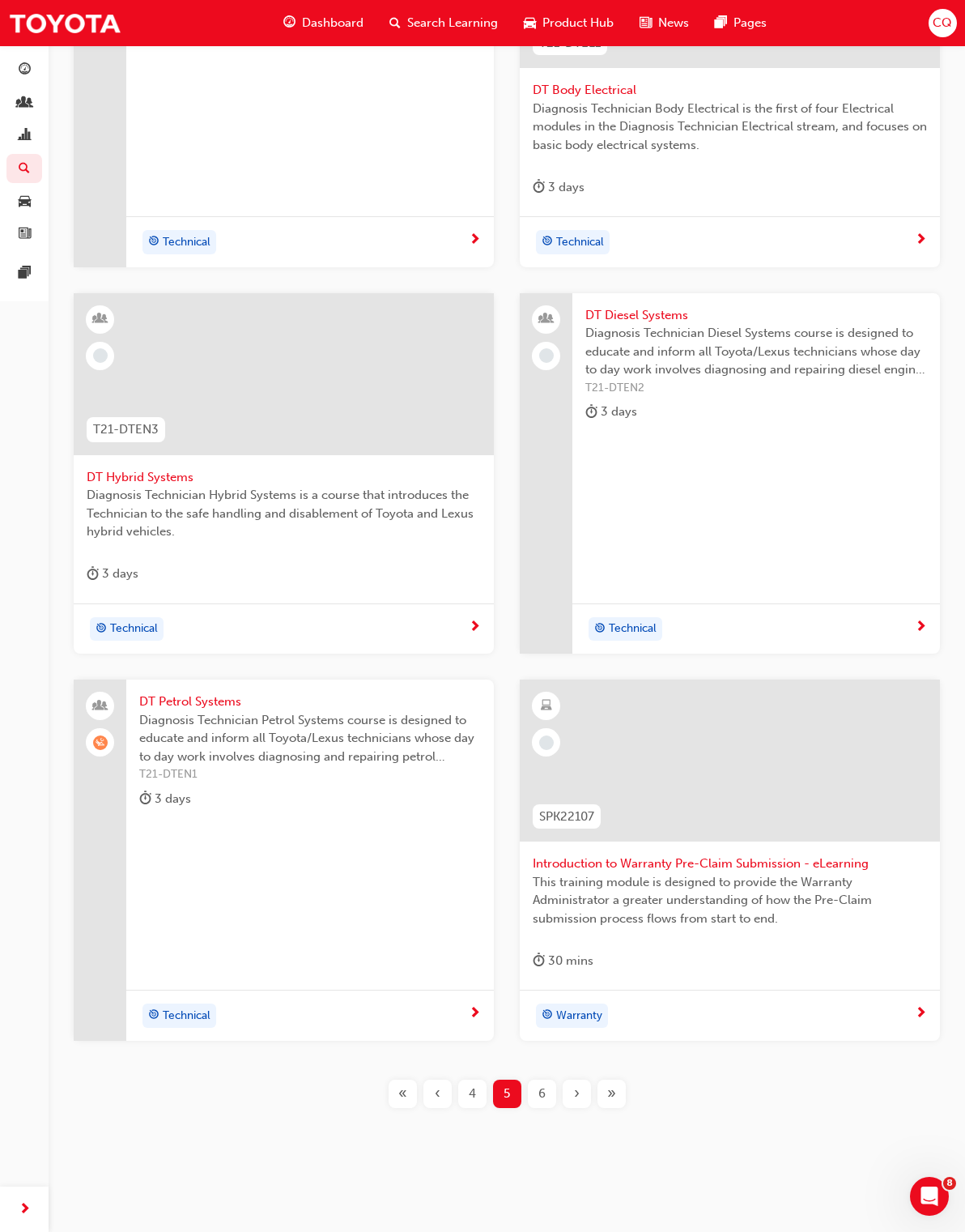
click at [407, 1097] on div "«" at bounding box center [403, 1094] width 28 height 28
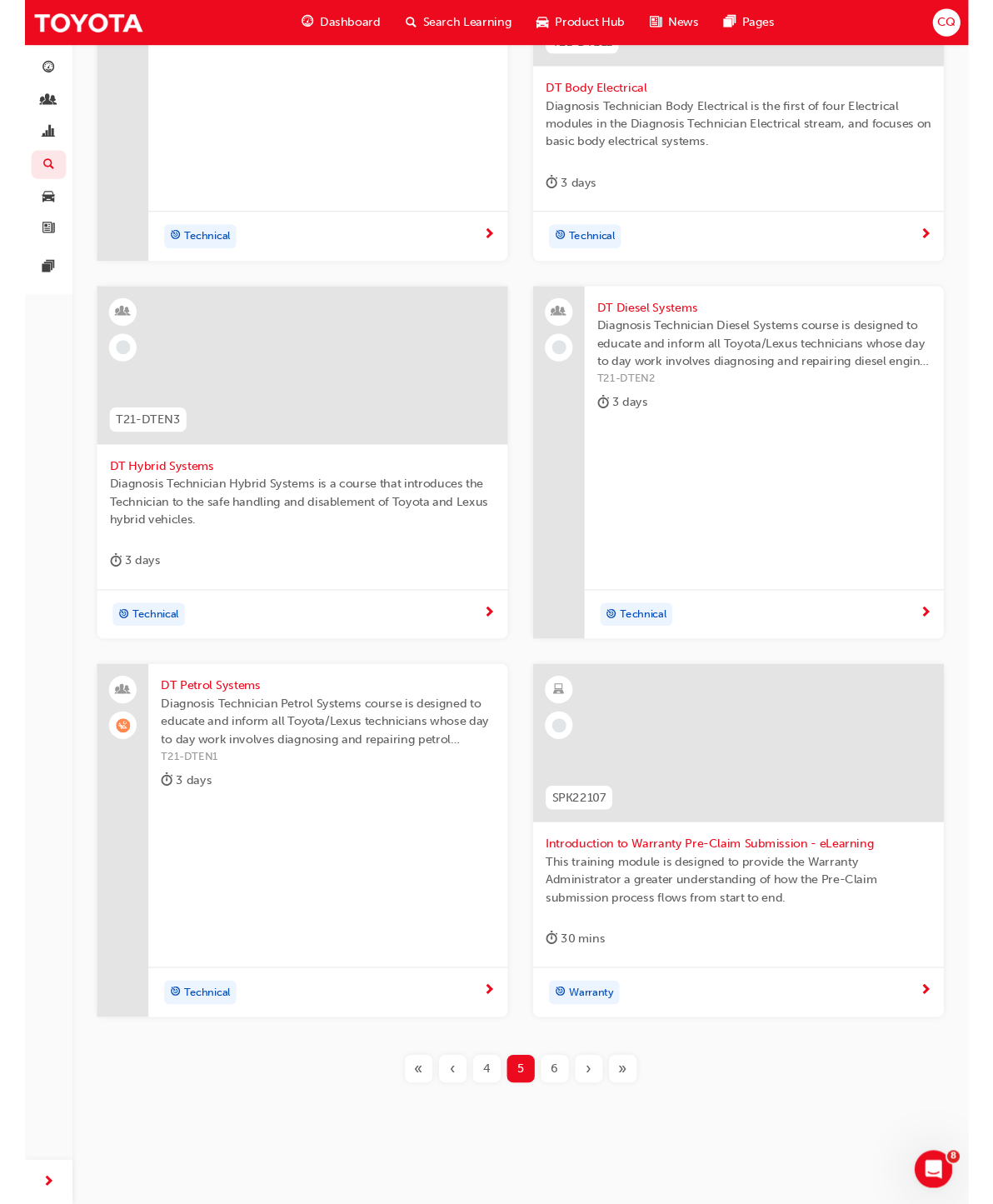
scroll to position [73, 0]
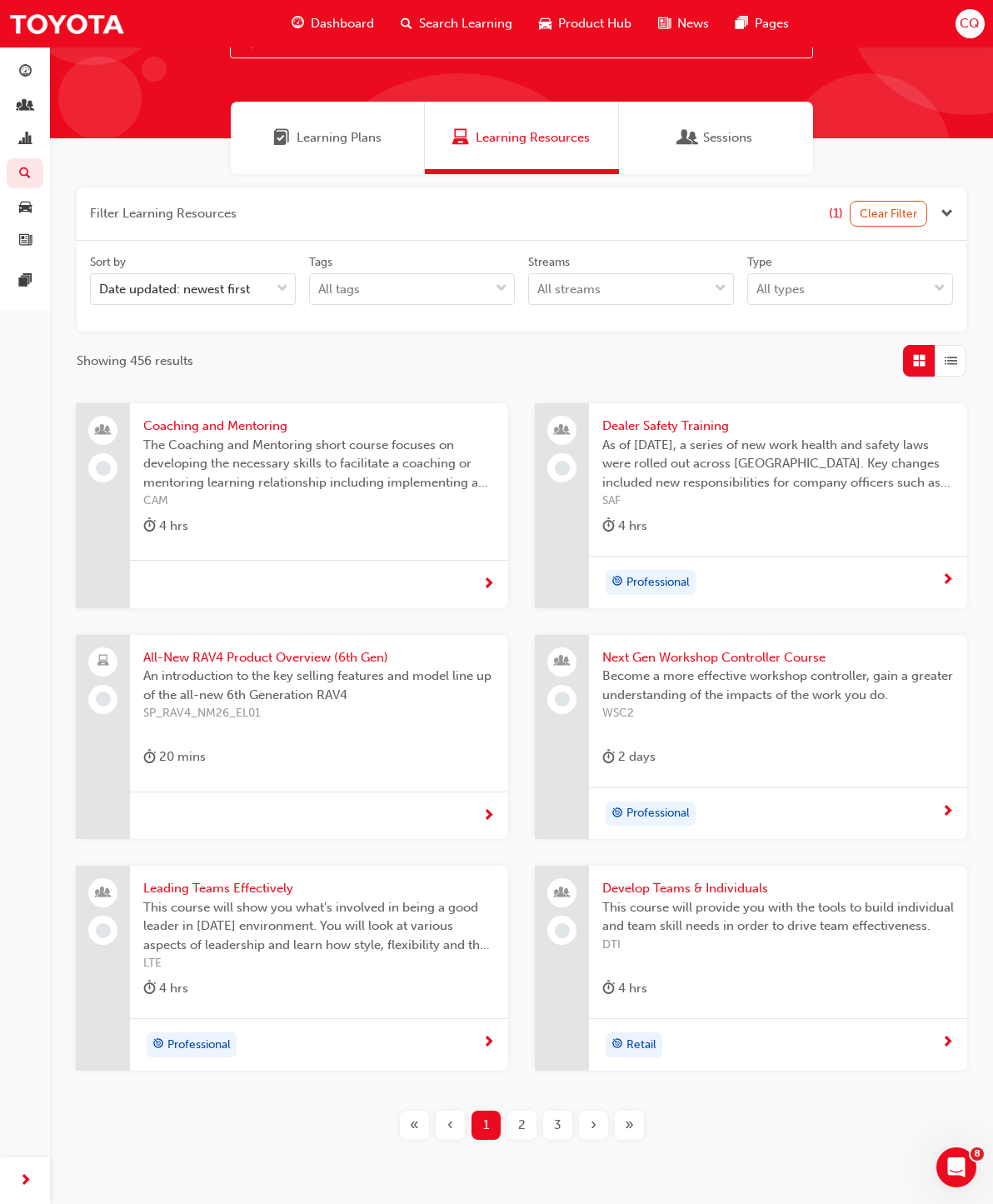
click at [307, 659] on span "All-New RAV4 Product Overview (6th Gen)" at bounding box center [319, 658] width 352 height 19
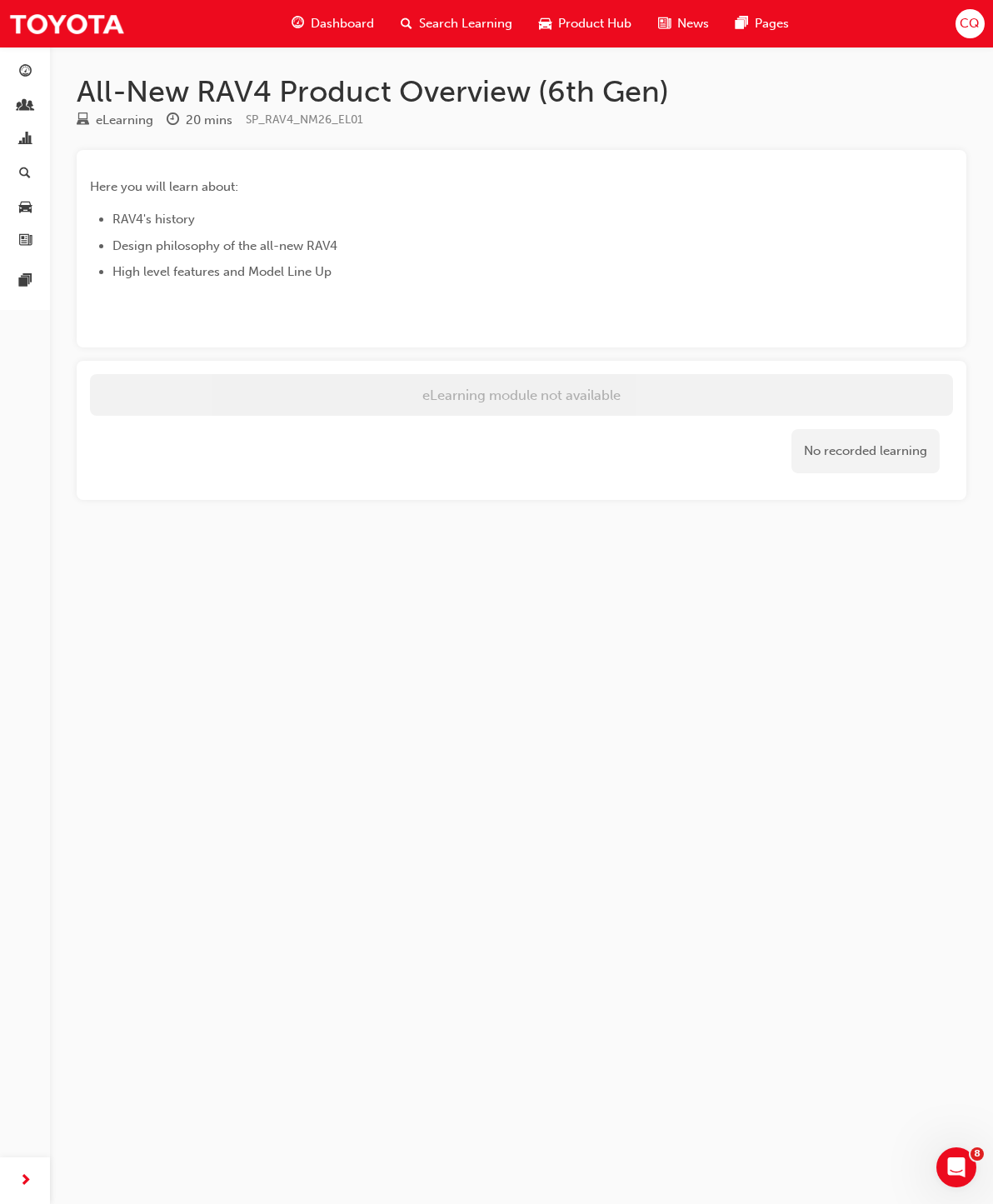
click at [544, 605] on div "All-New RAV4 Product Overview (6th Gen) eLearning 20 mins SP_RAV4_NM26_EL01 Her…" at bounding box center [496, 602] width 993 height 1204
click at [11, 202] on link "button" at bounding box center [25, 207] width 37 height 31
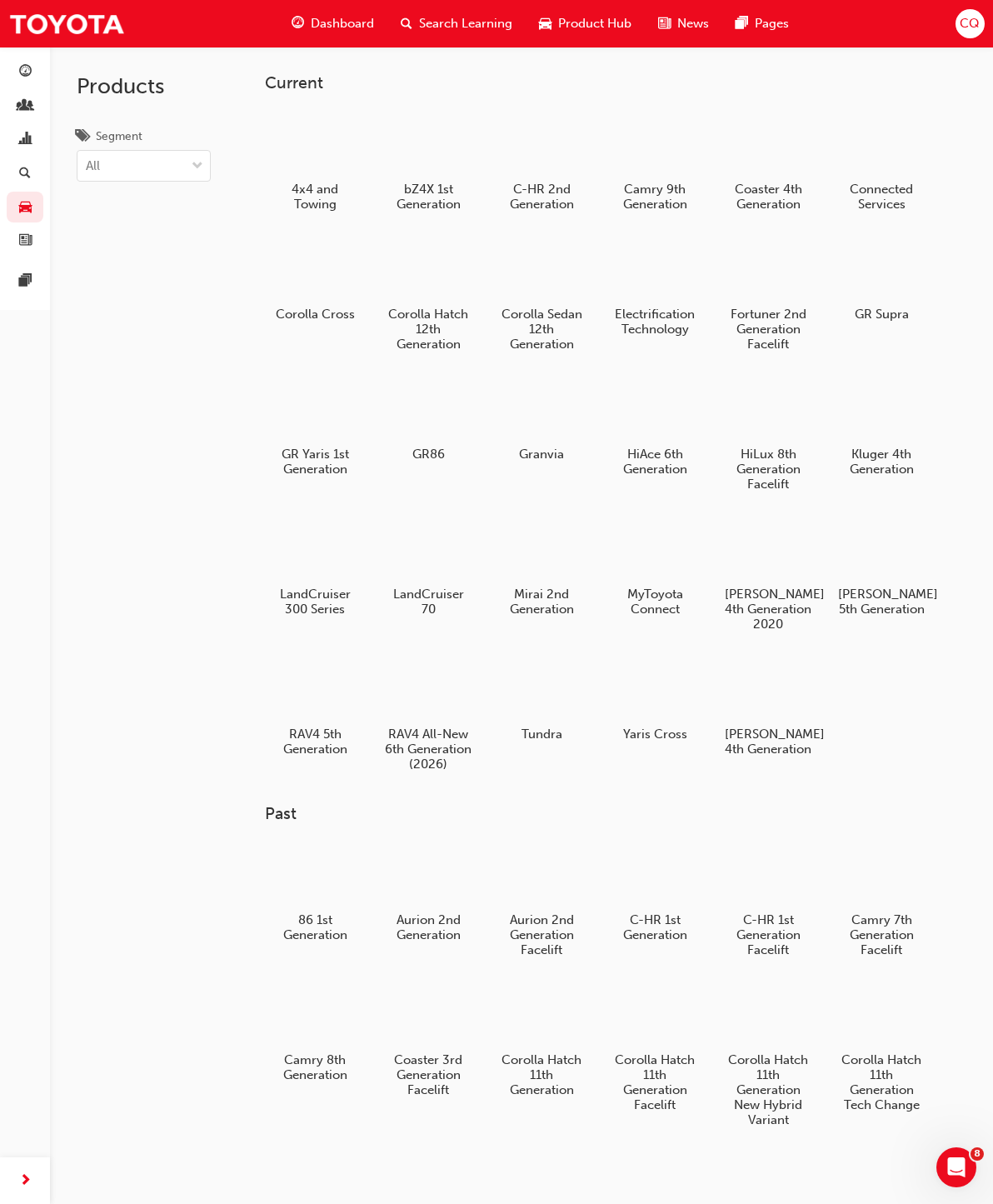
click at [443, 710] on div at bounding box center [428, 689] width 87 height 63
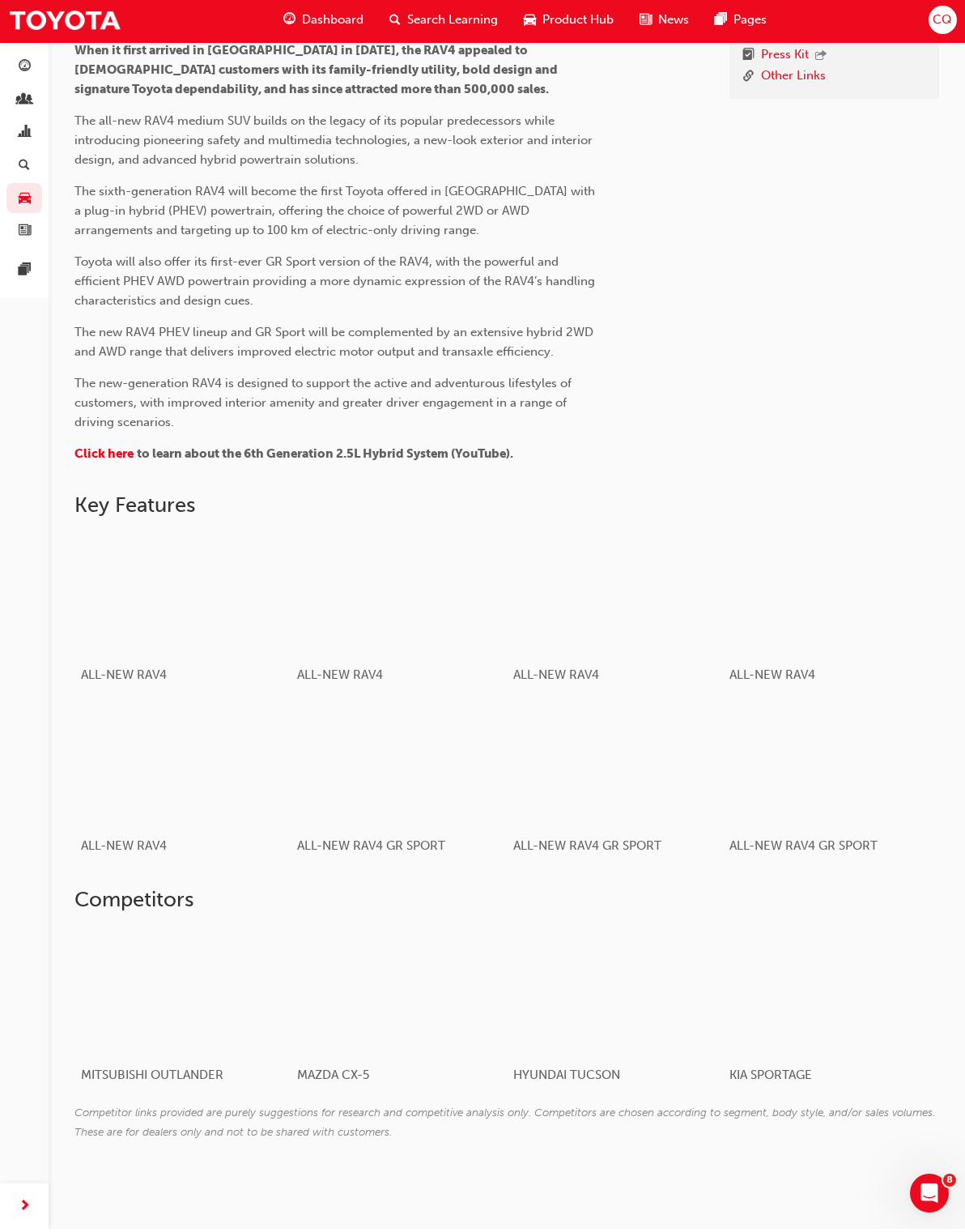
scroll to position [574, 0]
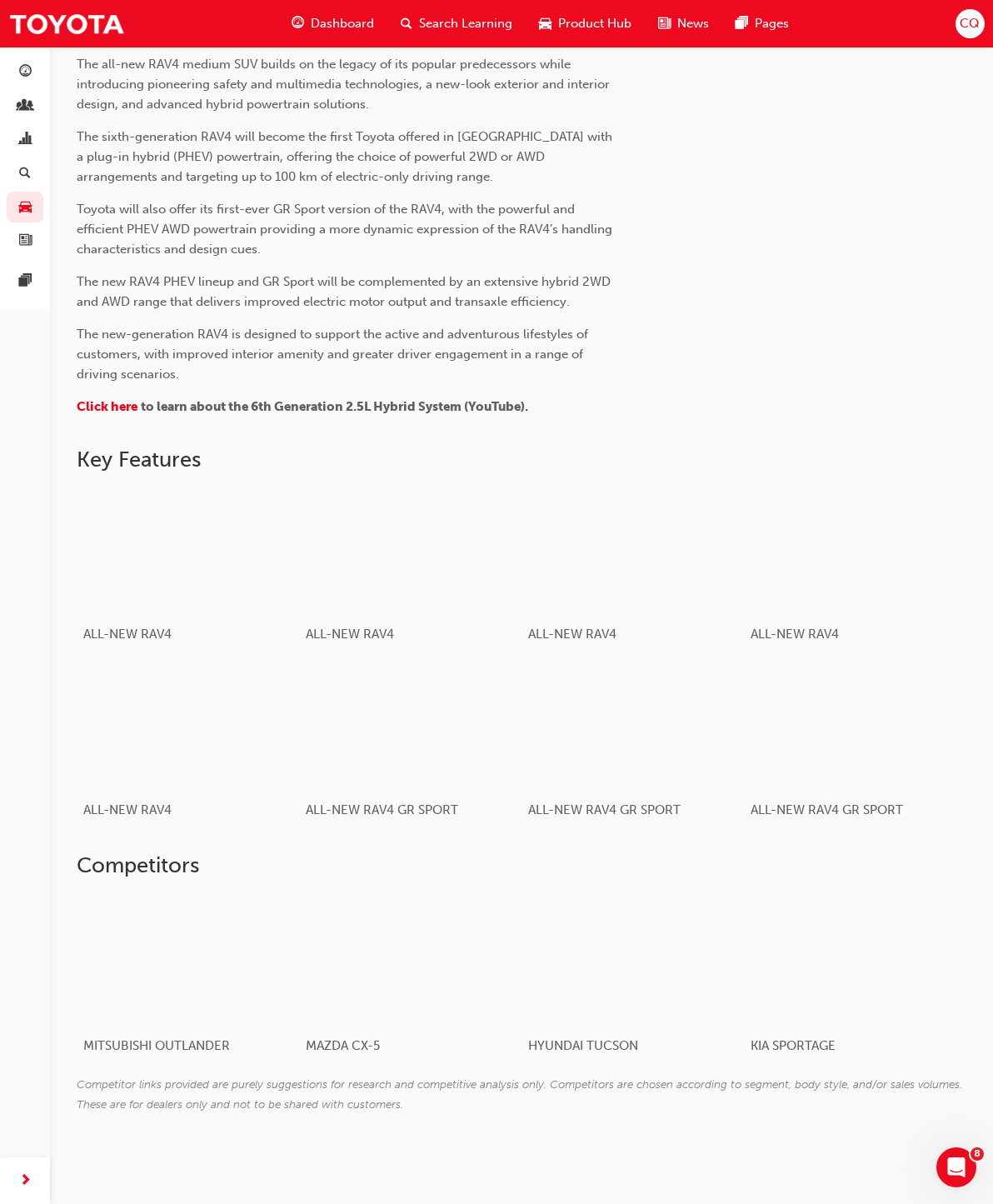
click at [445, 741] on div "button" at bounding box center [410, 728] width 210 height 118
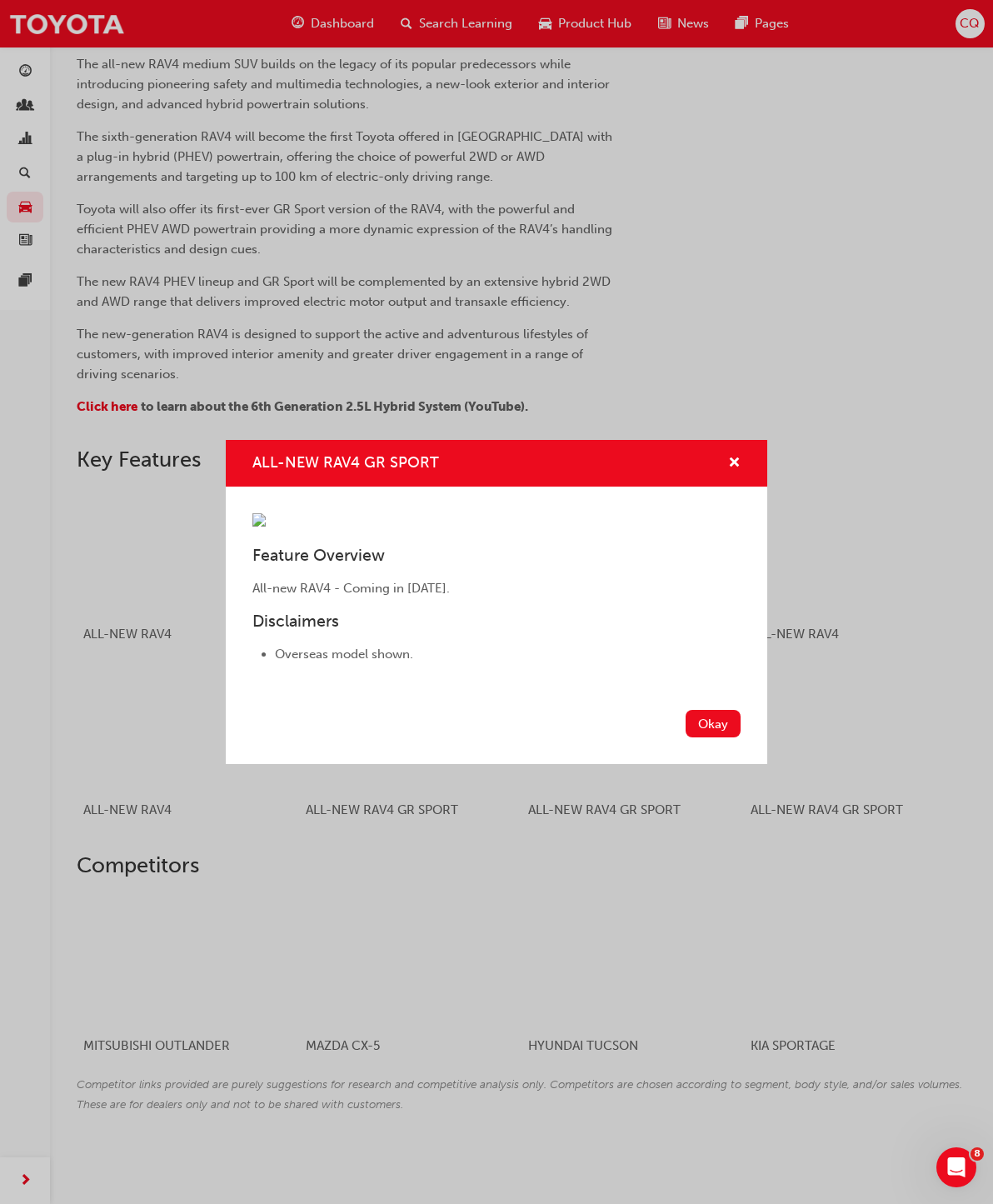
click at [686, 900] on div "ALL-NEW RAV4 GR SPORT Feature Overview All-new RAV4 - Coming in [DATE]. Disclai…" at bounding box center [496, 602] width 993 height 1204
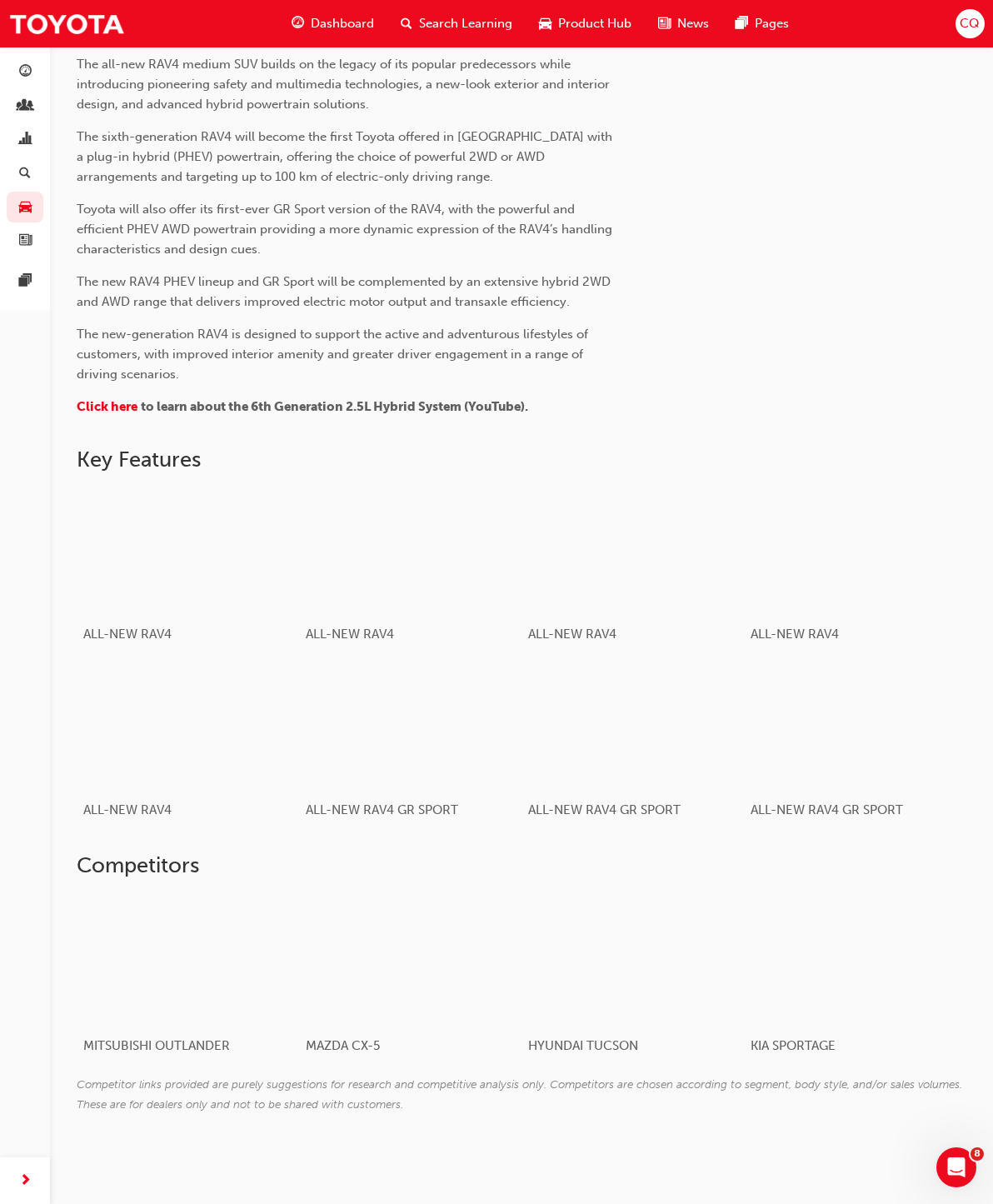
click at [670, 770] on div "button" at bounding box center [632, 728] width 210 height 118
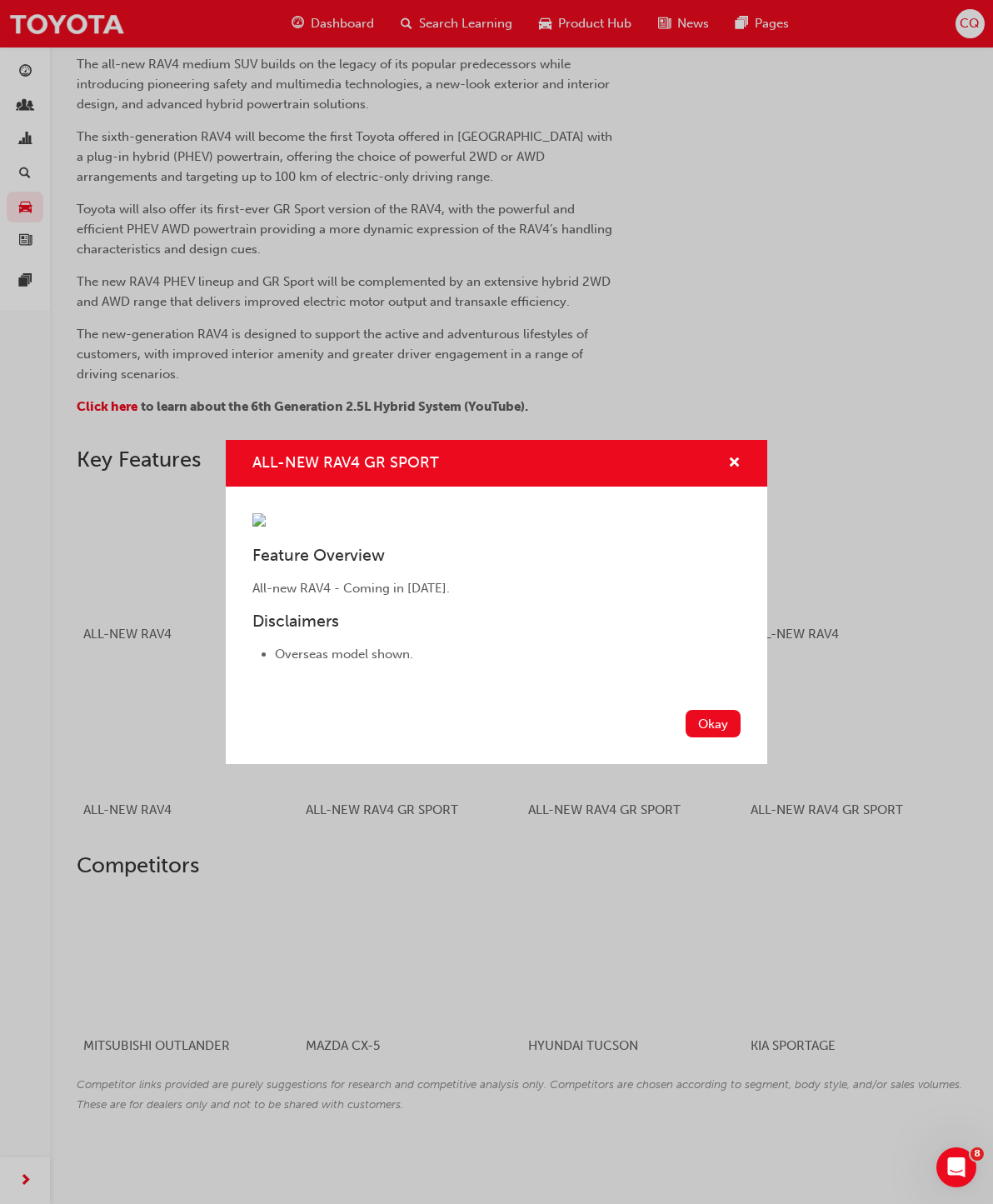
click at [739, 456] on span "cross-icon" at bounding box center [734, 464] width 13 height 15
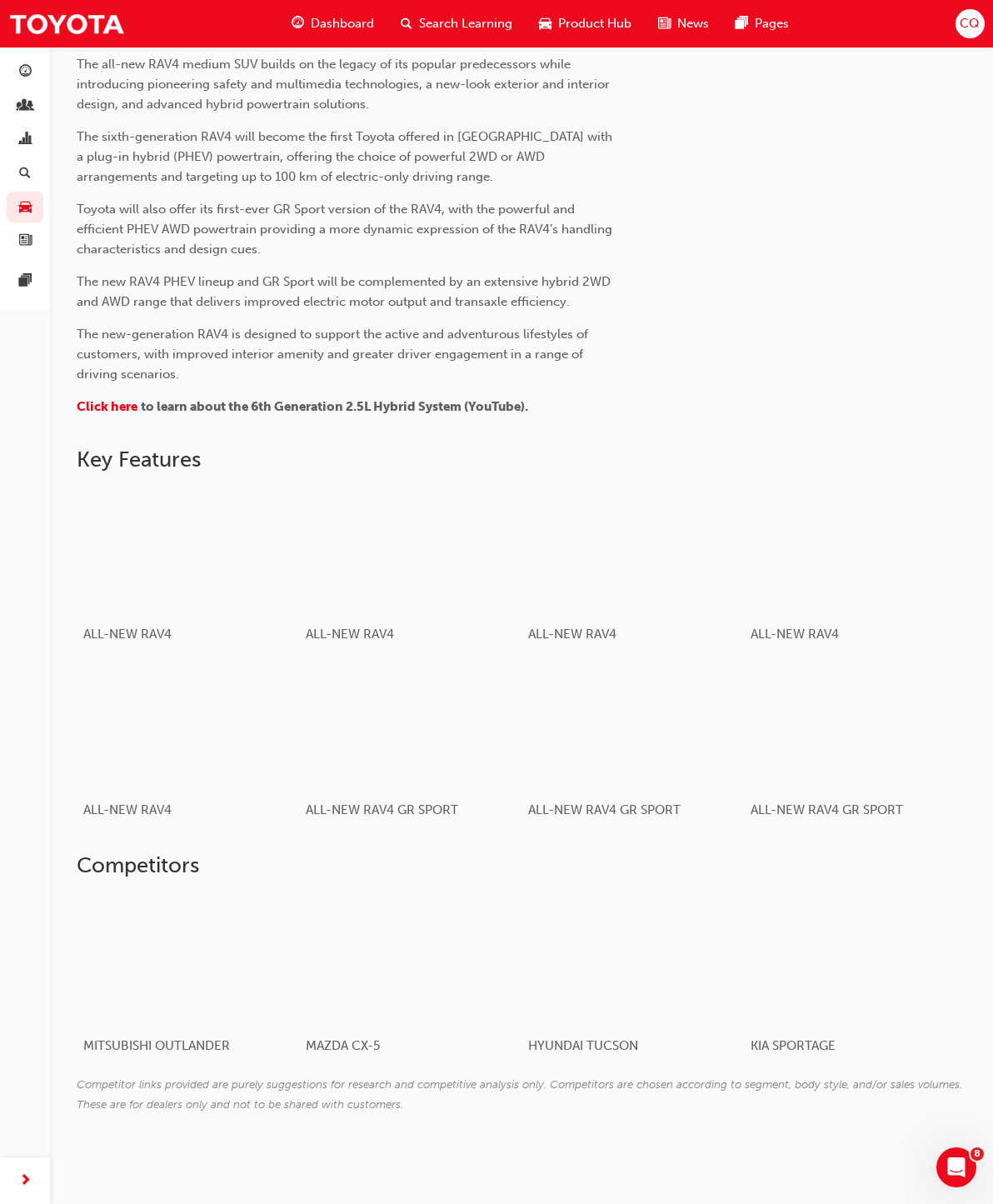
click at [865, 738] on div "button" at bounding box center [855, 728] width 210 height 118
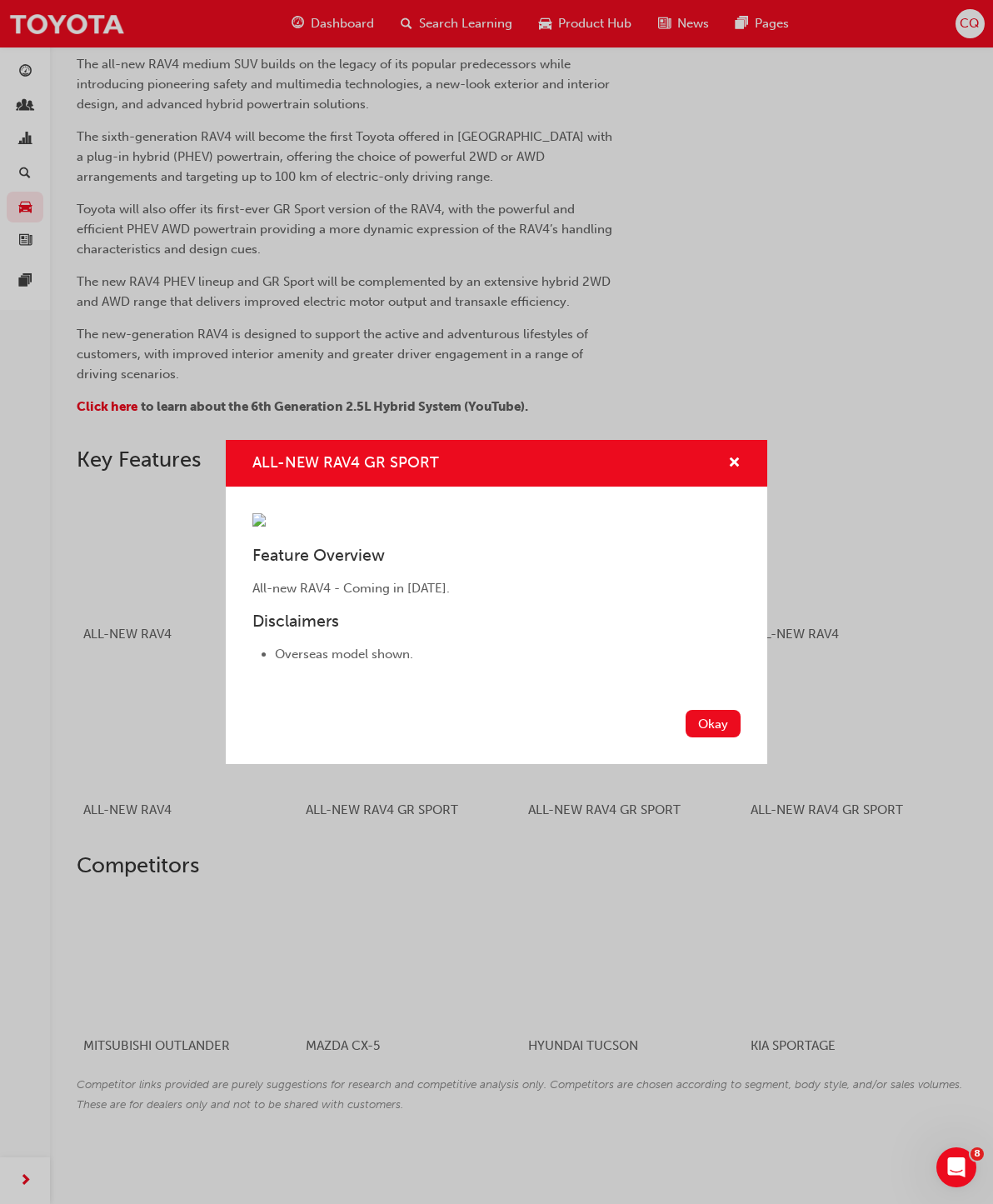
click at [717, 738] on button "Okay" at bounding box center [713, 723] width 55 height 27
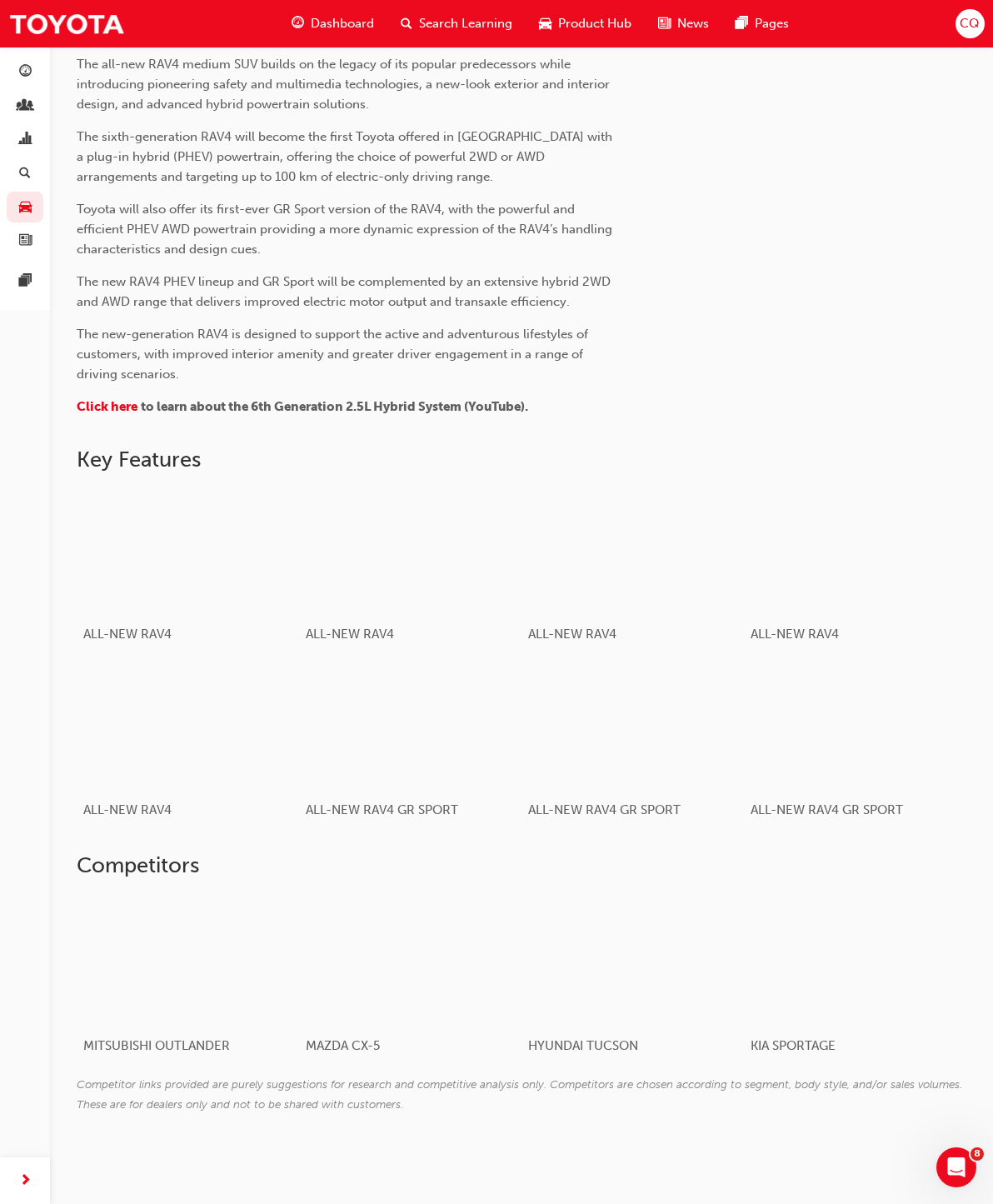
click at [480, 735] on div "button" at bounding box center [410, 728] width 210 height 118
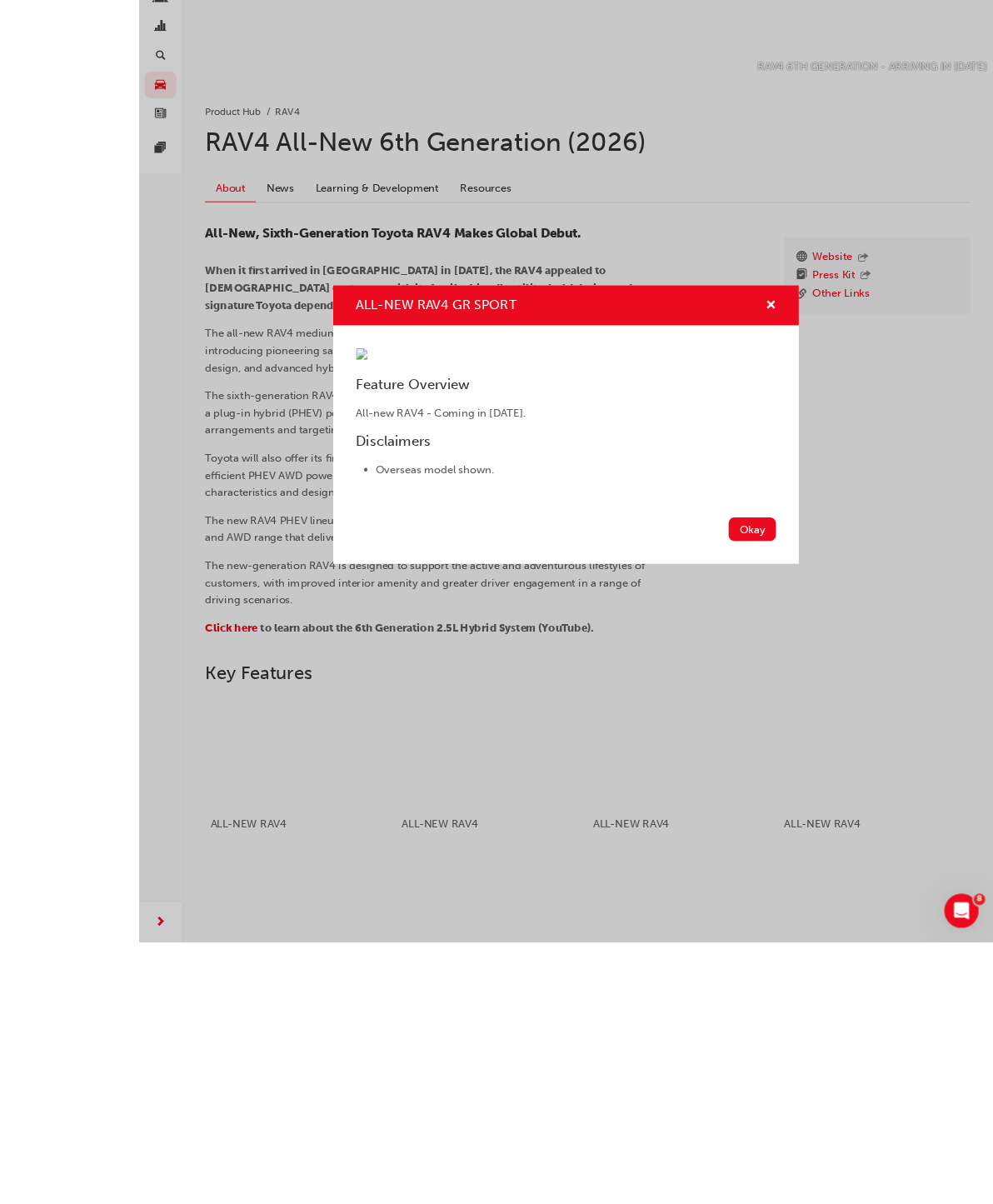
scroll to position [557, 0]
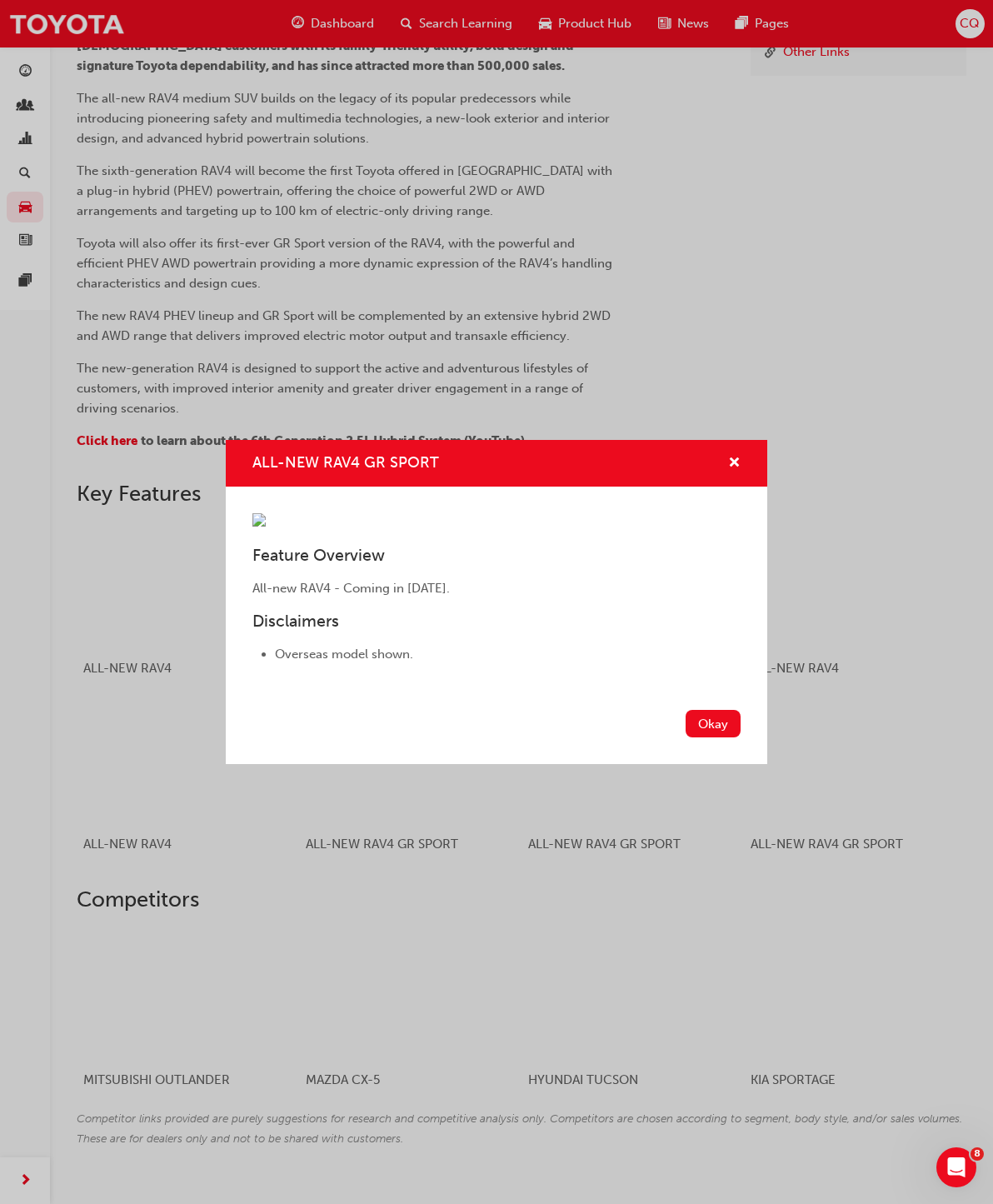
click at [708, 738] on button "Okay" at bounding box center [713, 723] width 55 height 27
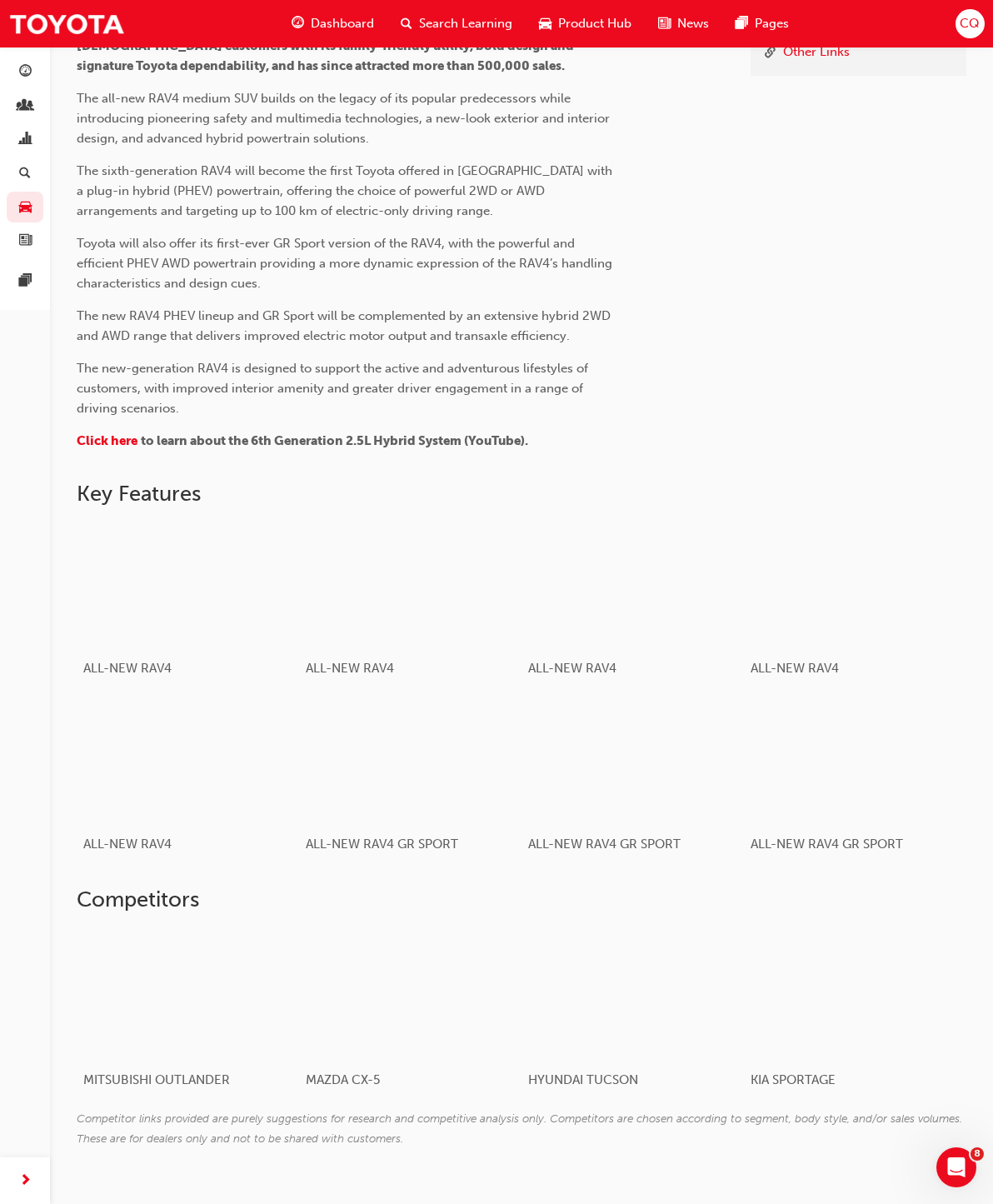
click at [241, 768] on div "button" at bounding box center [188, 762] width 210 height 118
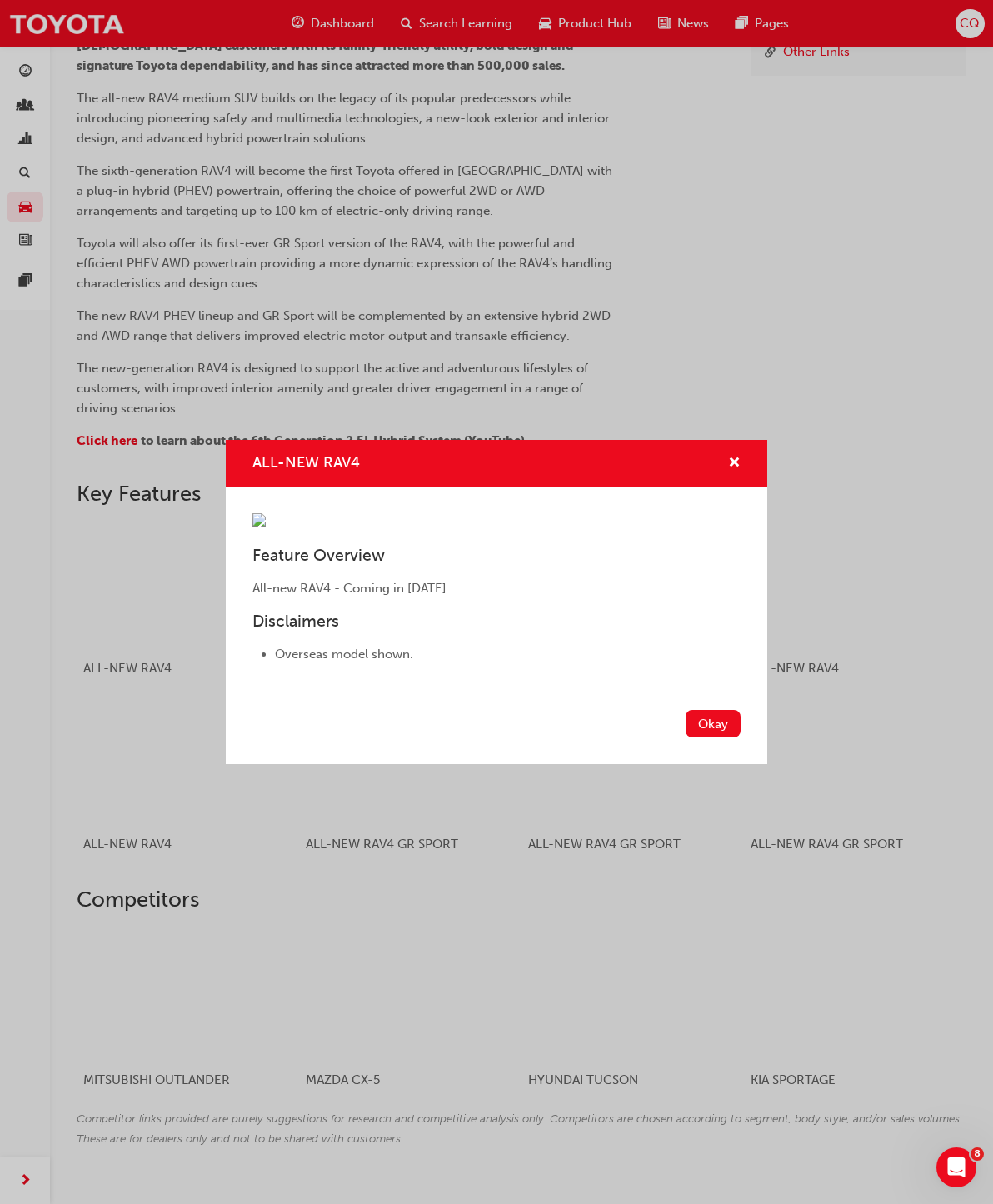
scroll to position [527, 0]
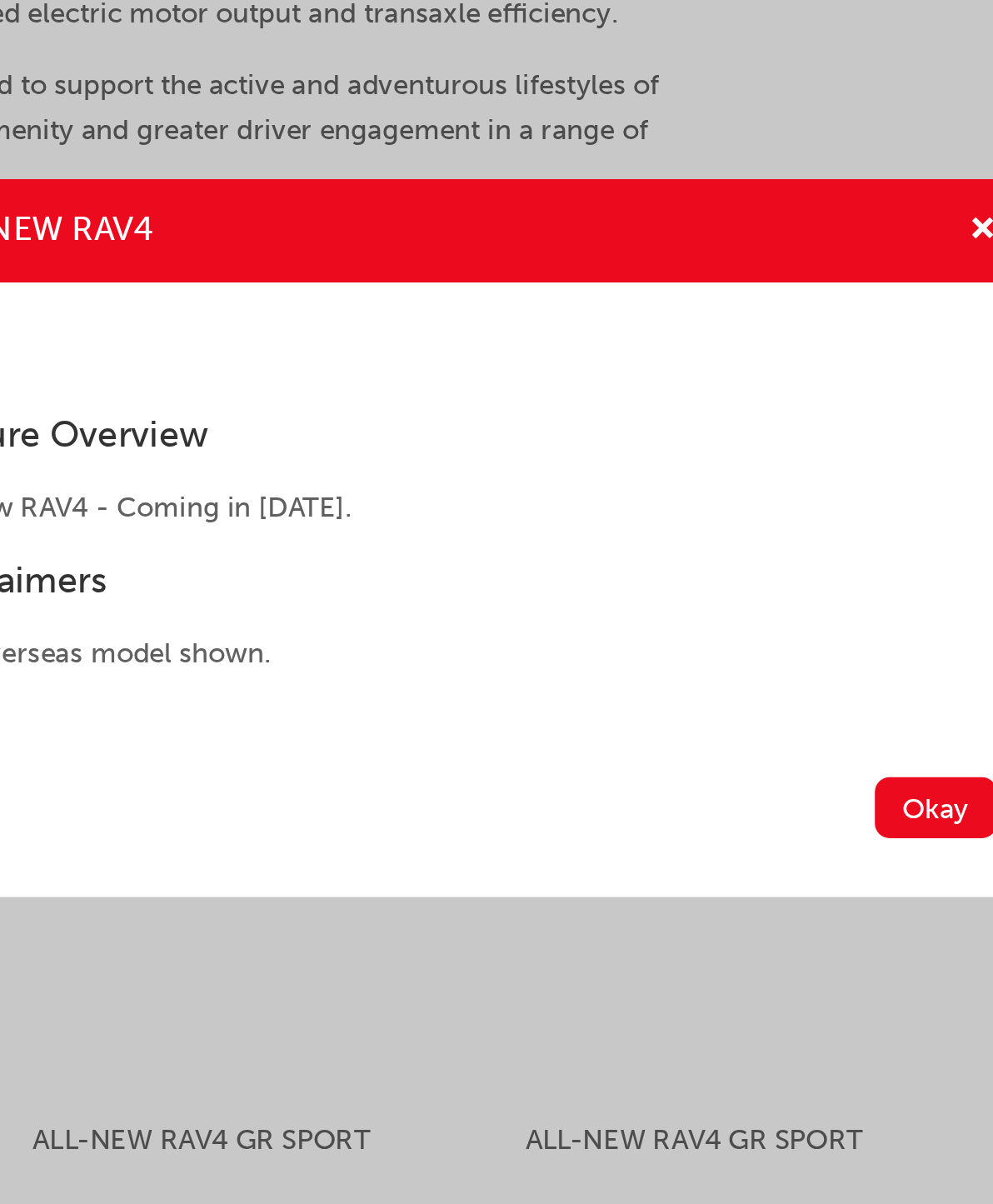
click at [252, 514] on img "ALL-NEW RAV4" at bounding box center [259, 520] width 14 height 14
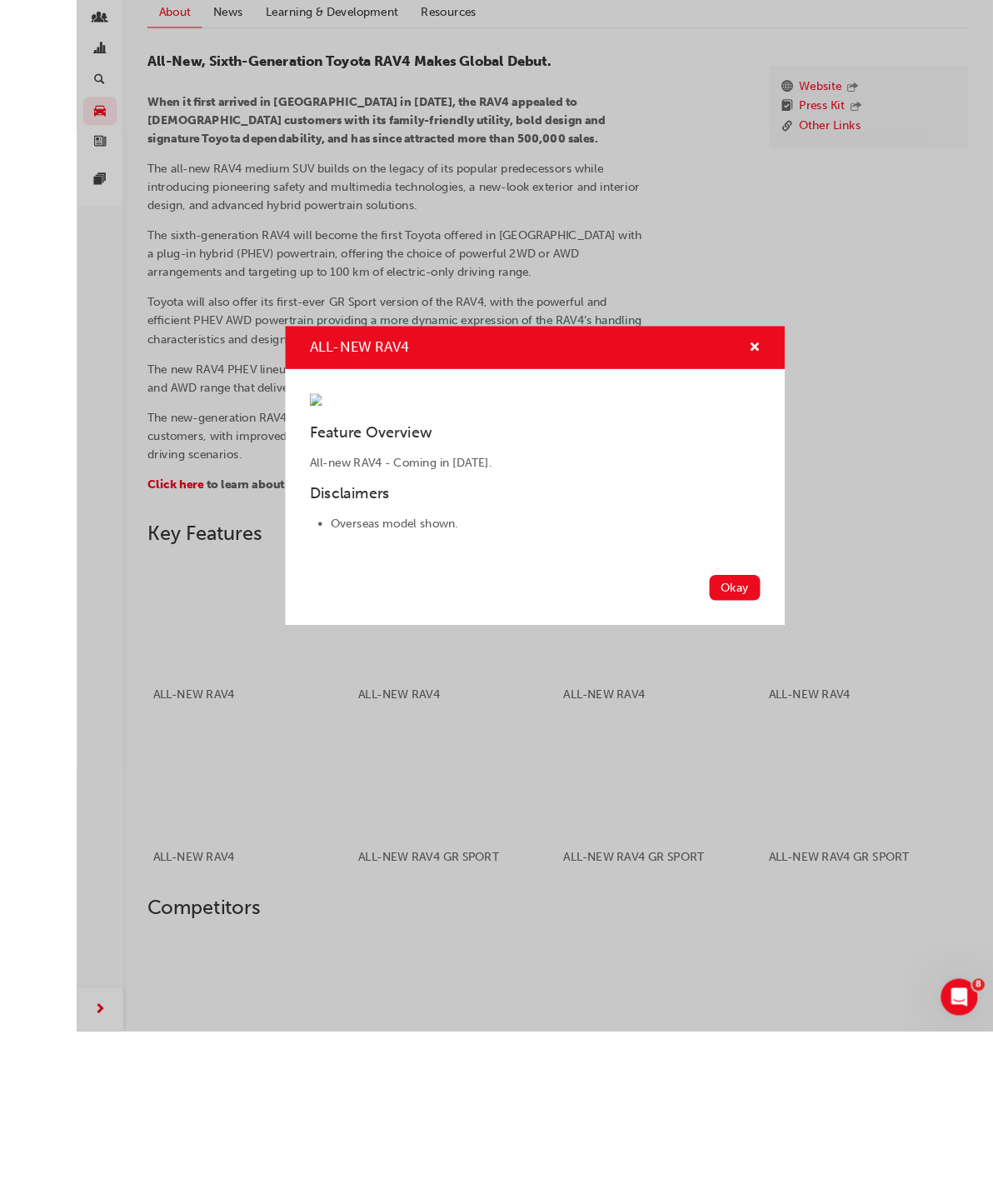
scroll to position [590, 0]
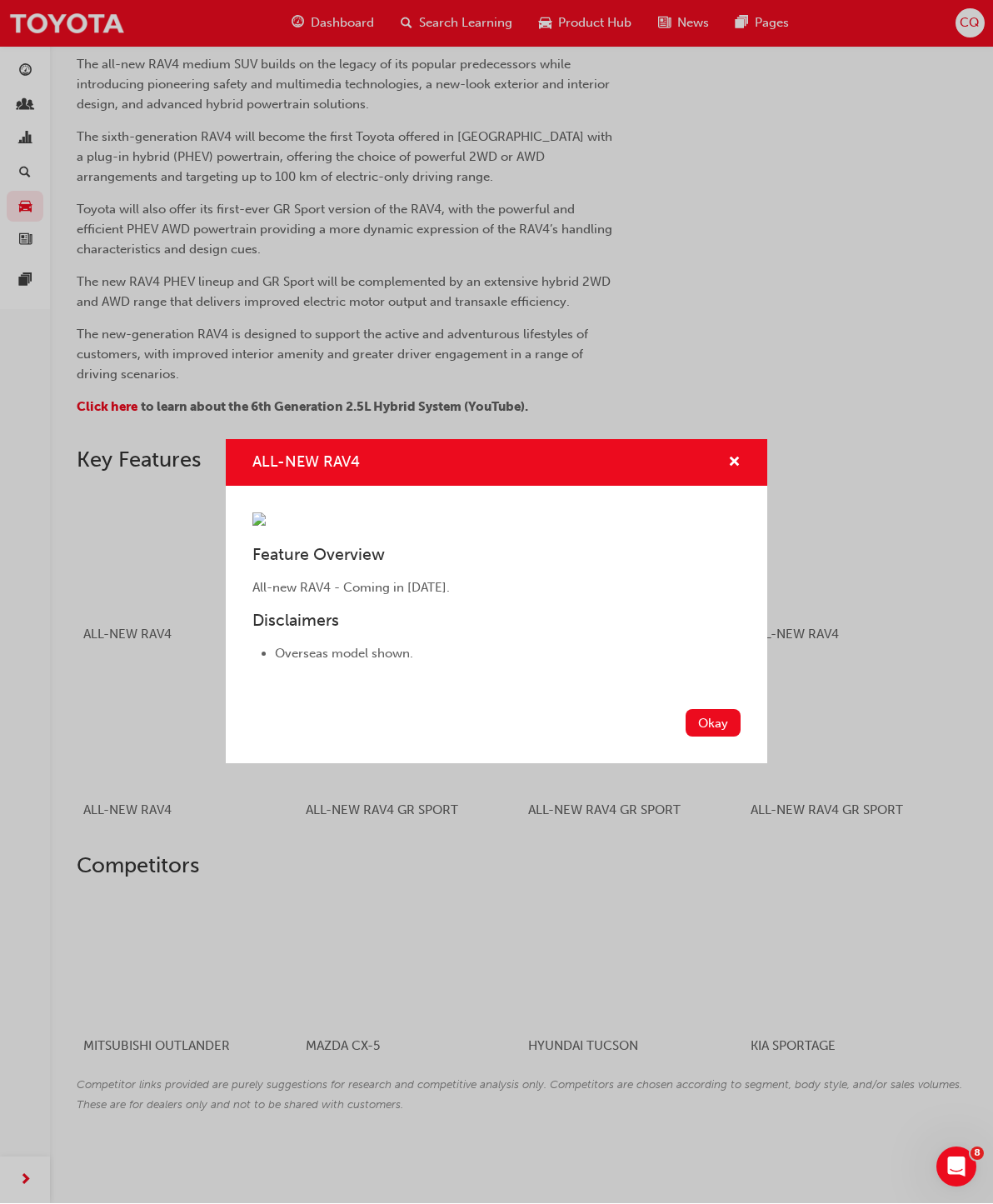
click at [745, 440] on div "ALL-NEW RAV4" at bounding box center [497, 463] width 541 height 47
click at [739, 456] on span "cross-icon" at bounding box center [734, 464] width 13 height 15
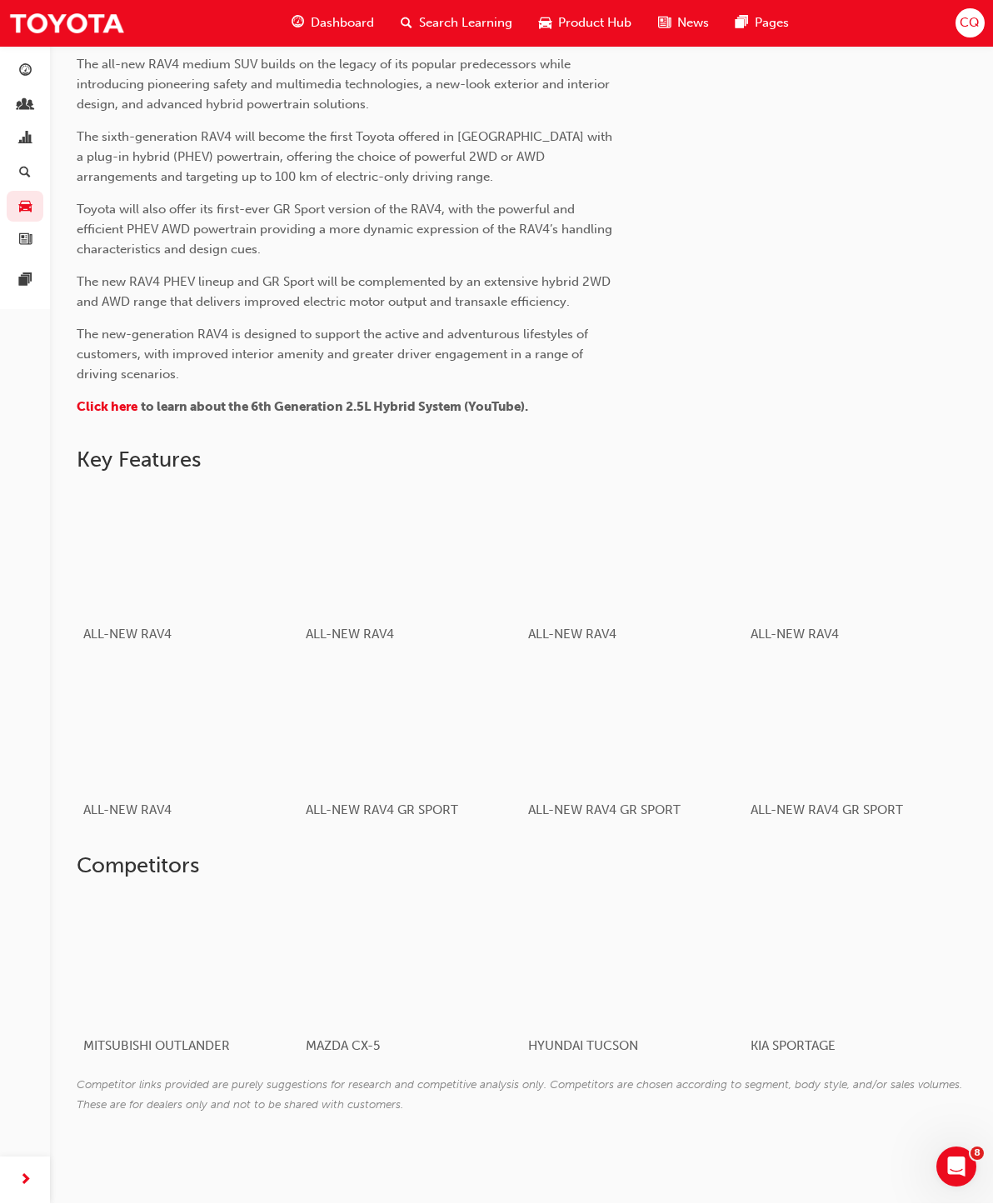
click at [465, 578] on div "button" at bounding box center [410, 553] width 210 height 118
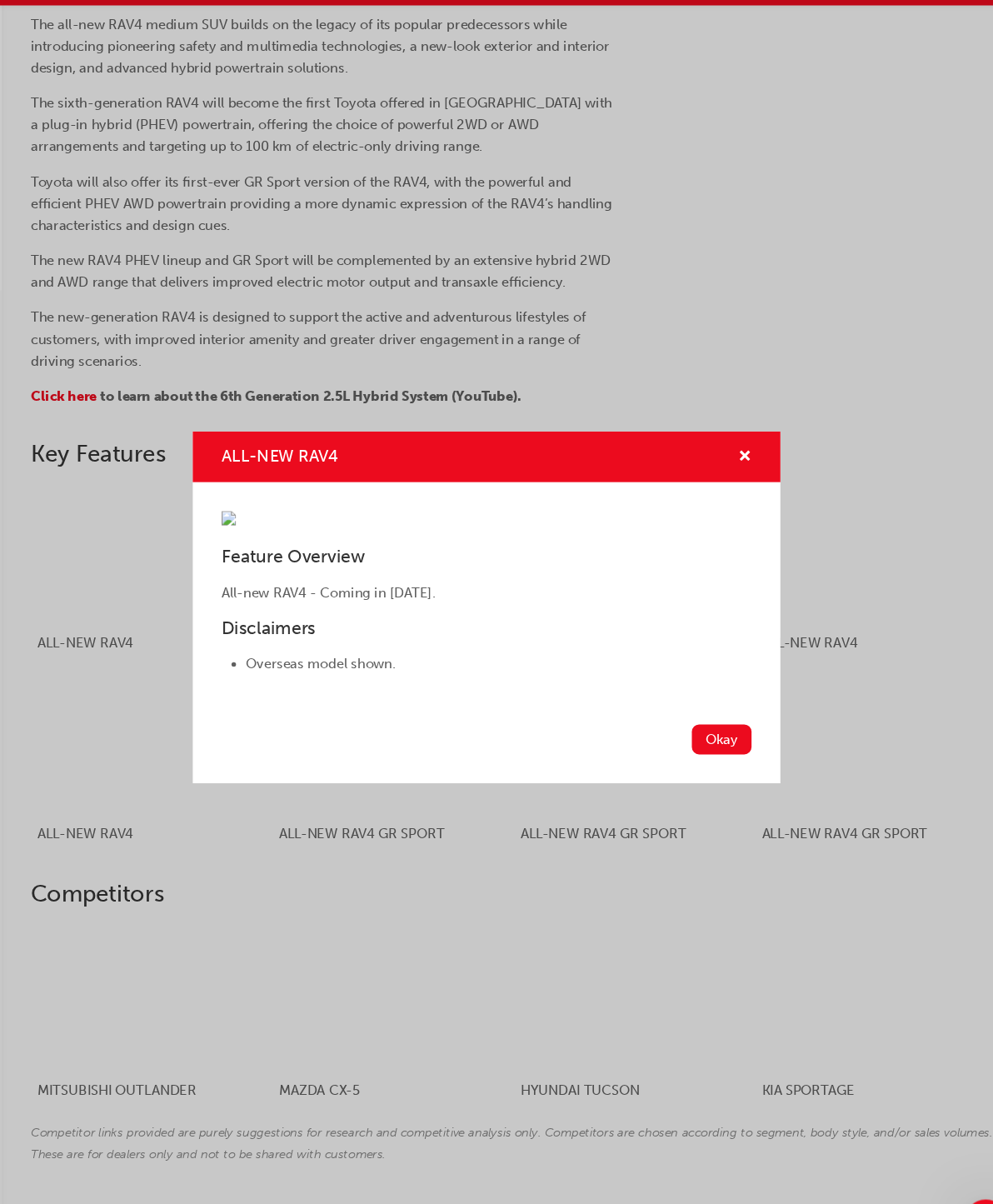
scroll to position [527, 0]
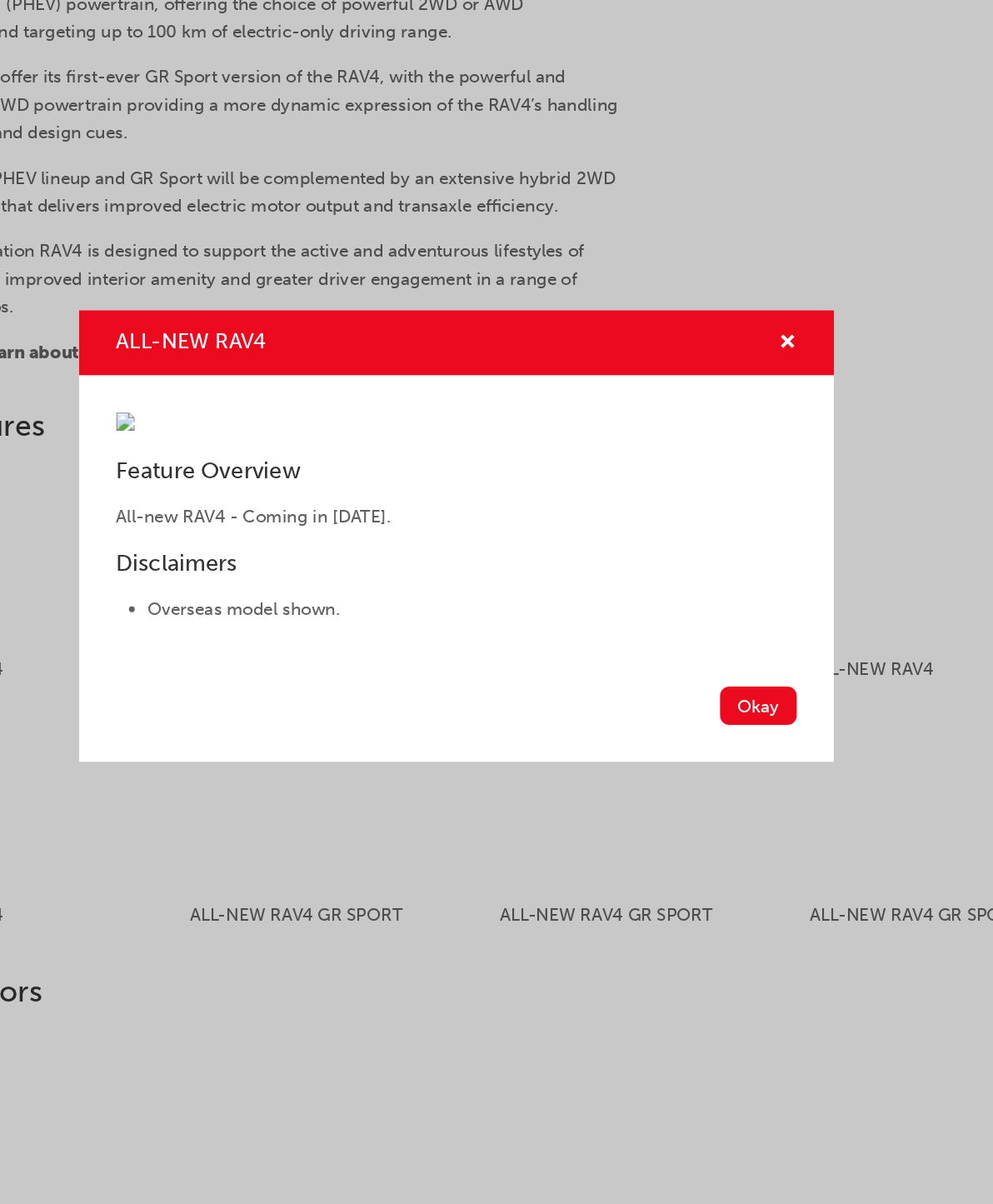
click at [581, 440] on div "ALL-NEW RAV4" at bounding box center [497, 463] width 541 height 47
click at [715, 454] on div "ALL-NEW RAV4" at bounding box center [727, 464] width 26 height 21
click at [728, 456] on span "cross-icon" at bounding box center [734, 464] width 13 height 15
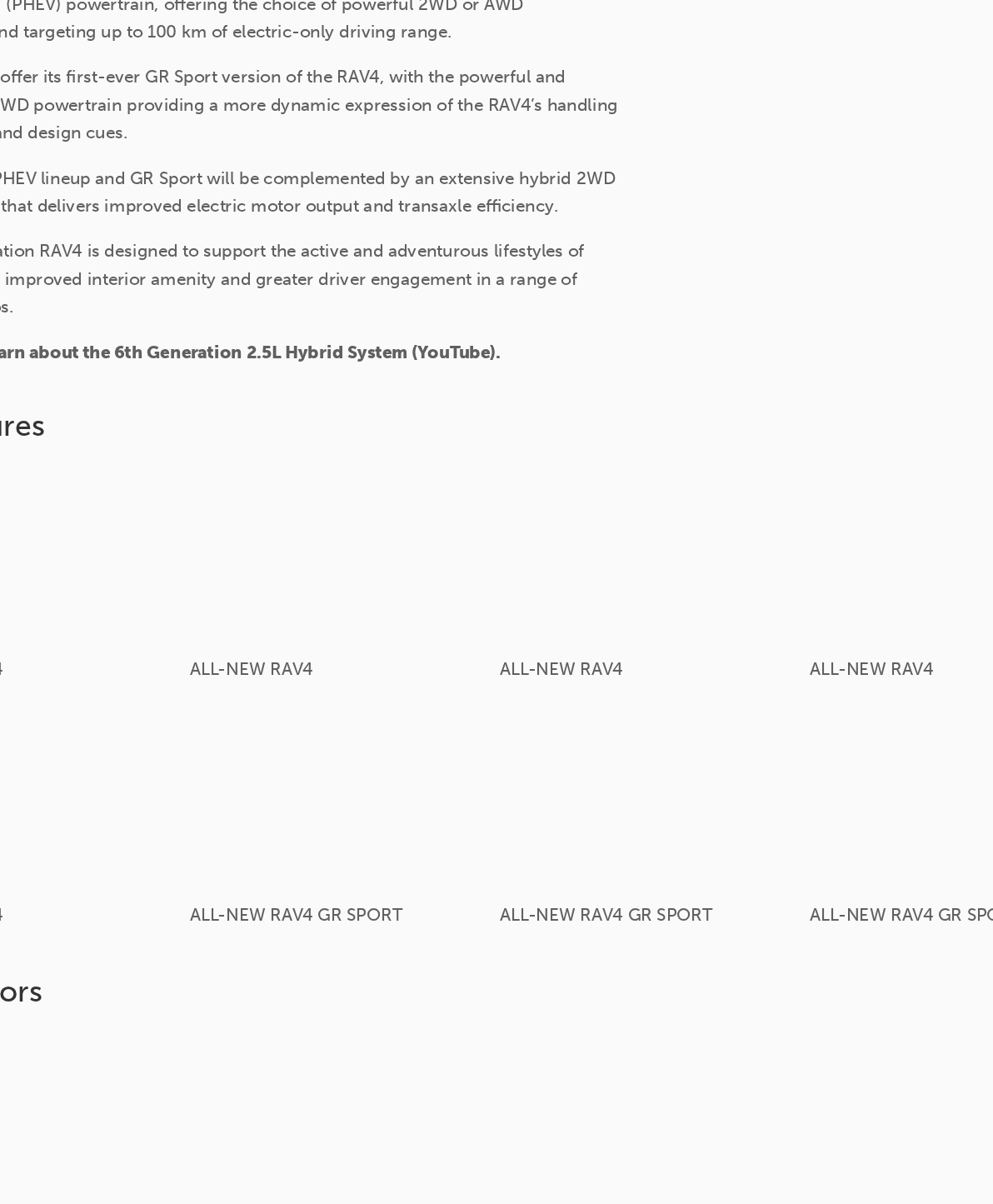
click at [306, 732] on div "button" at bounding box center [410, 791] width 210 height 118
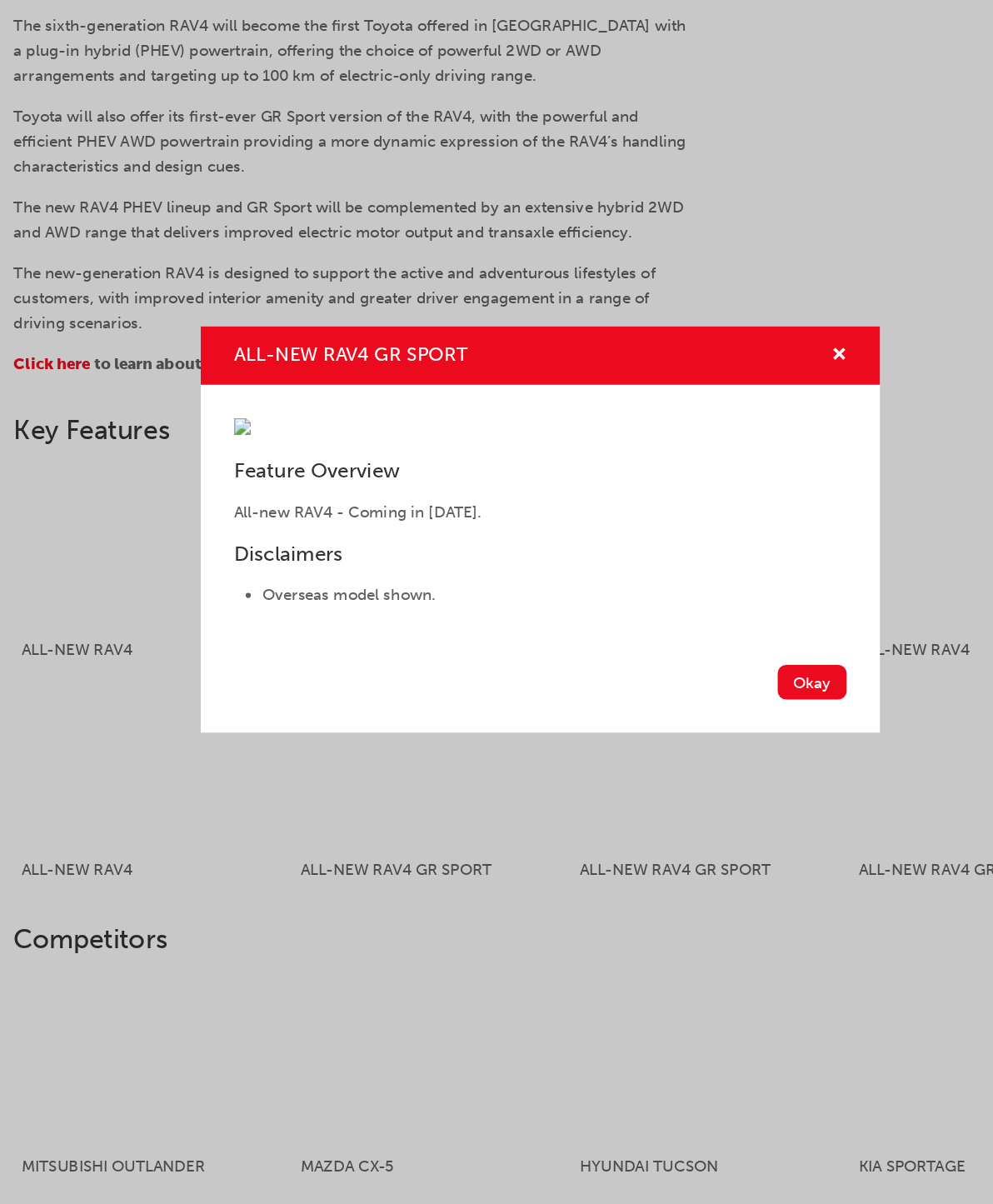
click at [728, 456] on span "cross-icon" at bounding box center [734, 464] width 13 height 15
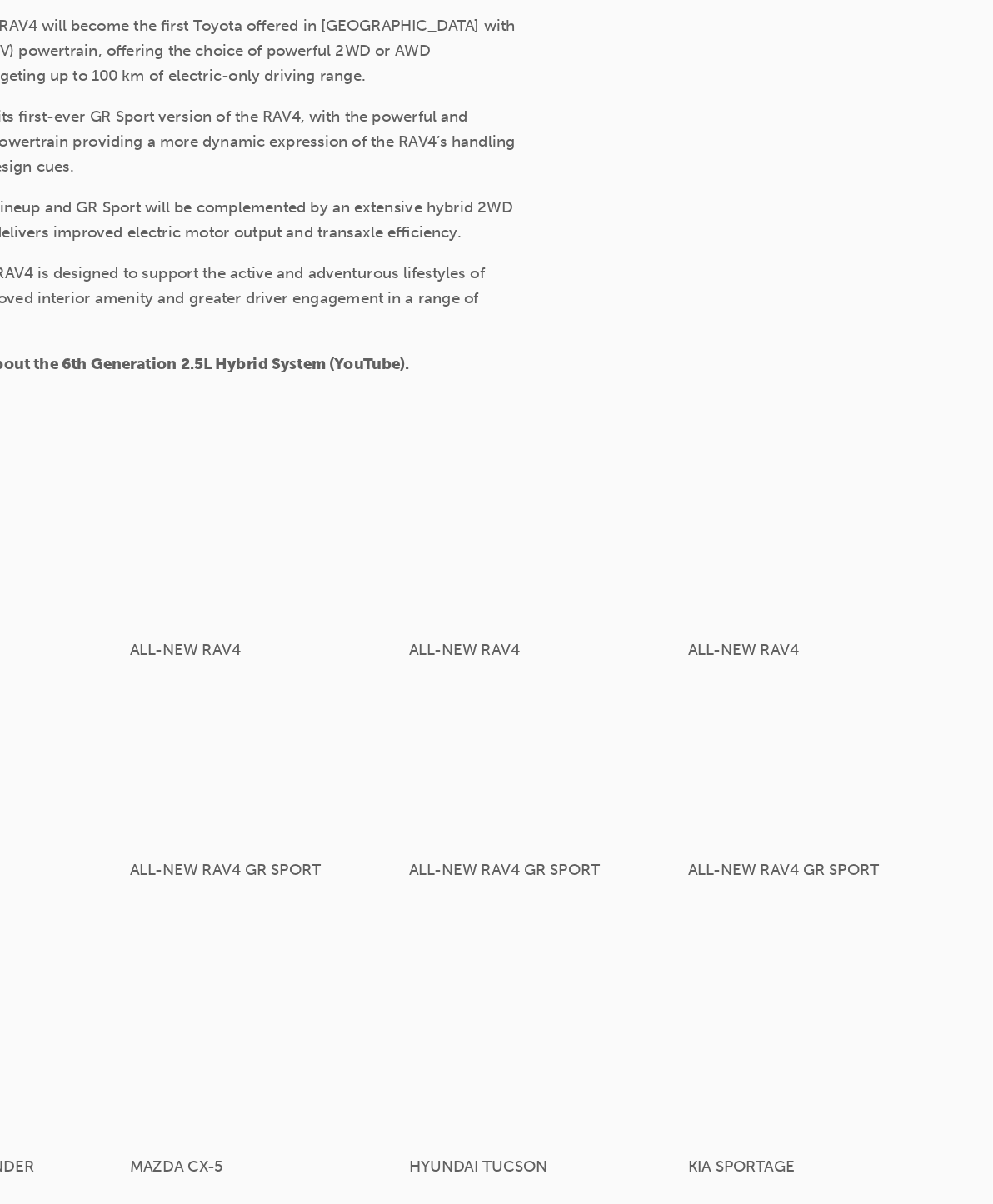
click at [750, 557] on div "button" at bounding box center [855, 616] width 210 height 118
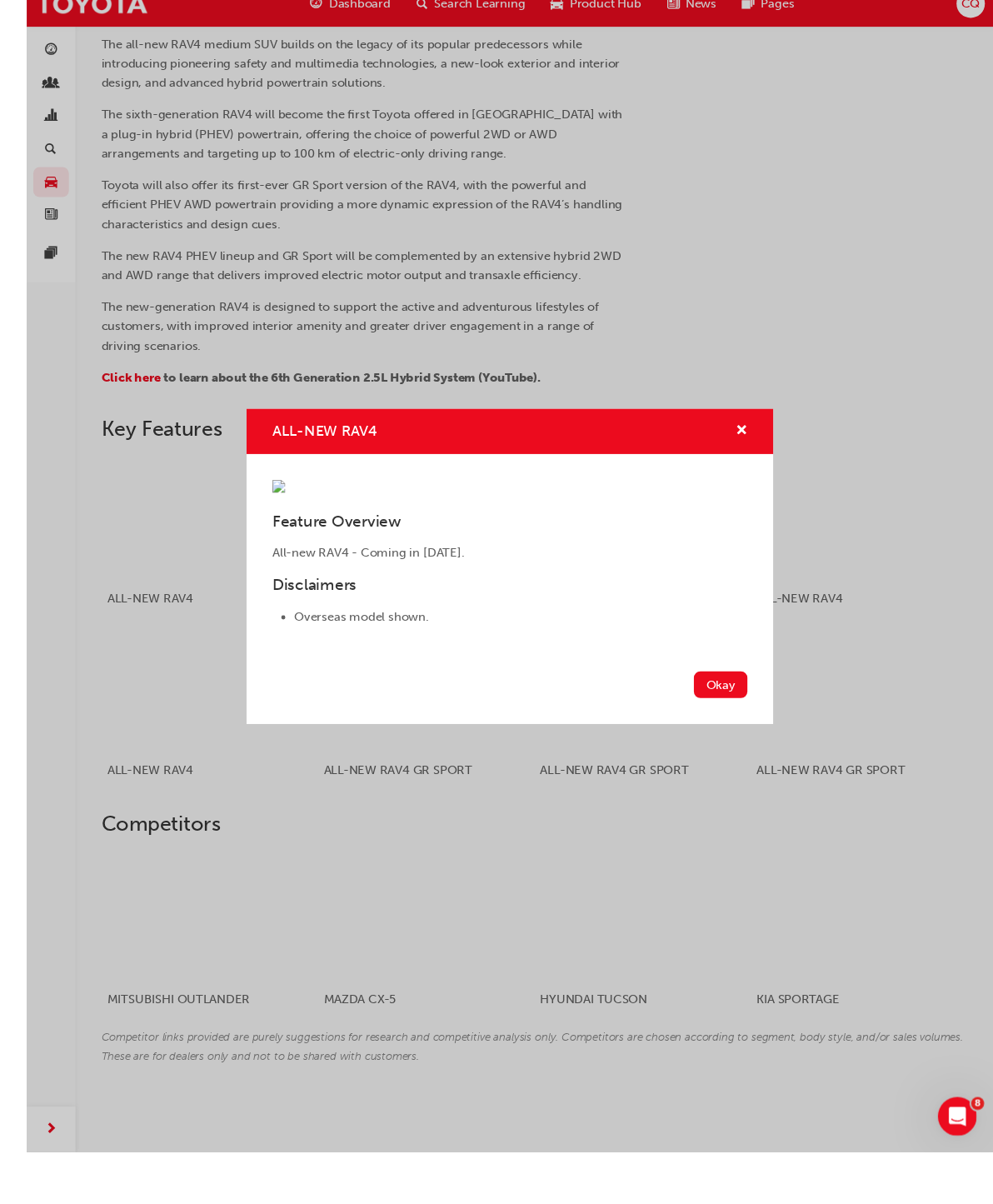
scroll to position [591, 0]
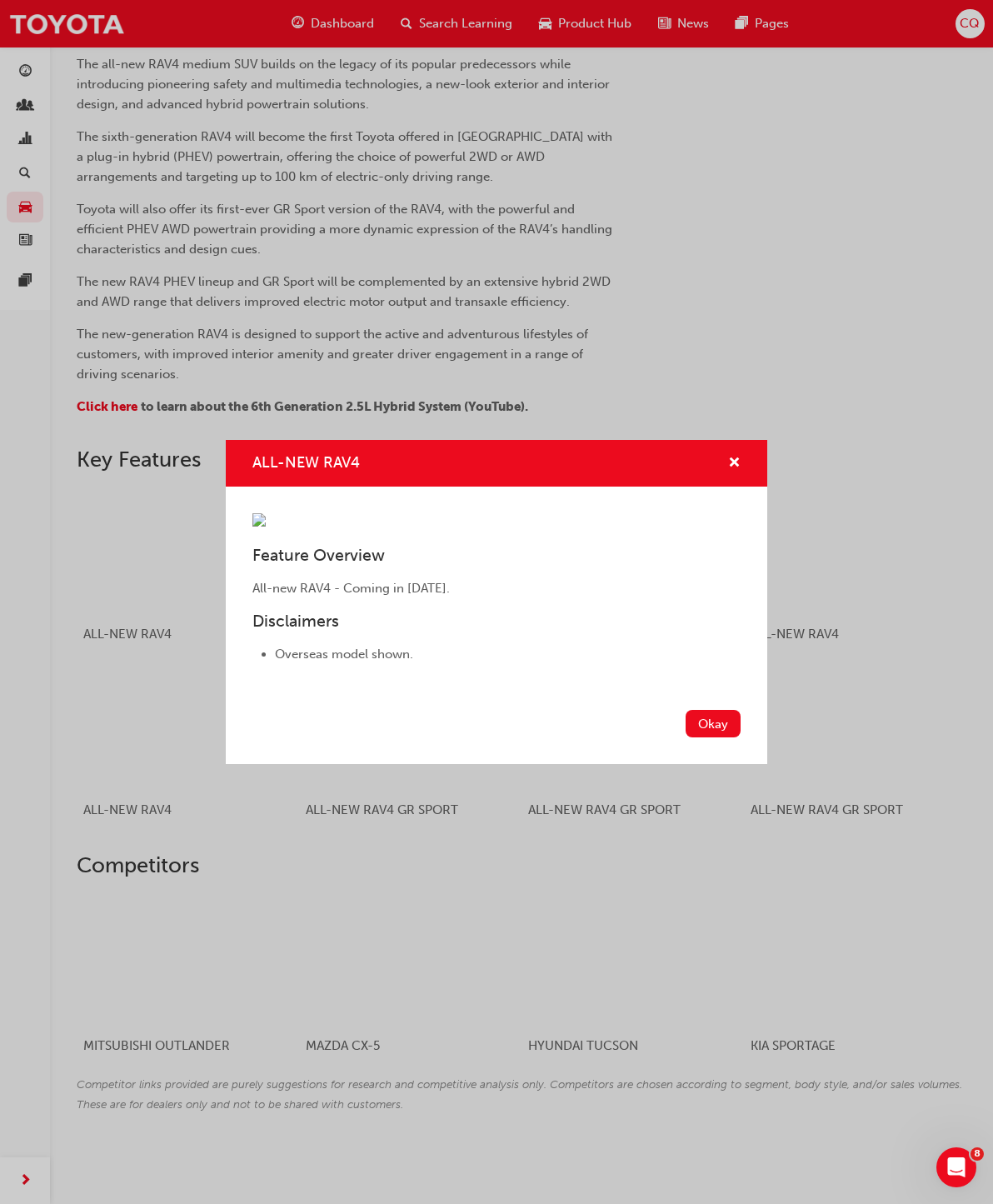
click at [739, 456] on span "cross-icon" at bounding box center [734, 464] width 13 height 15
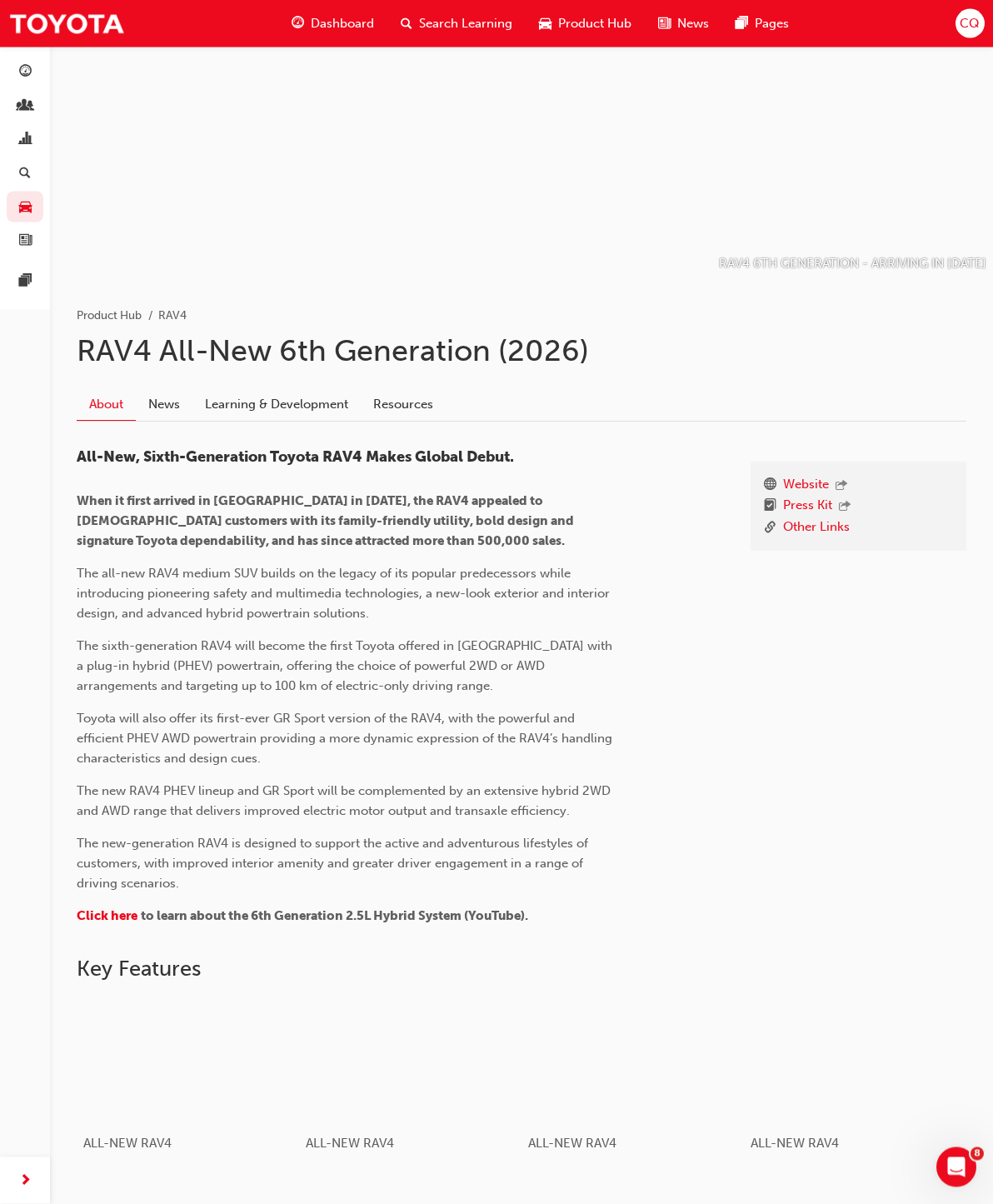
scroll to position [0, 0]
